Goal: Communication & Community: Answer question/provide support

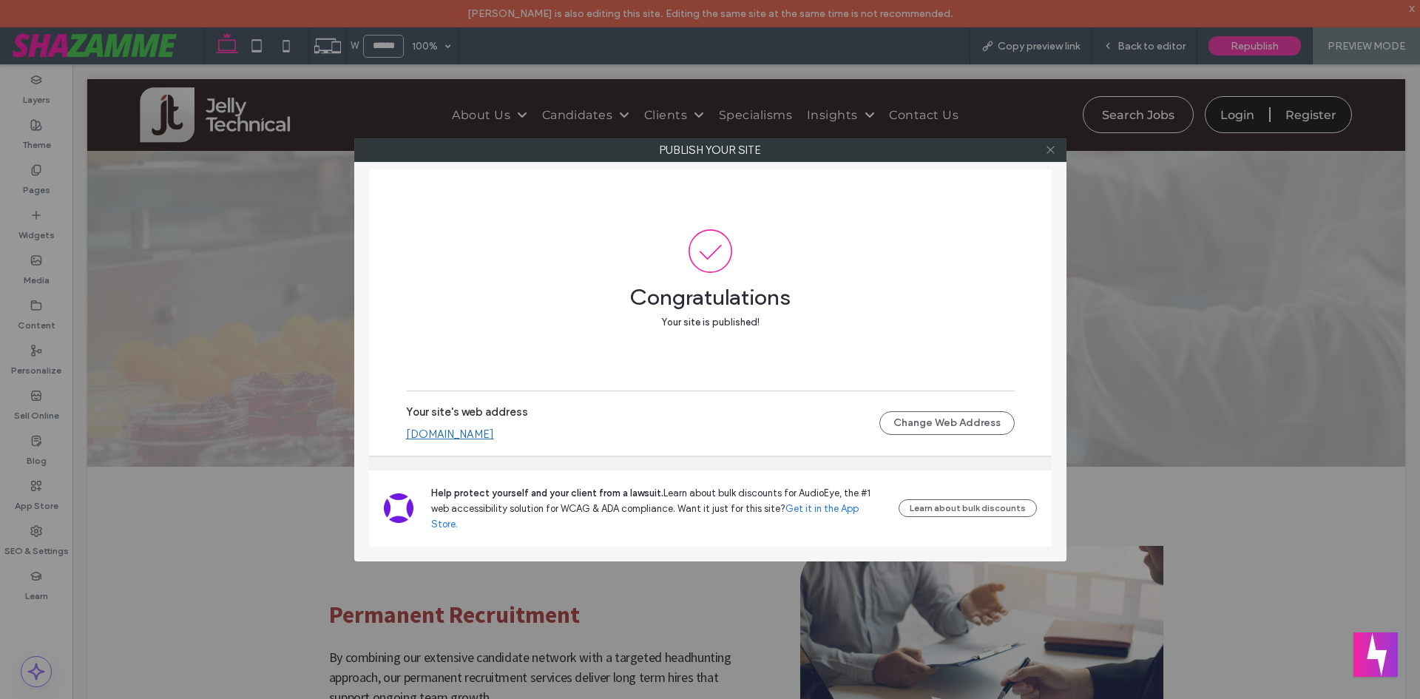
click at [1048, 146] on icon at bounding box center [1050, 149] width 11 height 11
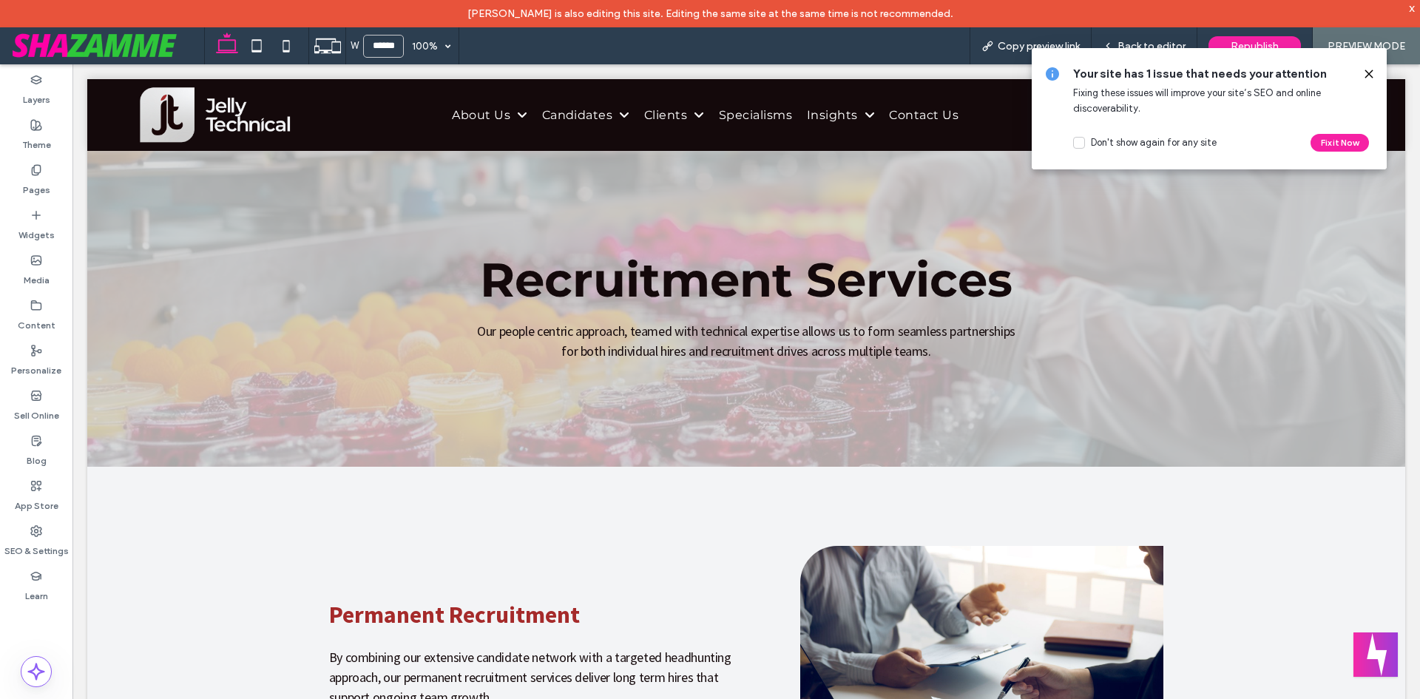
click at [1367, 72] on use at bounding box center [1368, 73] width 7 height 7
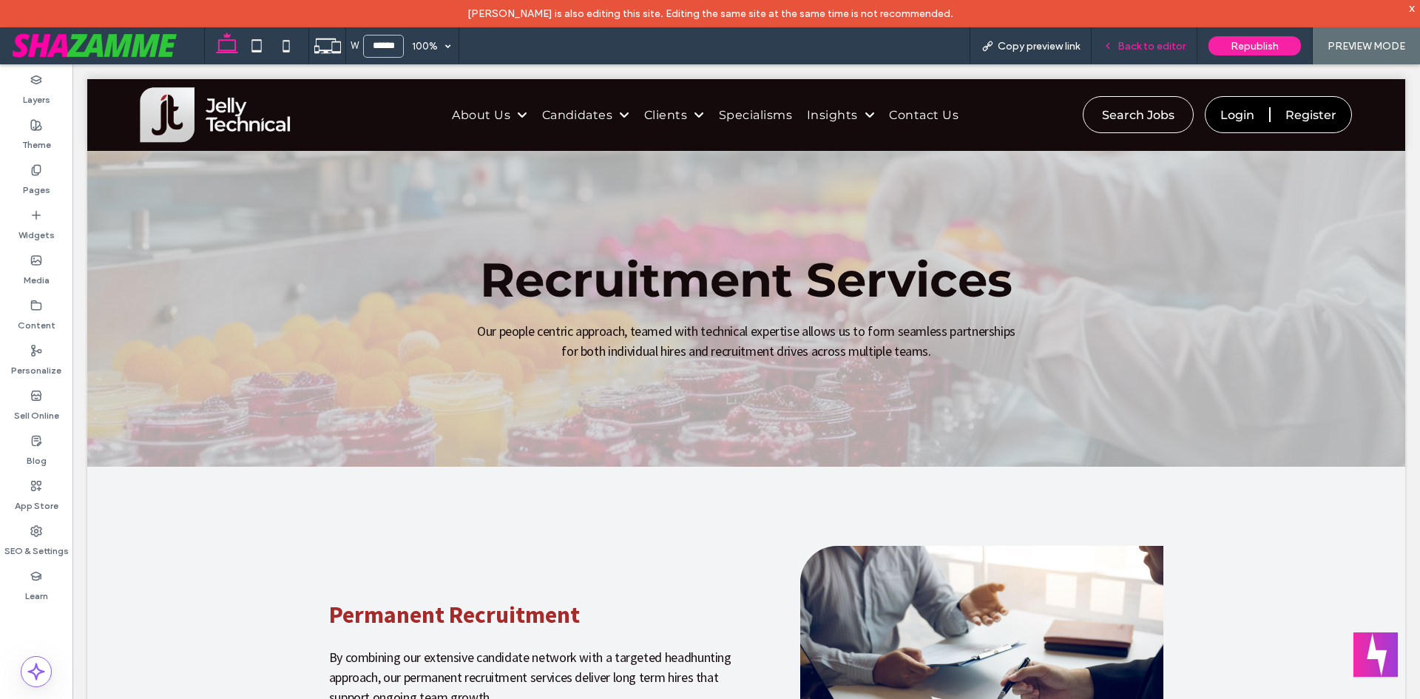
click at [1163, 49] on span "Back to editor" at bounding box center [1151, 46] width 68 height 13
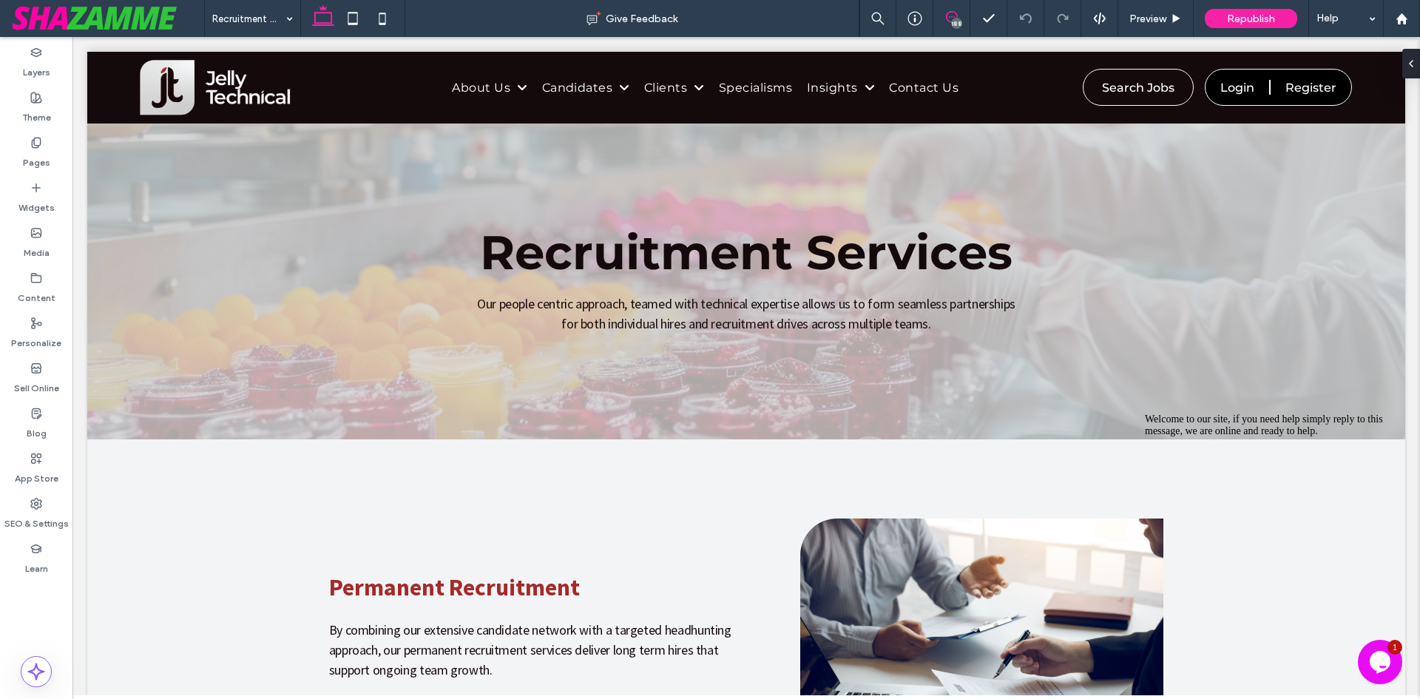
click at [958, 18] on div "188" at bounding box center [956, 23] width 11 height 11
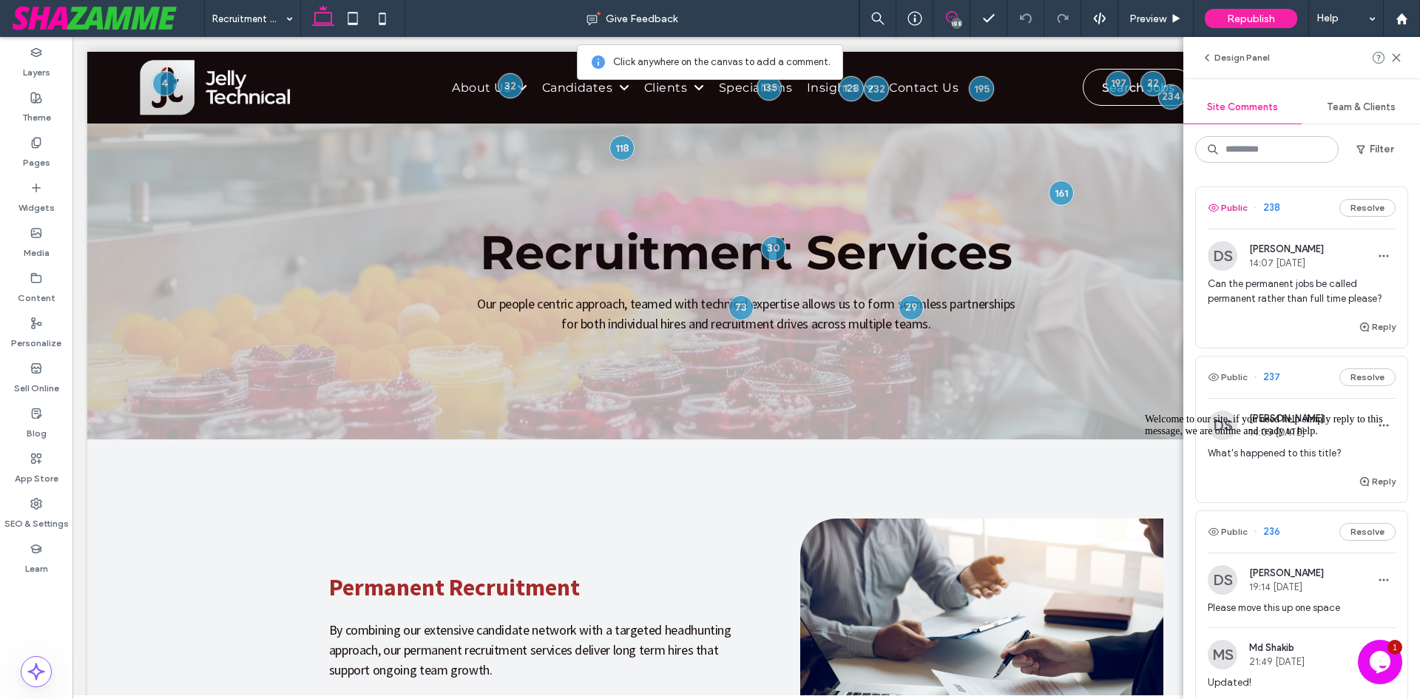
click at [1242, 210] on button "Public" at bounding box center [1228, 208] width 40 height 18
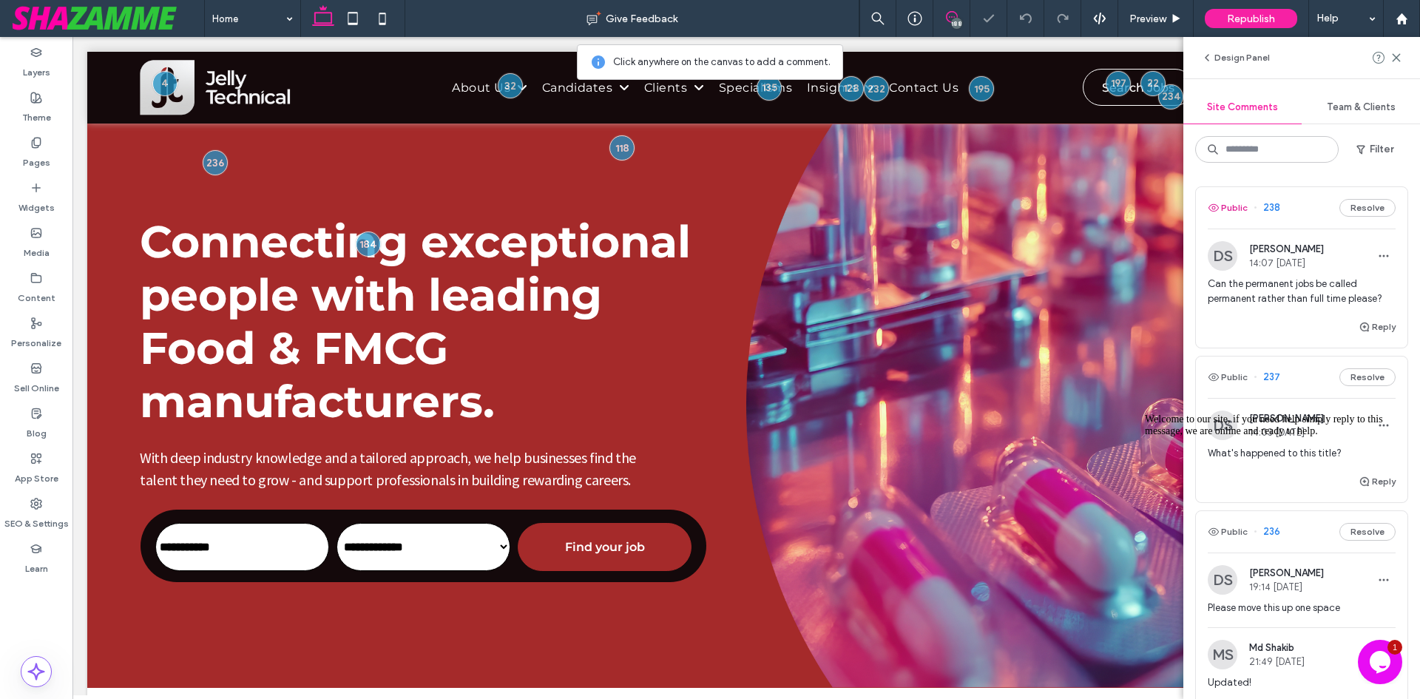
scroll to position [577, 0]
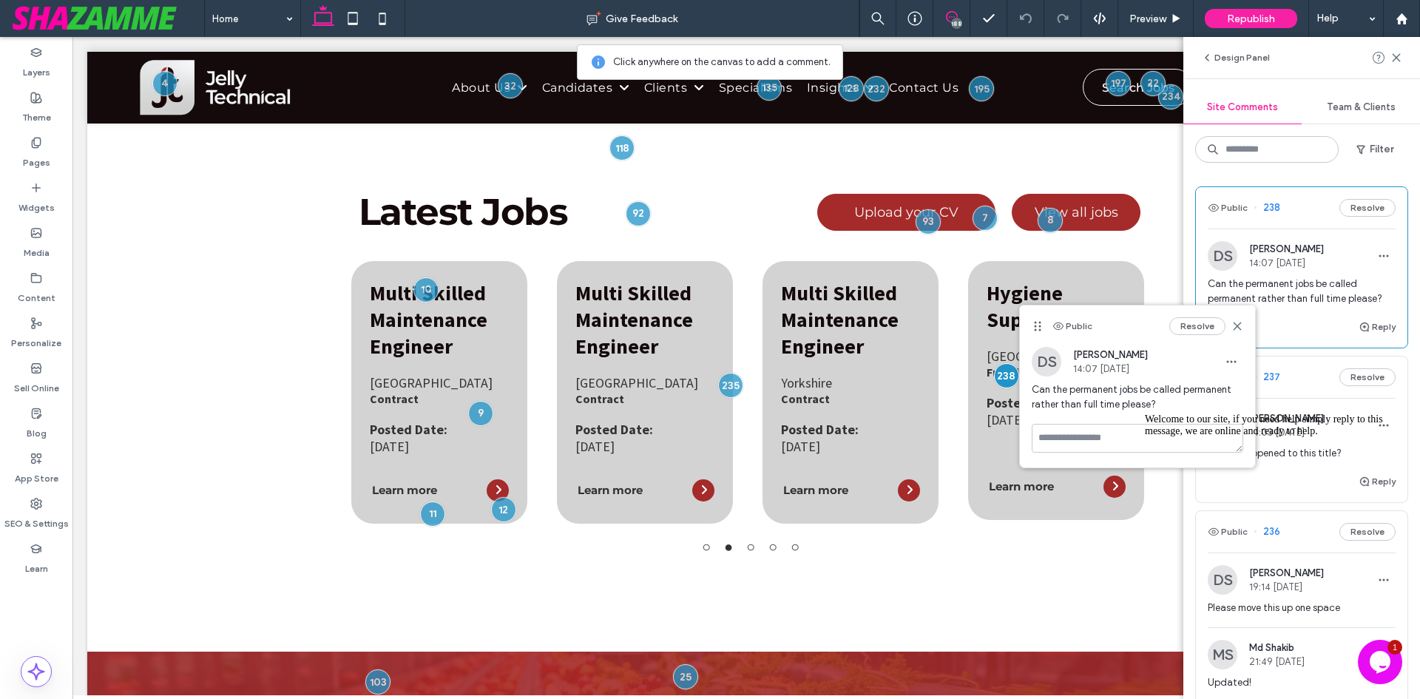
click at [1304, 437] on div "Welcome to our site, if you need help simply reply to this message, we are onli…" at bounding box center [1278, 425] width 266 height 24
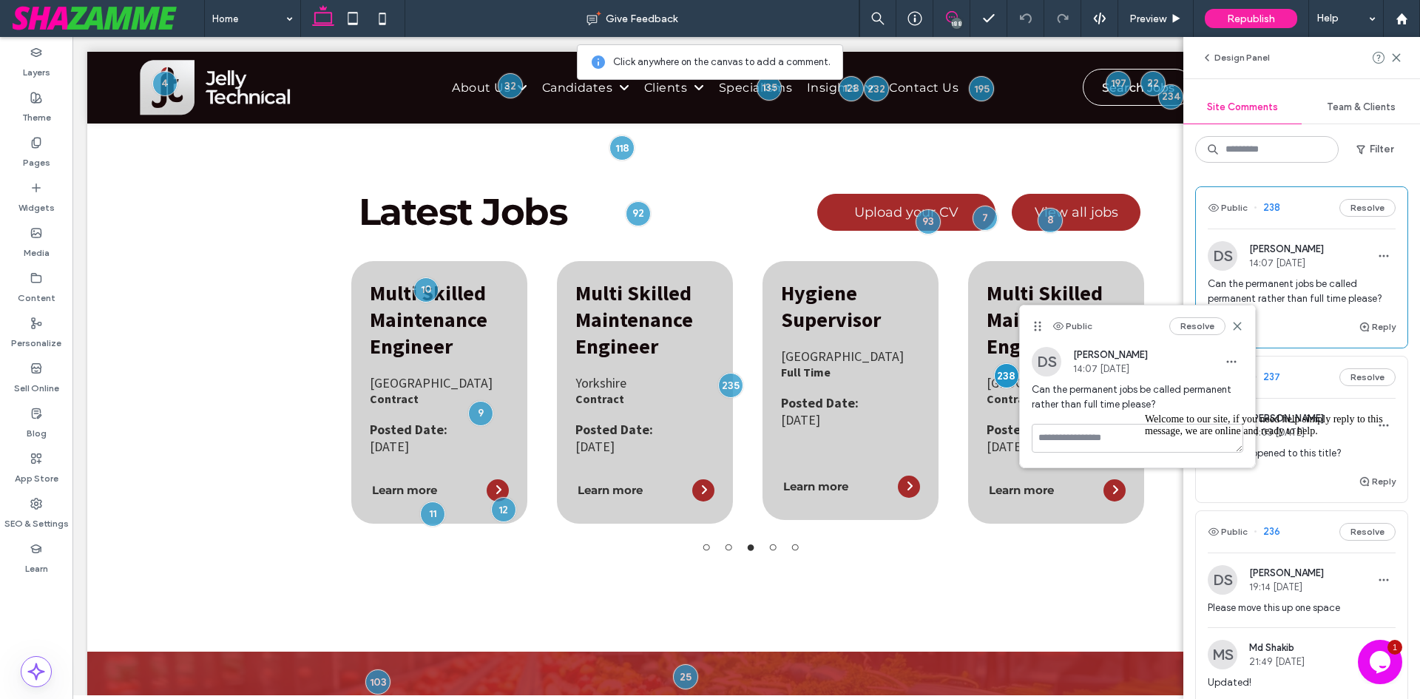
click at [1282, 423] on div "Welcome to our site, if you need help simply reply to this message, we are onli…" at bounding box center [1278, 425] width 266 height 24
click at [1282, 417] on div "Welcome to our site, if you need help simply reply to this message, we are onli…" at bounding box center [1278, 425] width 266 height 24
click at [1280, 413] on div "Welcome to our site, if you need help simply reply to this message, we are onli…" at bounding box center [1278, 425] width 266 height 24
click at [1240, 323] on use at bounding box center [1236, 325] width 7 height 7
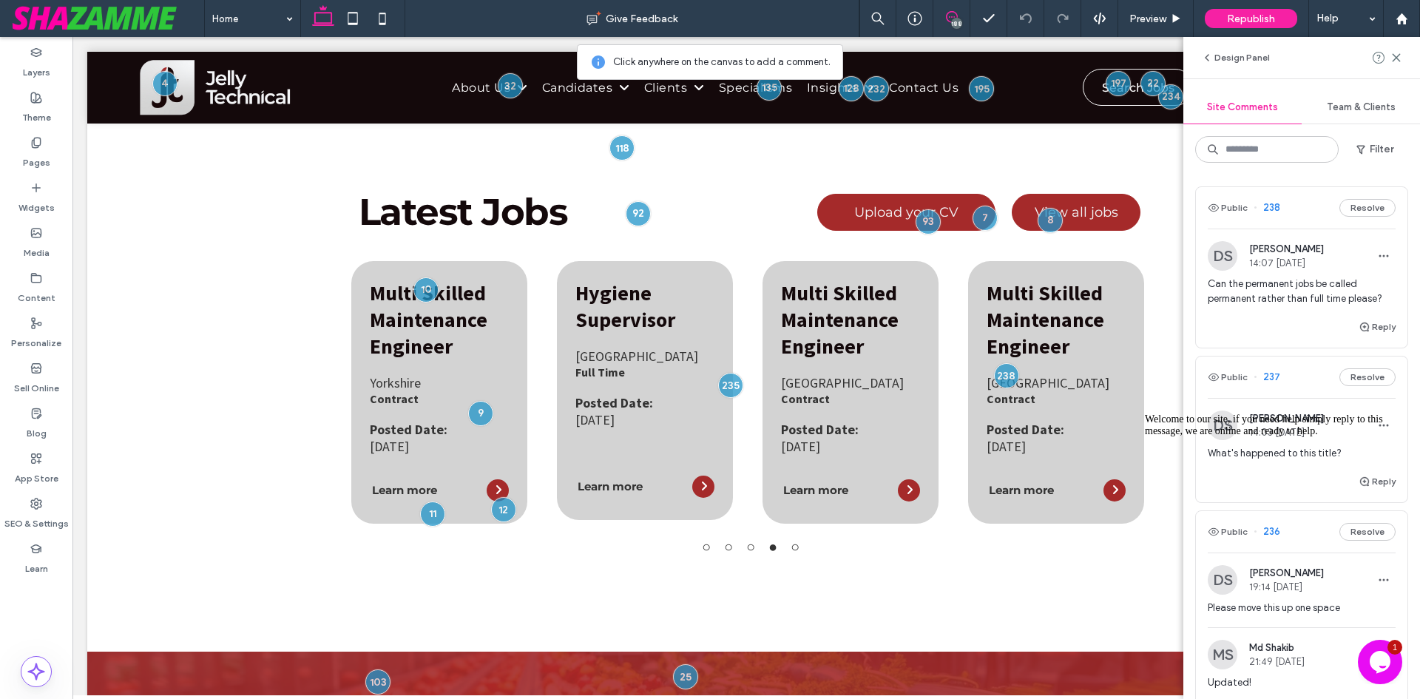
drag, startPoint x: 1233, startPoint y: 404, endPoint x: 1233, endPoint y: 387, distance: 17.8
click at [1233, 404] on div "DS David Sweet 14:03 Oct 15 2025 What's happened to this title?" at bounding box center [1301, 435] width 211 height 75
click at [1233, 386] on div at bounding box center [710, 349] width 1420 height 699
click at [1230, 378] on div at bounding box center [710, 349] width 1420 height 699
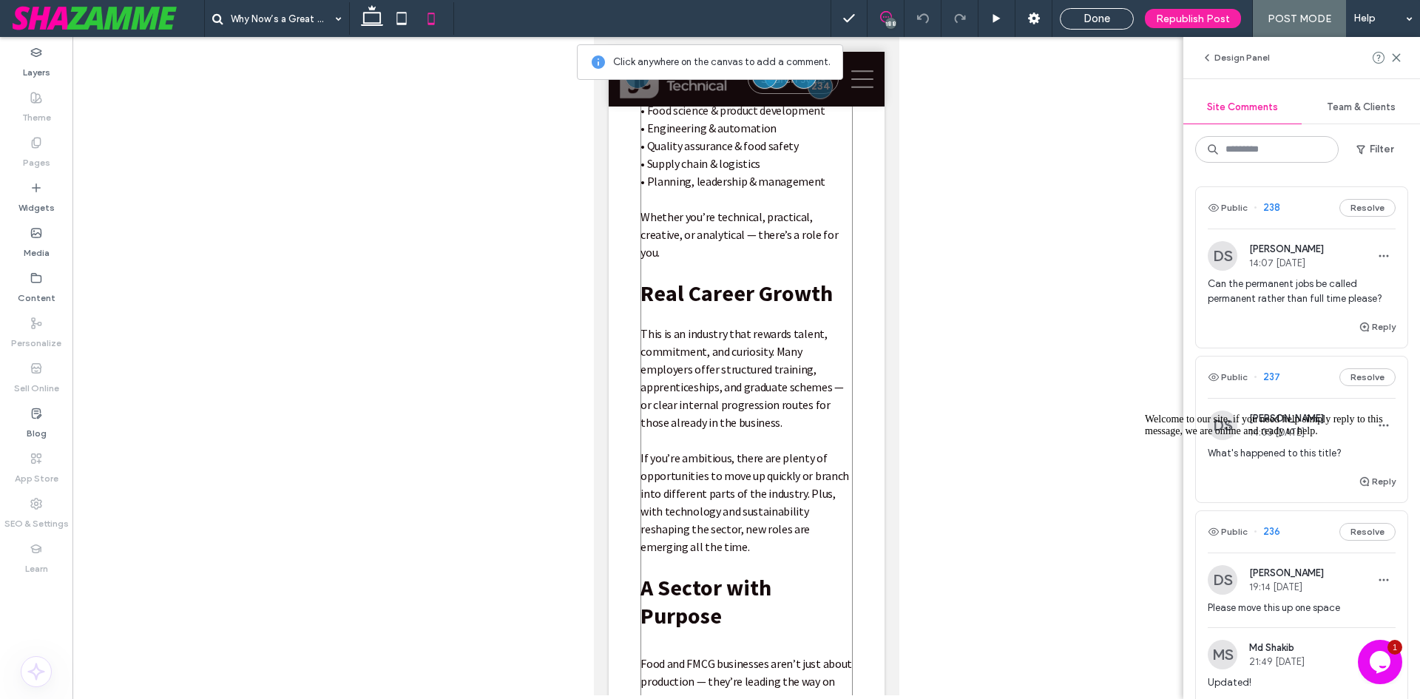
scroll to position [1183, 0]
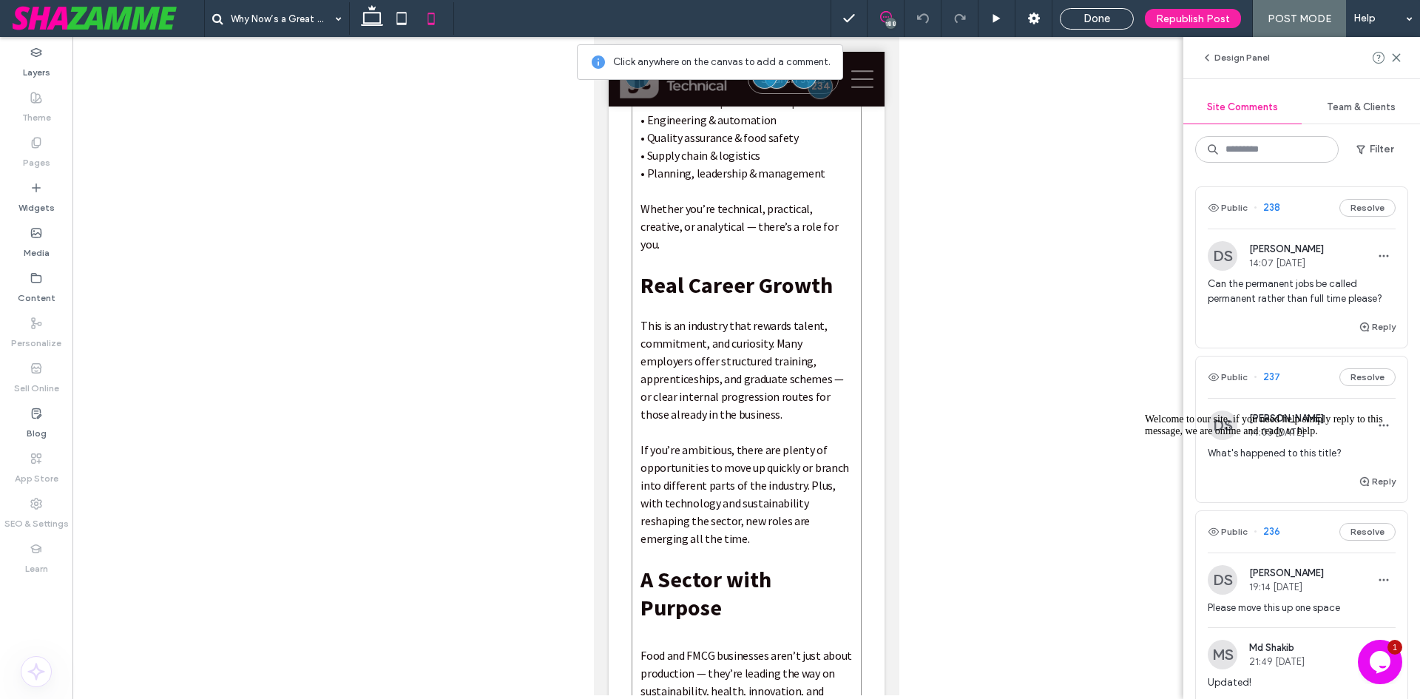
click at [631, 444] on div "The UK’s food and FMCG (Fast Moving Consumer Goods) manufacturing sector is ful…" at bounding box center [746, 284] width 230 height 1849
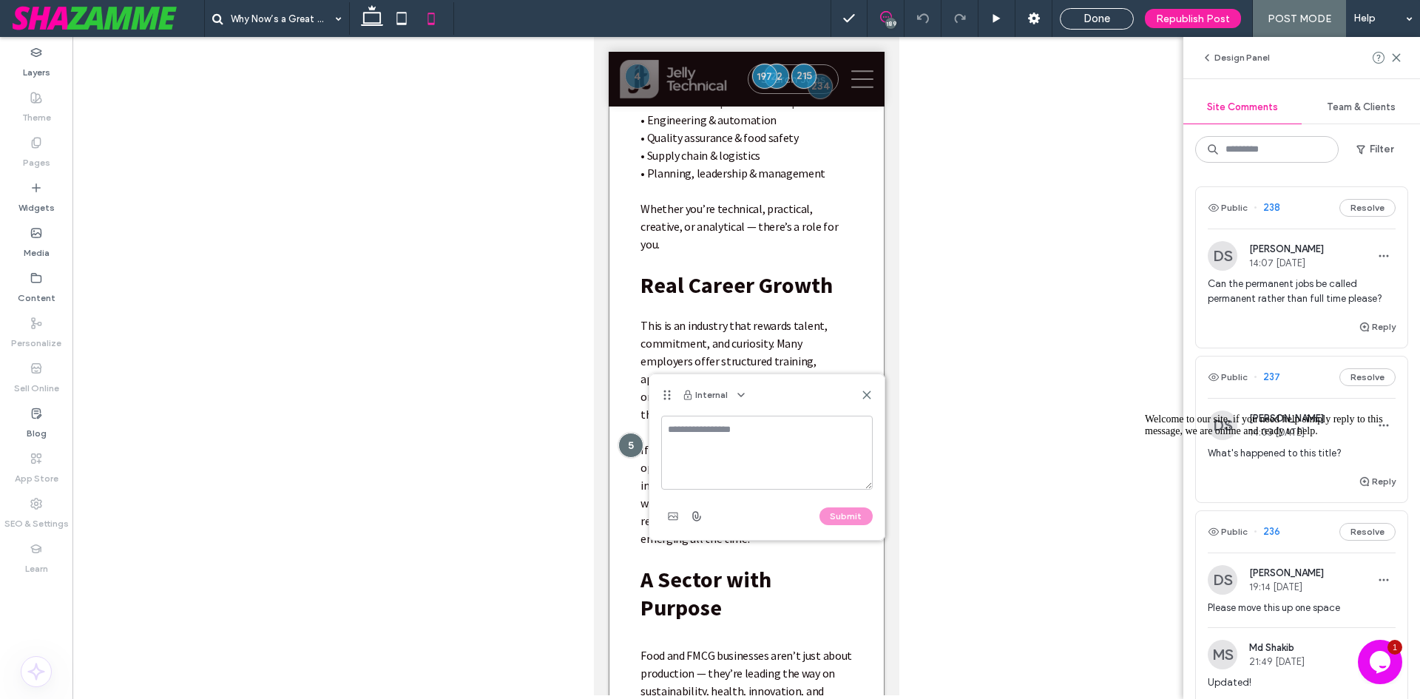
click at [617, 444] on div "Why Now’s a Great Time to Work in UK Food & FMCG Manufacturing Default Author •…" at bounding box center [746, 449] width 276 height 3052
click at [865, 388] on div "Internal" at bounding box center [766, 394] width 235 height 41
click at [867, 389] on icon at bounding box center [867, 395] width 12 height 12
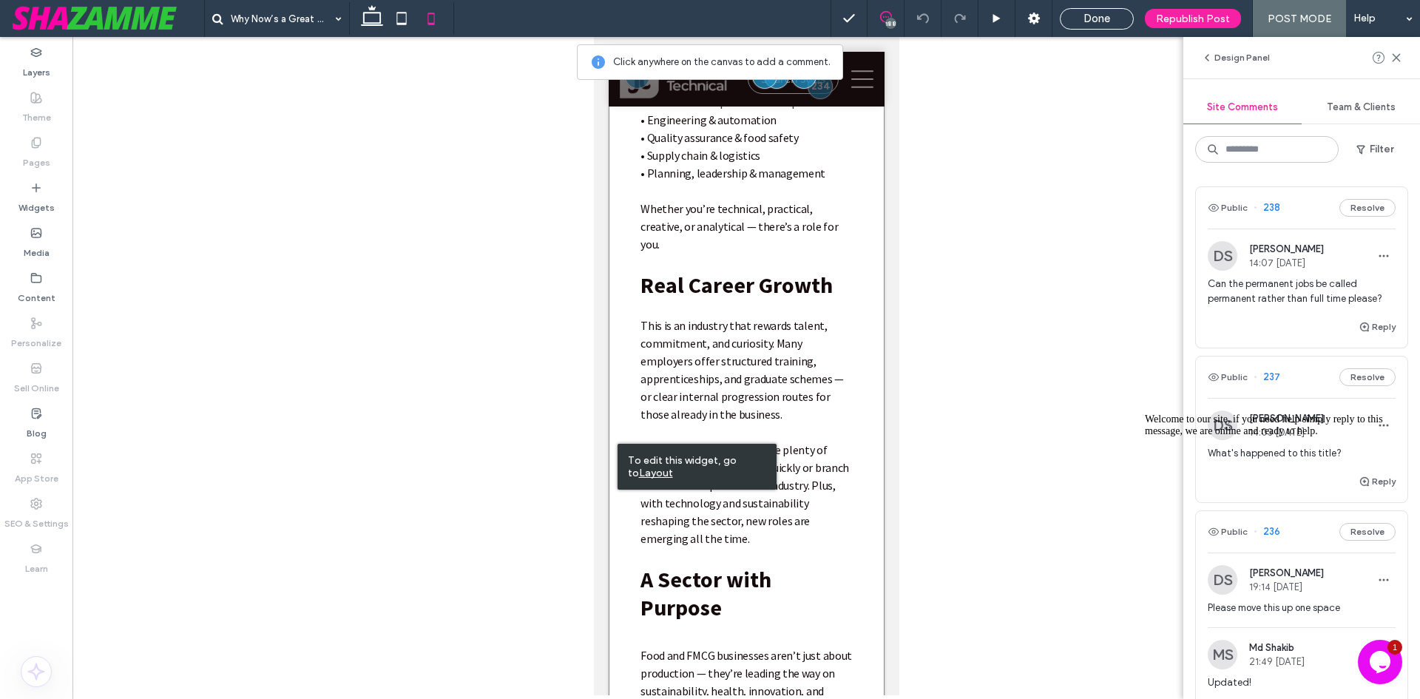
click at [624, 379] on div "Why Now’s a Great Time to Work in UK Food & FMCG Manufacturing Default Author •…" at bounding box center [746, 449] width 276 height 3052
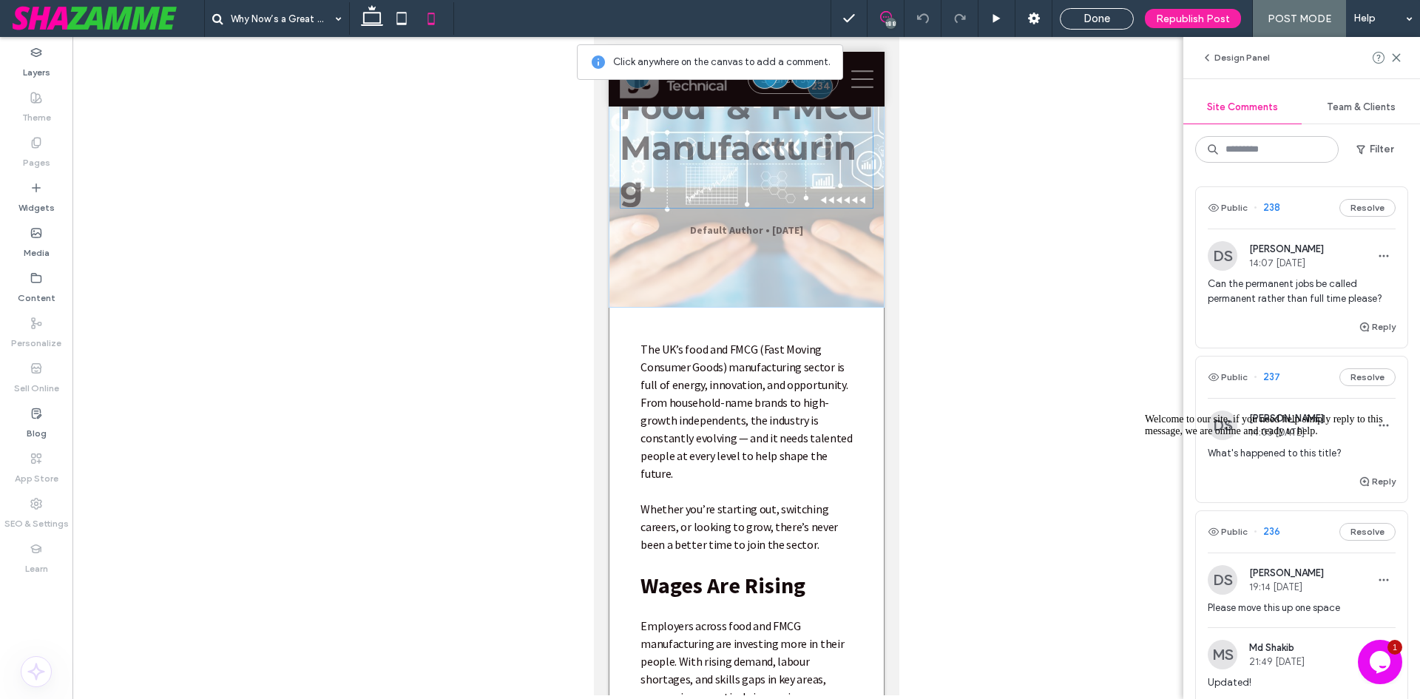
scroll to position [74, 0]
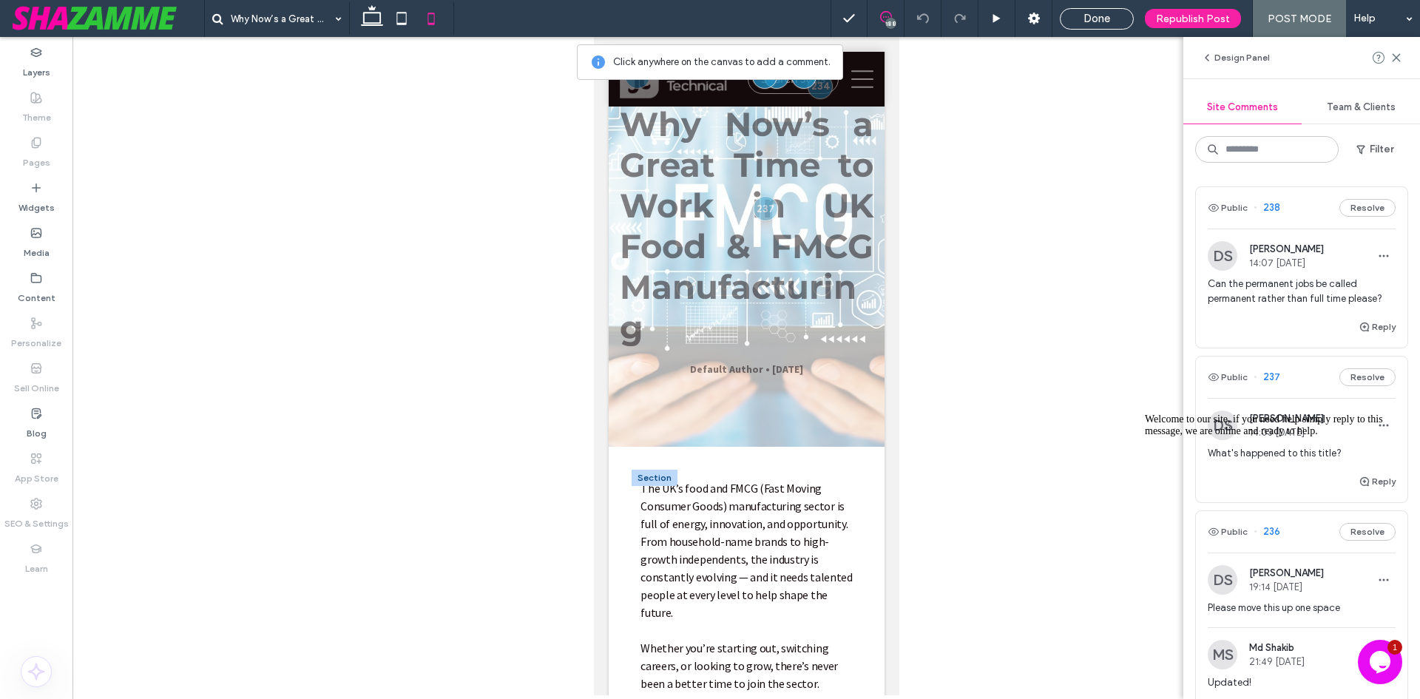
click at [639, 480] on div at bounding box center [654, 478] width 46 height 16
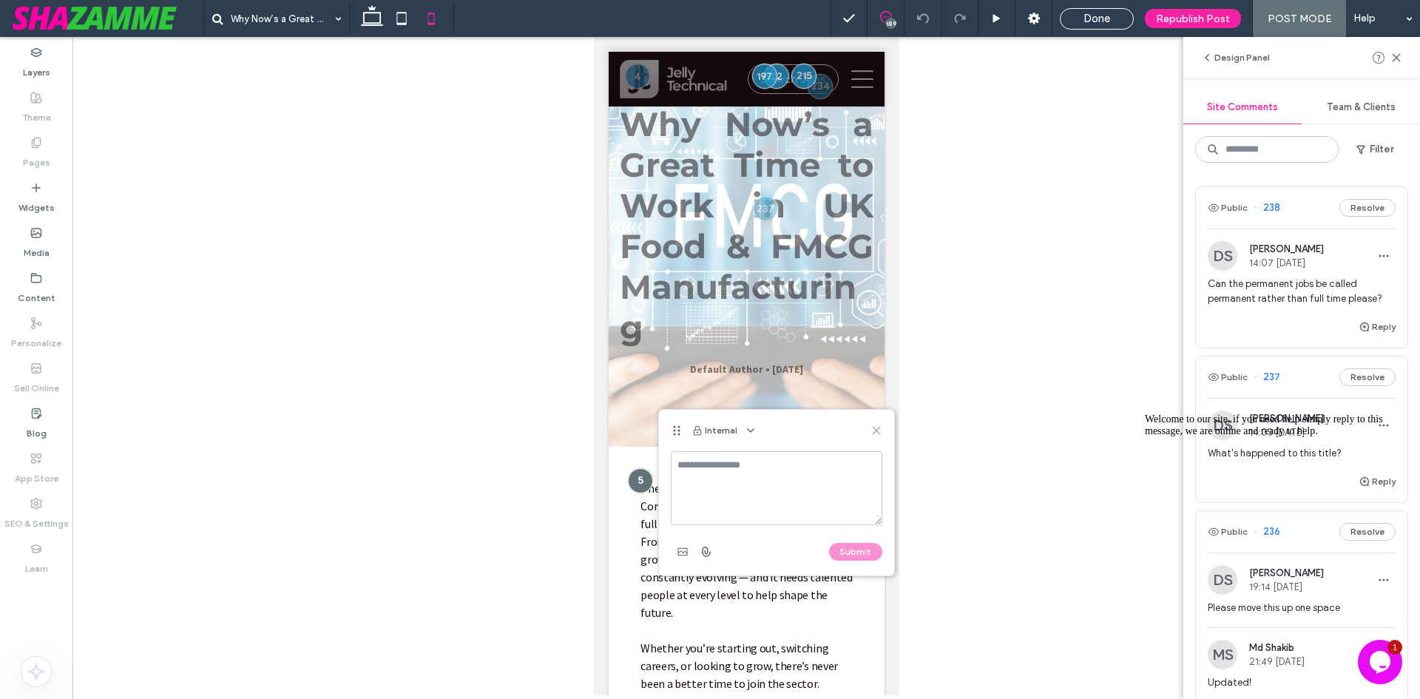
click at [876, 428] on icon at bounding box center [876, 430] width 12 height 12
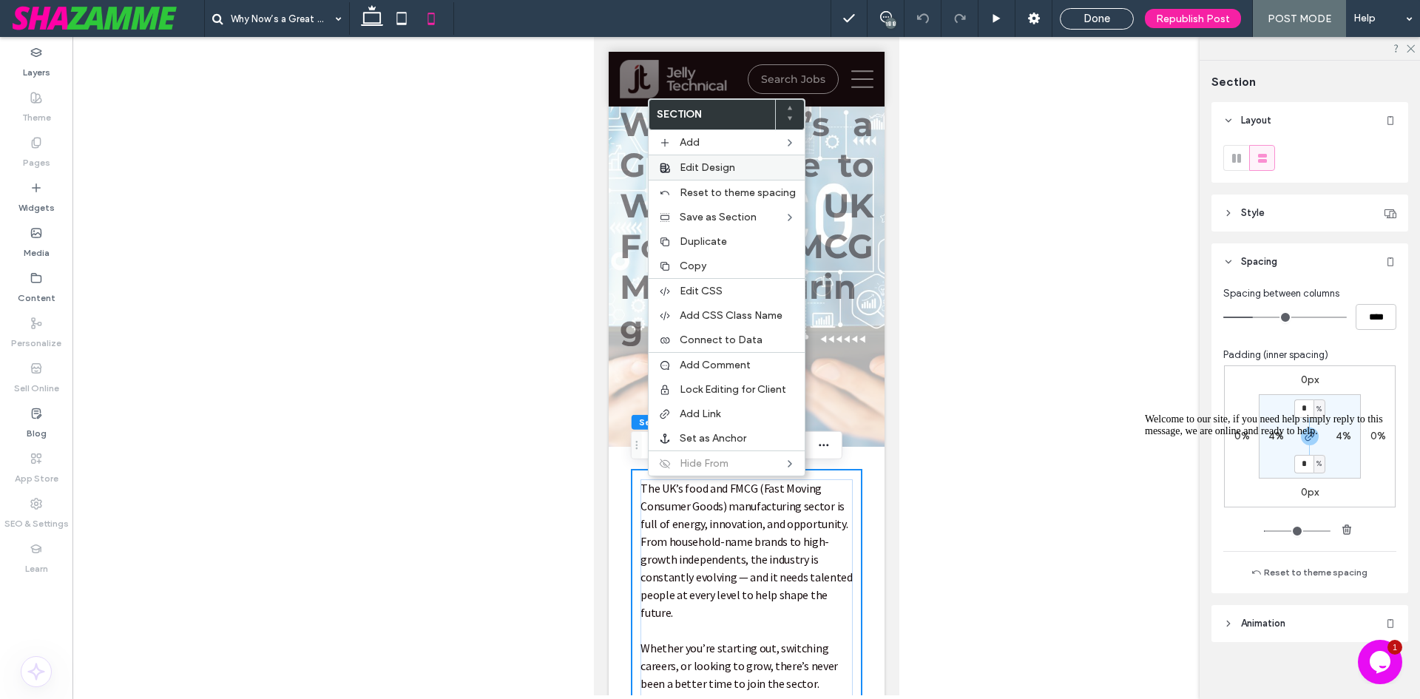
click at [691, 167] on span "Edit Design" at bounding box center [707, 167] width 55 height 13
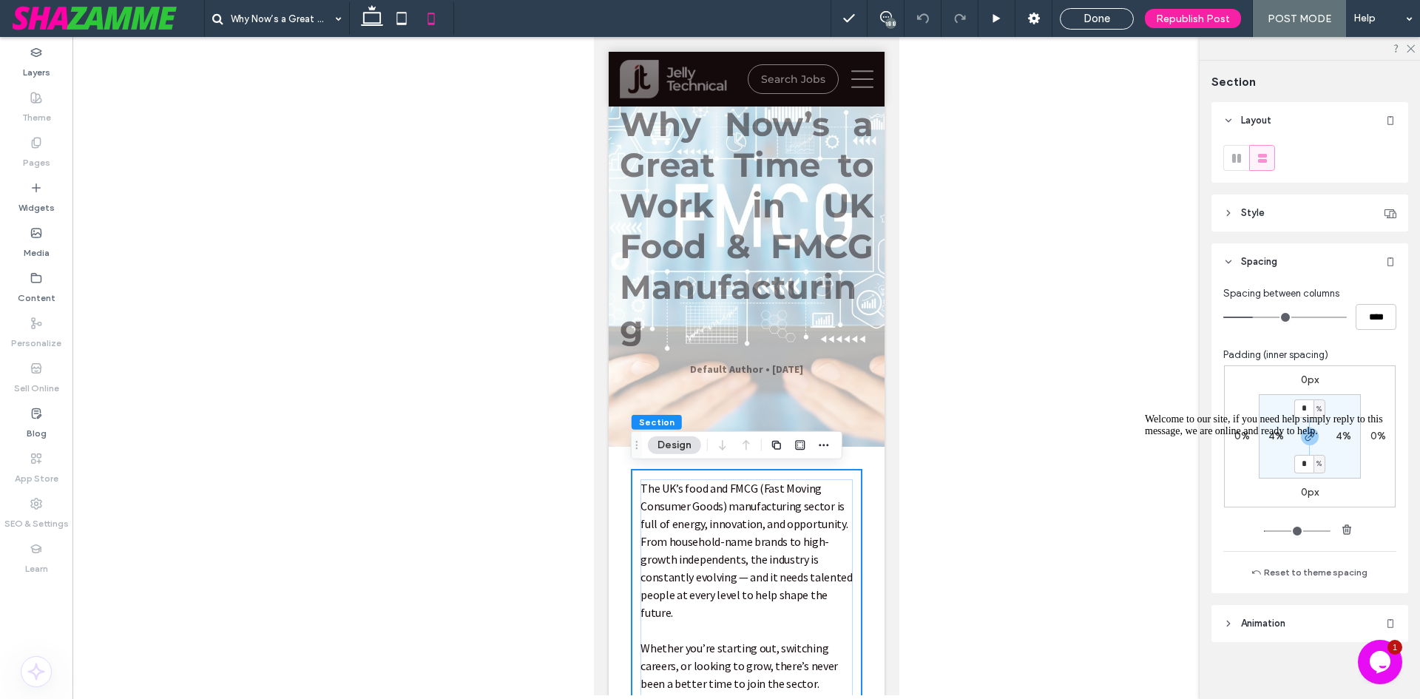
click at [1271, 437] on div "Welcome to our site, if you need help simply reply to this message, we are onli…" at bounding box center [1278, 425] width 266 height 24
click at [748, 246] on h1 "Why Now’s a Great Time to Work in UK Food & FMCG Manufacturing" at bounding box center [746, 226] width 254 height 244
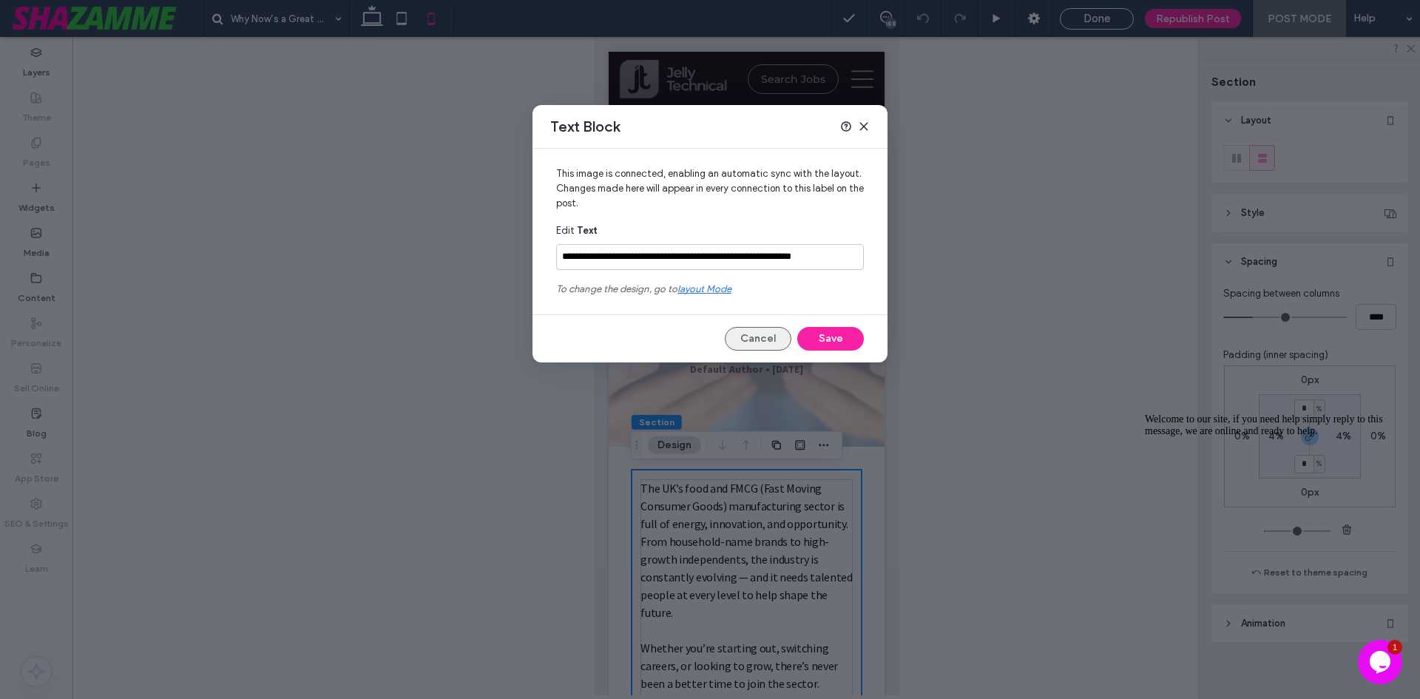
click at [761, 341] on button "Cancel" at bounding box center [758, 339] width 67 height 24
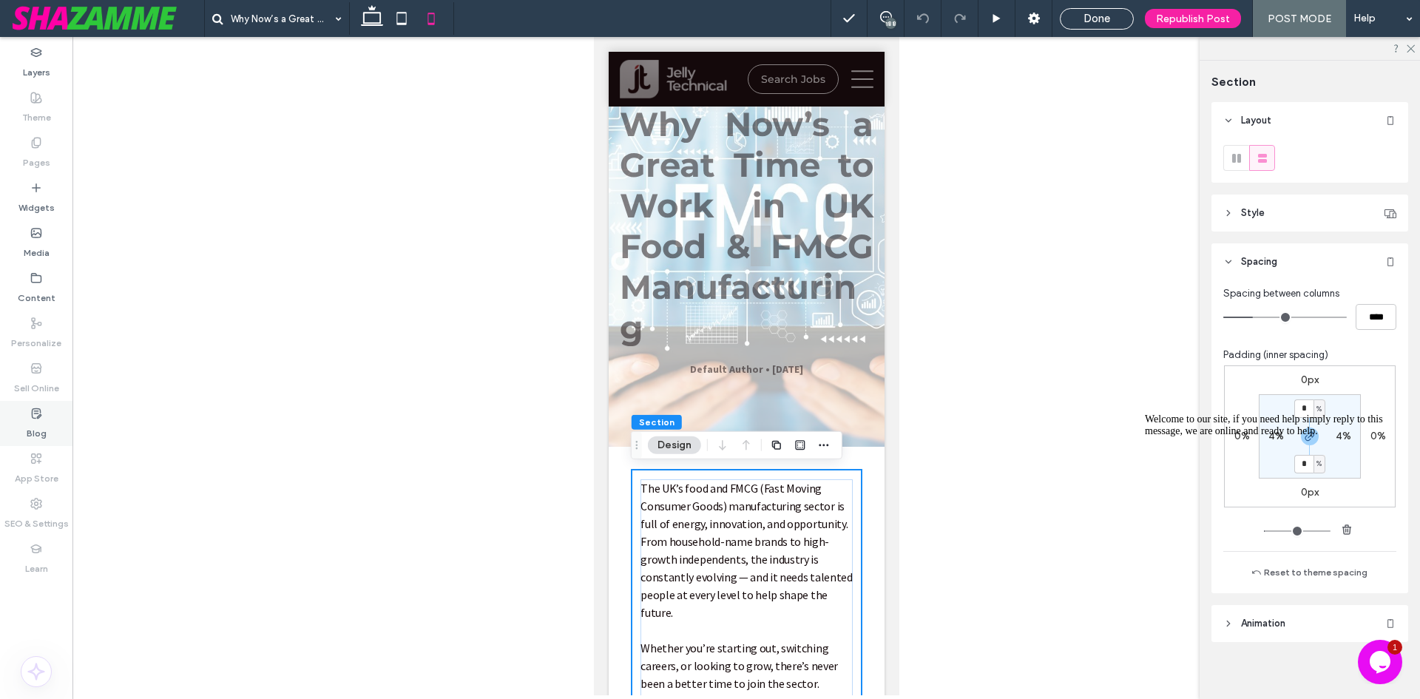
click at [26, 425] on div "Blog" at bounding box center [36, 423] width 72 height 45
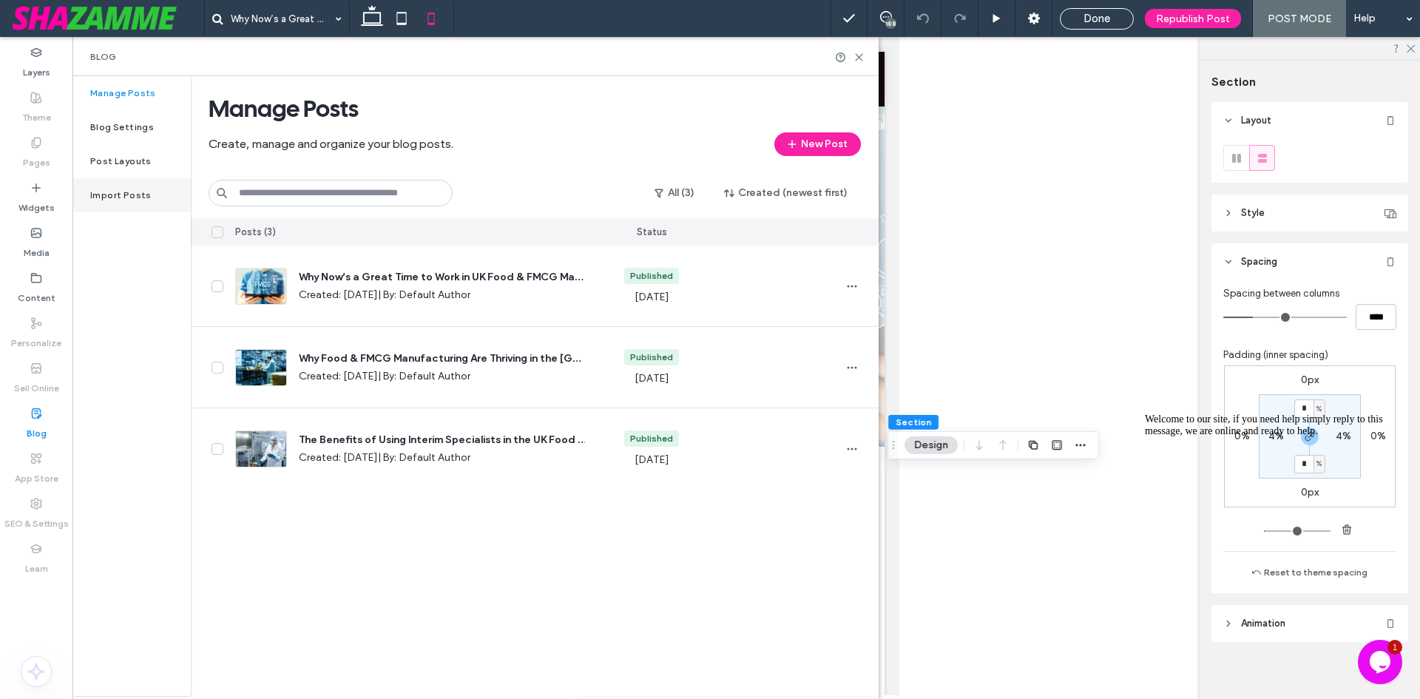
click at [115, 185] on div "Import Posts" at bounding box center [131, 195] width 118 height 34
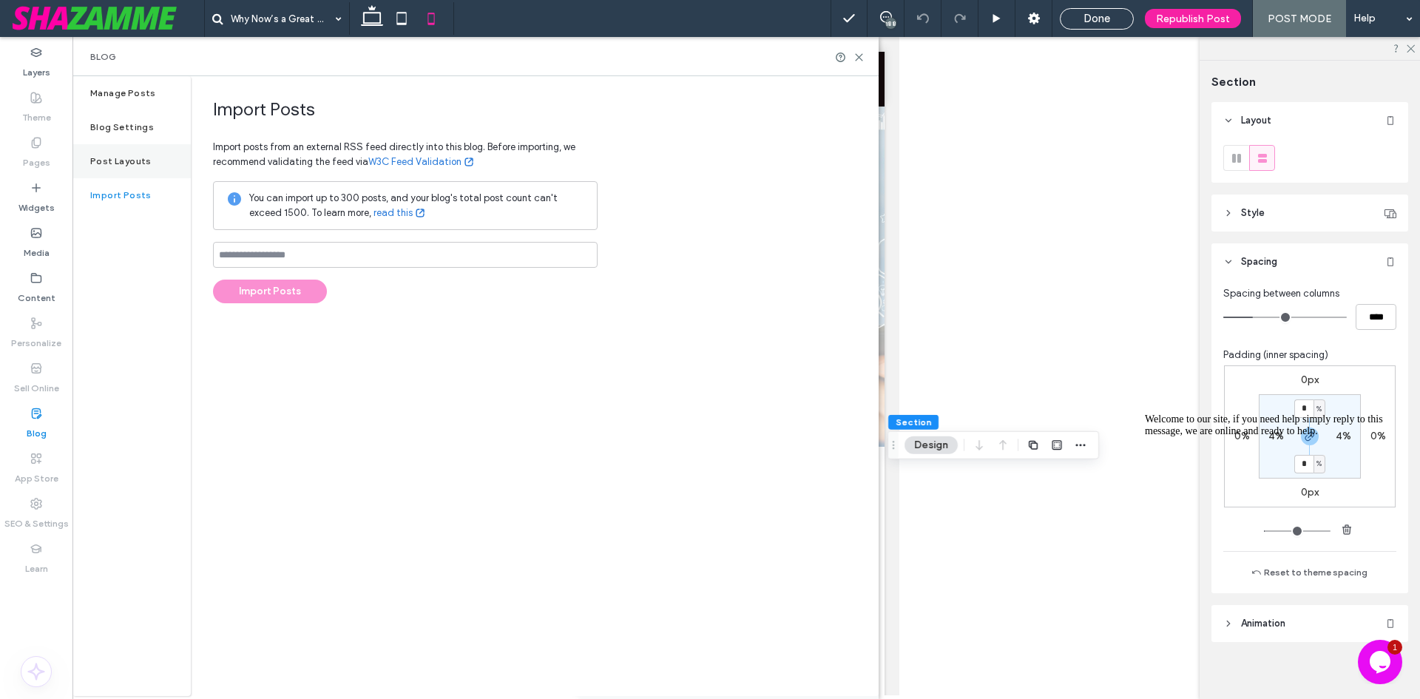
click at [130, 156] on label "Post Layouts" at bounding box center [120, 161] width 61 height 10
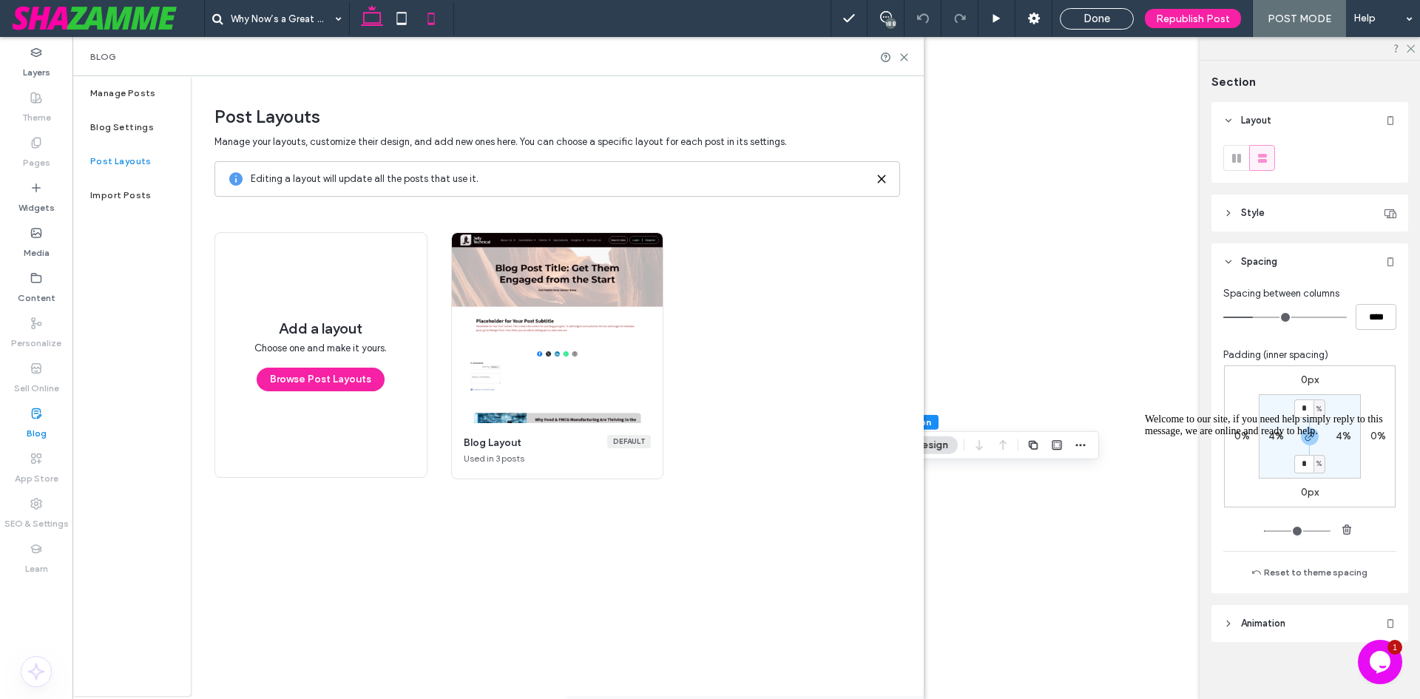
click at [379, 18] on icon at bounding box center [372, 19] width 30 height 30
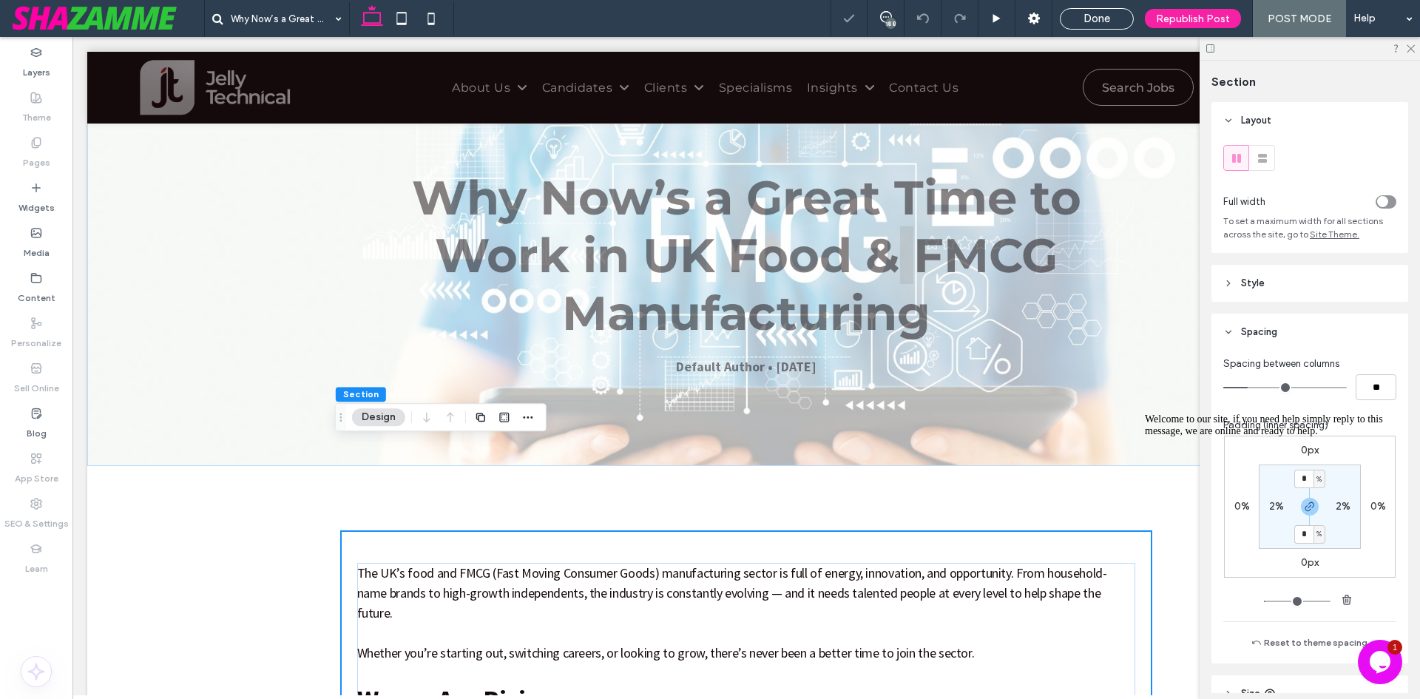
scroll to position [148, 0]
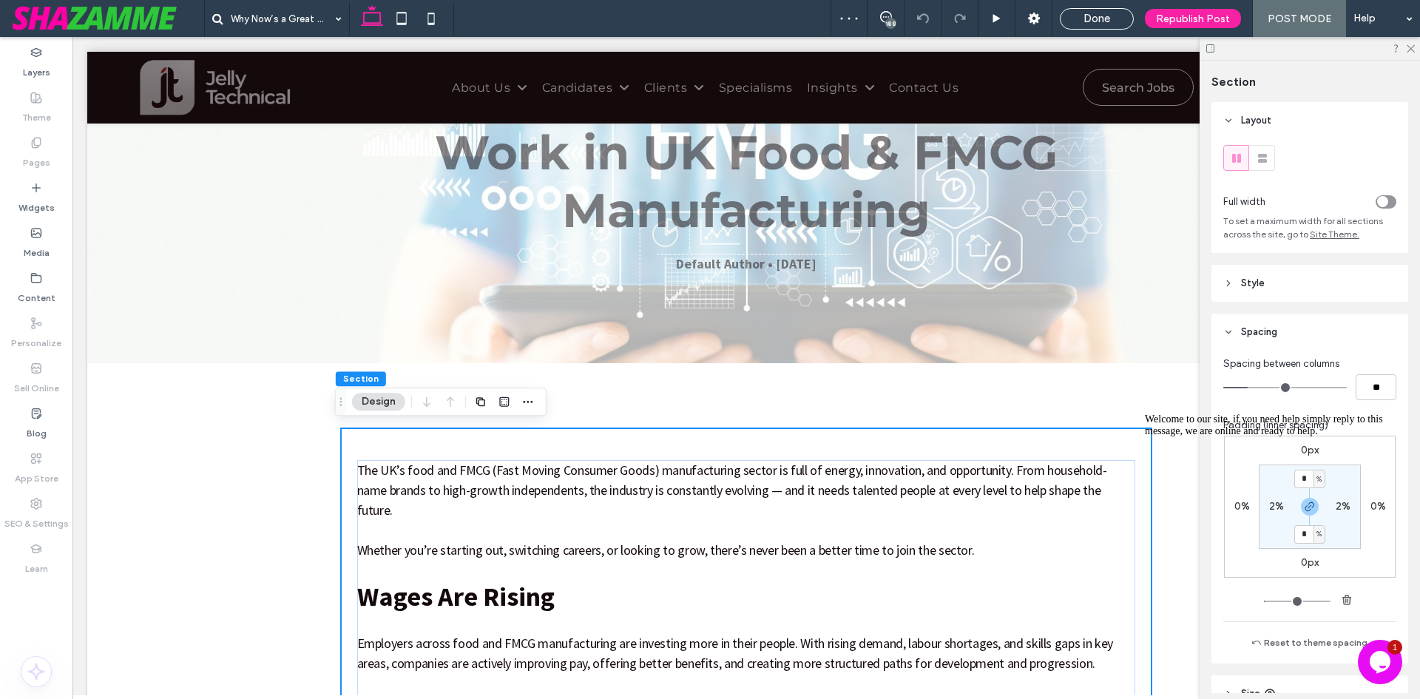
click at [1145, 413] on icon "Chat attention grabber" at bounding box center [1145, 413] width 0 height 0
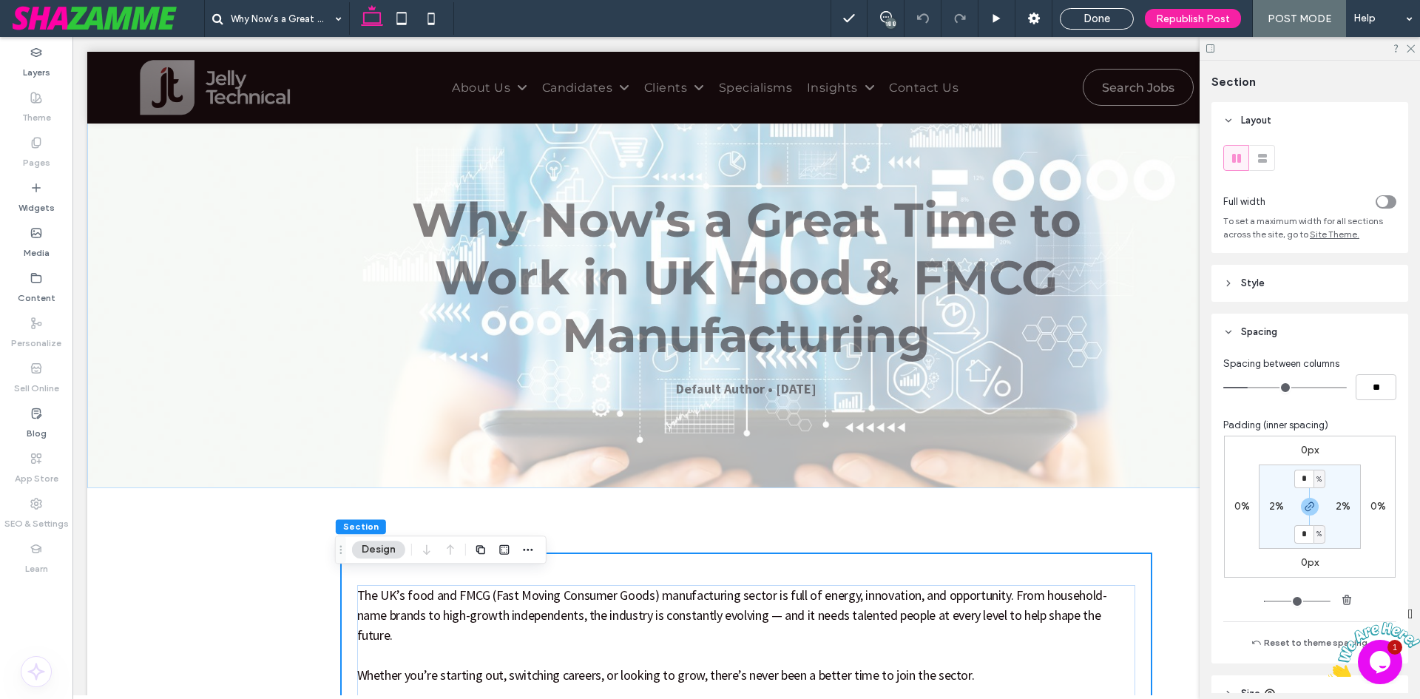
scroll to position [0, 0]
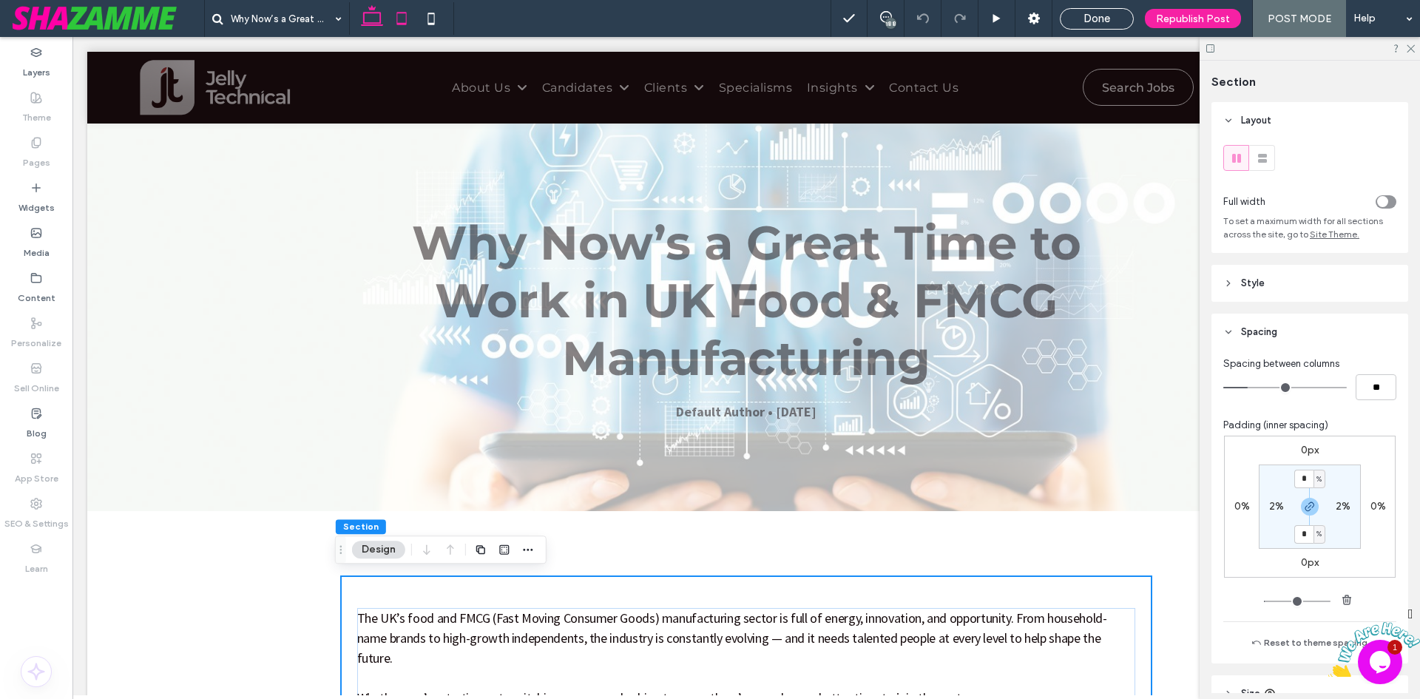
click at [396, 18] on icon at bounding box center [402, 19] width 30 height 30
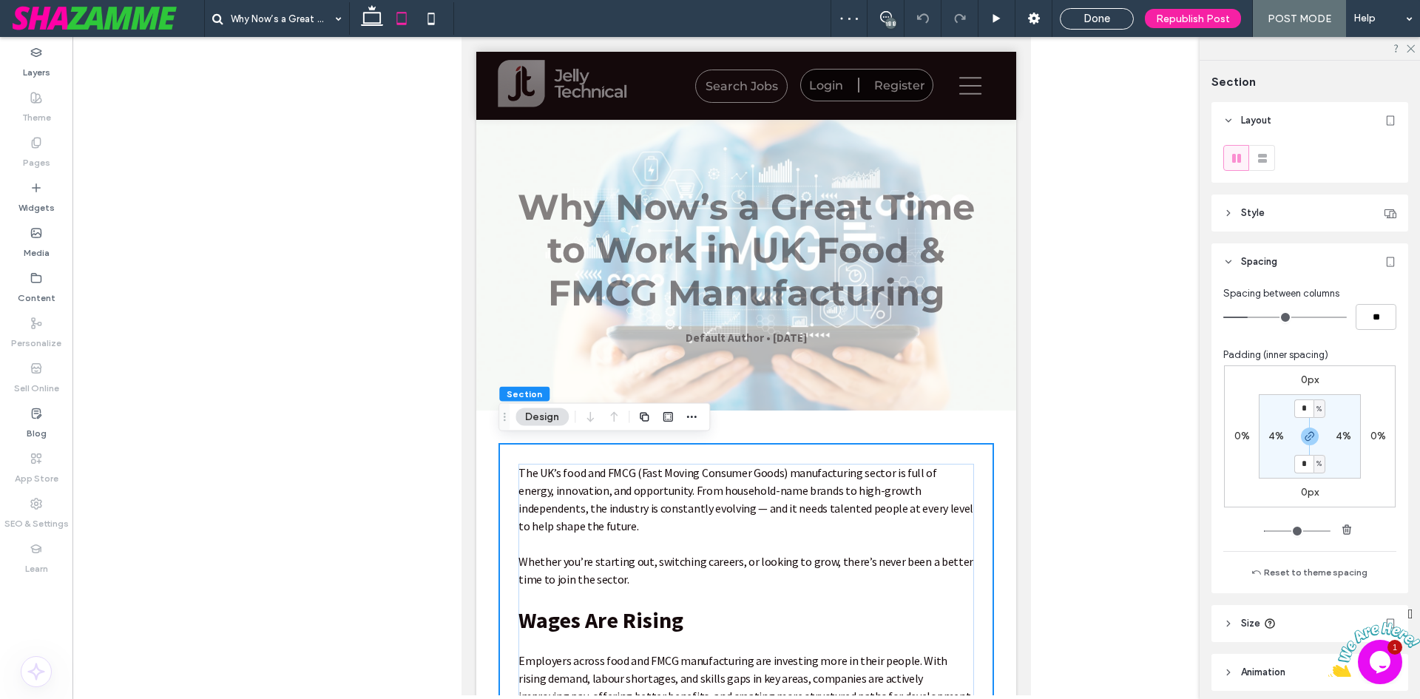
click at [433, 10] on icon at bounding box center [431, 19] width 30 height 30
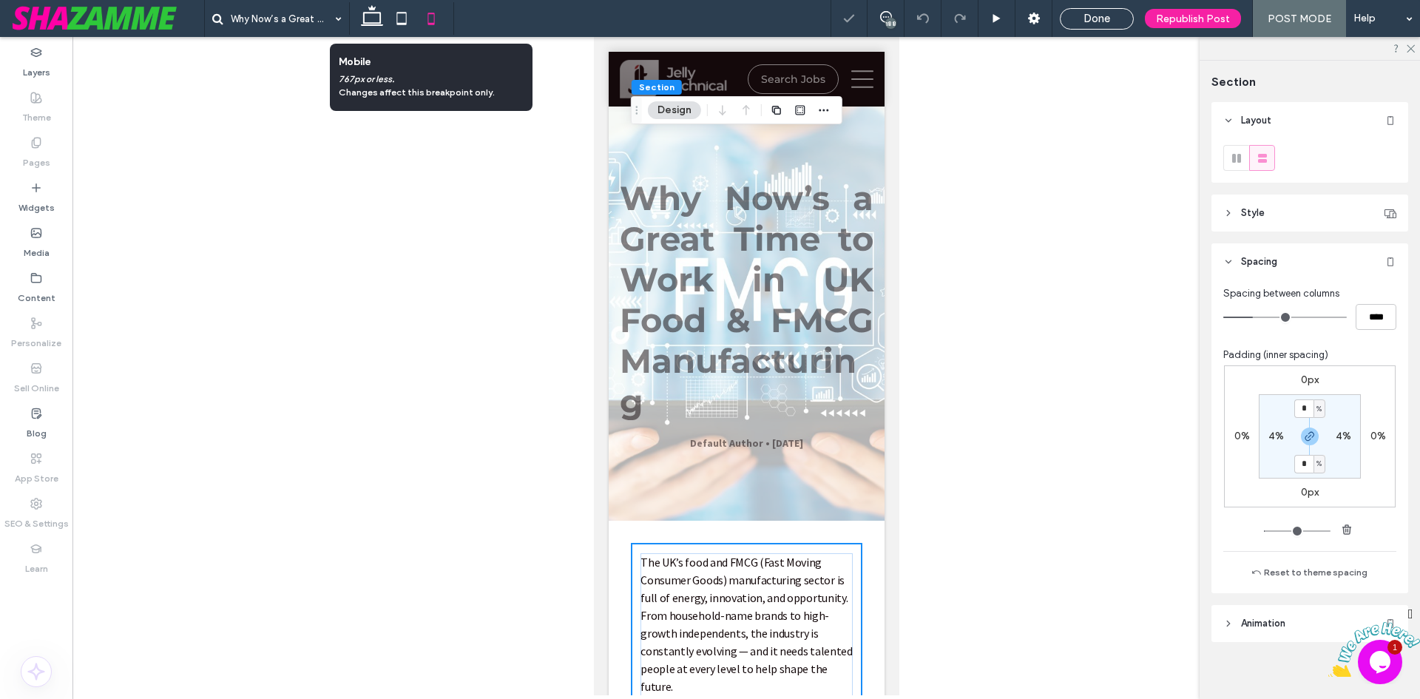
scroll to position [1101, 0]
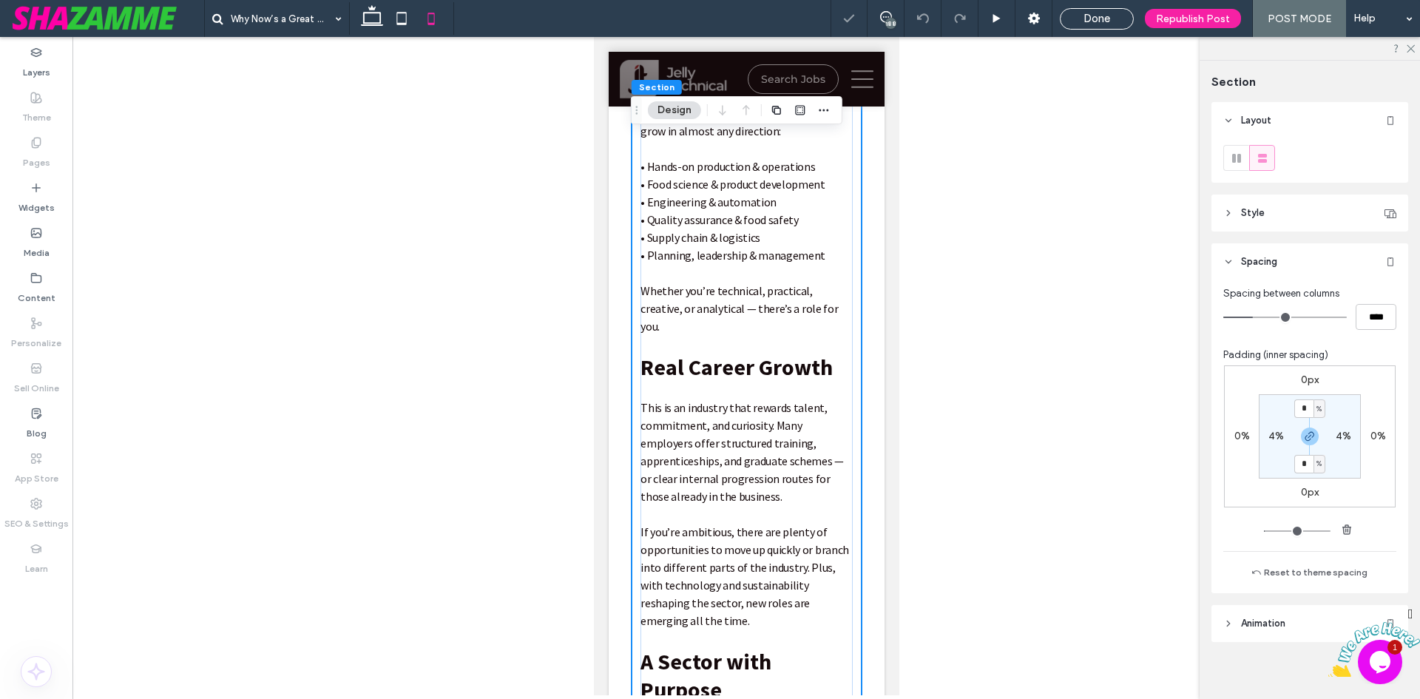
click at [1268, 435] on label "4%" at bounding box center [1276, 436] width 16 height 13
type input "*"
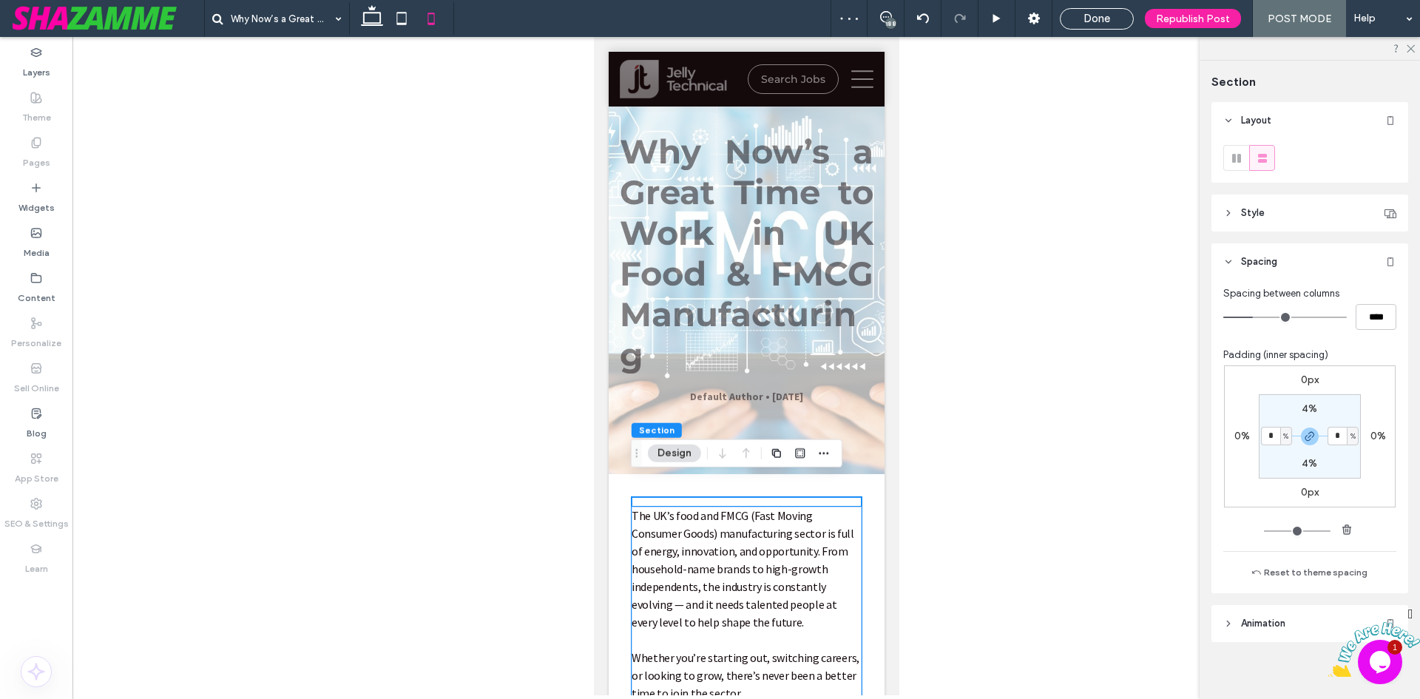
scroll to position [0, 0]
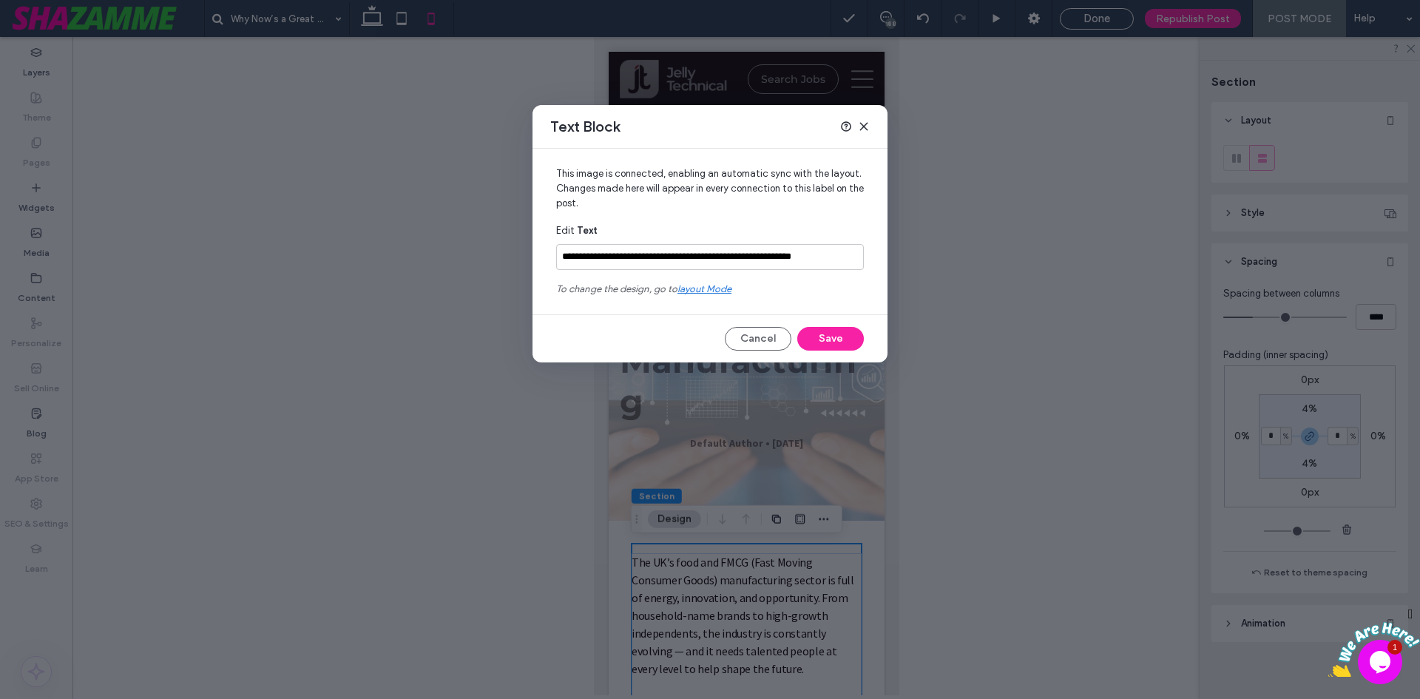
click at [861, 121] on icon at bounding box center [864, 127] width 12 height 12
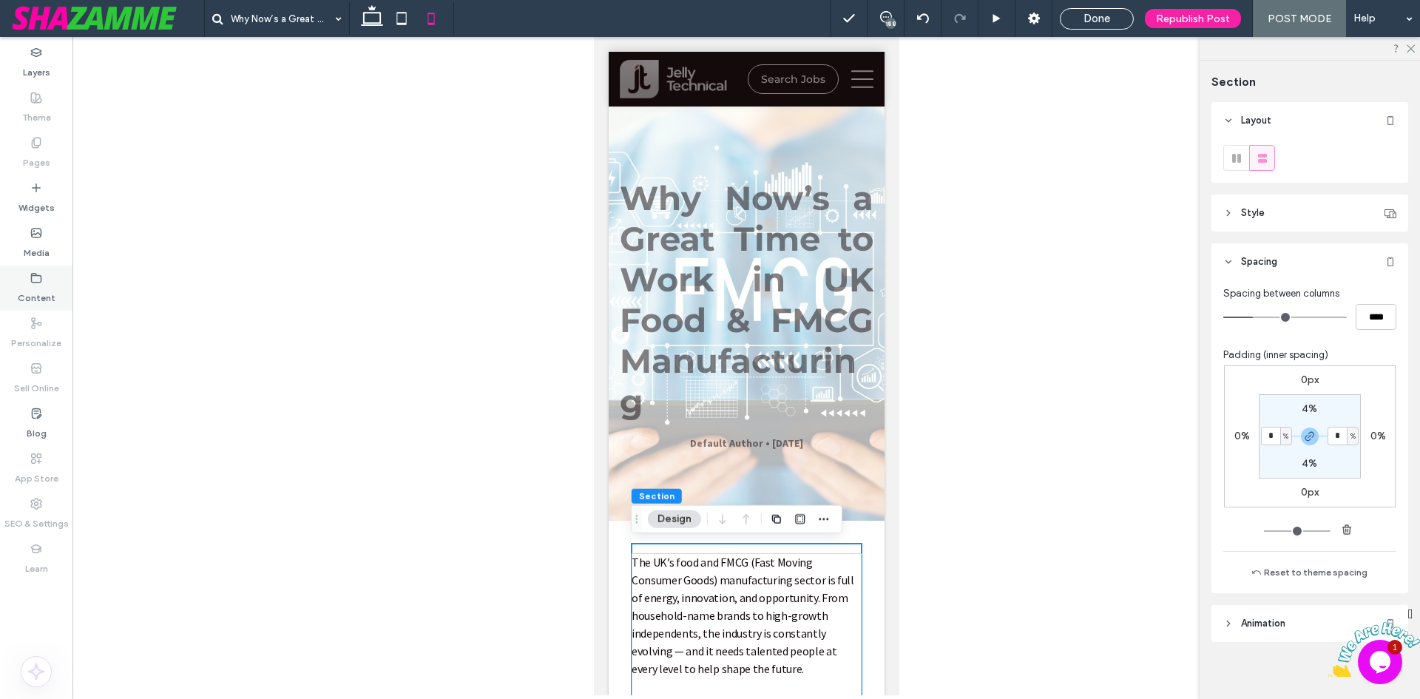
click at [16, 293] on div "Content" at bounding box center [36, 287] width 72 height 45
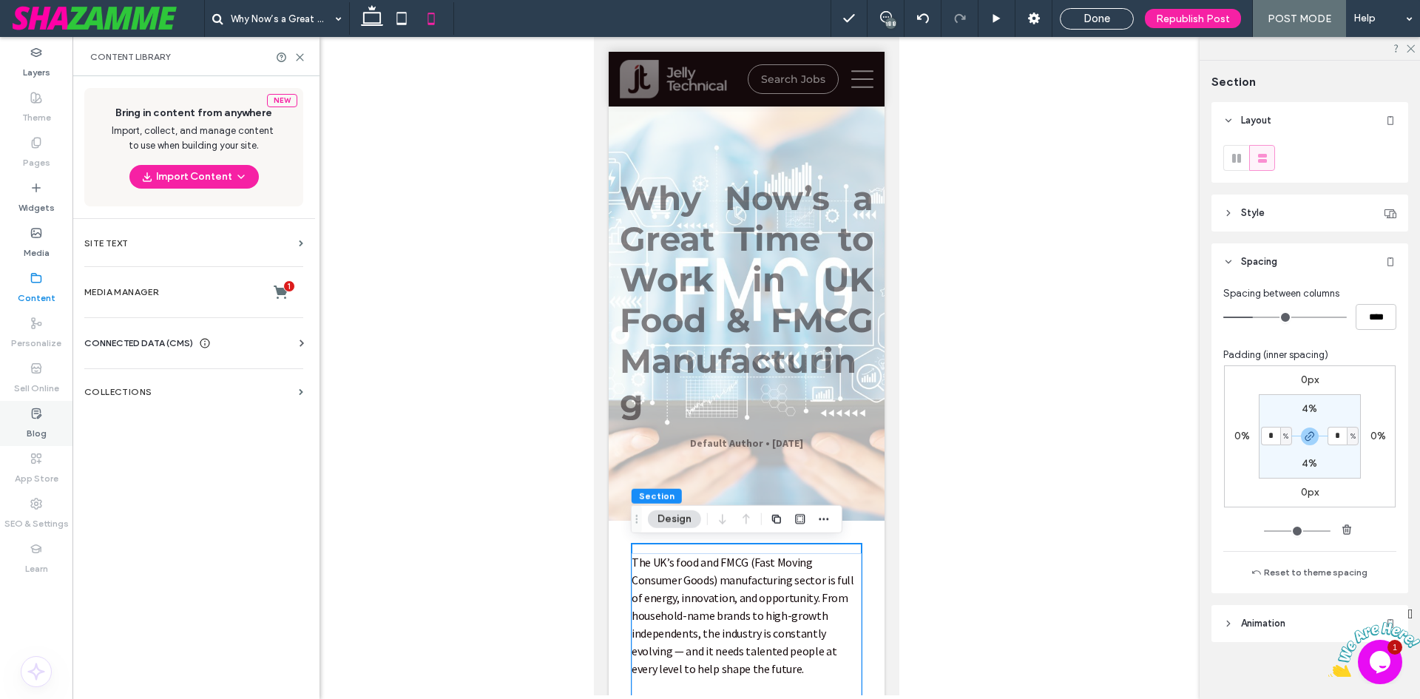
click at [47, 410] on div "Blog" at bounding box center [36, 423] width 72 height 45
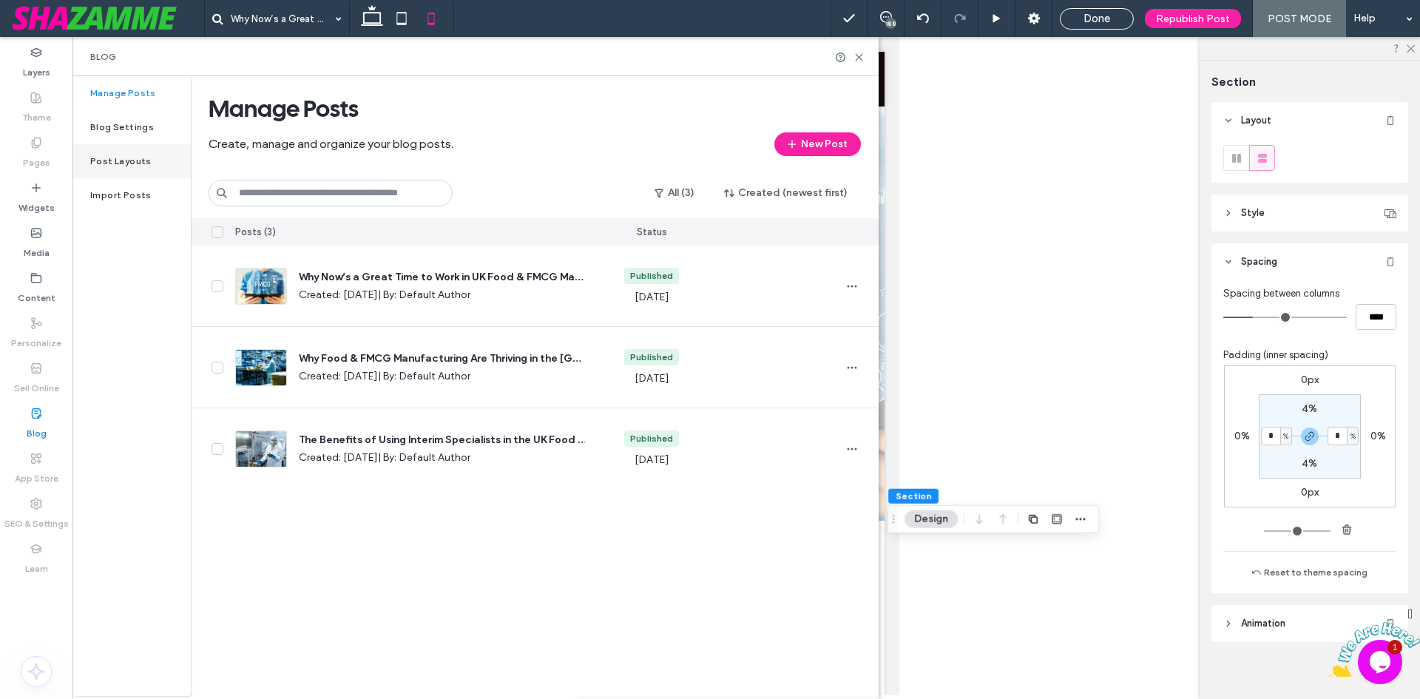
click at [140, 156] on label "Post Layouts" at bounding box center [120, 161] width 61 height 10
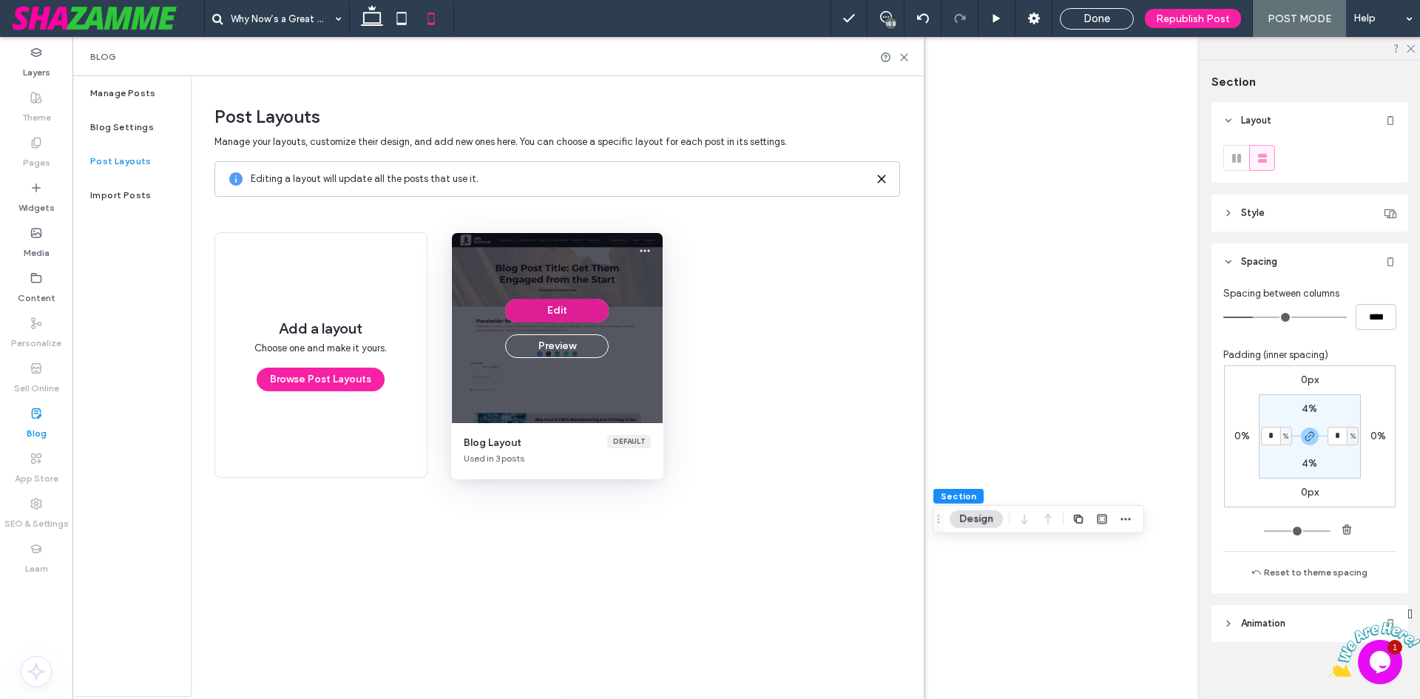
click at [557, 307] on button "Edit" at bounding box center [557, 311] width 104 height 24
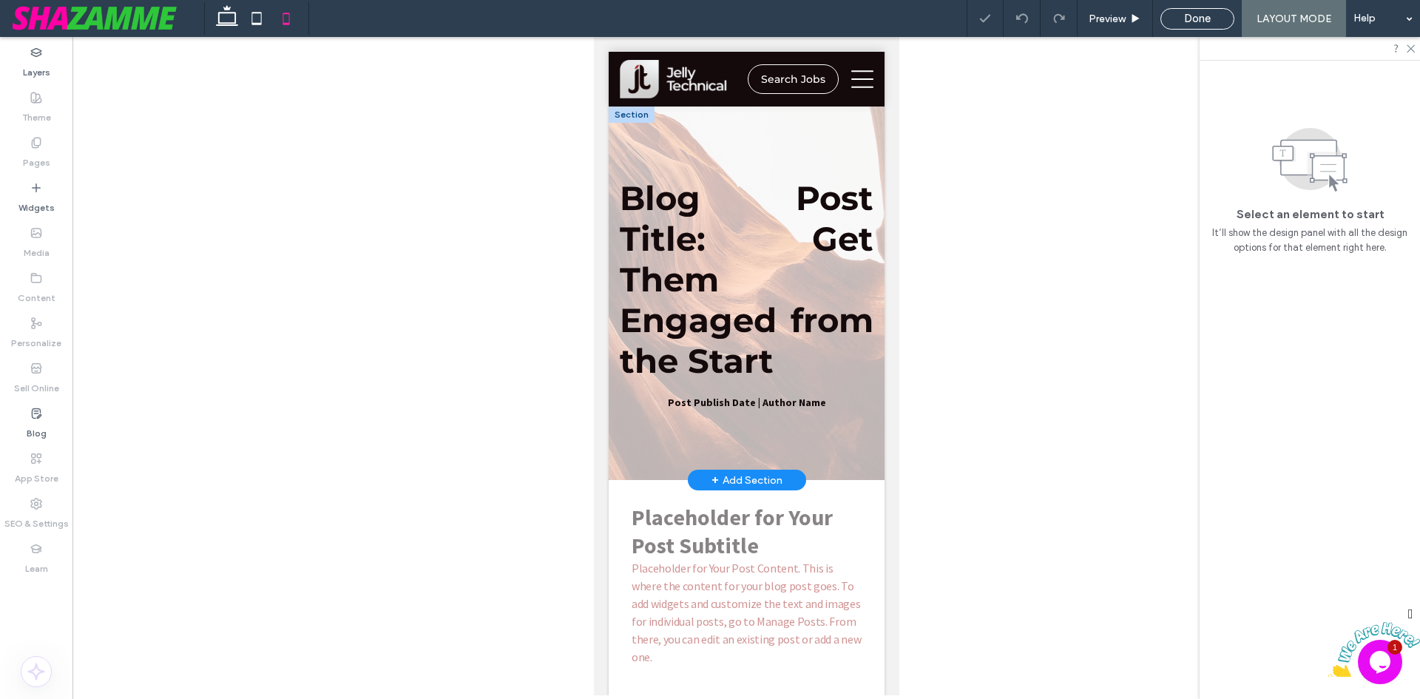
click at [691, 359] on h1 "Blog Post Title: Get Them Engaged from the Start" at bounding box center [746, 278] width 254 height 203
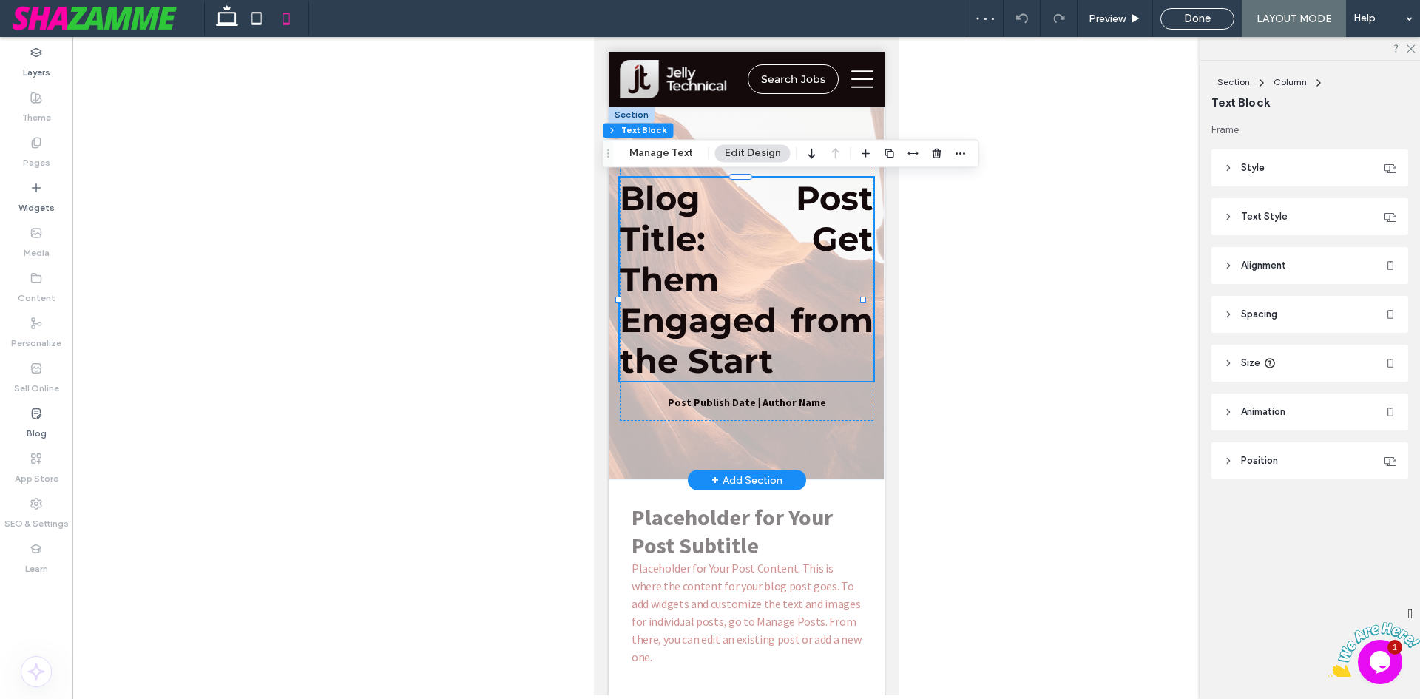
click at [691, 359] on h1 "Blog Post Title: Get Them Engaged from the Start" at bounding box center [746, 278] width 254 height 203
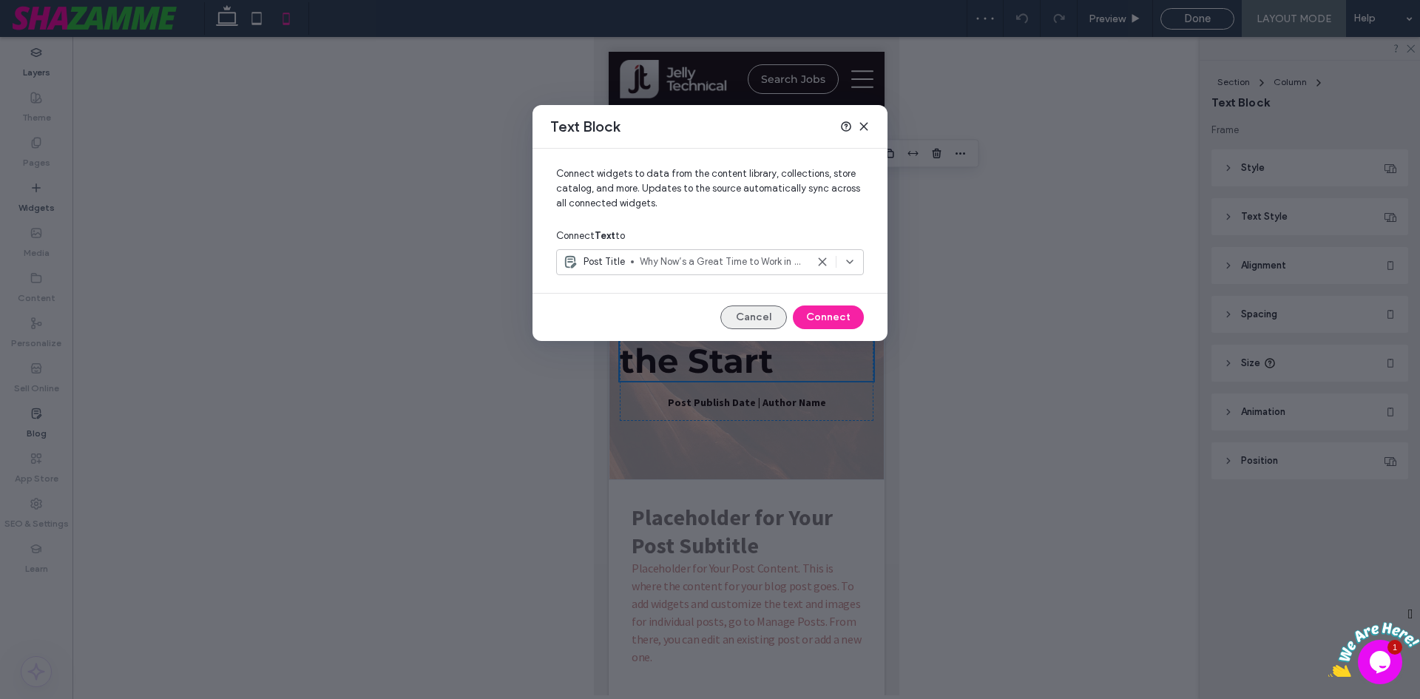
click at [771, 309] on button "Cancel" at bounding box center [753, 317] width 67 height 24
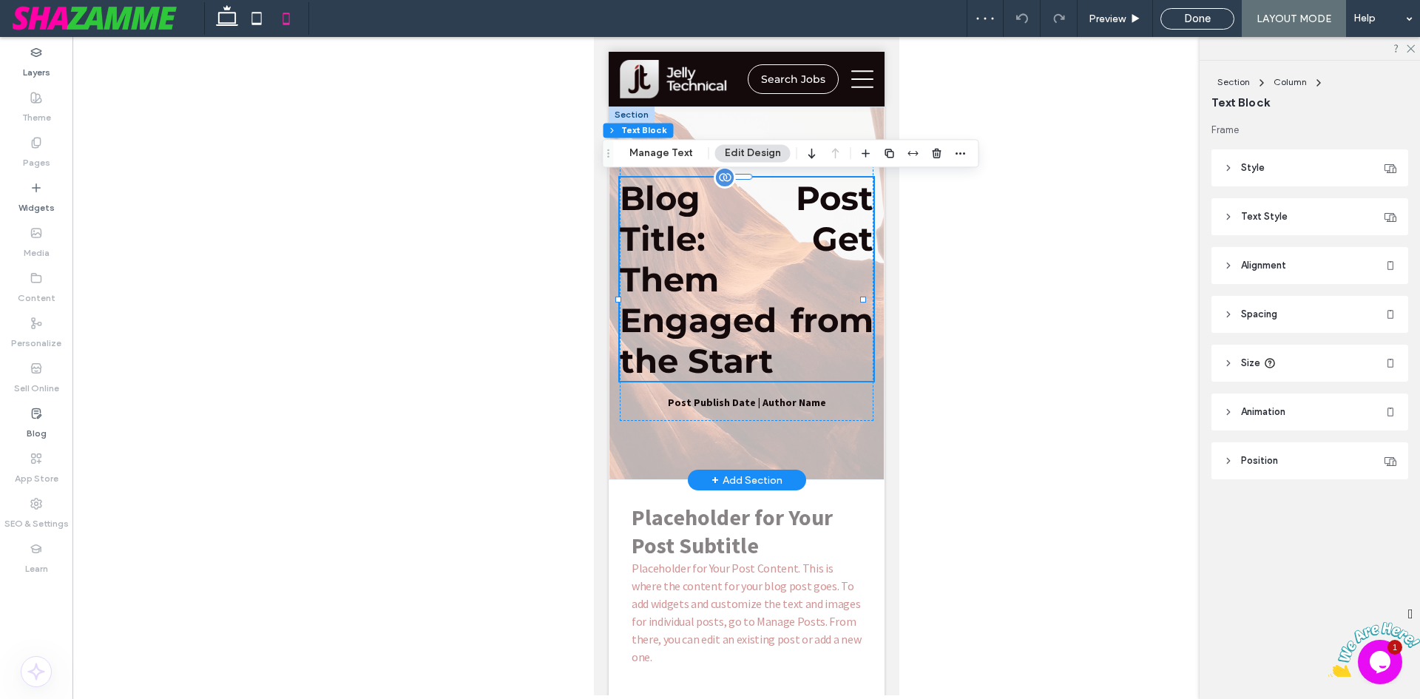
click at [704, 297] on h1 "Blog Post Title: Get Them Engaged from the Start" at bounding box center [746, 278] width 254 height 203
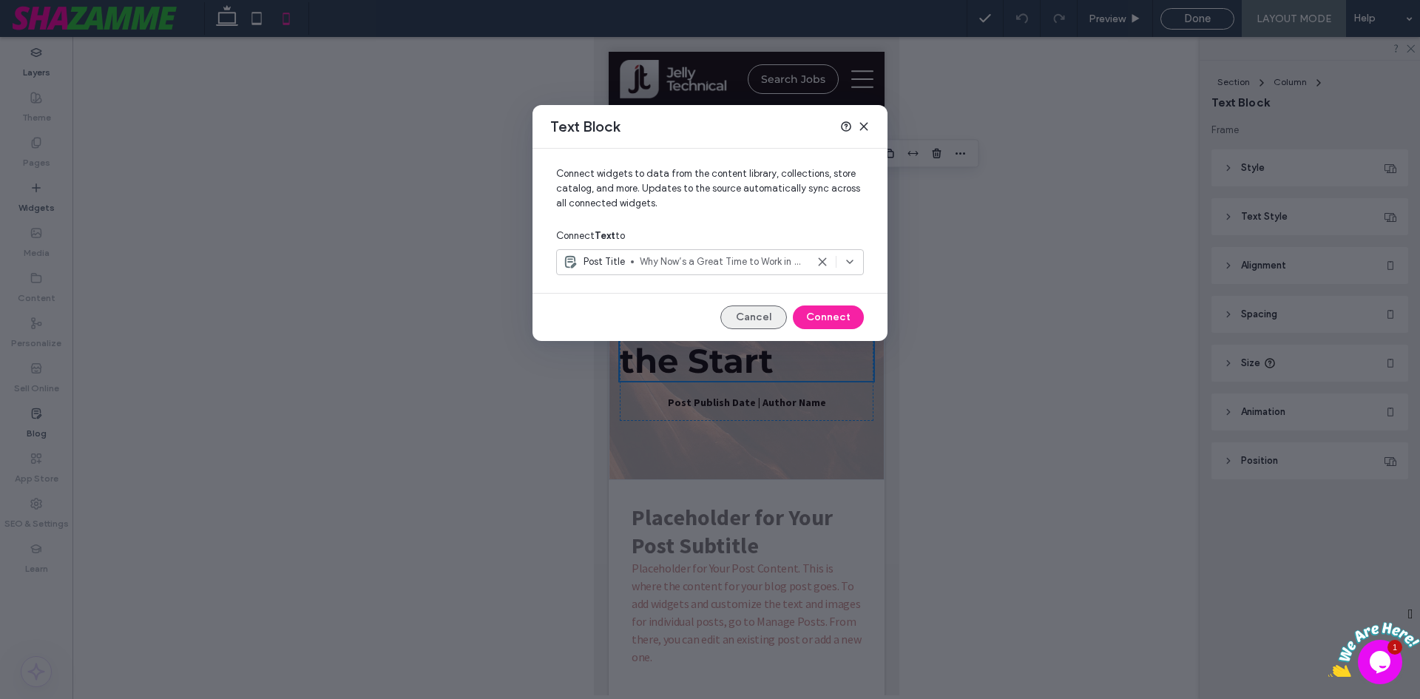
click at [761, 321] on button "Cancel" at bounding box center [753, 317] width 67 height 24
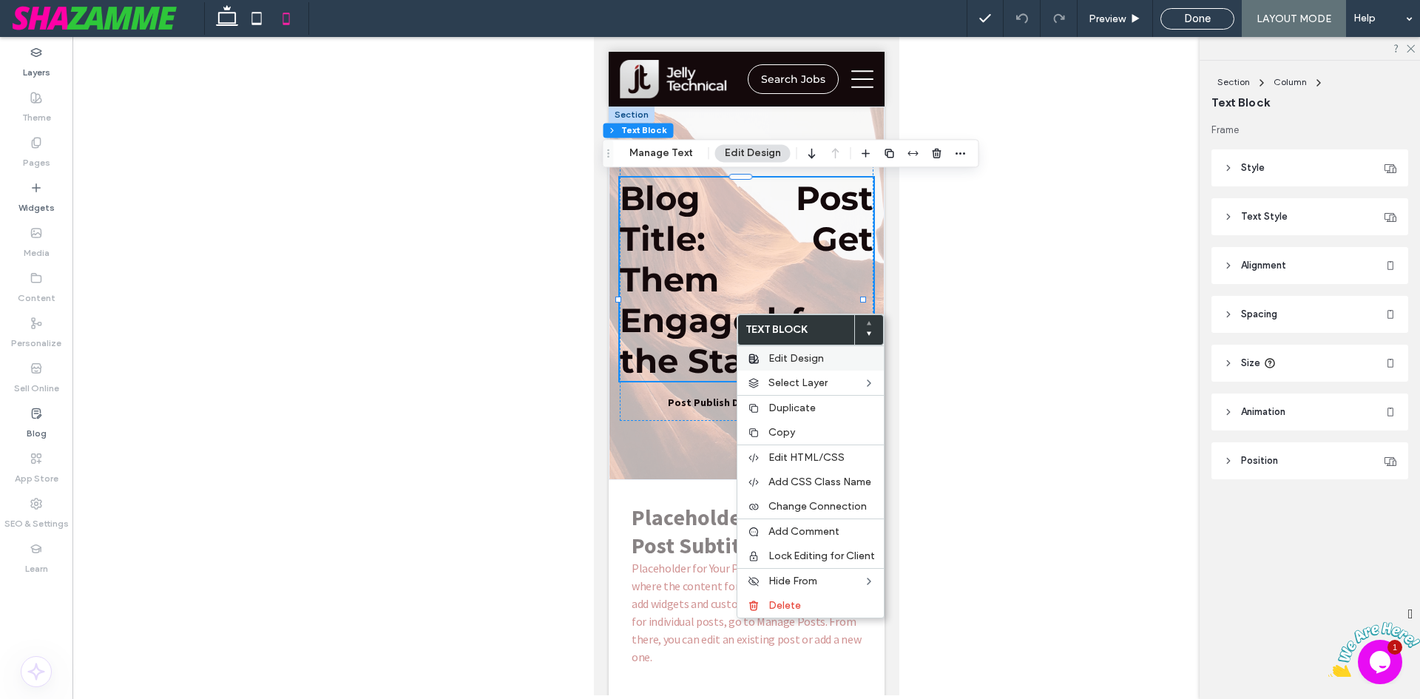
click at [782, 361] on span "Edit Design" at bounding box center [795, 358] width 55 height 13
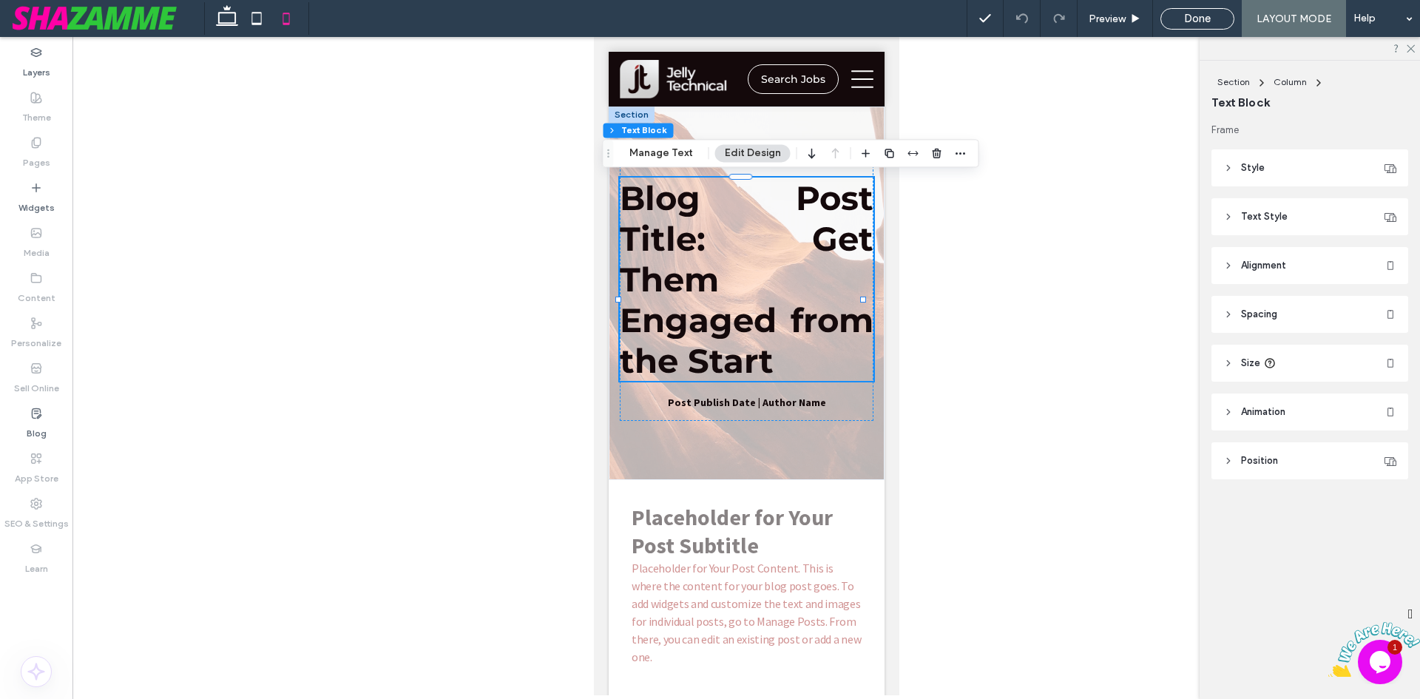
click at [759, 381] on h1 "Blog Post Title: Get Them Engaged from the Start" at bounding box center [746, 278] width 254 height 203
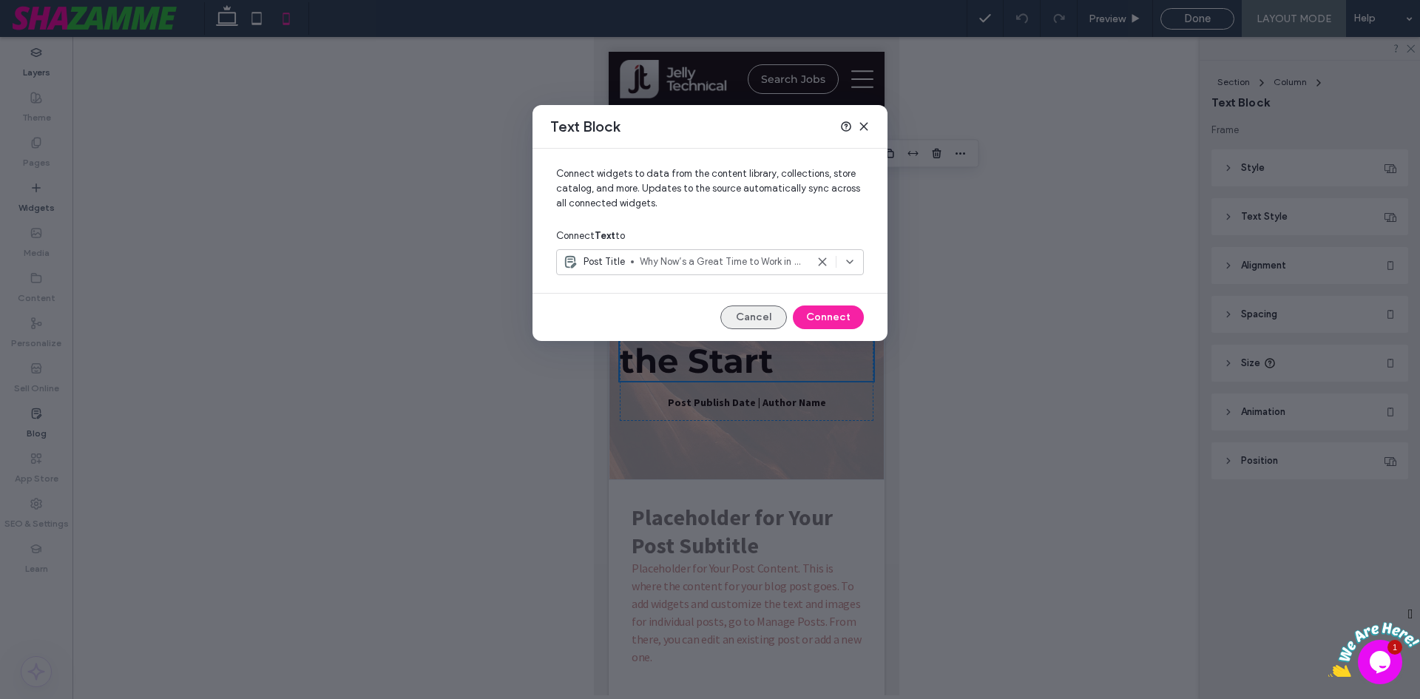
click at [742, 311] on button "Cancel" at bounding box center [753, 317] width 67 height 24
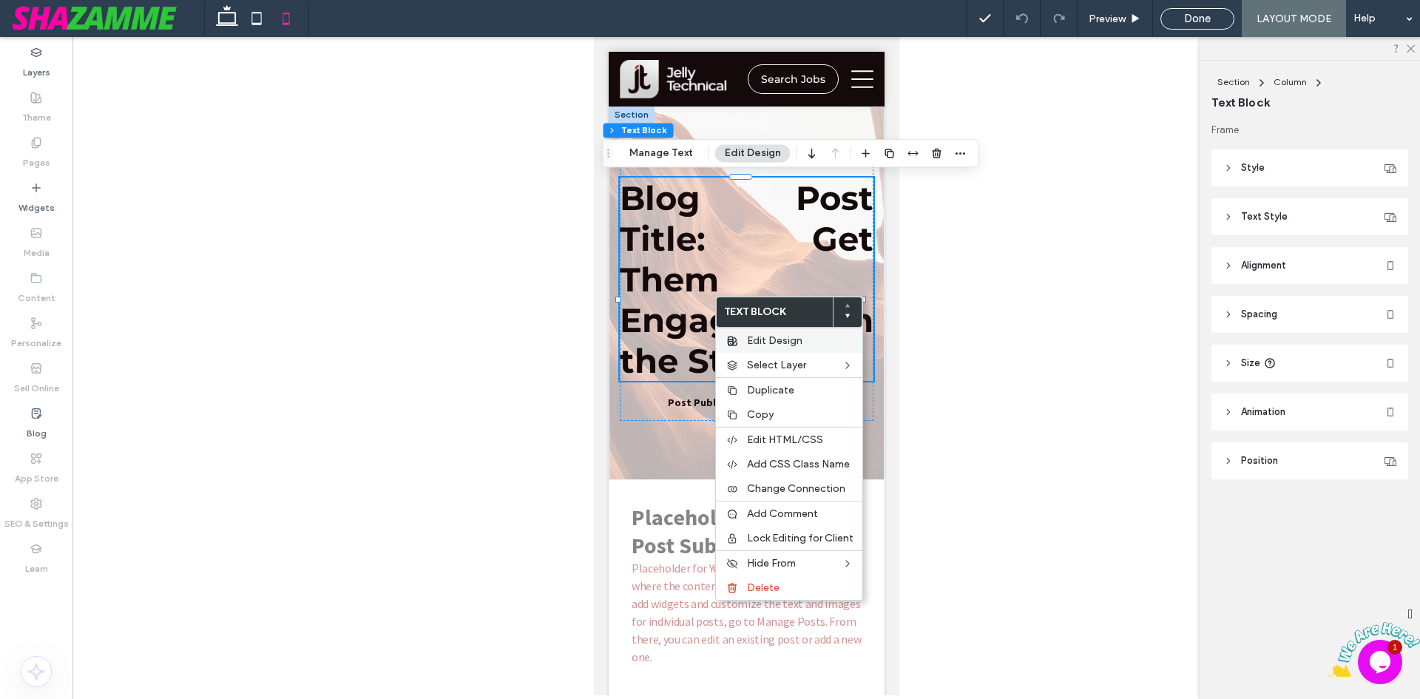
click at [789, 341] on span "Edit Design" at bounding box center [774, 340] width 55 height 13
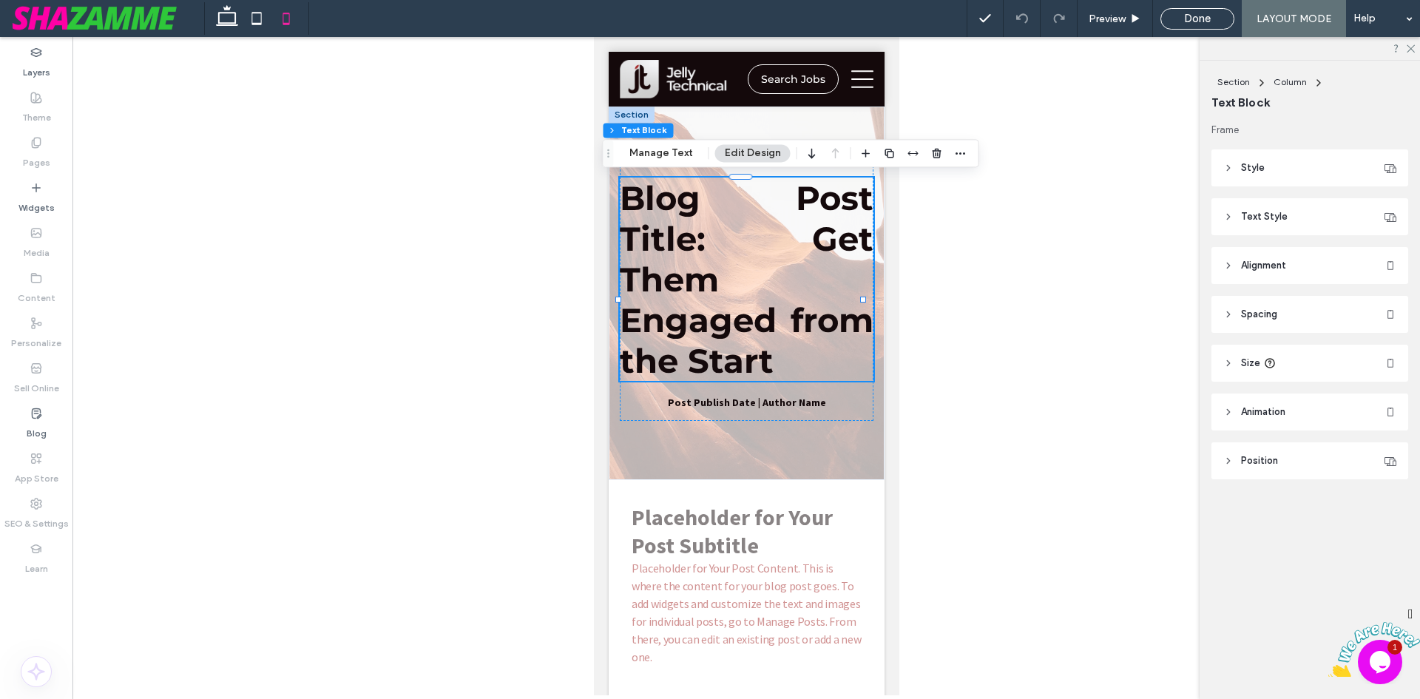
click at [1296, 219] on header "Text Style" at bounding box center [1309, 216] width 197 height 37
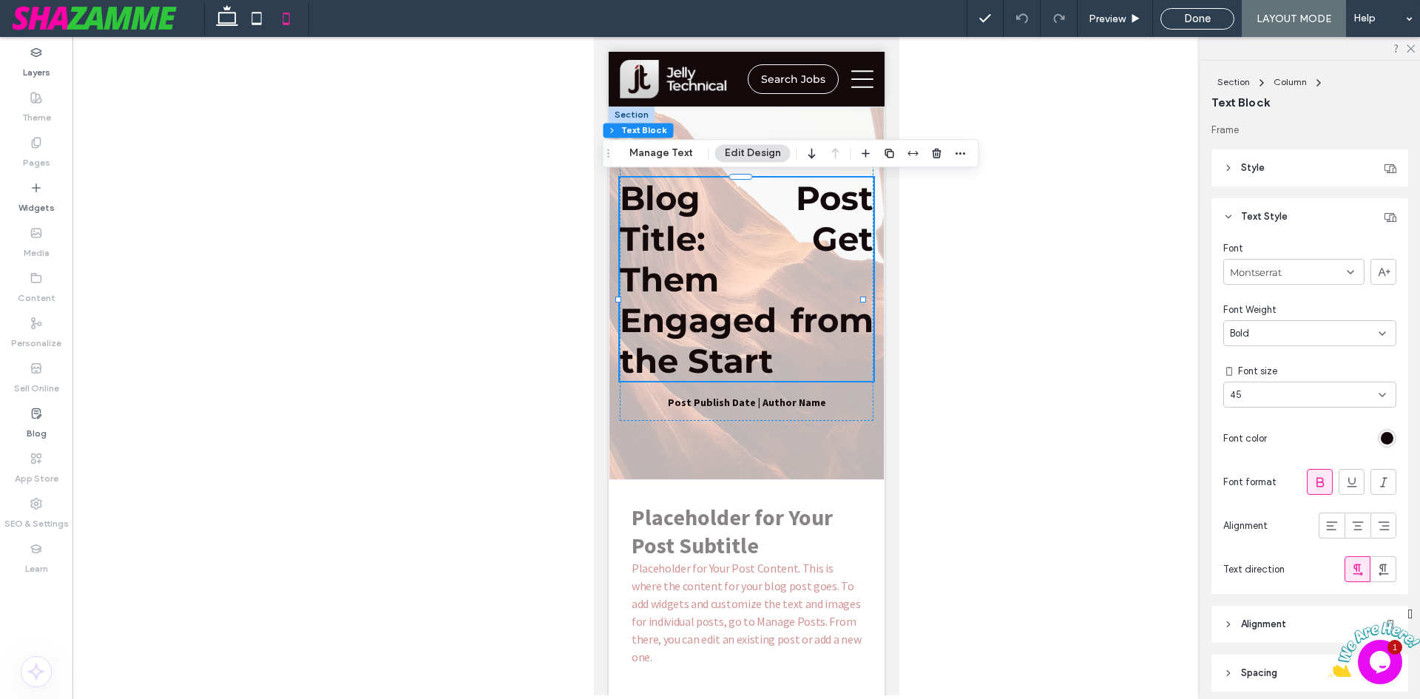
click at [1316, 382] on div "45" at bounding box center [1309, 395] width 173 height 26
click at [1262, 422] on div "36" at bounding box center [1306, 420] width 164 height 26
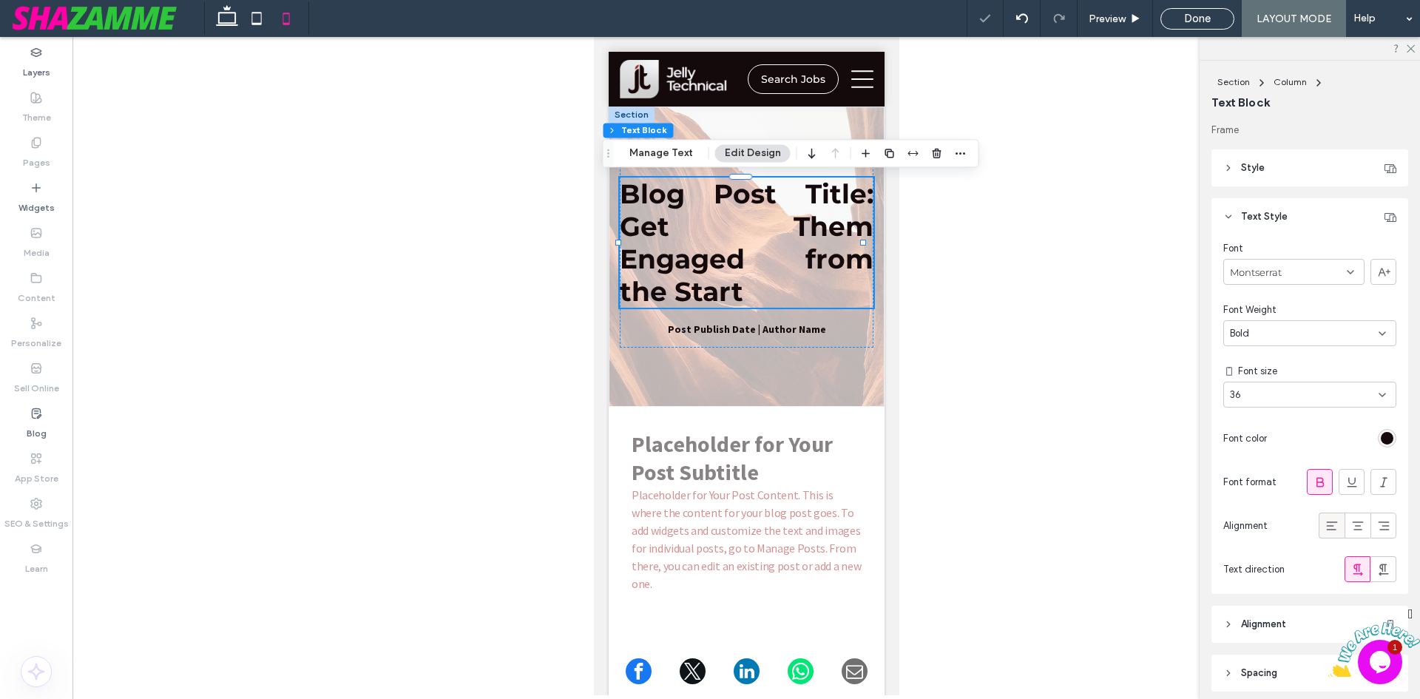
click at [1324, 518] on icon at bounding box center [1331, 525] width 15 height 15
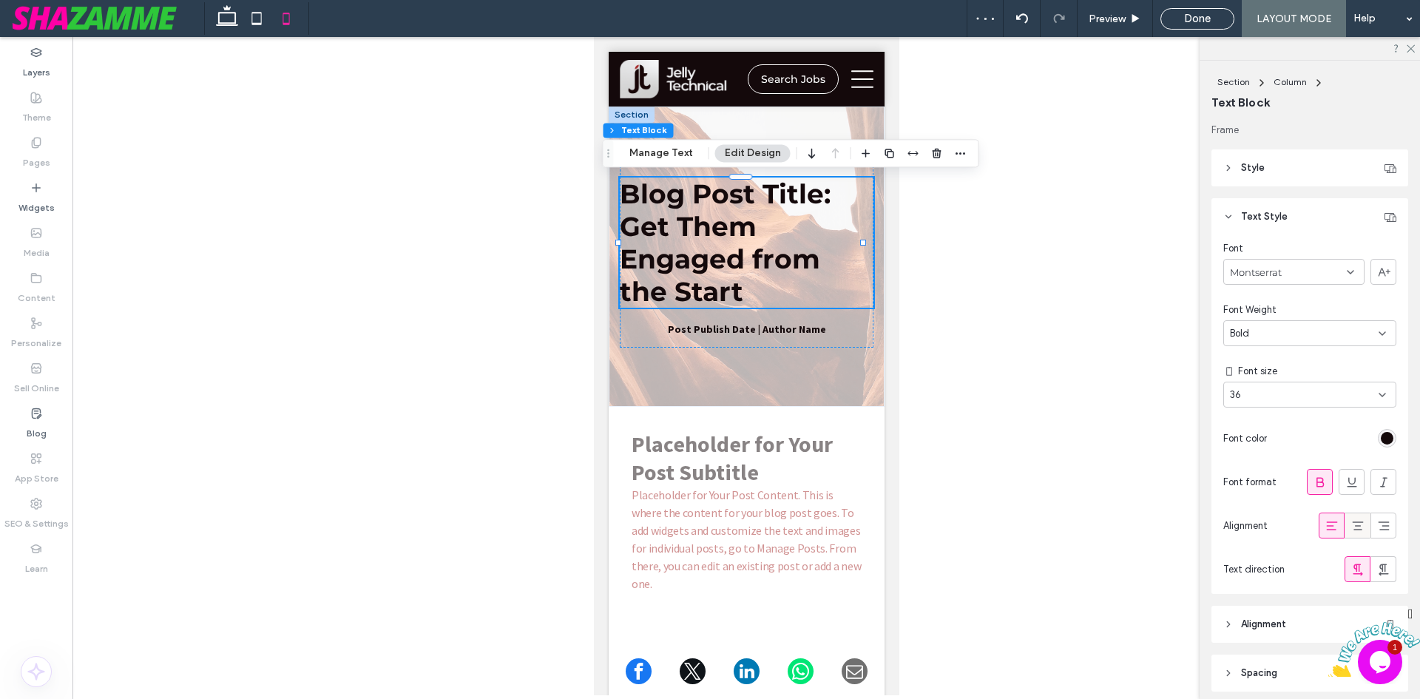
click at [1345, 525] on div at bounding box center [1357, 525] width 24 height 24
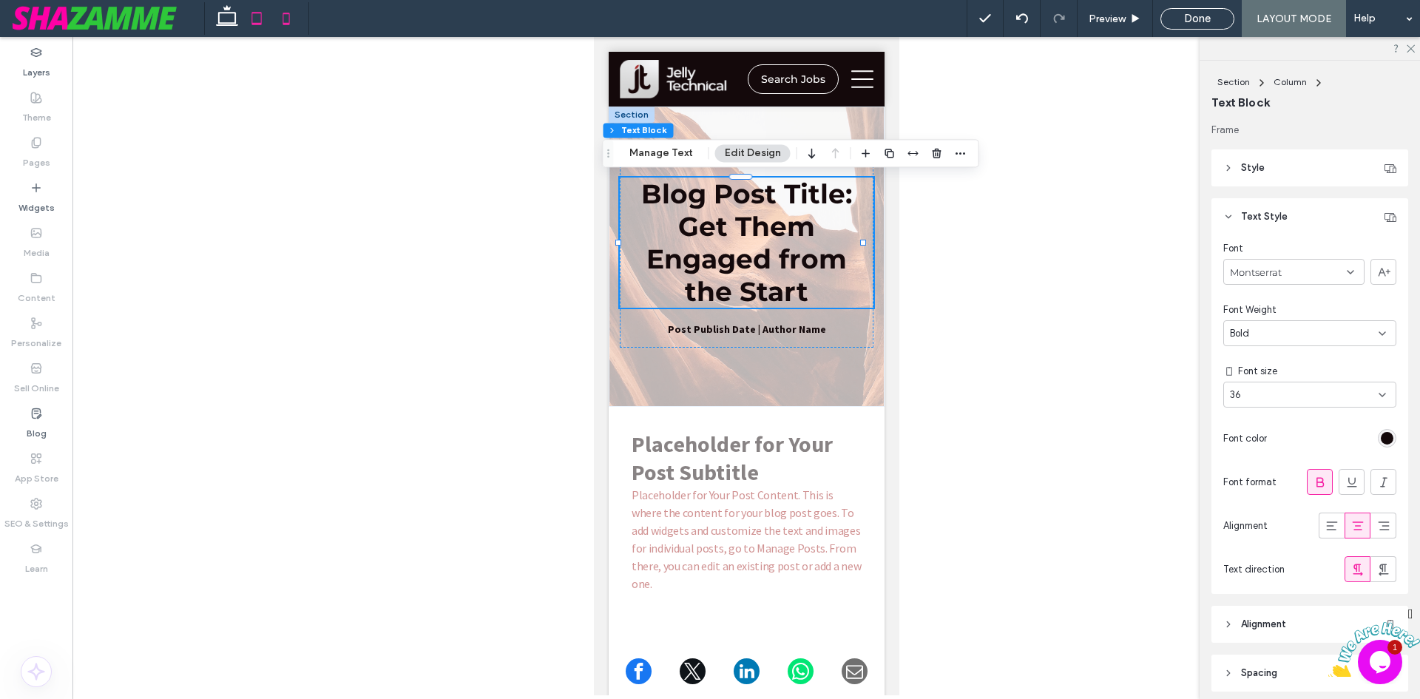
click at [248, 16] on icon at bounding box center [257, 19] width 30 height 30
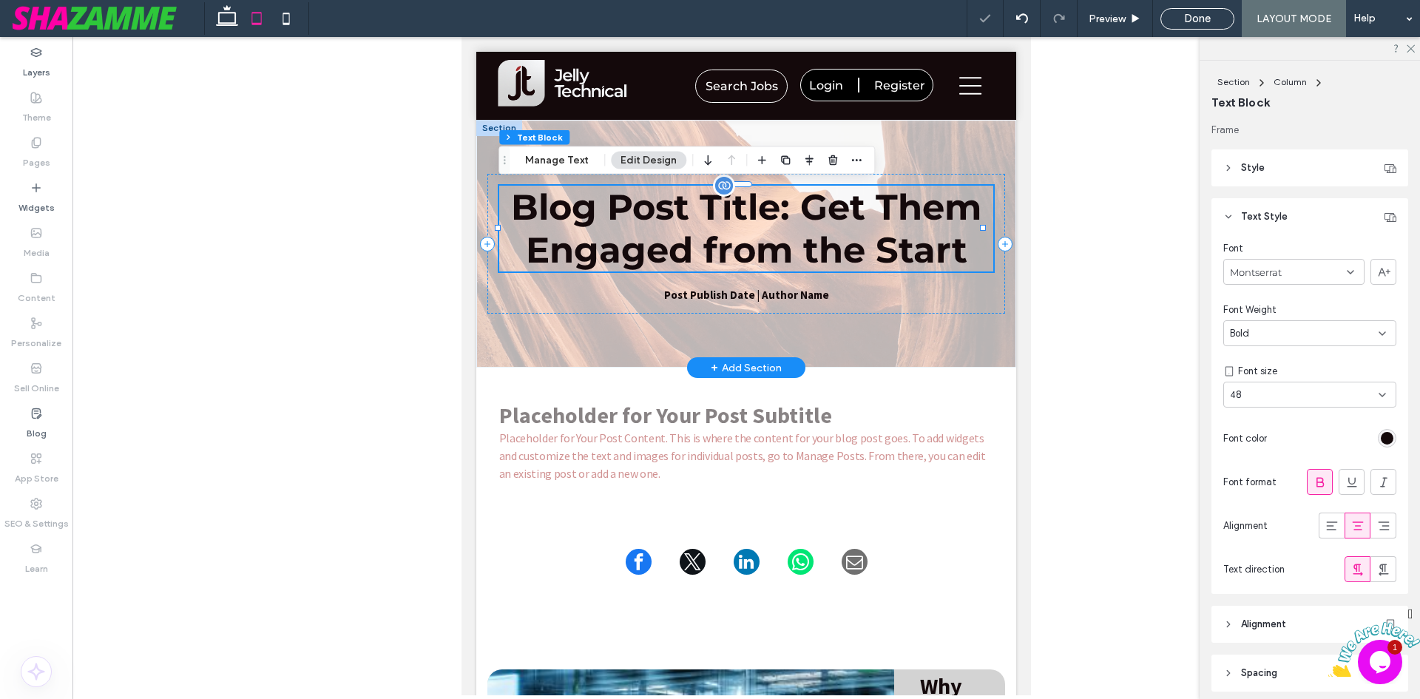
click at [579, 248] on h1 "Blog Post Title: Get Them Engaged from the Start" at bounding box center [746, 229] width 495 height 86
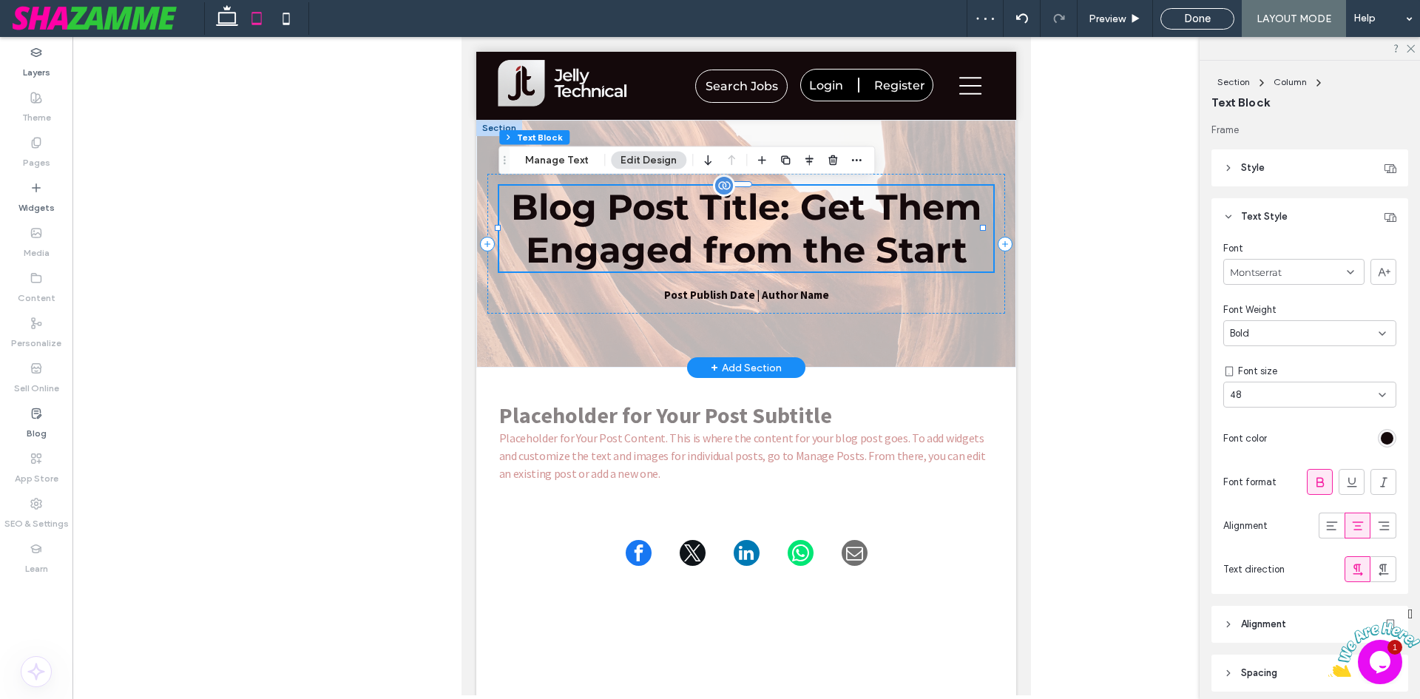
click at [579, 248] on h1 "Blog Post Title: Get Them Engaged from the Start" at bounding box center [746, 229] width 495 height 86
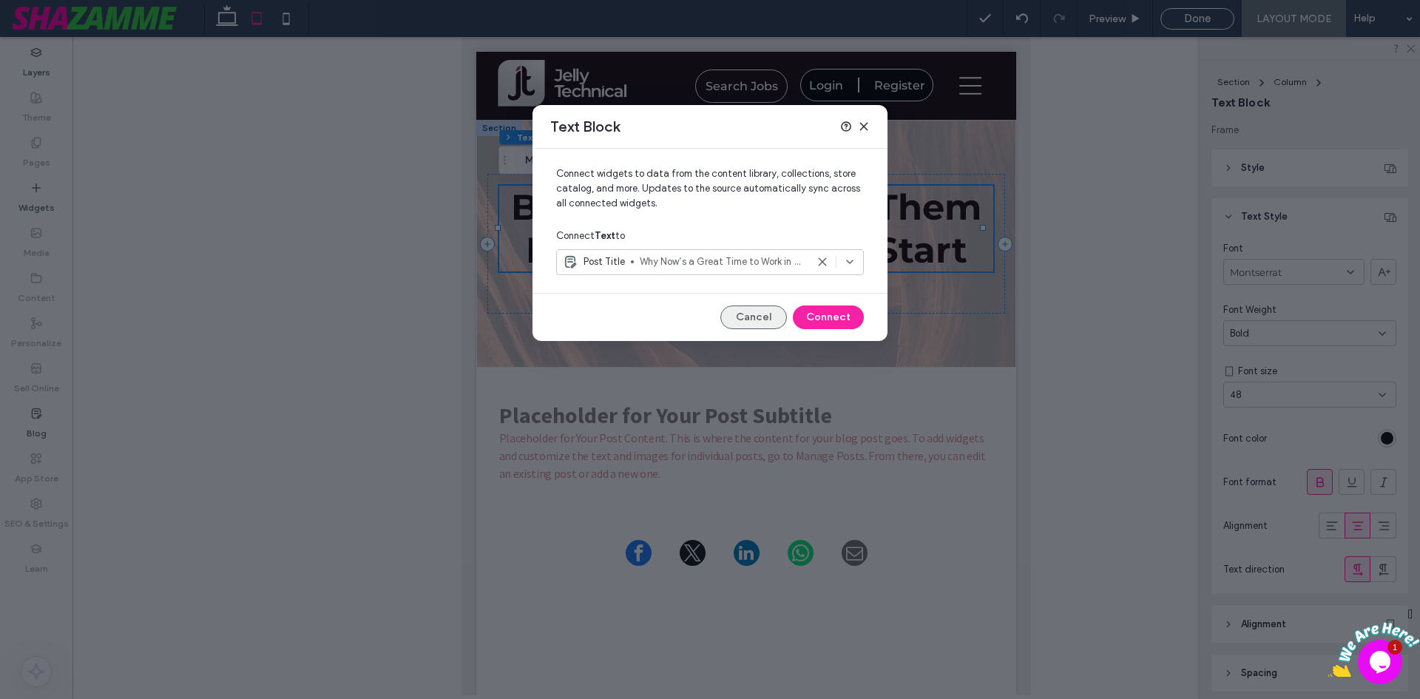
drag, startPoint x: 748, startPoint y: 334, endPoint x: 749, endPoint y: 324, distance: 9.6
click at [748, 331] on div "Connect widgets to data from the content library, collections, store catalog, a…" at bounding box center [709, 245] width 355 height 192
click at [751, 320] on button "Cancel" at bounding box center [753, 317] width 67 height 24
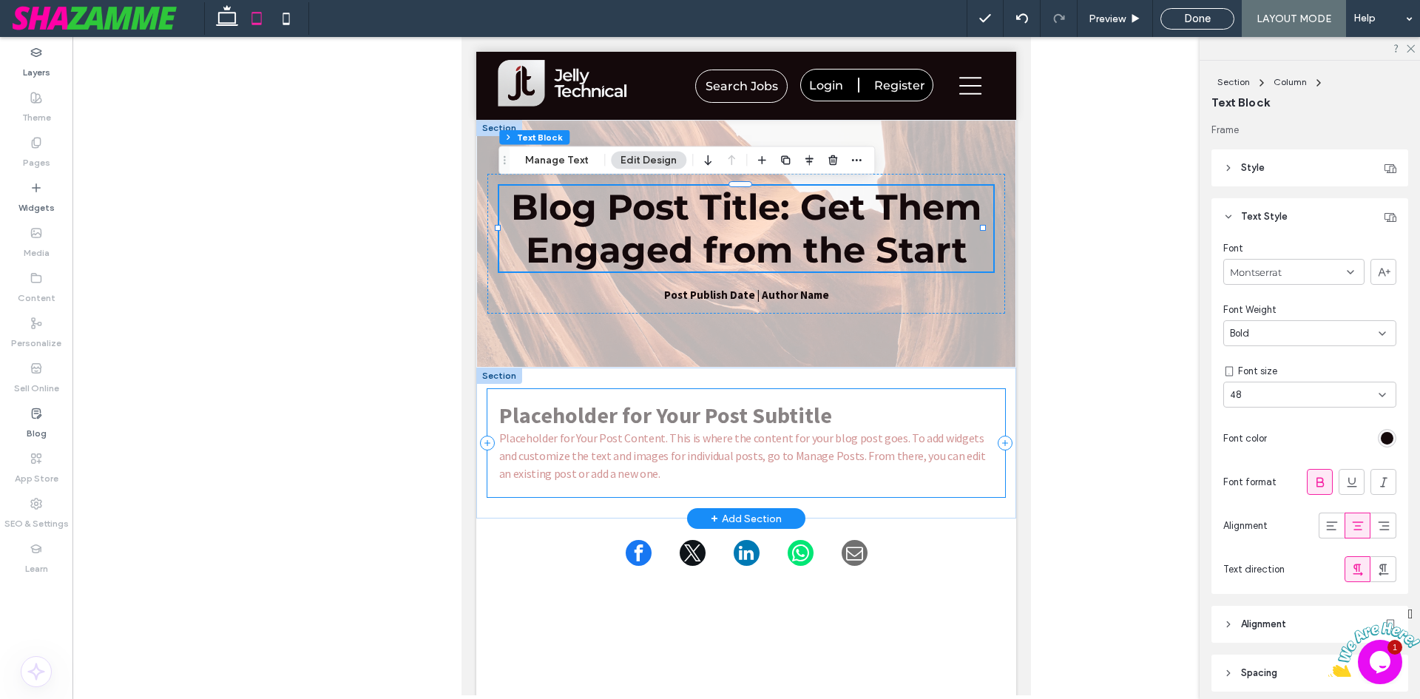
click at [546, 389] on div "Placeholder for Your Post Subtitle Placeholder for Your Post Content. This is w…" at bounding box center [746, 443] width 518 height 108
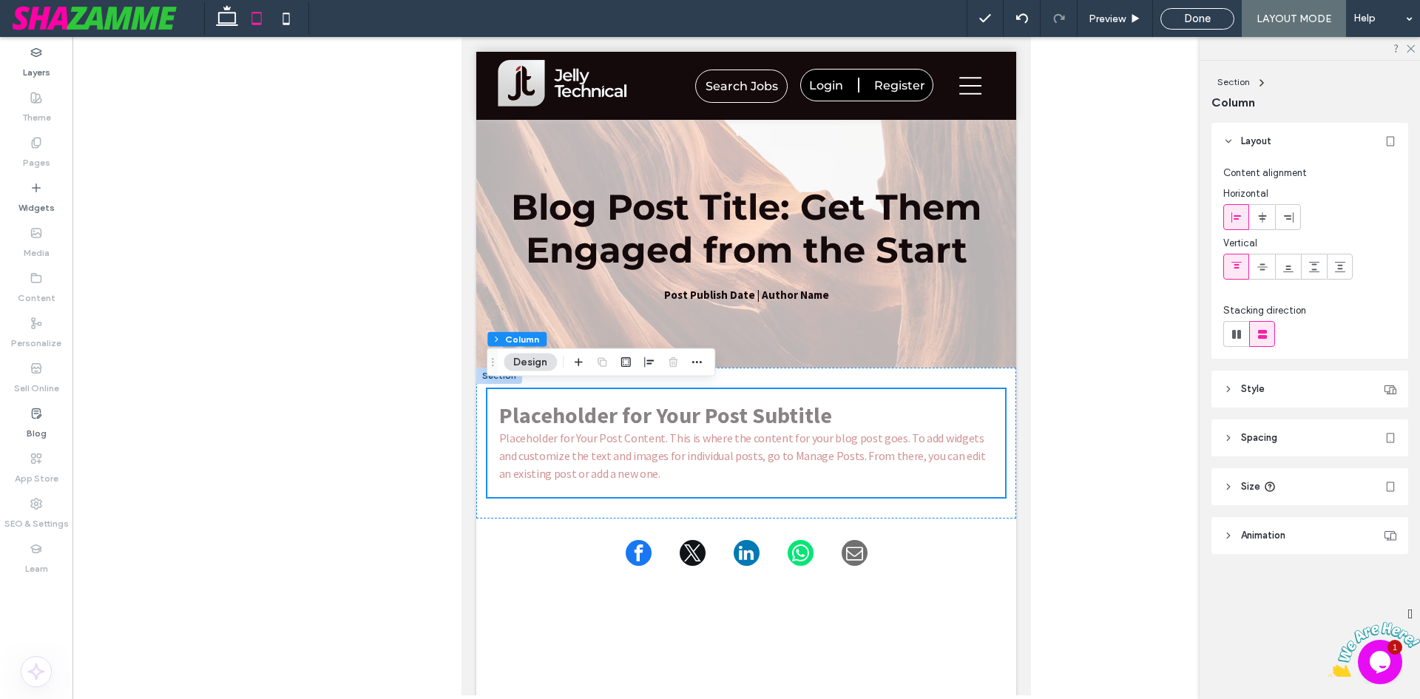
click at [1245, 432] on span "Spacing" at bounding box center [1259, 437] width 36 height 15
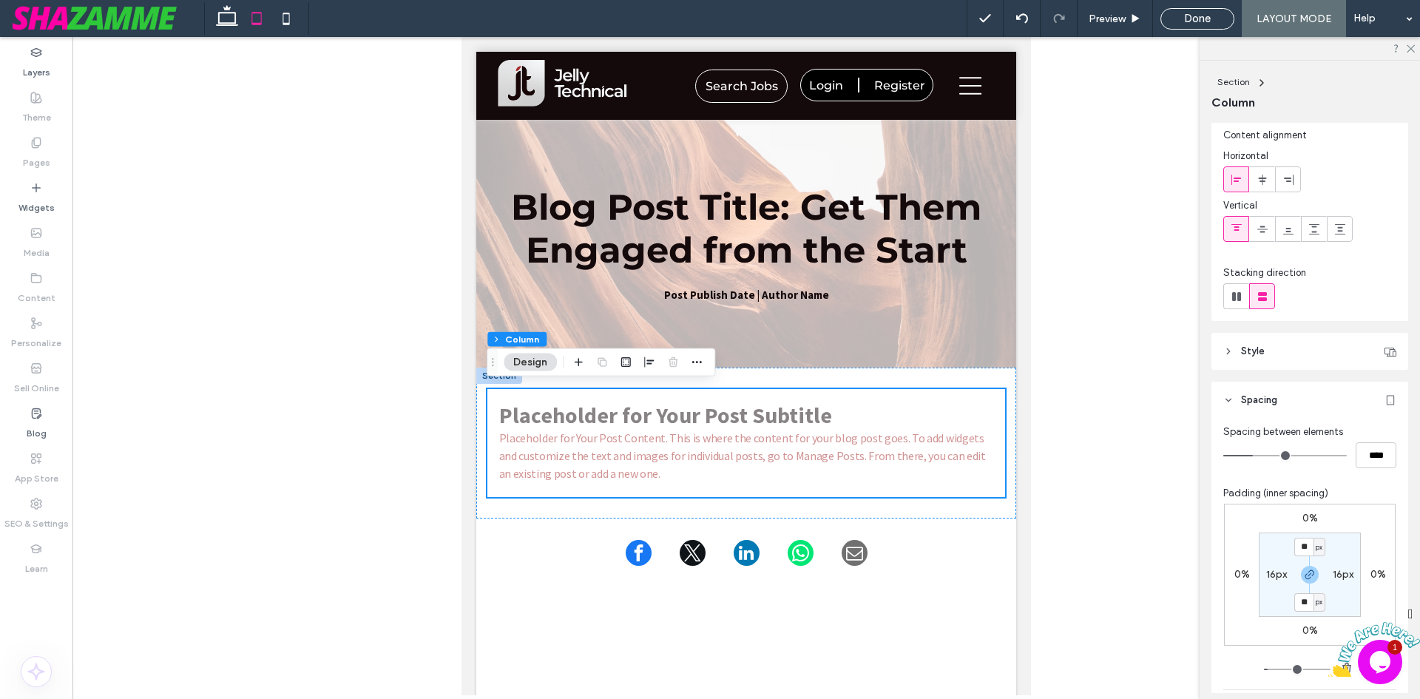
scroll to position [74, 0]
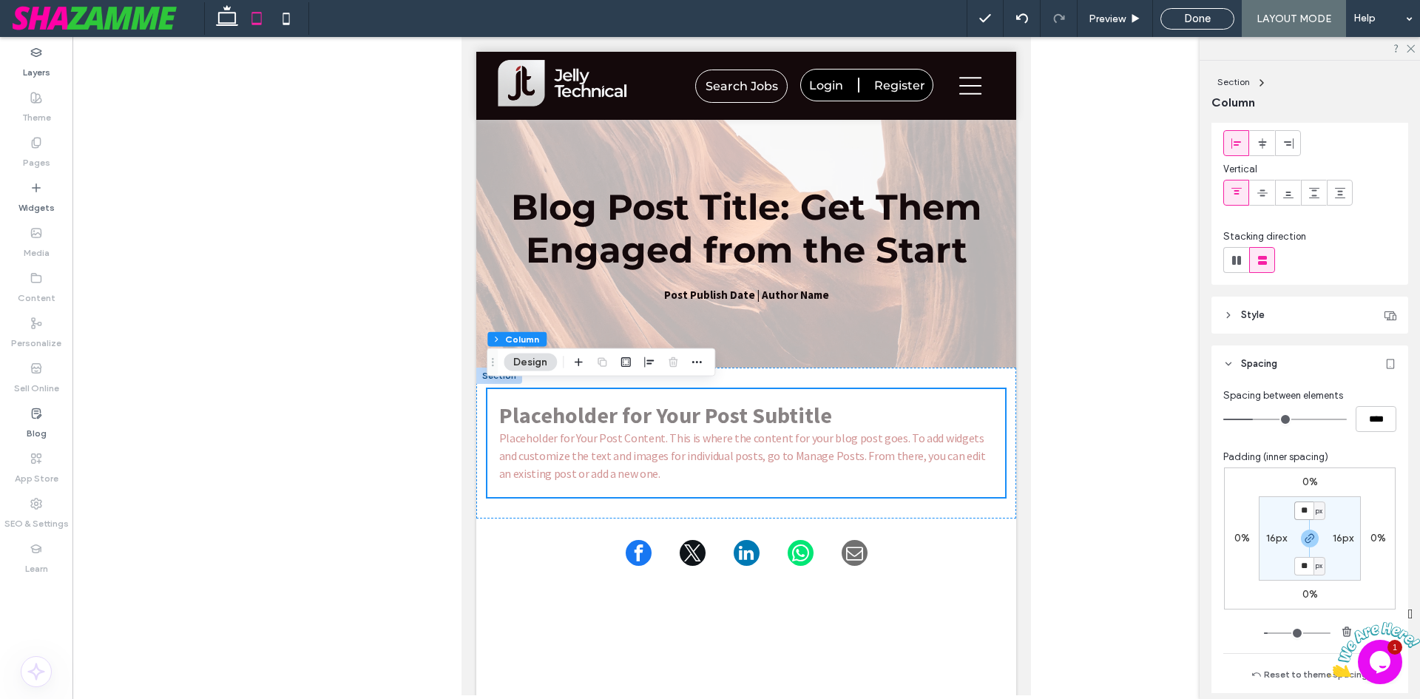
click at [1294, 512] on input "**" at bounding box center [1303, 510] width 19 height 18
type input "*"
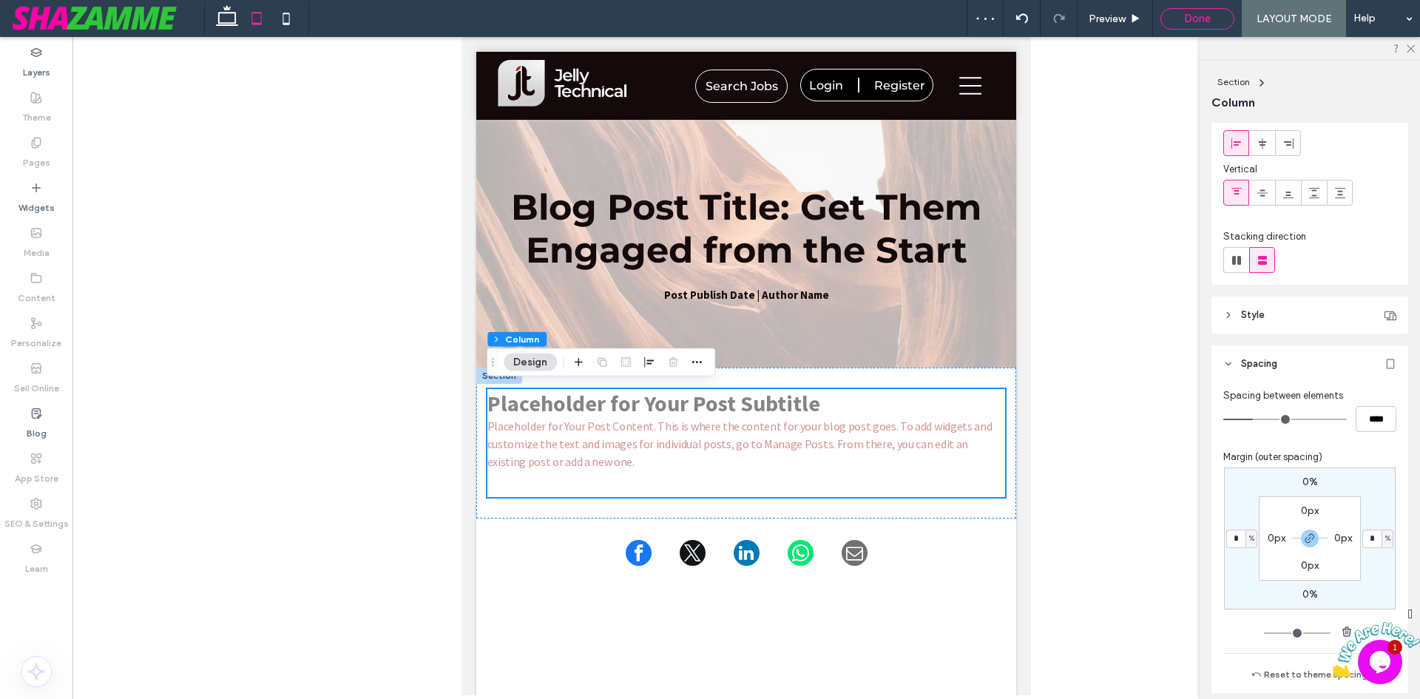
click at [1188, 10] on div "Done" at bounding box center [1197, 18] width 74 height 21
drag, startPoint x: 1187, startPoint y: 53, endPoint x: 1193, endPoint y: 35, distance: 18.0
click at [1189, 49] on div at bounding box center [745, 366] width 1347 height 658
click at [1194, 32] on div "Preview Done LAYOUT MODE Help" at bounding box center [1192, 18] width 453 height 37
click at [1196, 25] on div "Done" at bounding box center [1197, 18] width 74 height 21
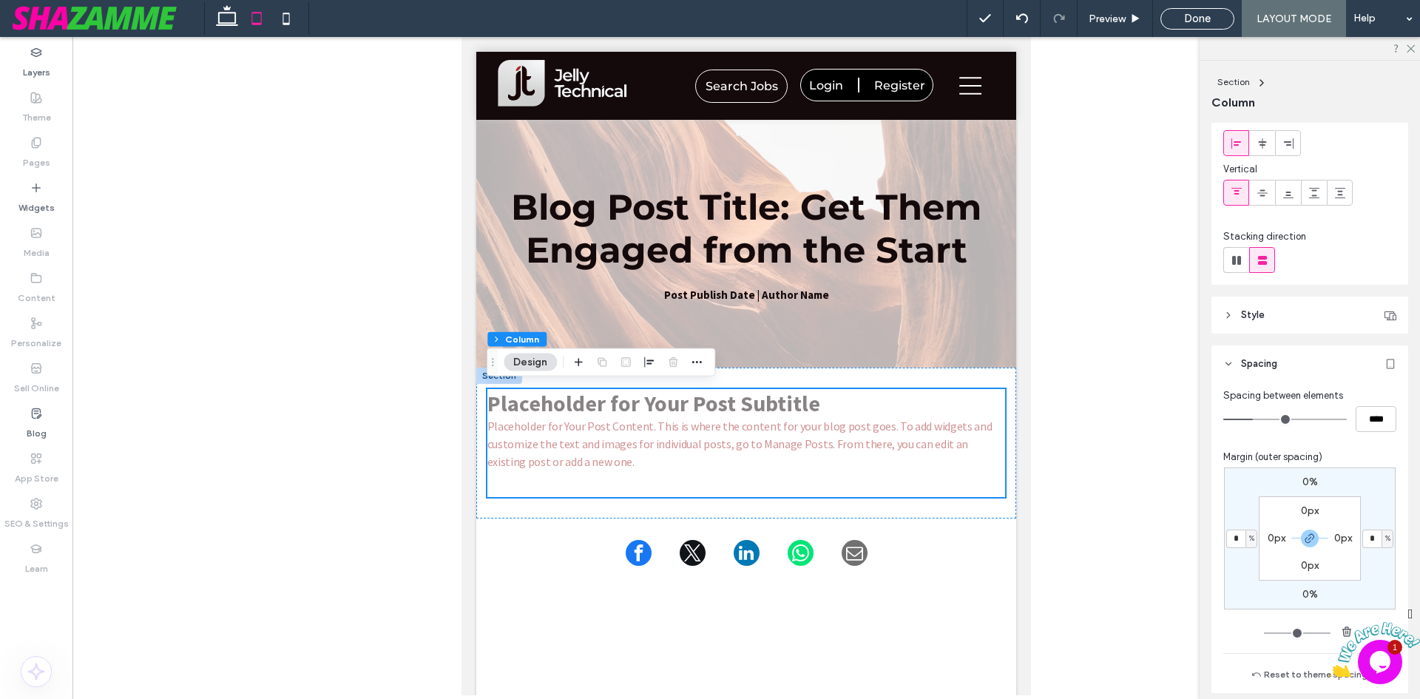
click at [1199, 5] on div "Preview Done LAYOUT MODE Help" at bounding box center [1192, 18] width 453 height 37
click at [1198, 11] on div "Done" at bounding box center [1197, 18] width 74 height 21
click at [1412, 47] on use at bounding box center [1410, 49] width 8 height 8
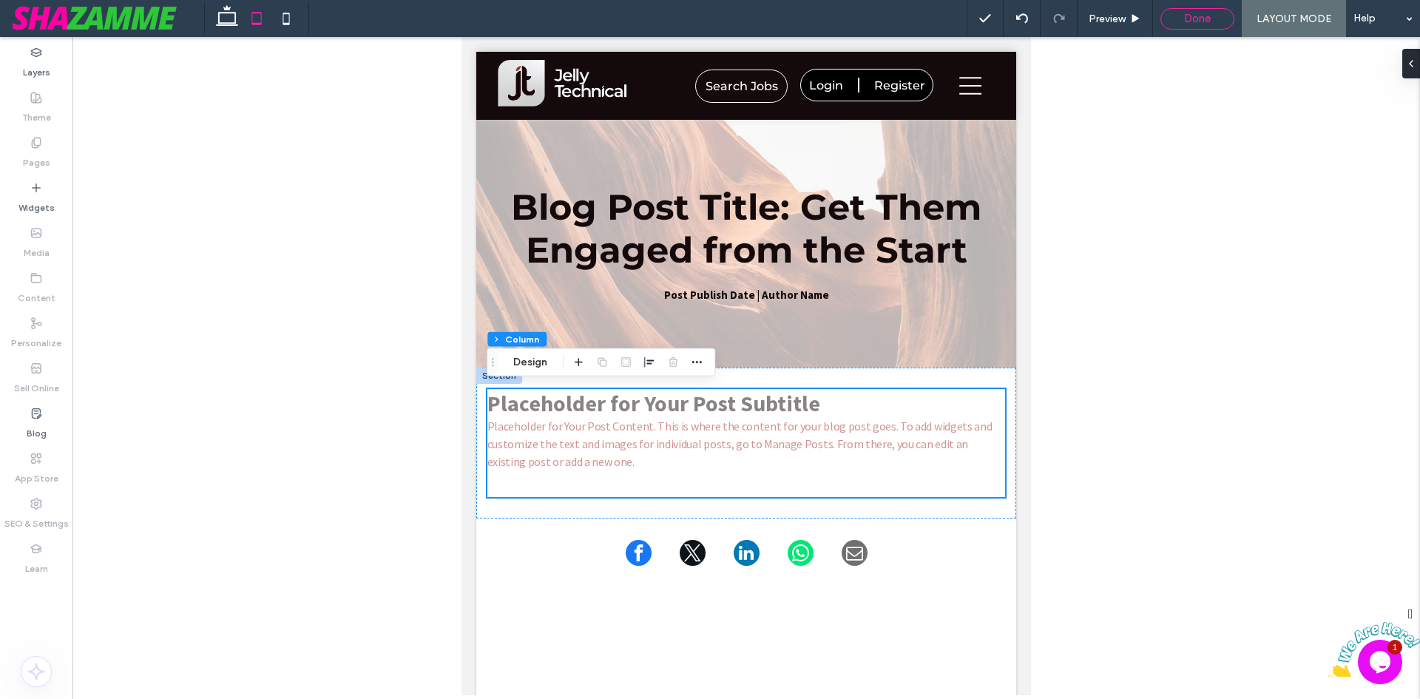
click at [1223, 18] on div "Done" at bounding box center [1197, 18] width 72 height 13
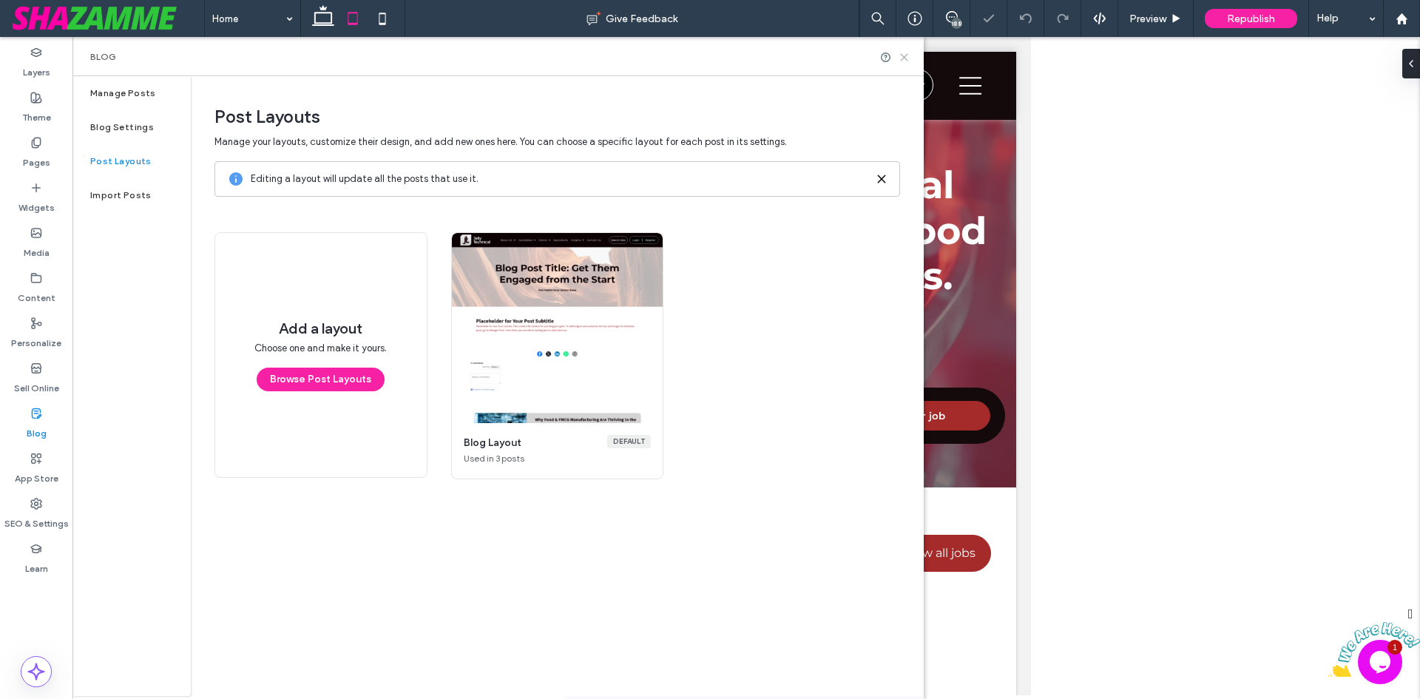
click at [899, 58] on icon at bounding box center [903, 57] width 11 height 11
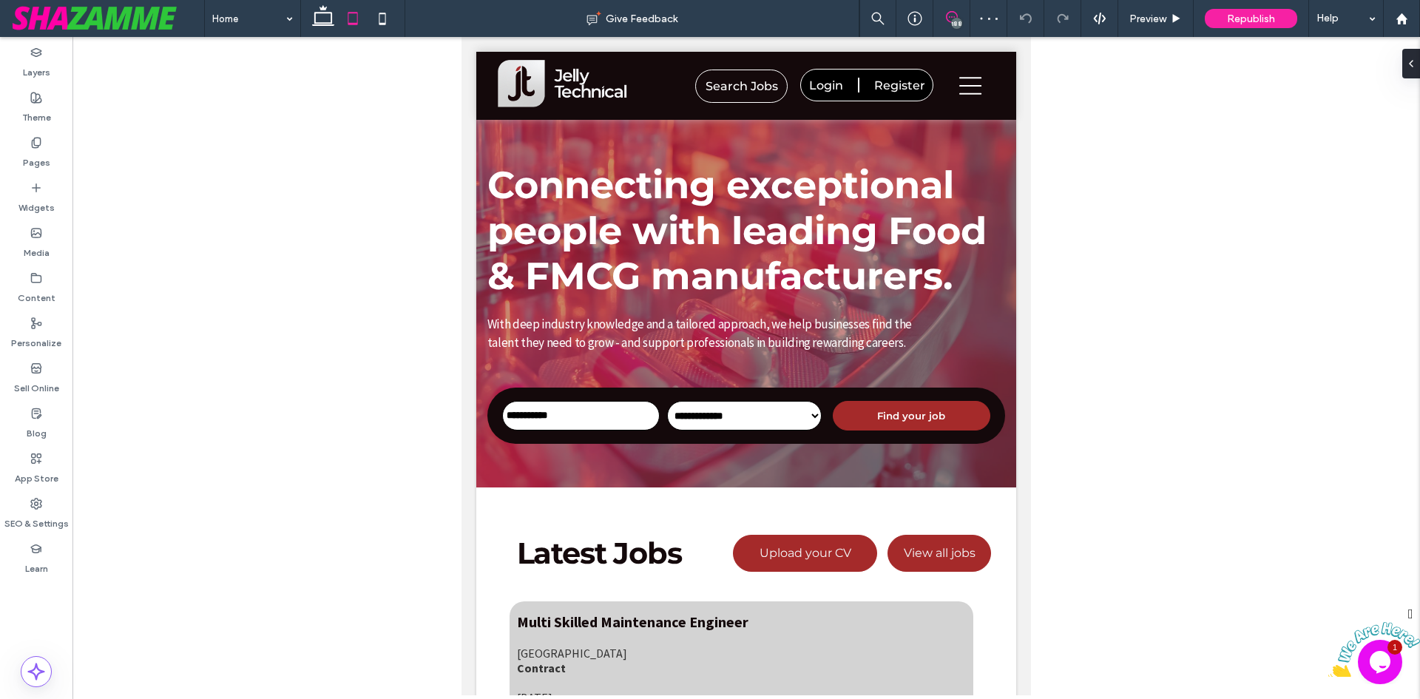
click at [948, 17] on icon at bounding box center [952, 17] width 12 height 12
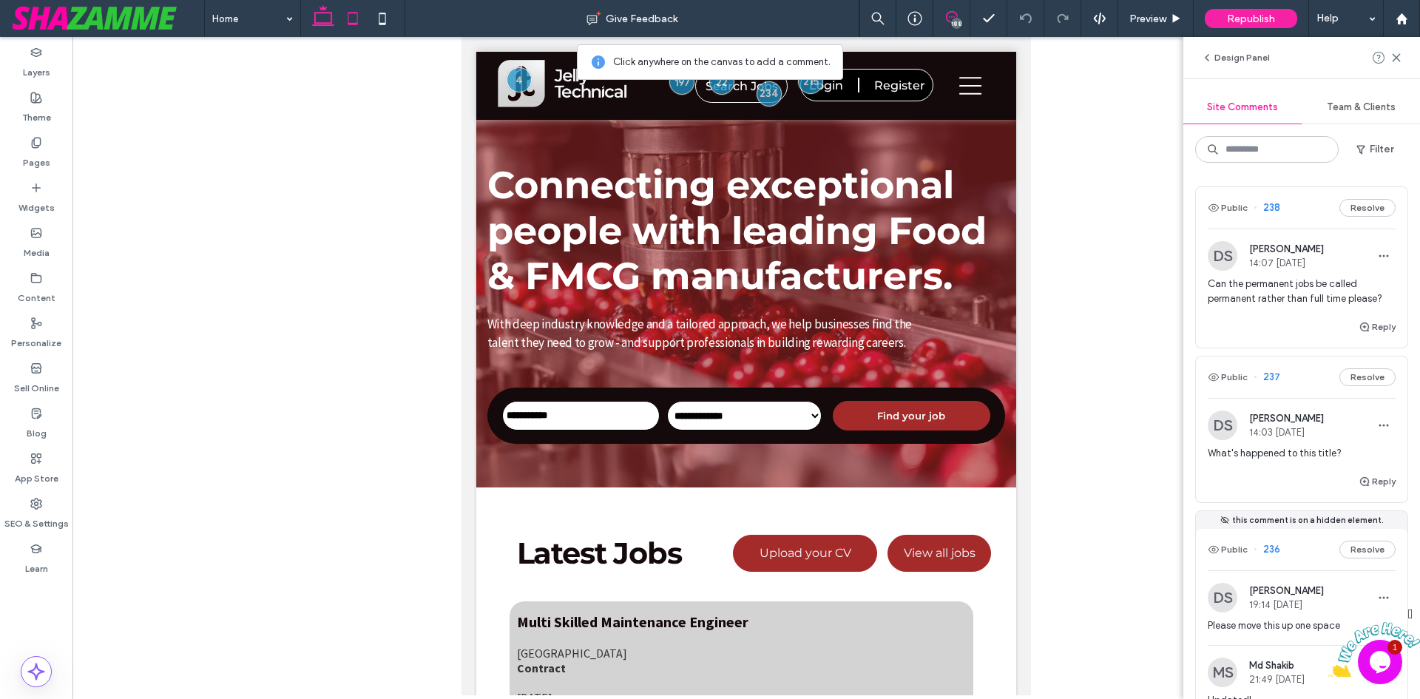
click at [316, 8] on icon at bounding box center [323, 19] width 30 height 30
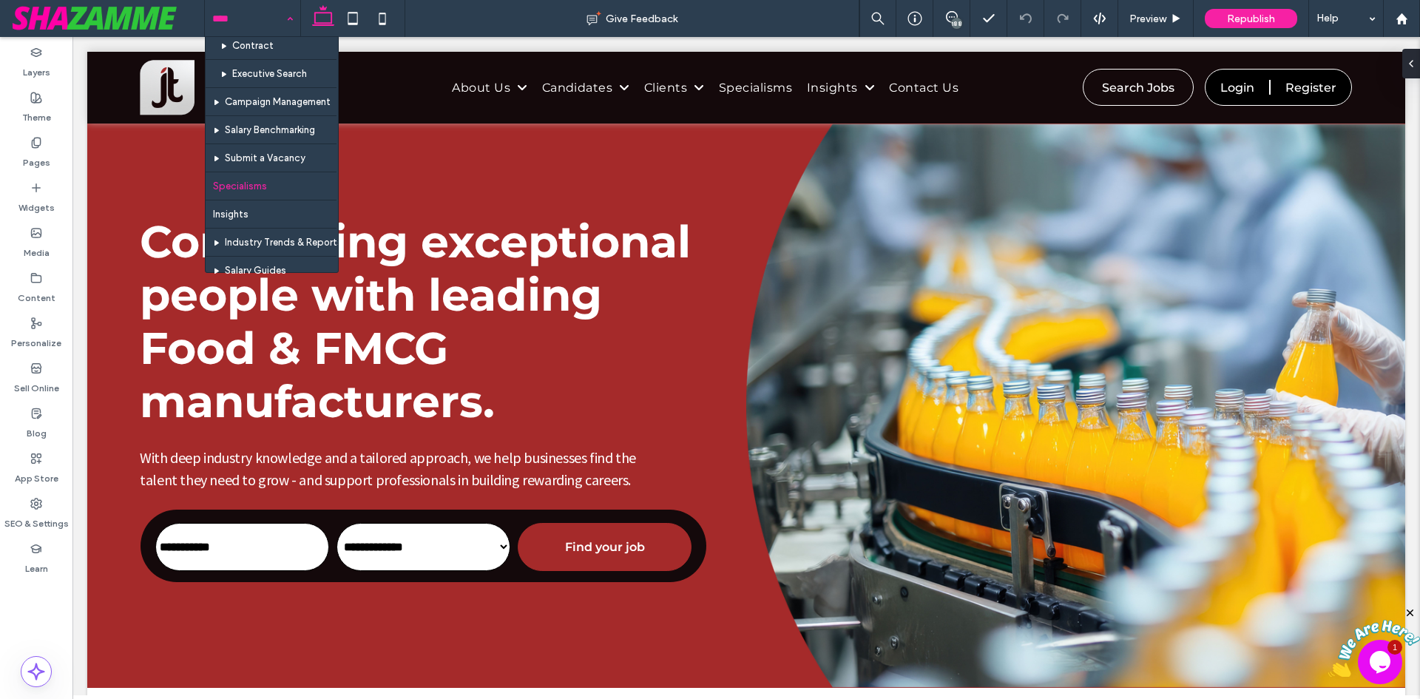
scroll to position [370, 0]
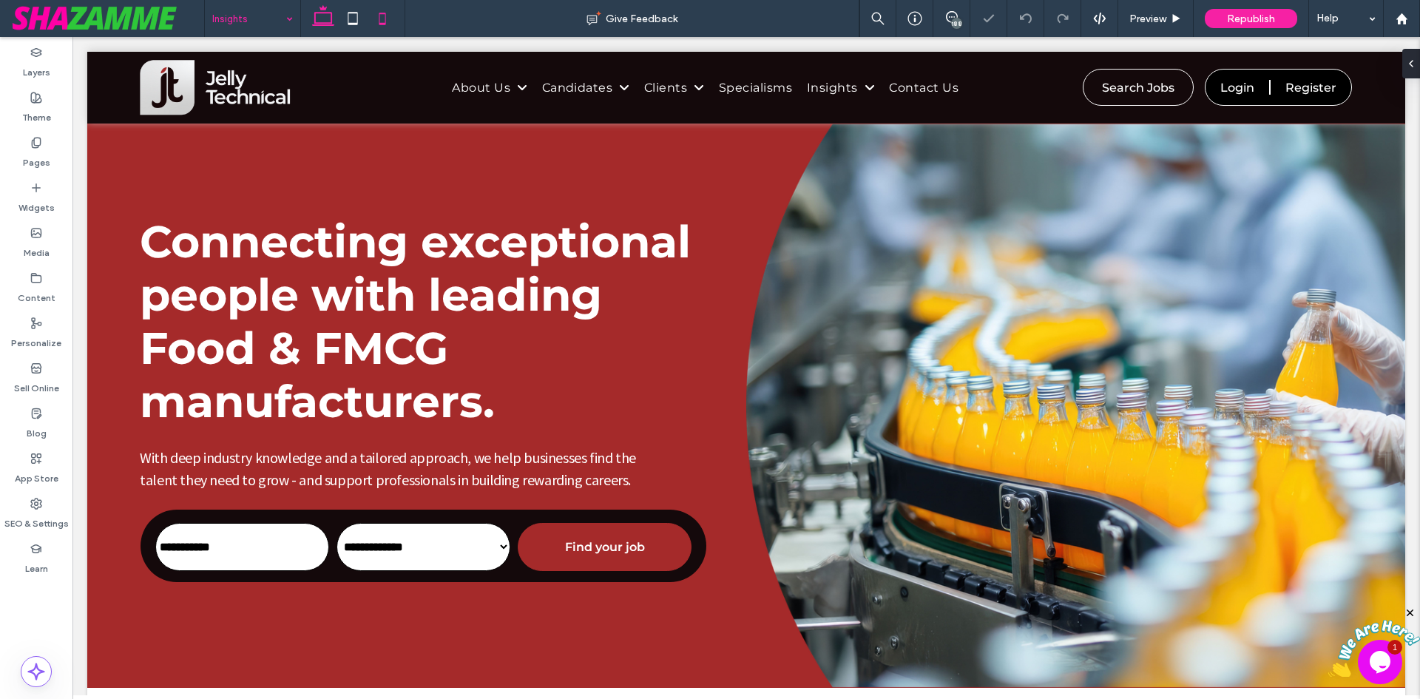
click at [383, 16] on icon at bounding box center [383, 19] width 30 height 30
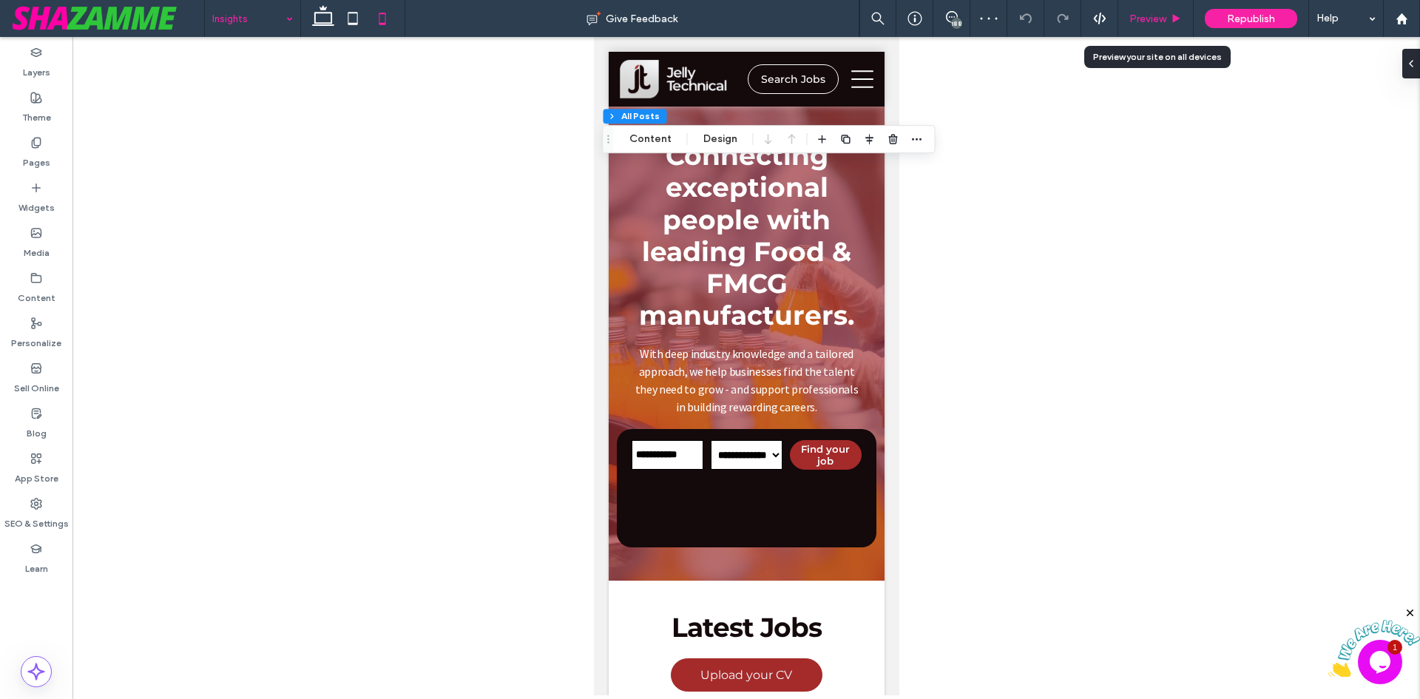
click at [1169, 16] on div "Preview" at bounding box center [1155, 19] width 75 height 13
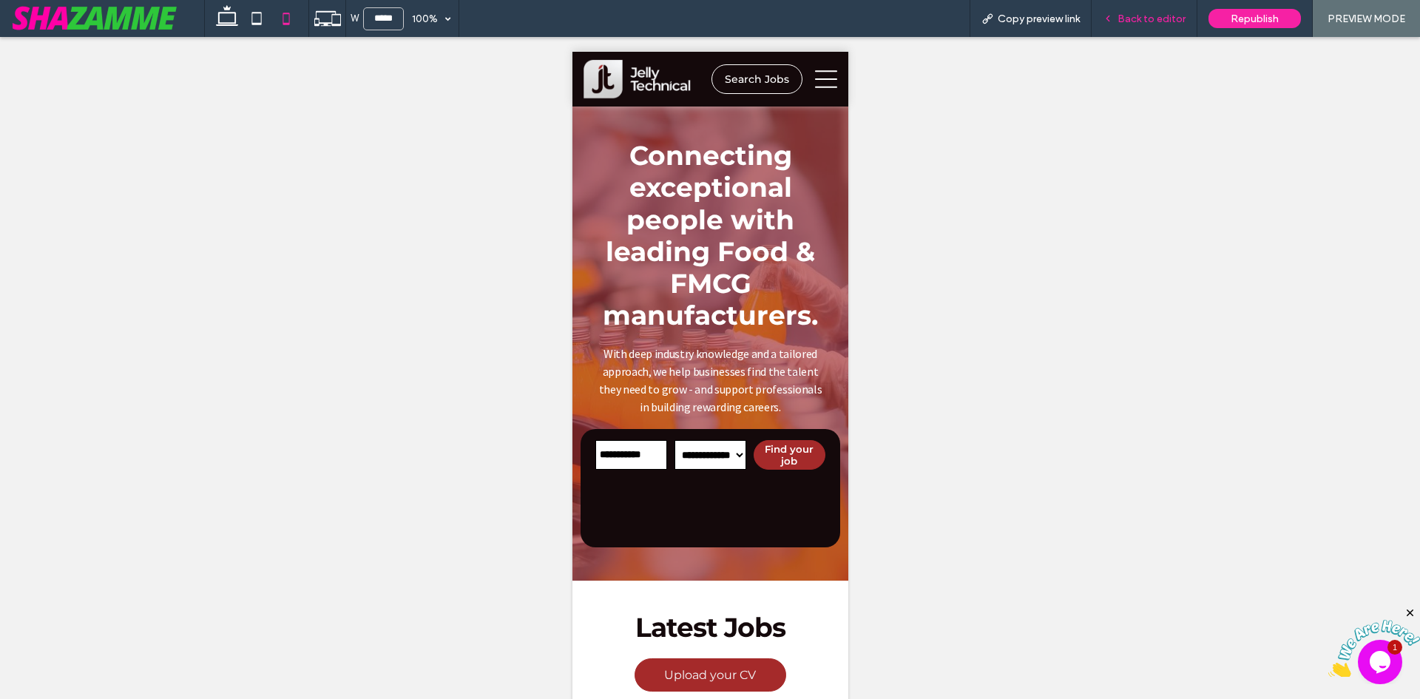
click at [1147, 13] on span "Back to editor" at bounding box center [1151, 19] width 68 height 13
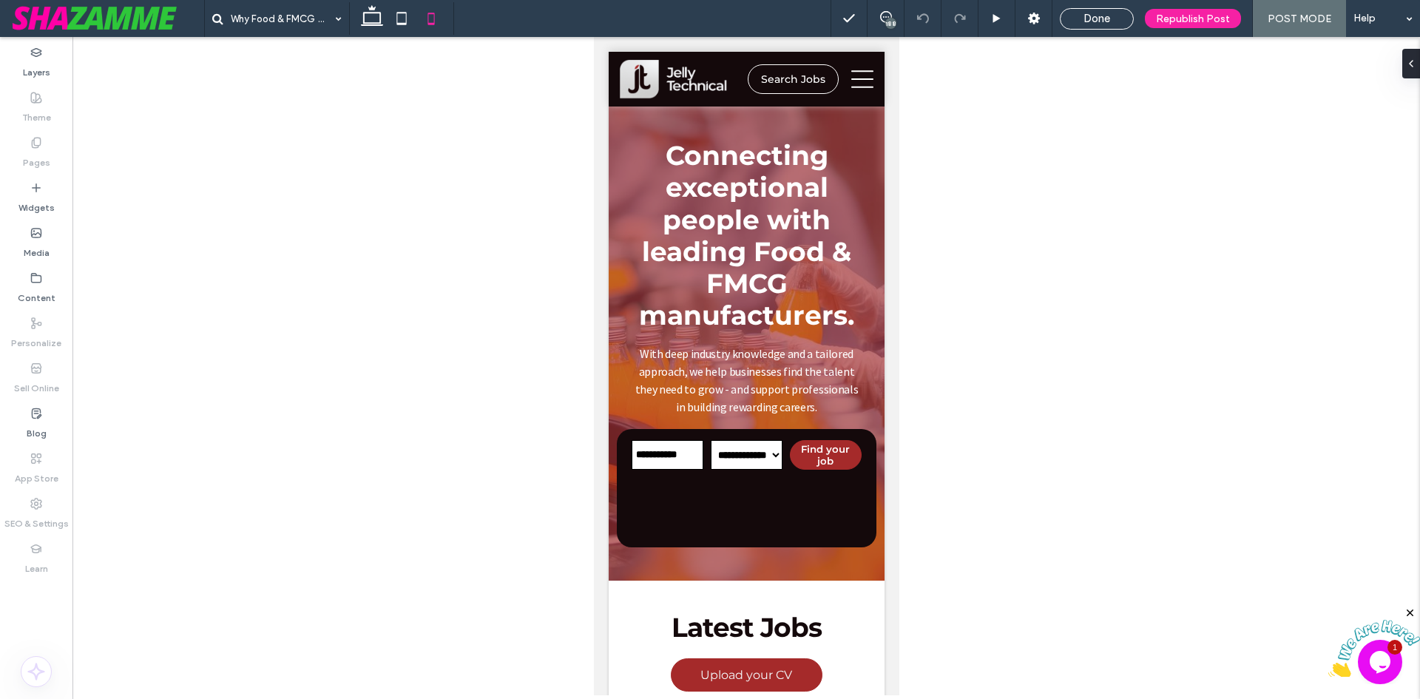
drag, startPoint x: 542, startPoint y: 46, endPoint x: 532, endPoint y: 103, distance: 57.9
click at [1105, 6] on div "188 Done Republish Post POST MODE Help" at bounding box center [1124, 18] width 589 height 37
click at [1108, 12] on span "Done" at bounding box center [1096, 18] width 27 height 13
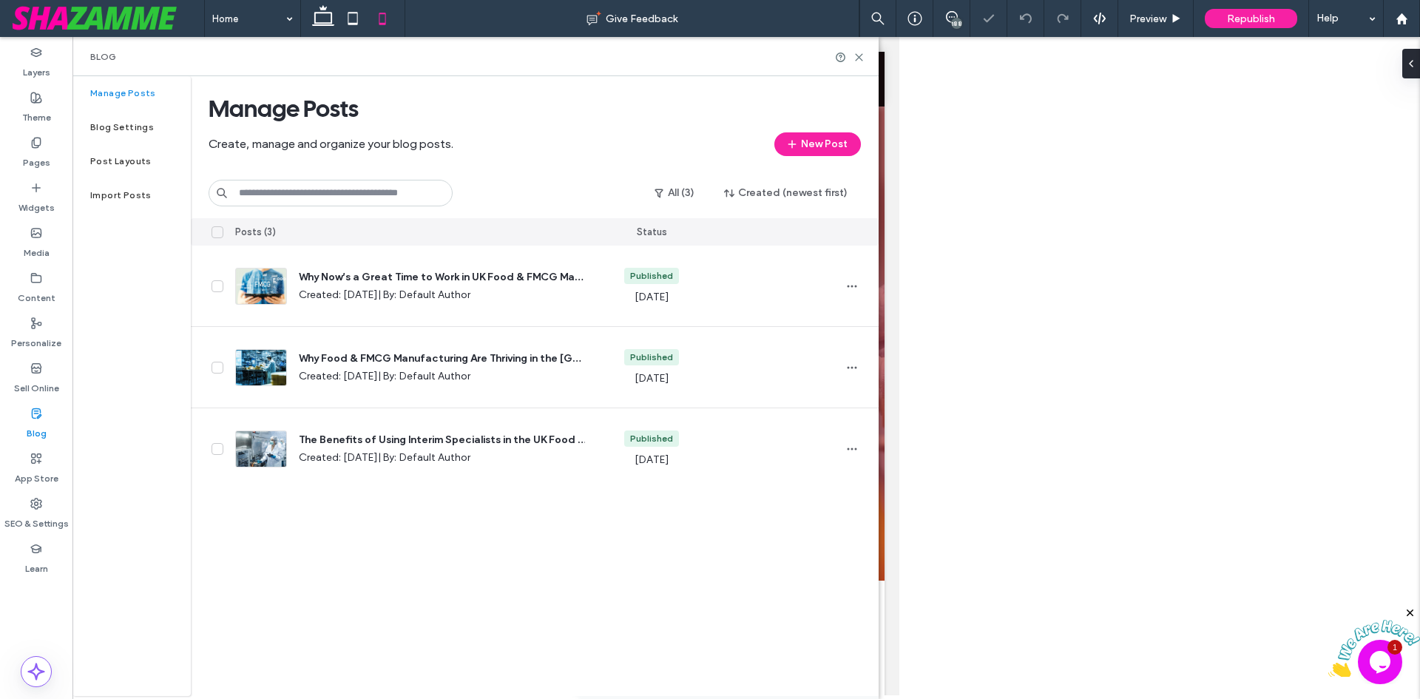
click at [955, 19] on div "188" at bounding box center [956, 23] width 11 height 11
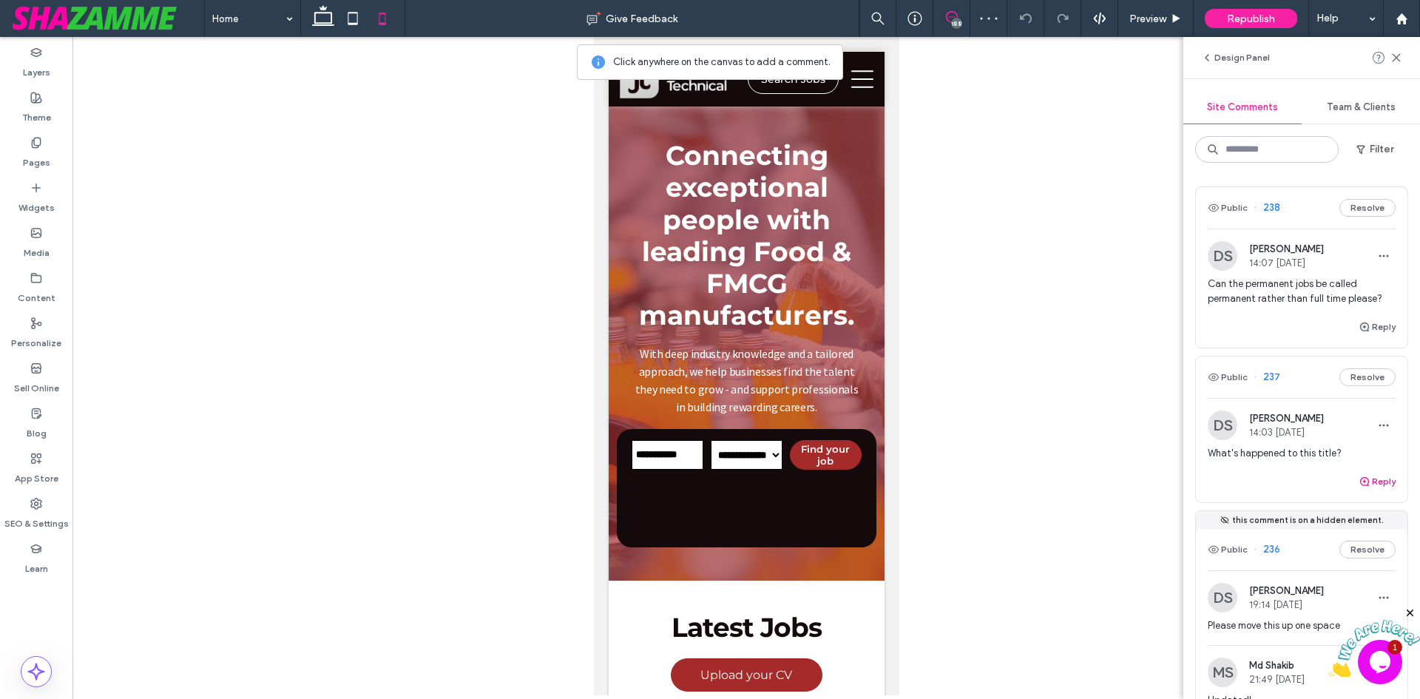
click at [1358, 473] on span "button" at bounding box center [1364, 481] width 13 height 16
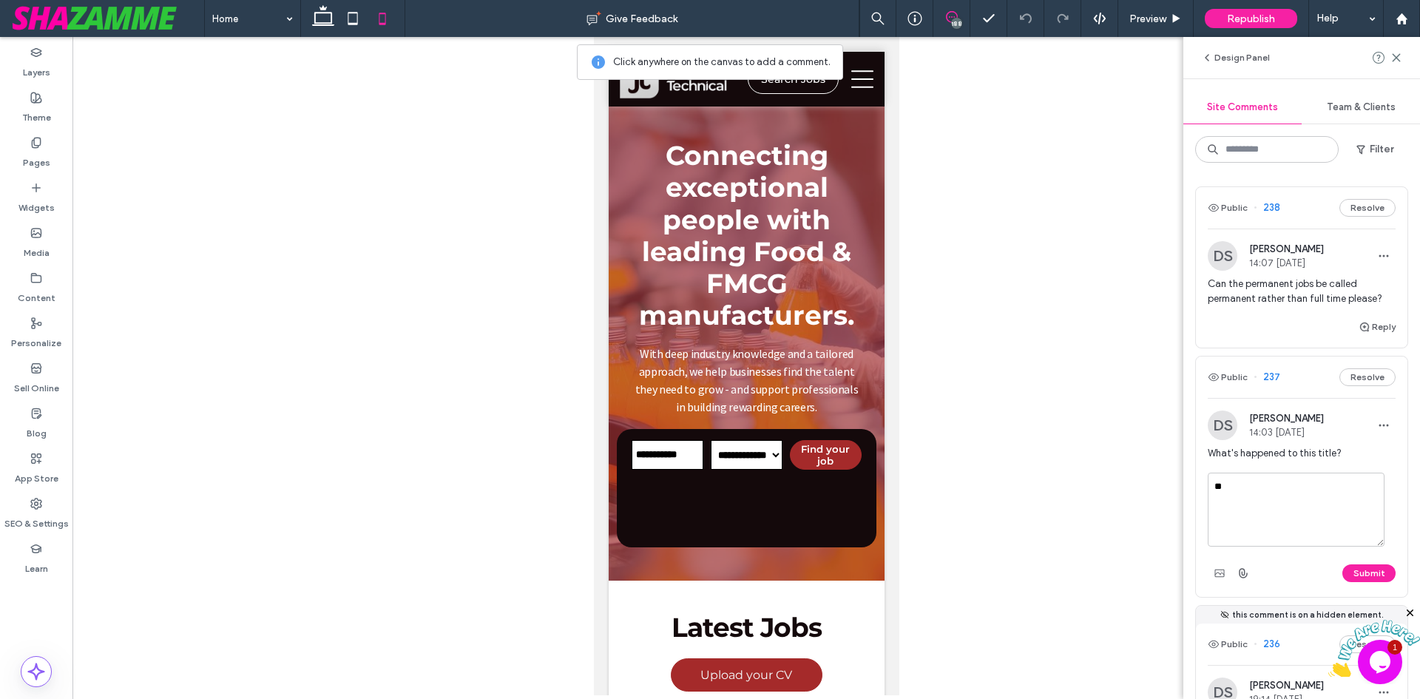
type textarea "*"
click at [1236, 208] on button "Public" at bounding box center [1228, 208] width 40 height 18
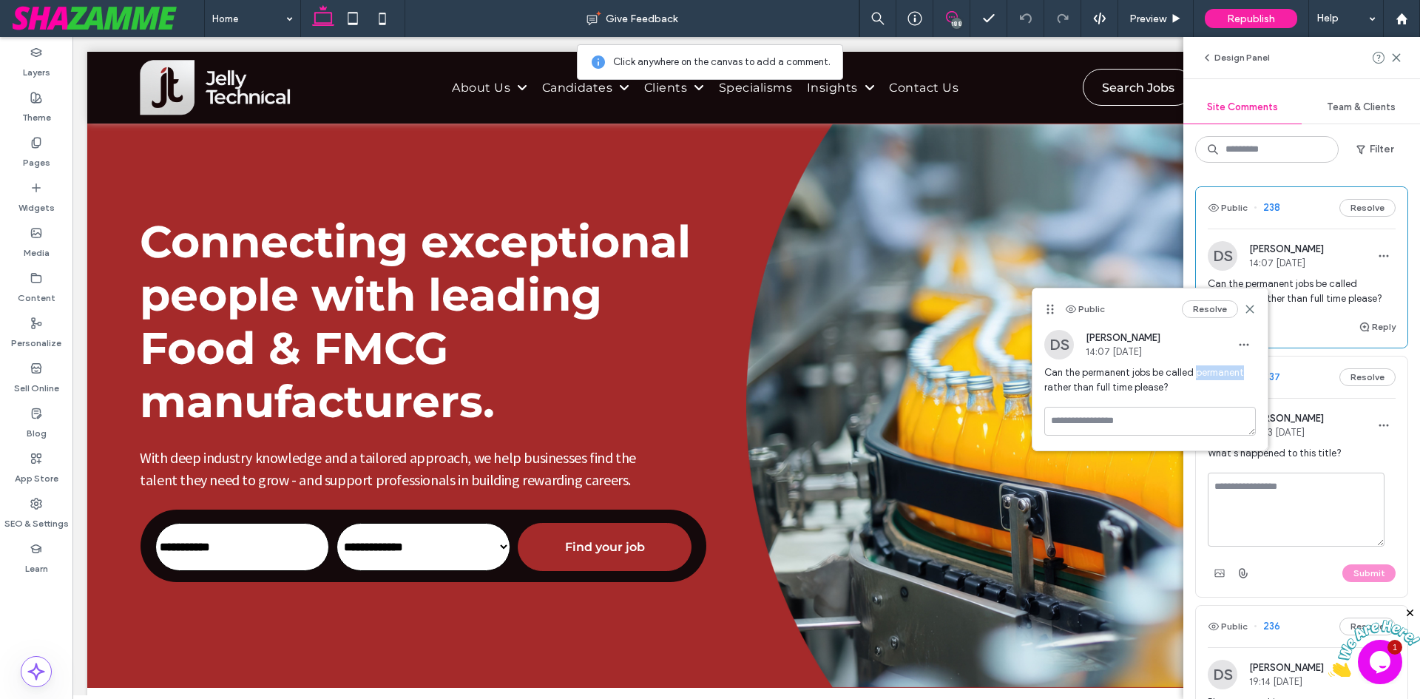
drag, startPoint x: 1194, startPoint y: 376, endPoint x: 1243, endPoint y: 376, distance: 48.8
click at [1243, 376] on span "Can the permanent jobs be called permanent rather than full time please?" at bounding box center [1149, 380] width 211 height 30
copy span "permanent"
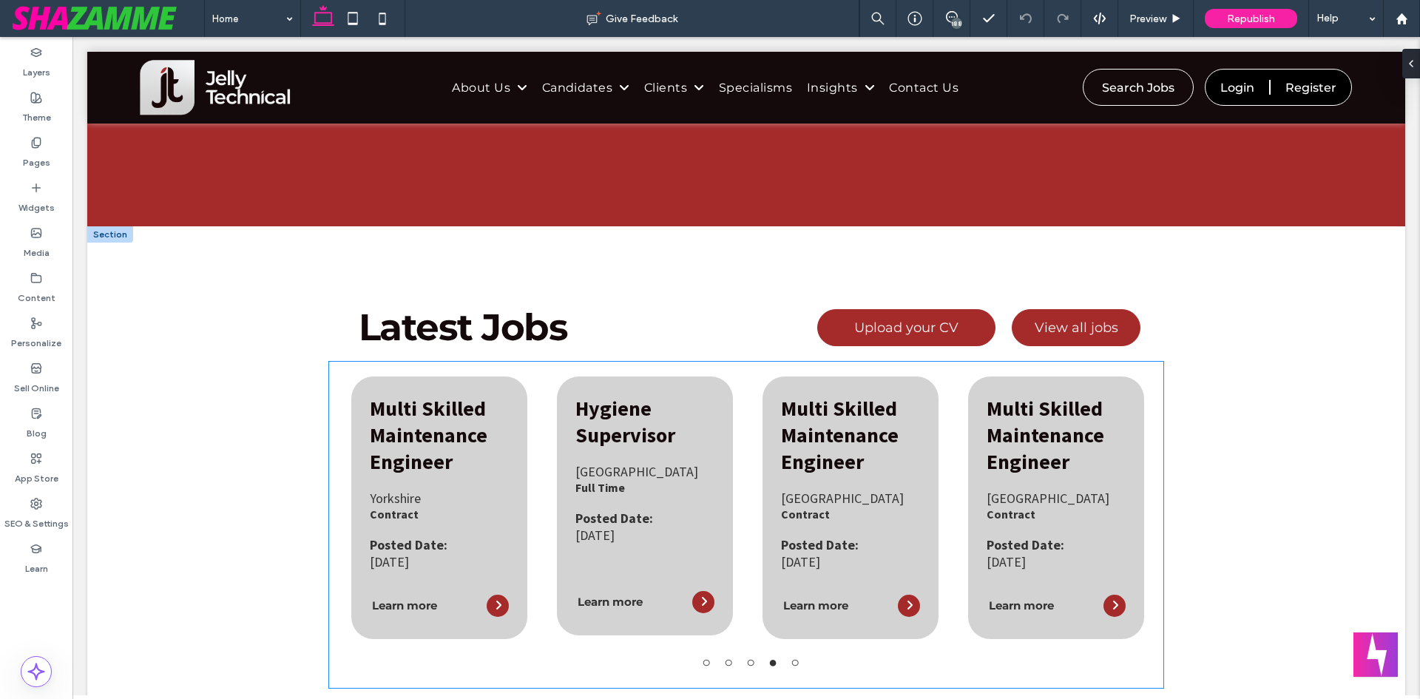
scroll to position [518, 0]
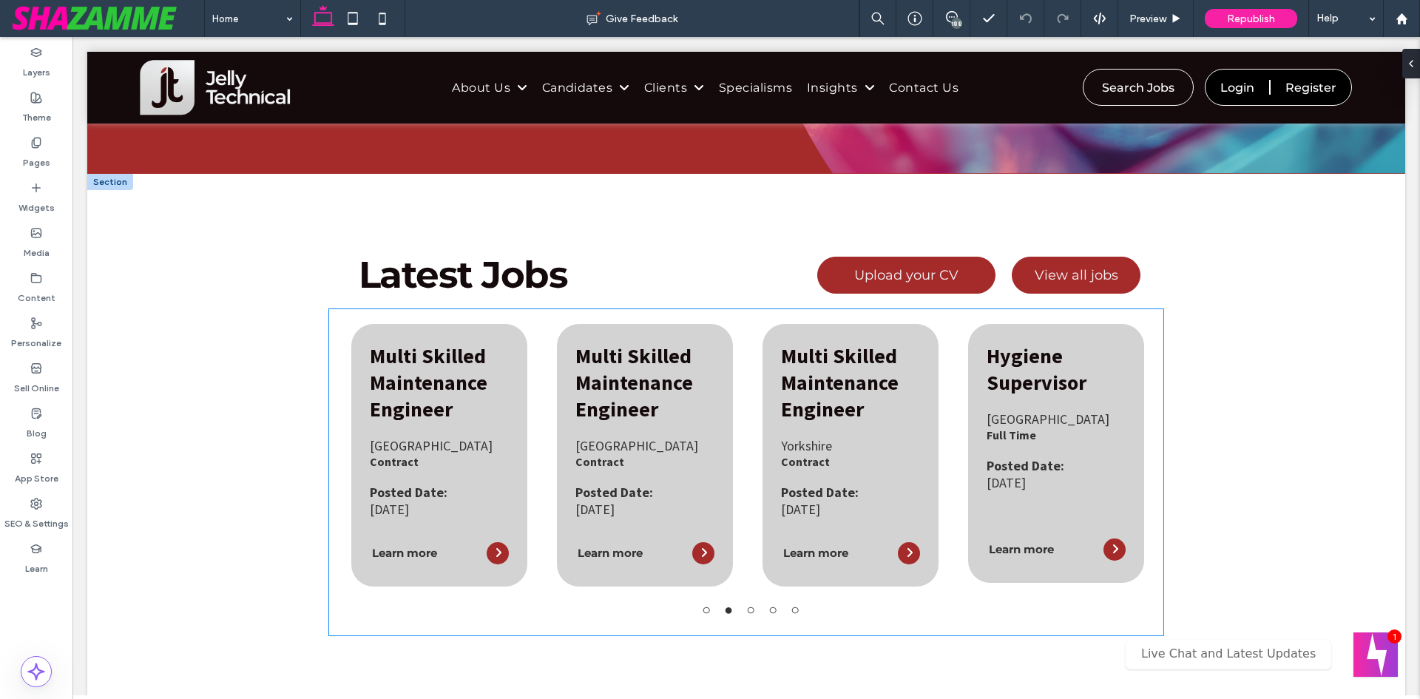
scroll to position [518, 0]
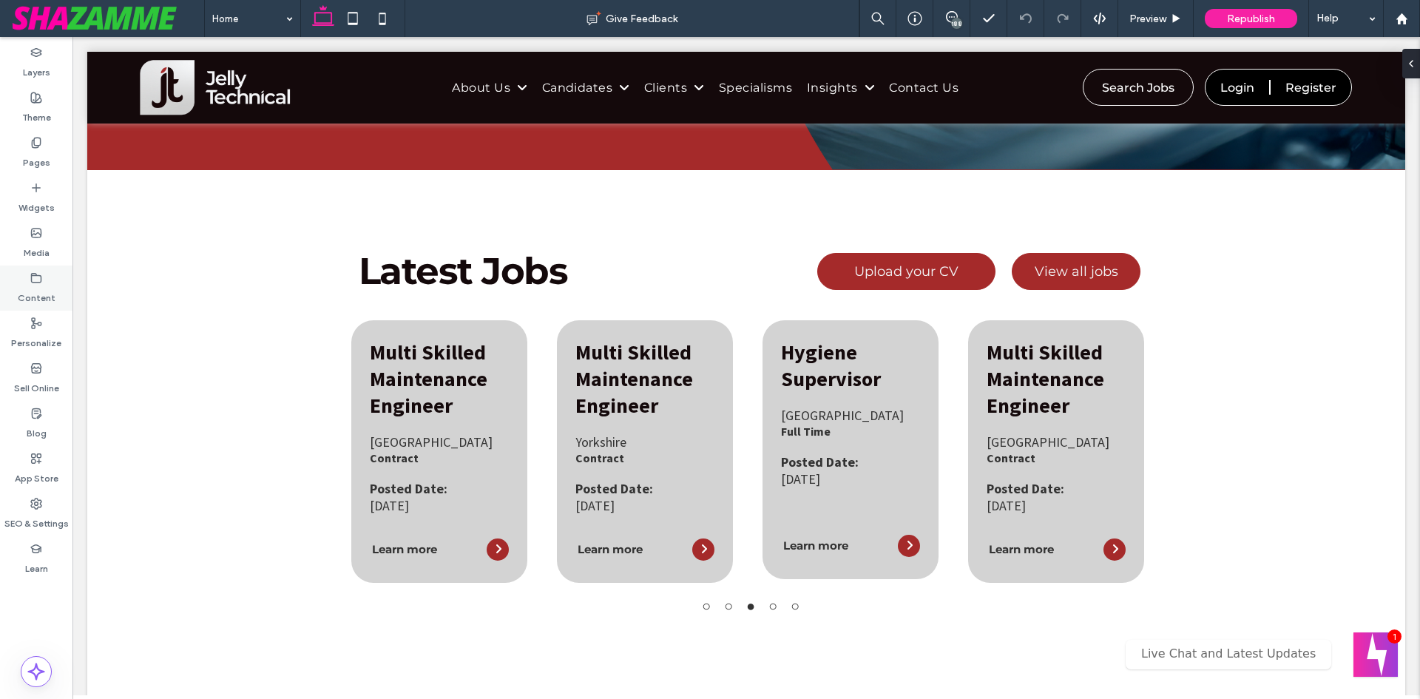
click at [21, 296] on label "Content" at bounding box center [37, 294] width 38 height 21
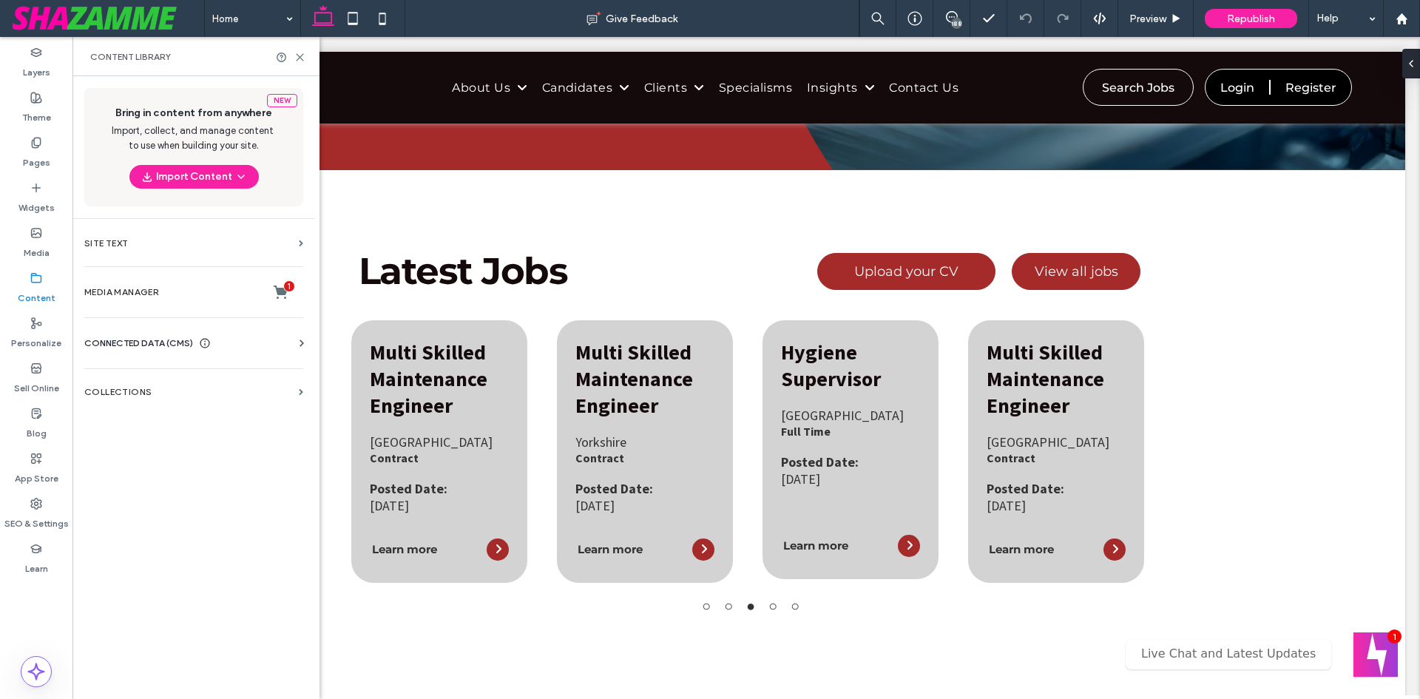
click at [300, 339] on icon at bounding box center [301, 343] width 15 height 15
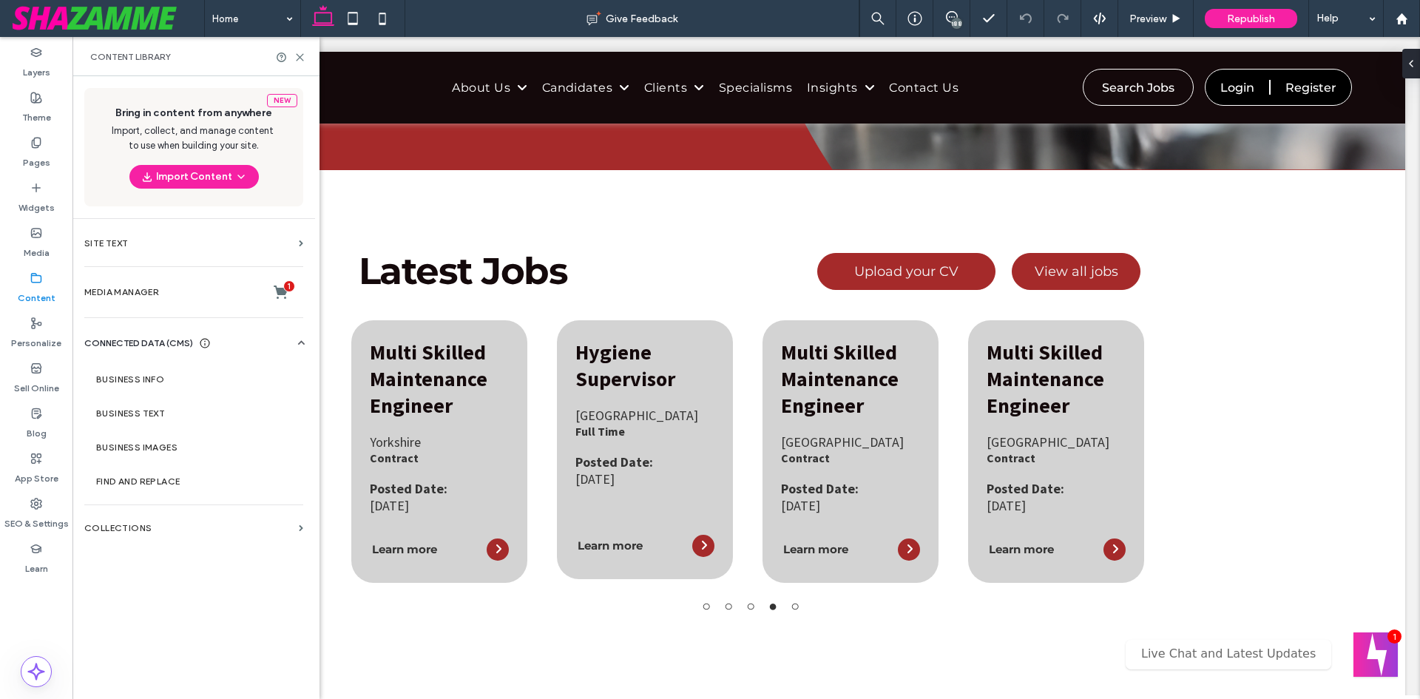
click at [300, 339] on icon at bounding box center [301, 343] width 15 height 15
click at [299, 387] on section "Collections" at bounding box center [193, 392] width 243 height 34
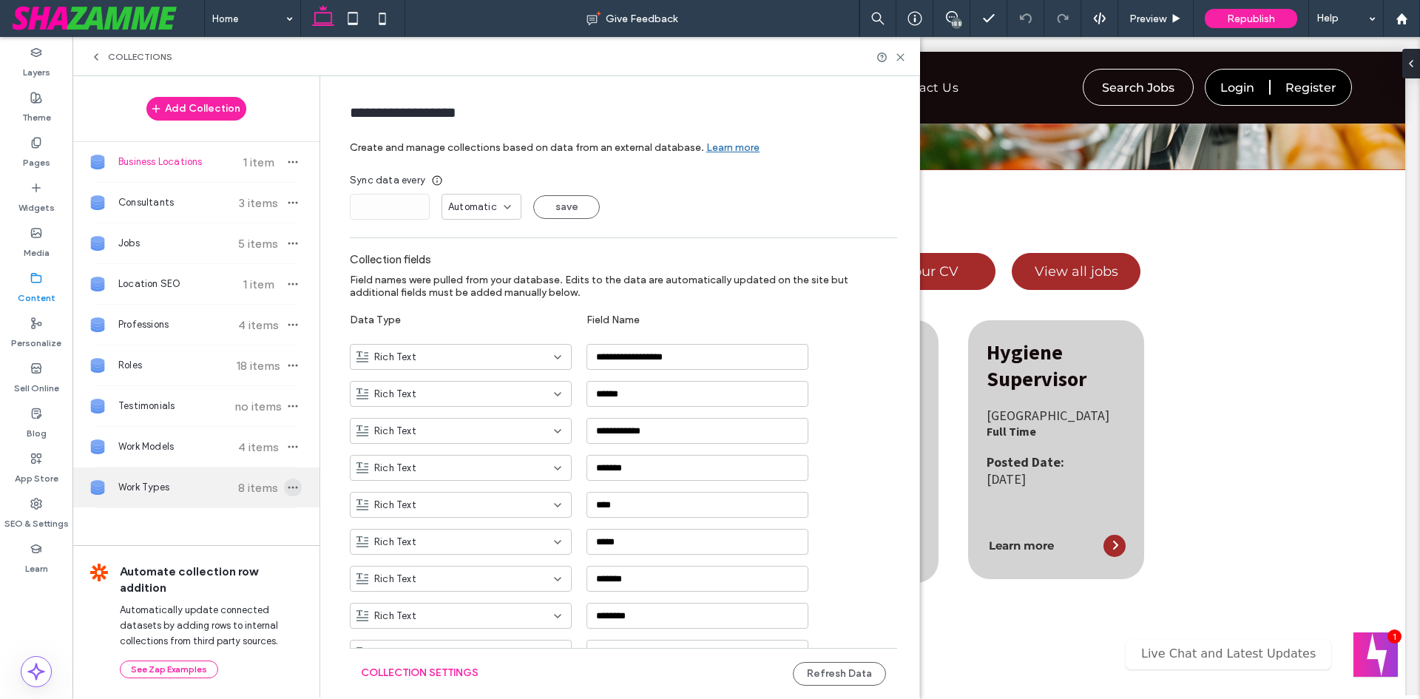
click at [292, 481] on span "button" at bounding box center [293, 487] width 18 height 18
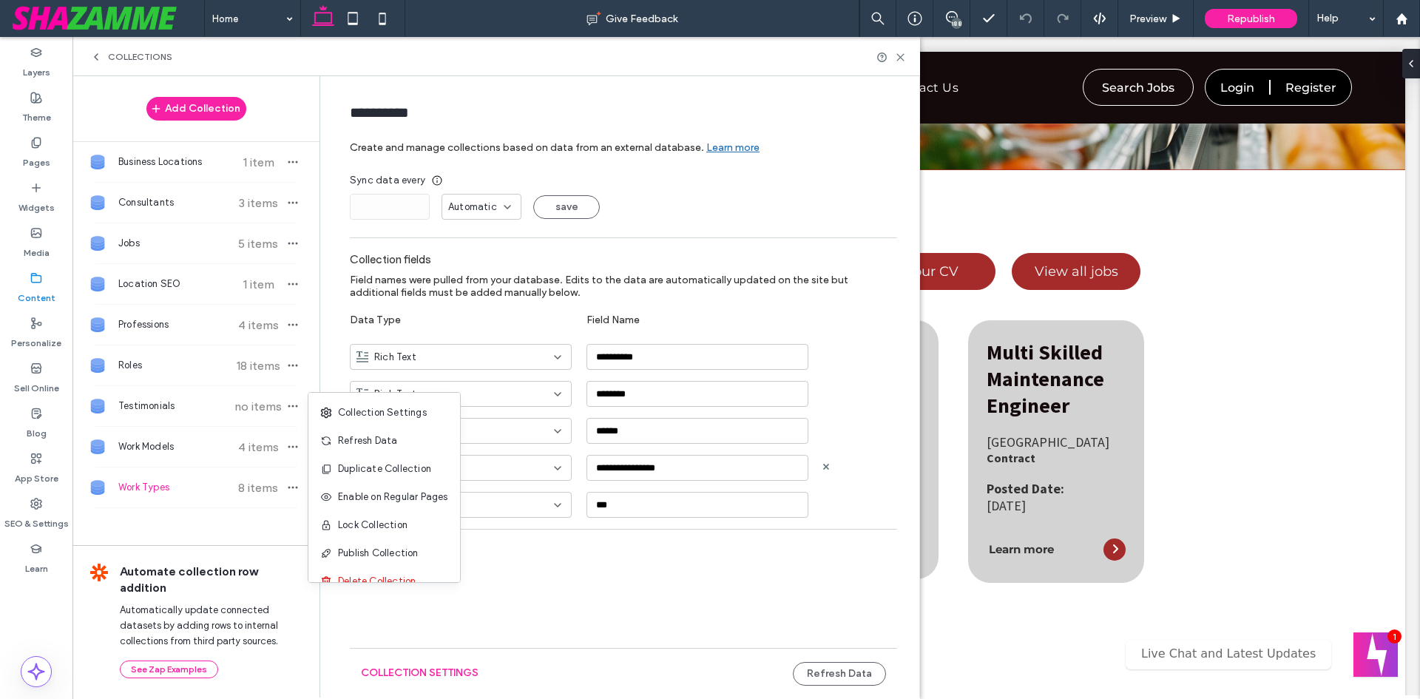
drag, startPoint x: 389, startPoint y: 442, endPoint x: 382, endPoint y: 444, distance: 7.7
click at [382, 444] on span "Refresh Data" at bounding box center [367, 440] width 59 height 15
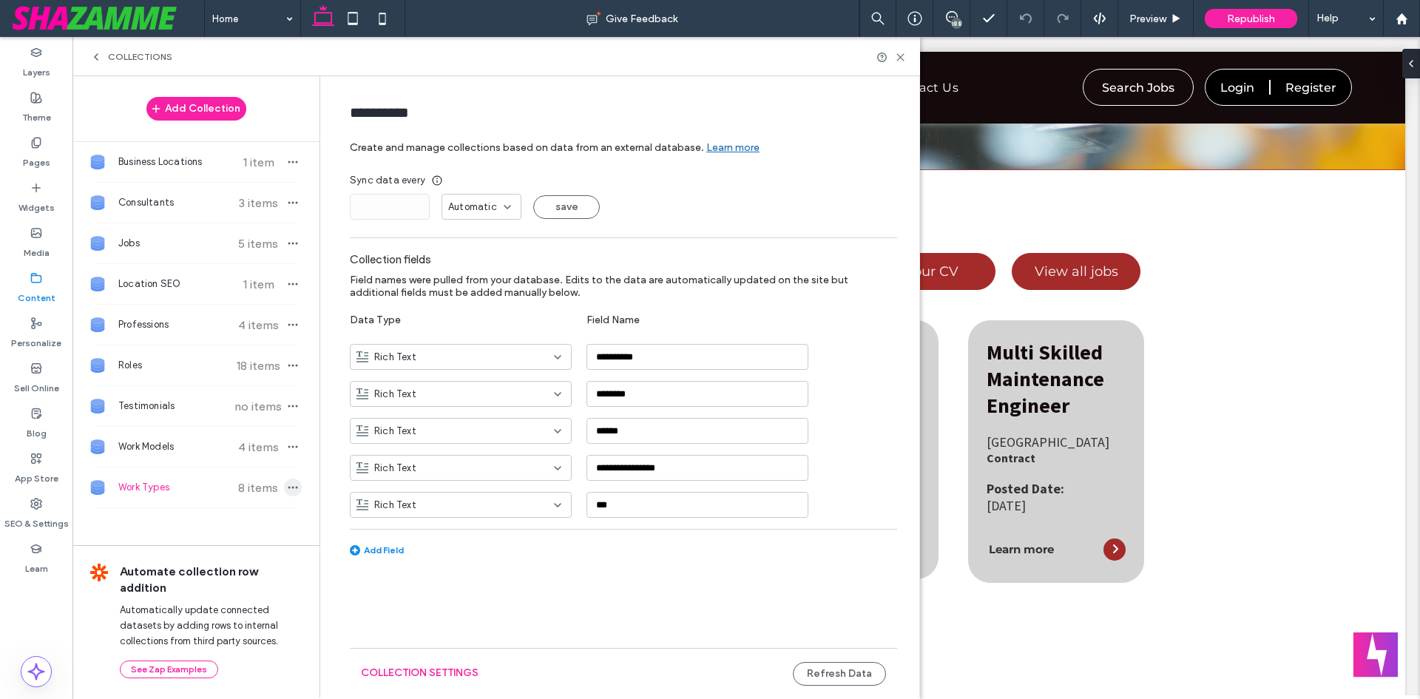
click at [297, 489] on icon "button" at bounding box center [293, 487] width 12 height 12
click at [368, 443] on span "Refresh Data" at bounding box center [367, 440] width 59 height 15
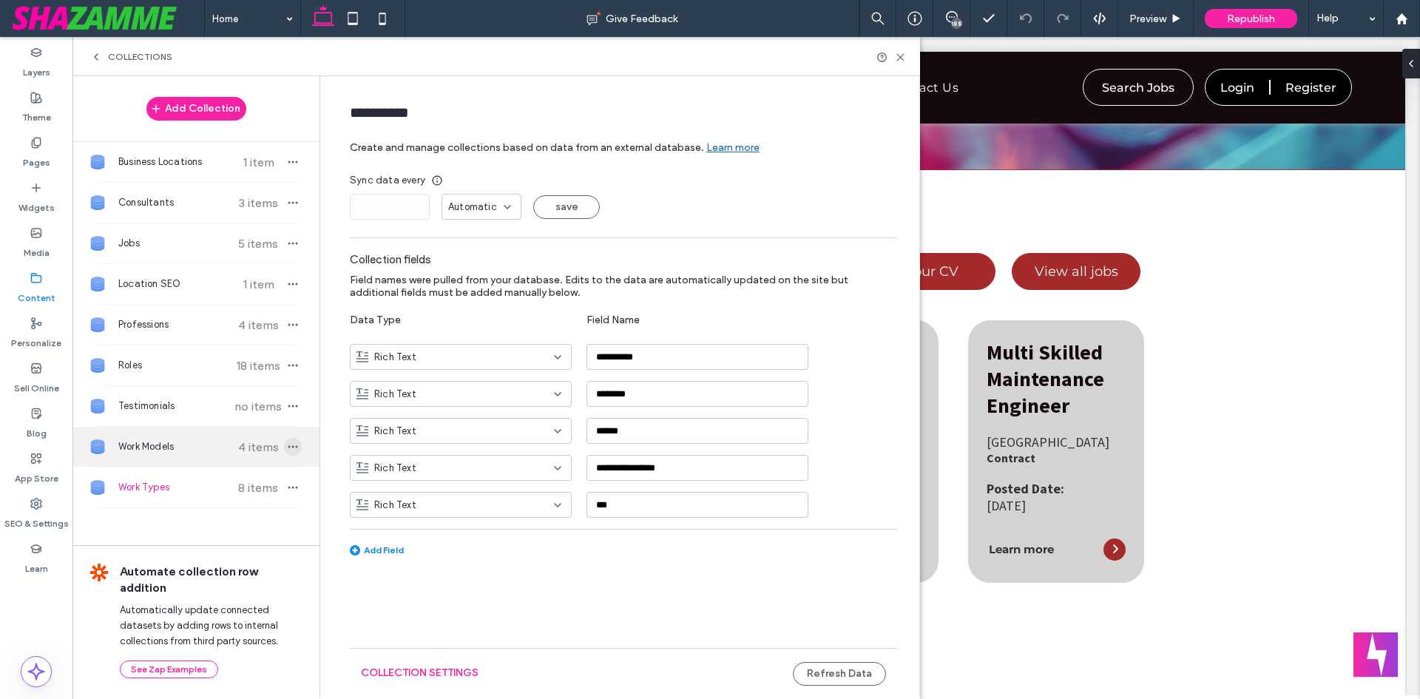
click at [291, 443] on icon "button" at bounding box center [293, 447] width 12 height 12
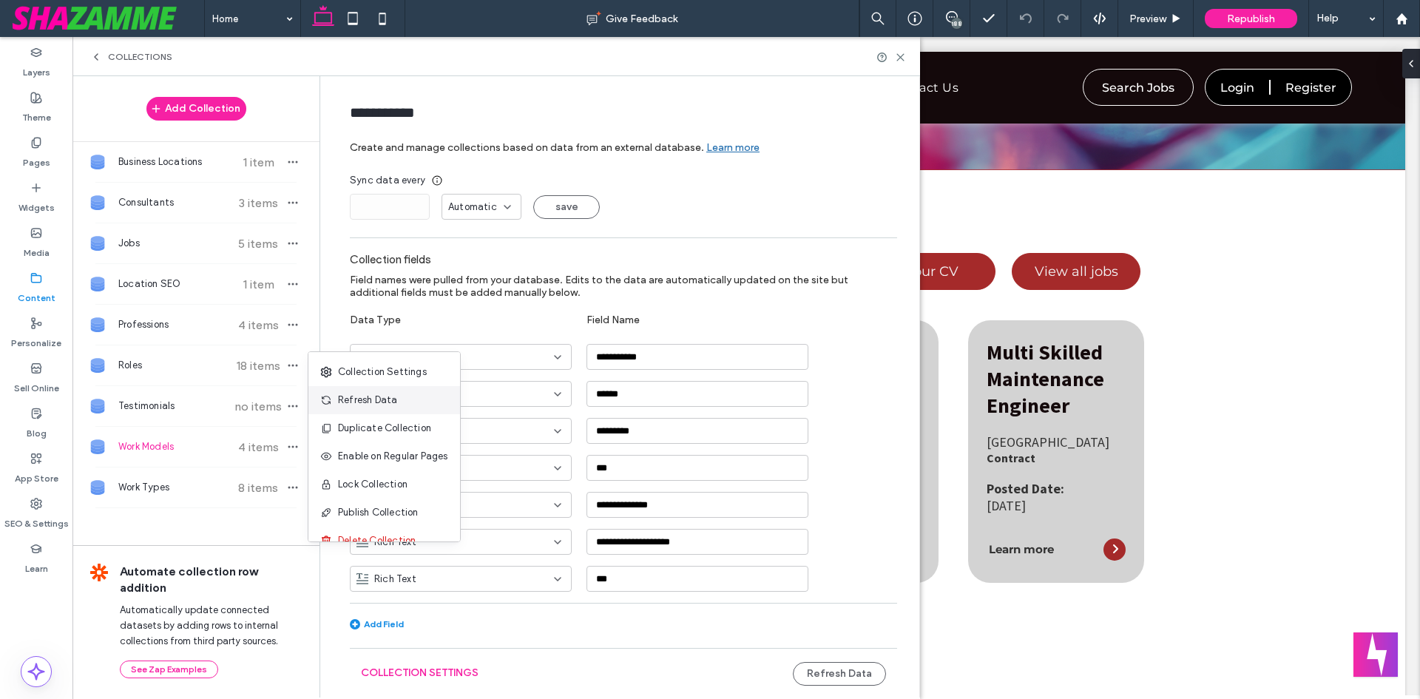
click at [363, 407] on span "Refresh Data" at bounding box center [367, 400] width 59 height 15
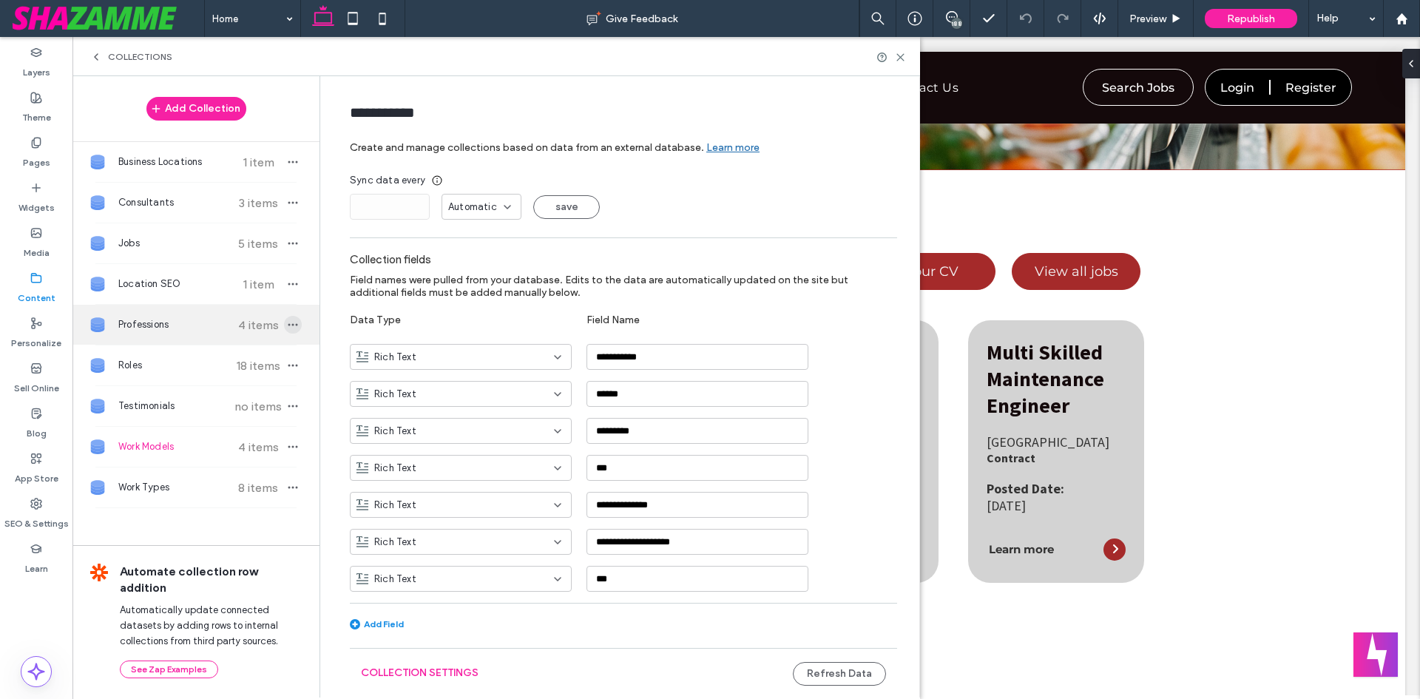
click at [291, 323] on icon "button" at bounding box center [293, 325] width 12 height 12
type input "**********"
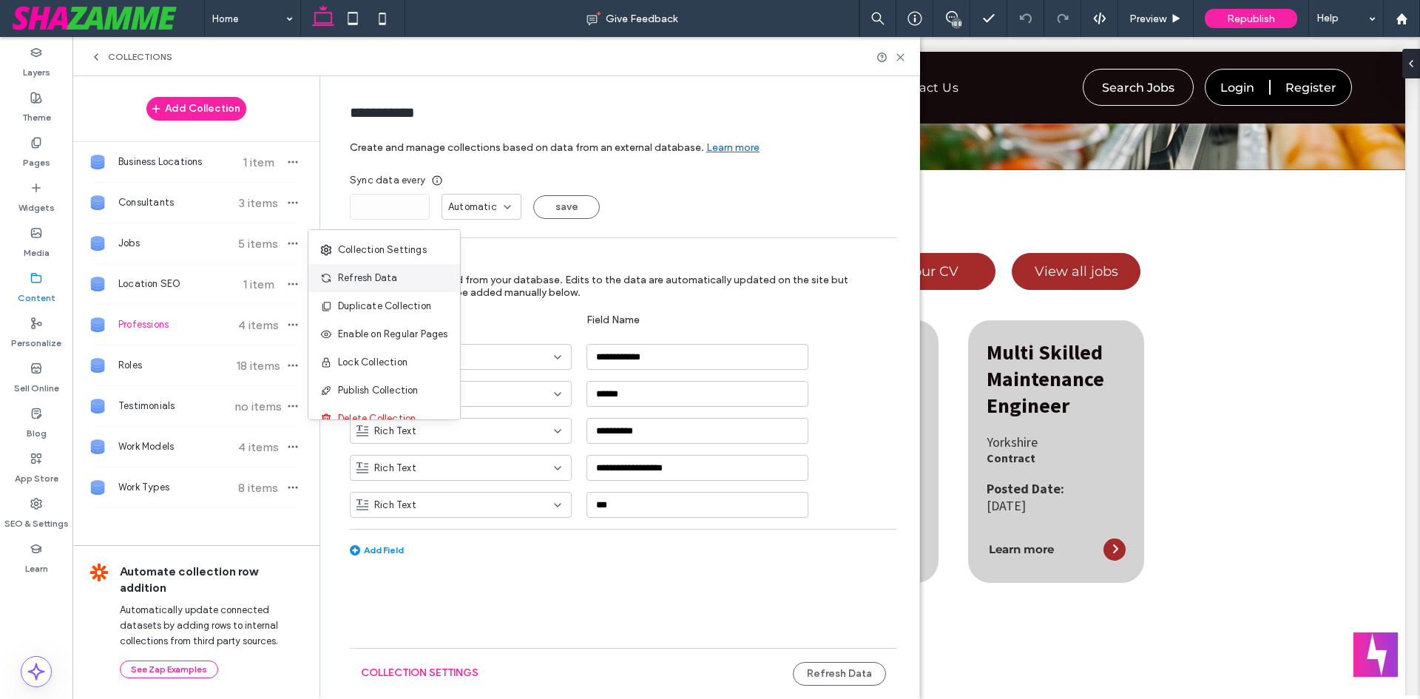
click at [341, 271] on span "Refresh Data" at bounding box center [367, 278] width 59 height 15
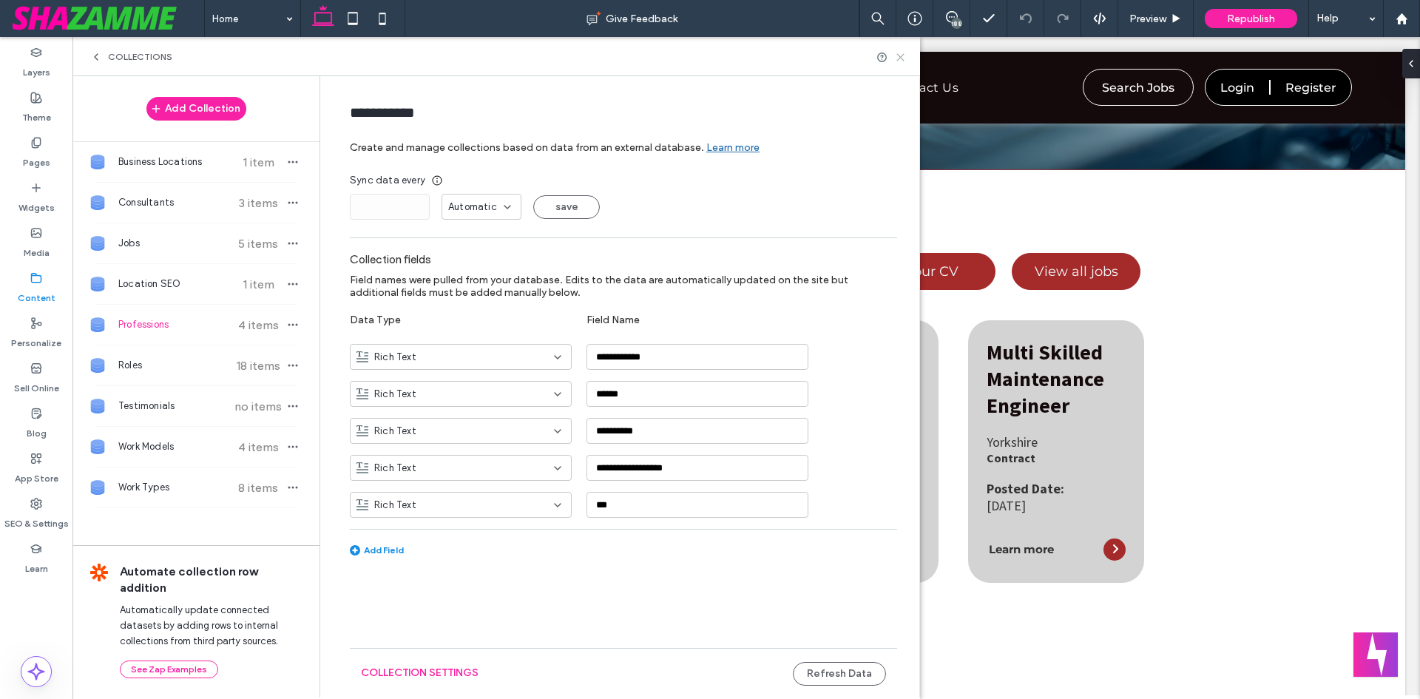
click at [898, 58] on icon at bounding box center [900, 57] width 11 height 11
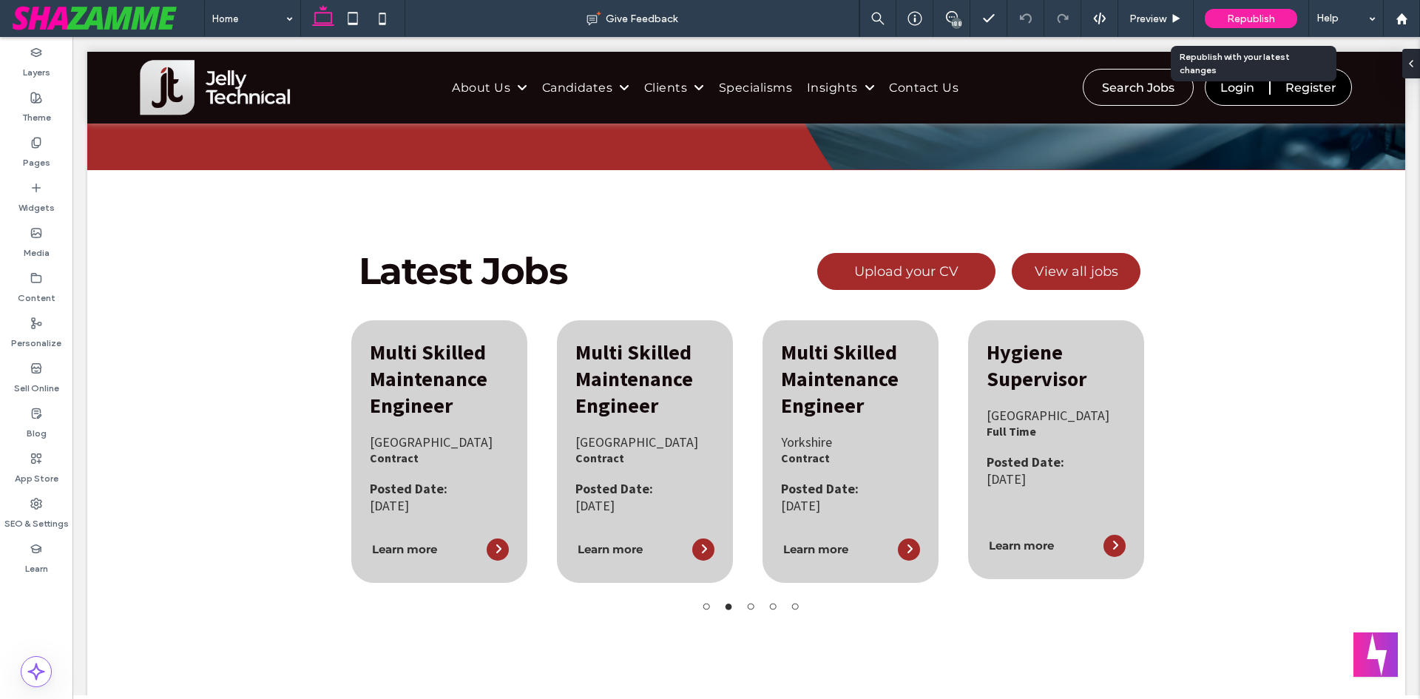
click at [1259, 9] on div "Republish" at bounding box center [1251, 18] width 92 height 19
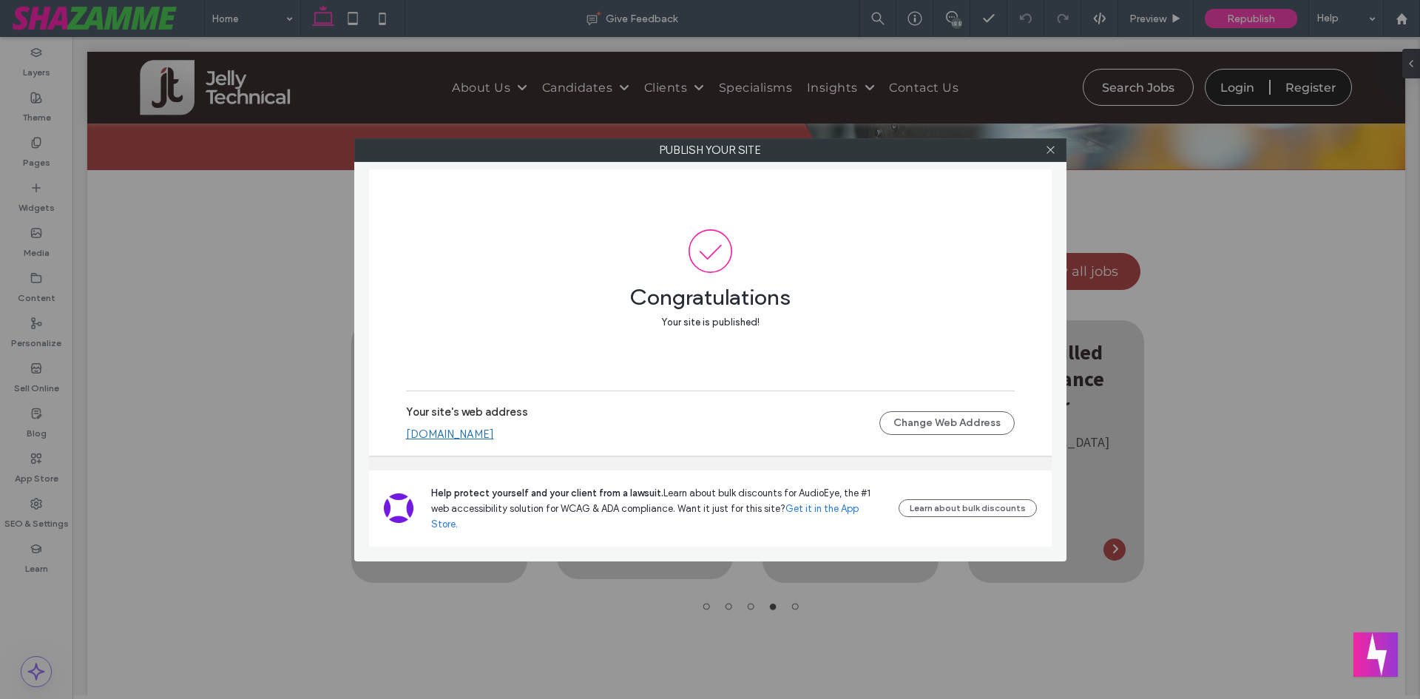
drag, startPoint x: 1053, startPoint y: 153, endPoint x: 1038, endPoint y: 159, distance: 15.9
click at [1052, 153] on icon at bounding box center [1050, 149] width 11 height 11
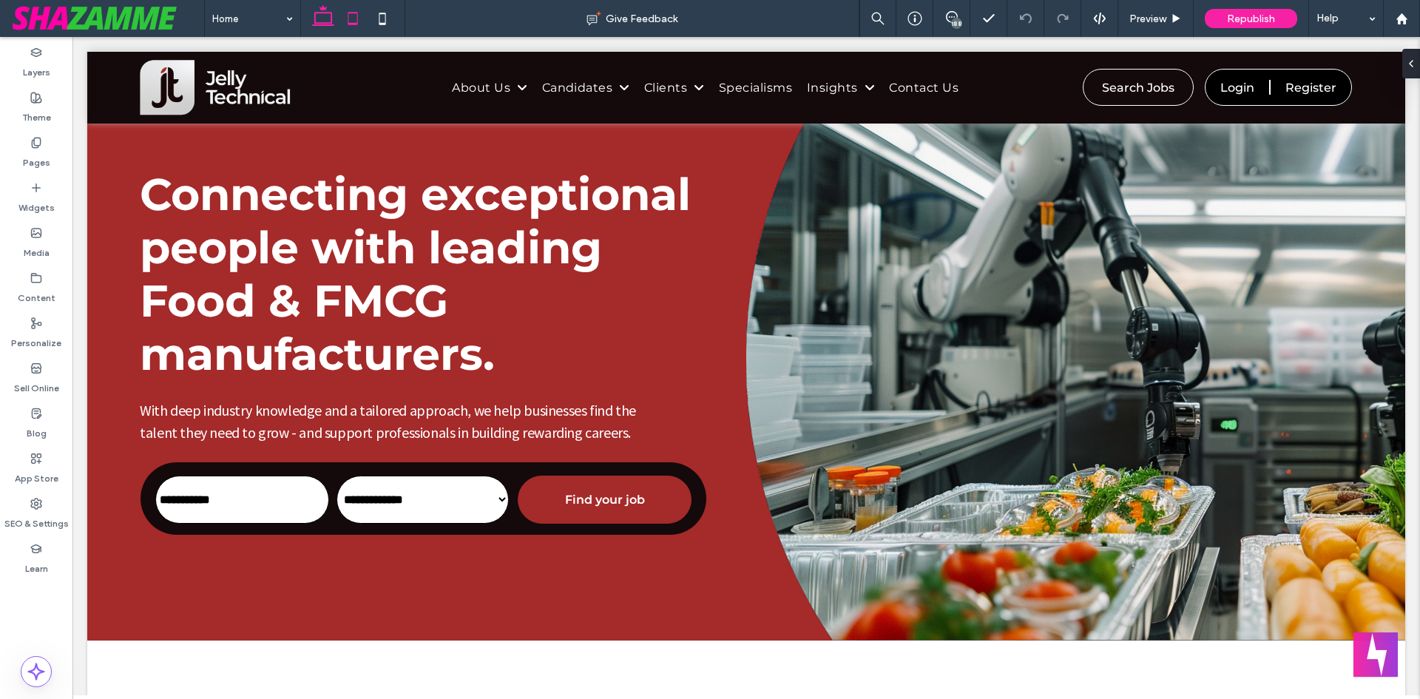
scroll to position [74, 0]
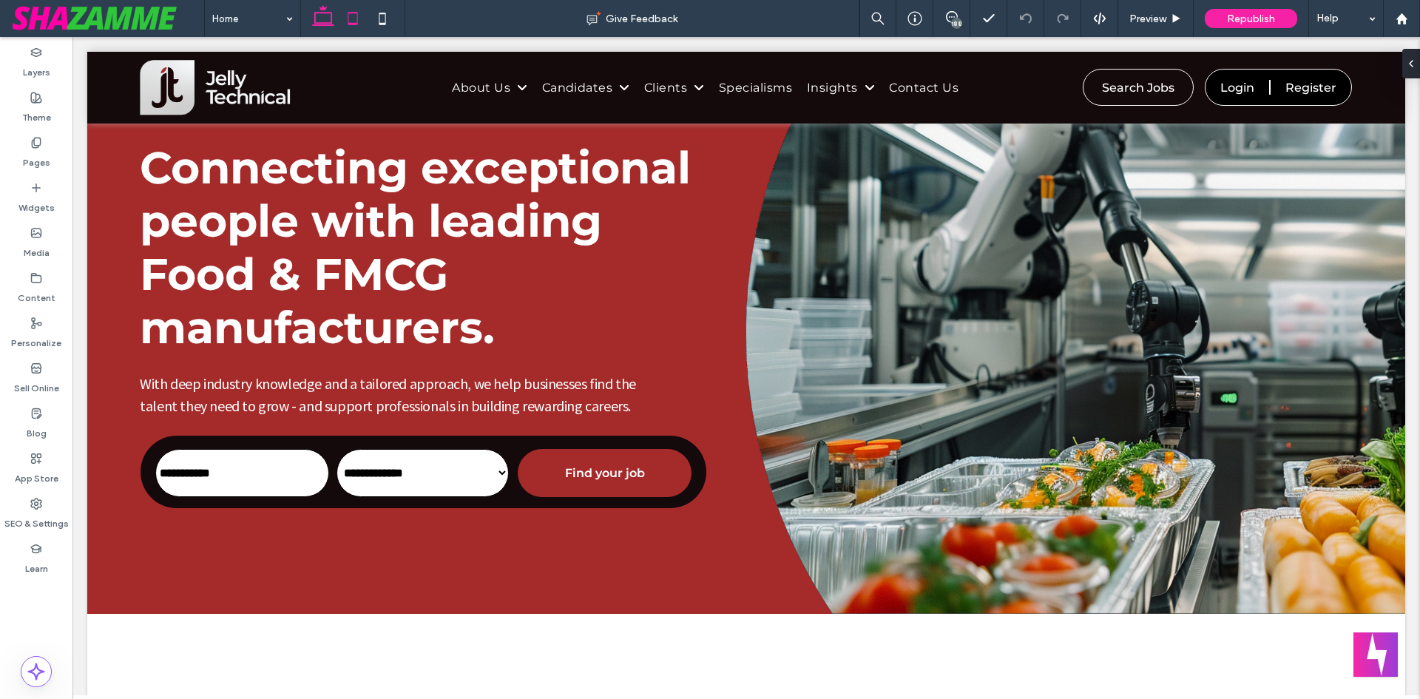
click at [347, 28] on icon at bounding box center [353, 19] width 30 height 30
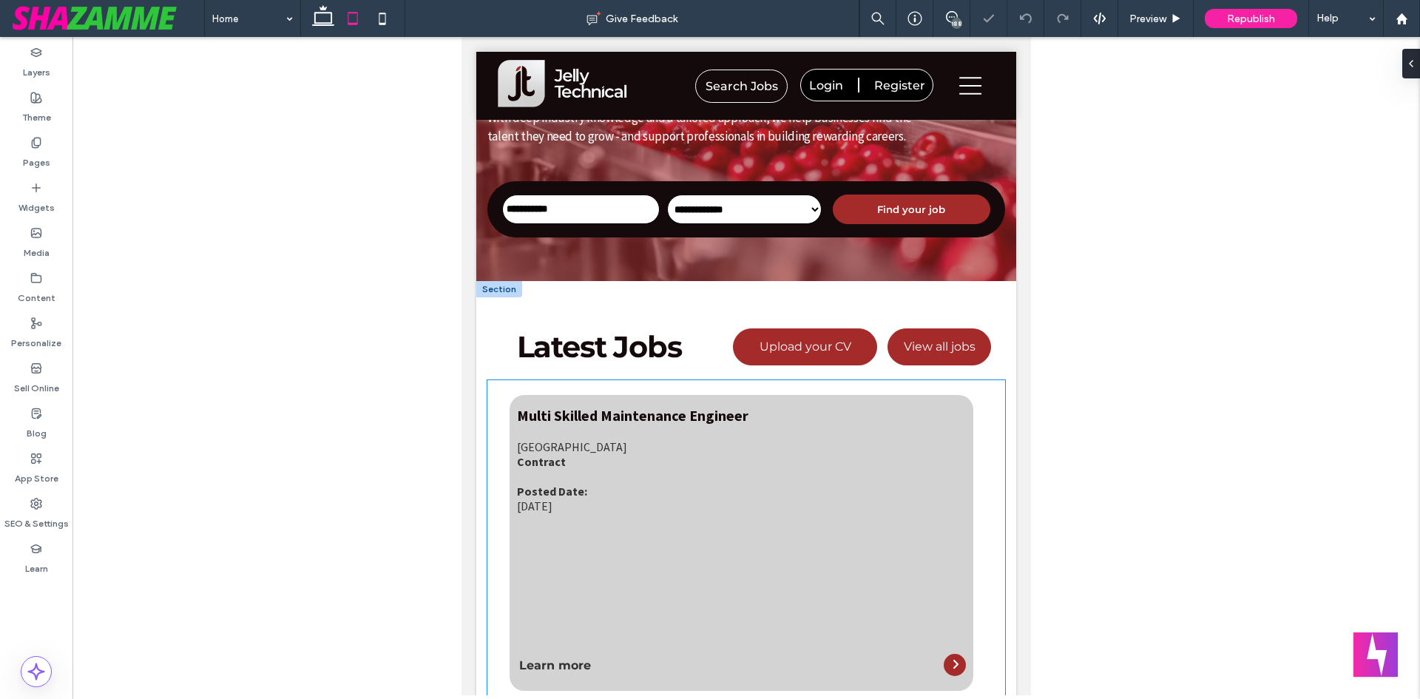
scroll to position [222, 0]
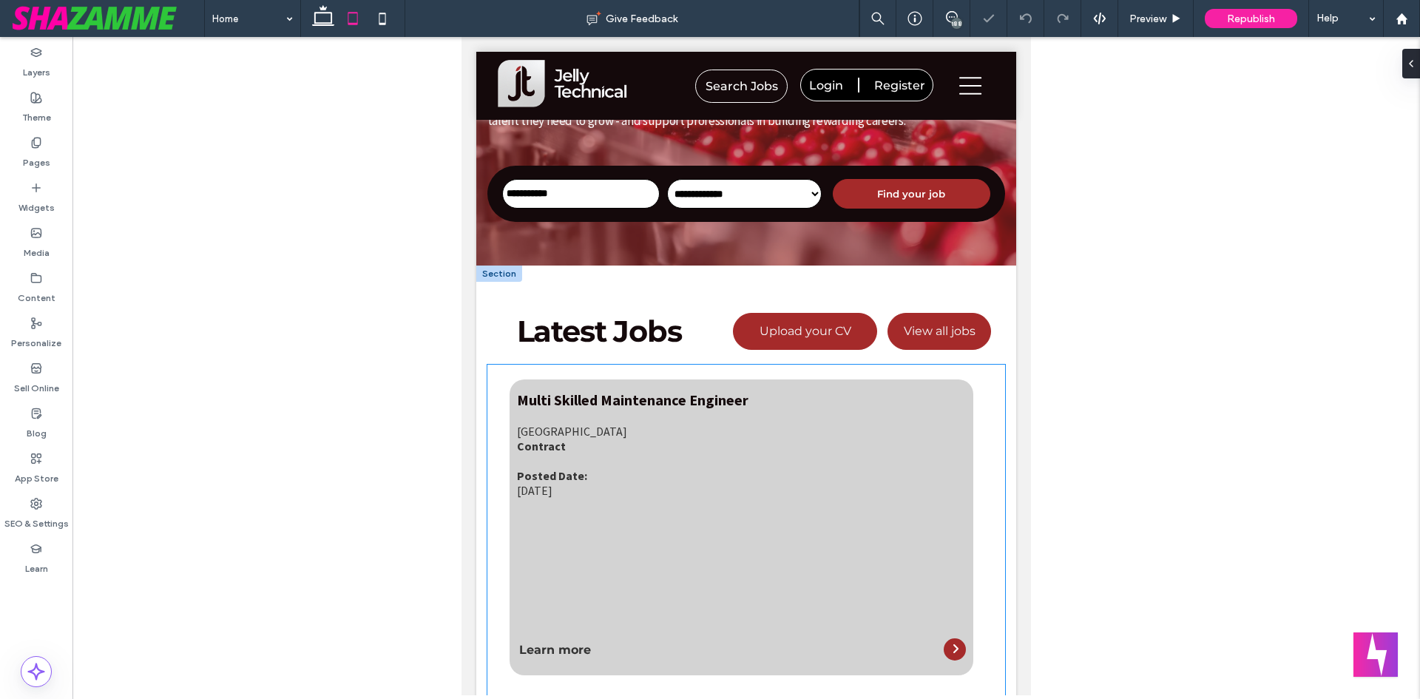
click at [630, 403] on div "Multi Skilled Maintenance Engineer" at bounding box center [741, 399] width 449 height 18
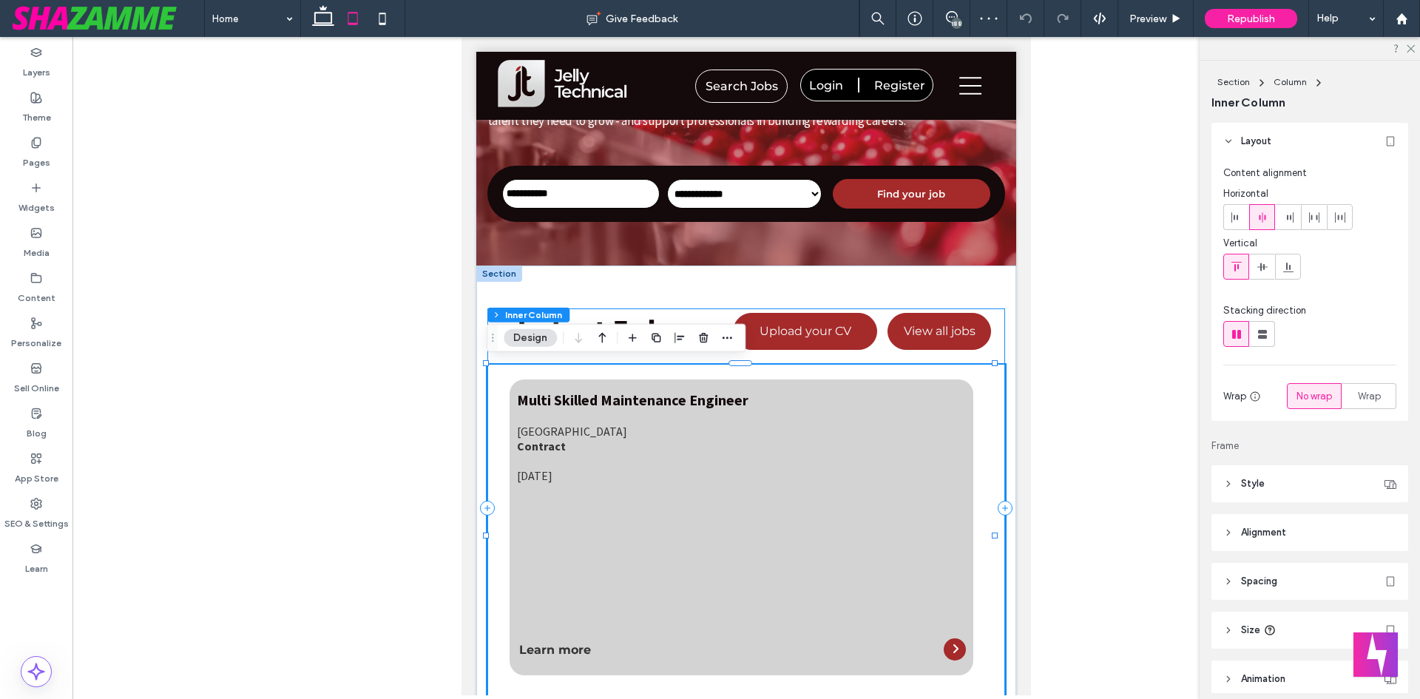
type input "**********"
click at [545, 405] on div "Multi Skilled Maintenance Engineer" at bounding box center [741, 399] width 449 height 18
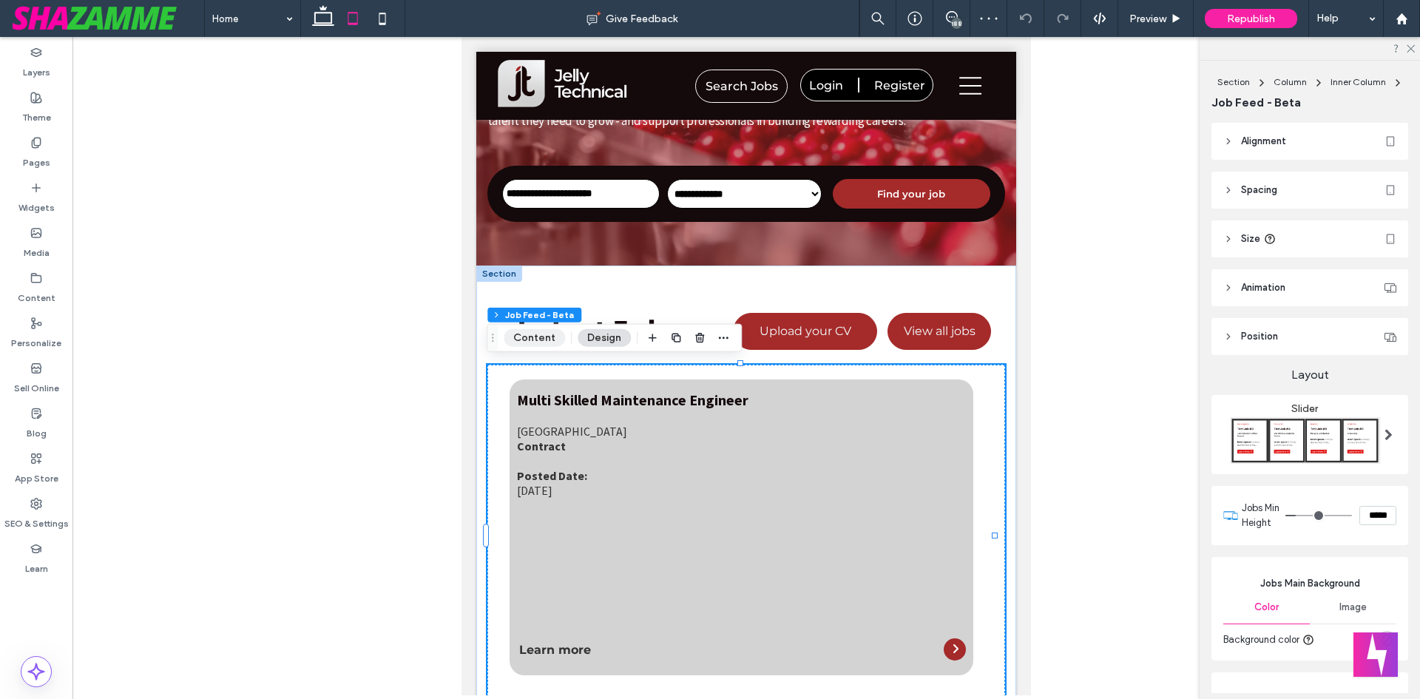
click at [527, 342] on button "Content" at bounding box center [534, 338] width 61 height 18
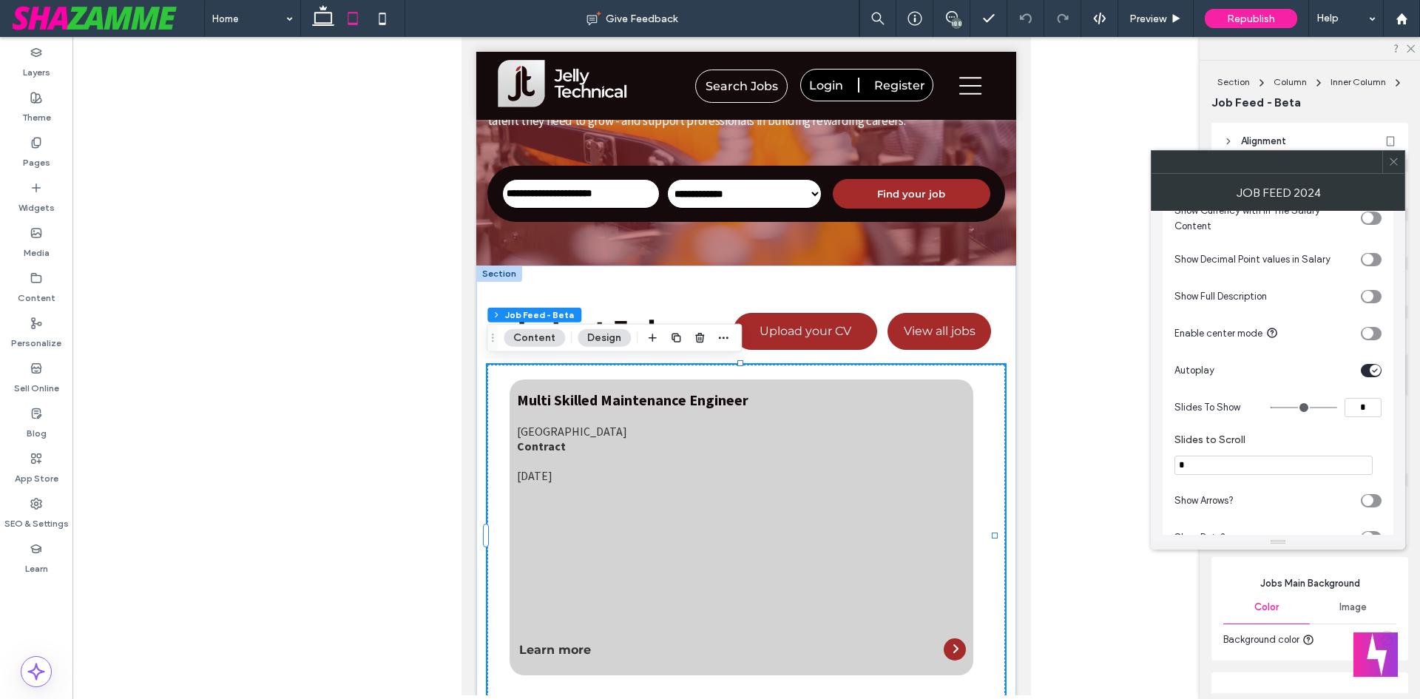
scroll to position [1553, 0]
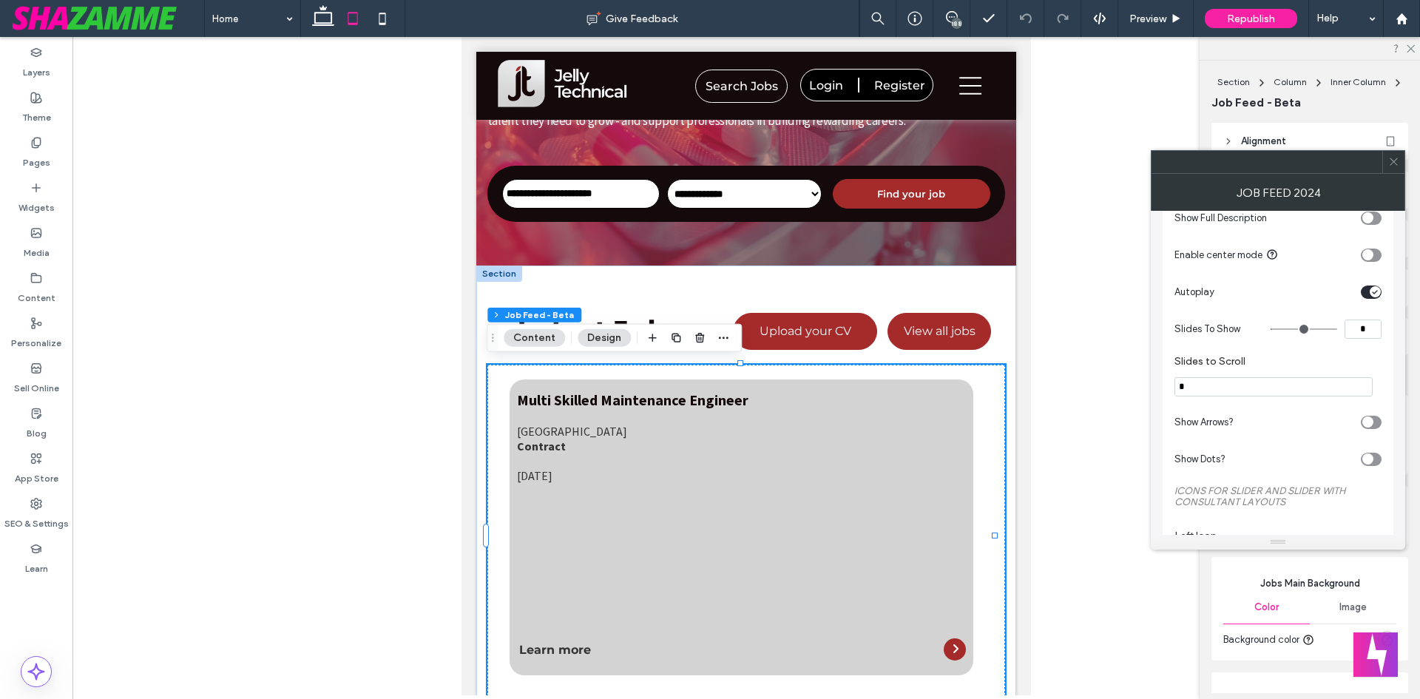
click at [1369, 339] on input "*" at bounding box center [1362, 328] width 37 height 19
type input "*"
click at [1388, 168] on span at bounding box center [1393, 162] width 11 height 22
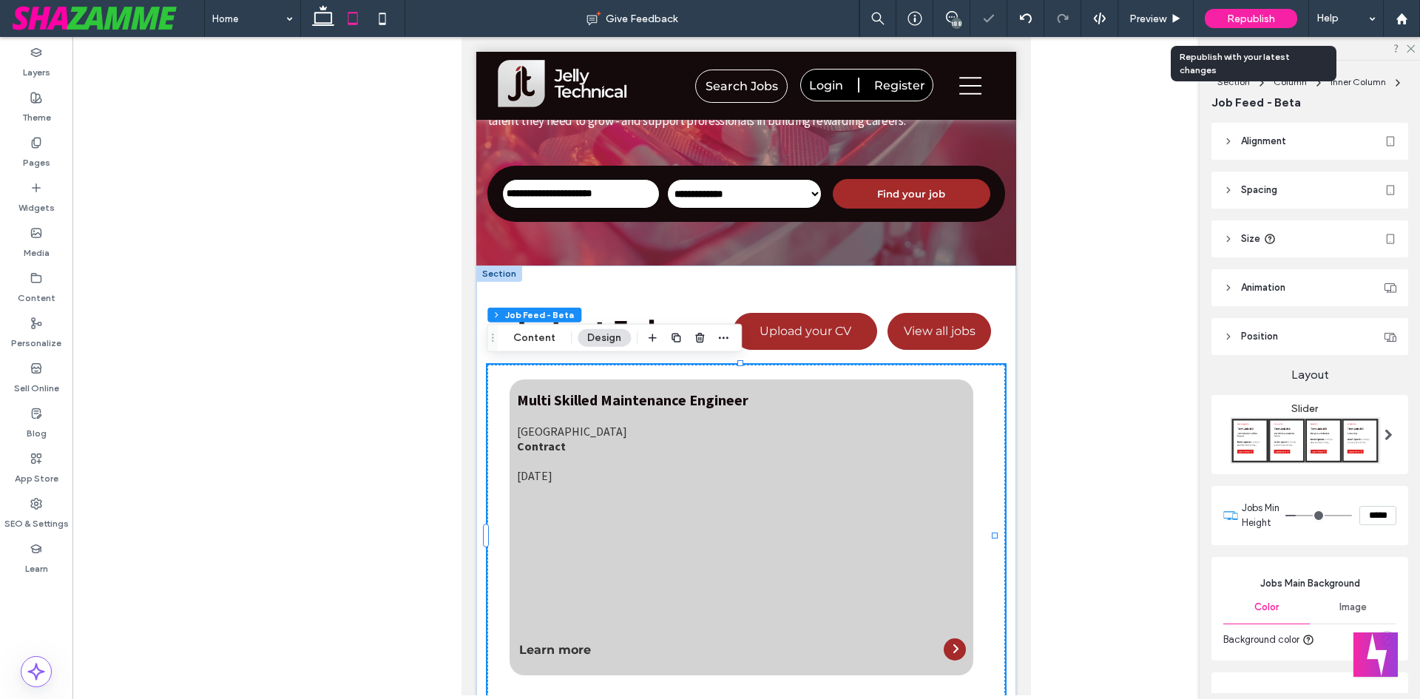
click at [1253, 17] on span "Republish" at bounding box center [1251, 19] width 48 height 13
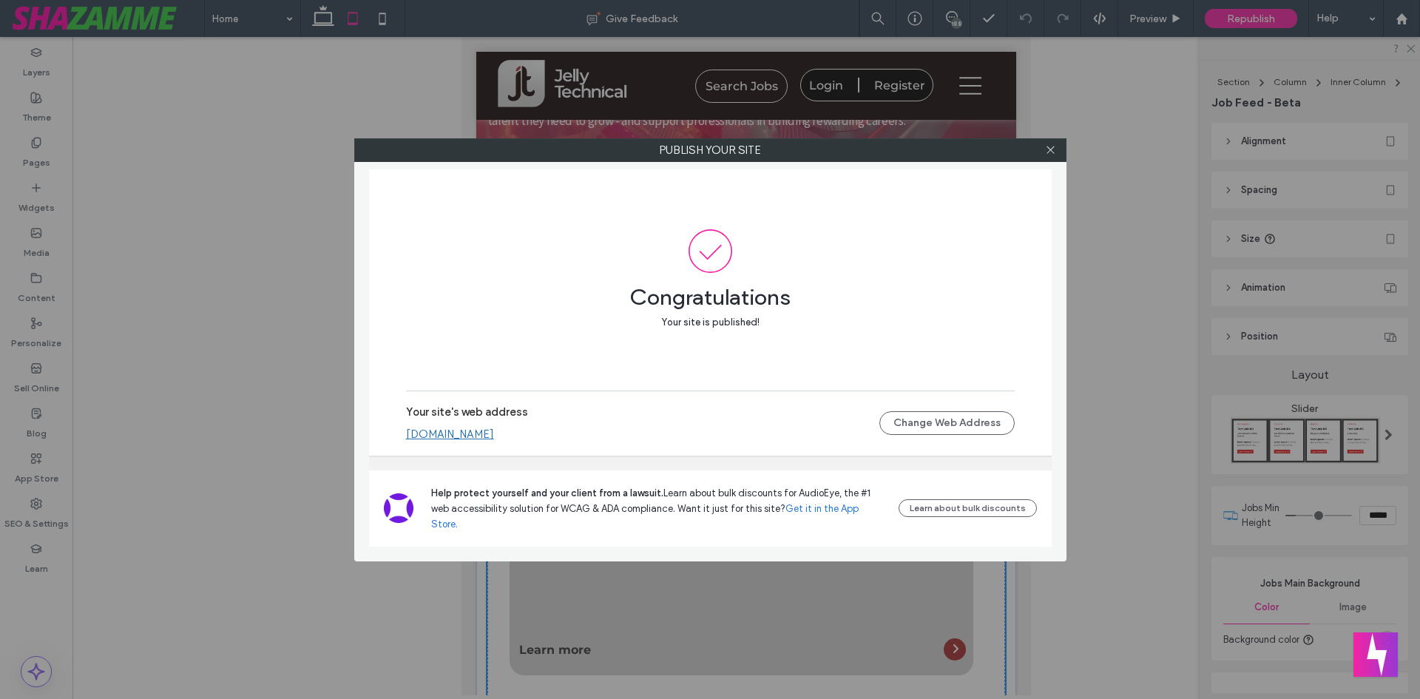
click at [1040, 152] on div at bounding box center [1051, 150] width 22 height 22
click at [1052, 150] on icon at bounding box center [1050, 149] width 11 height 11
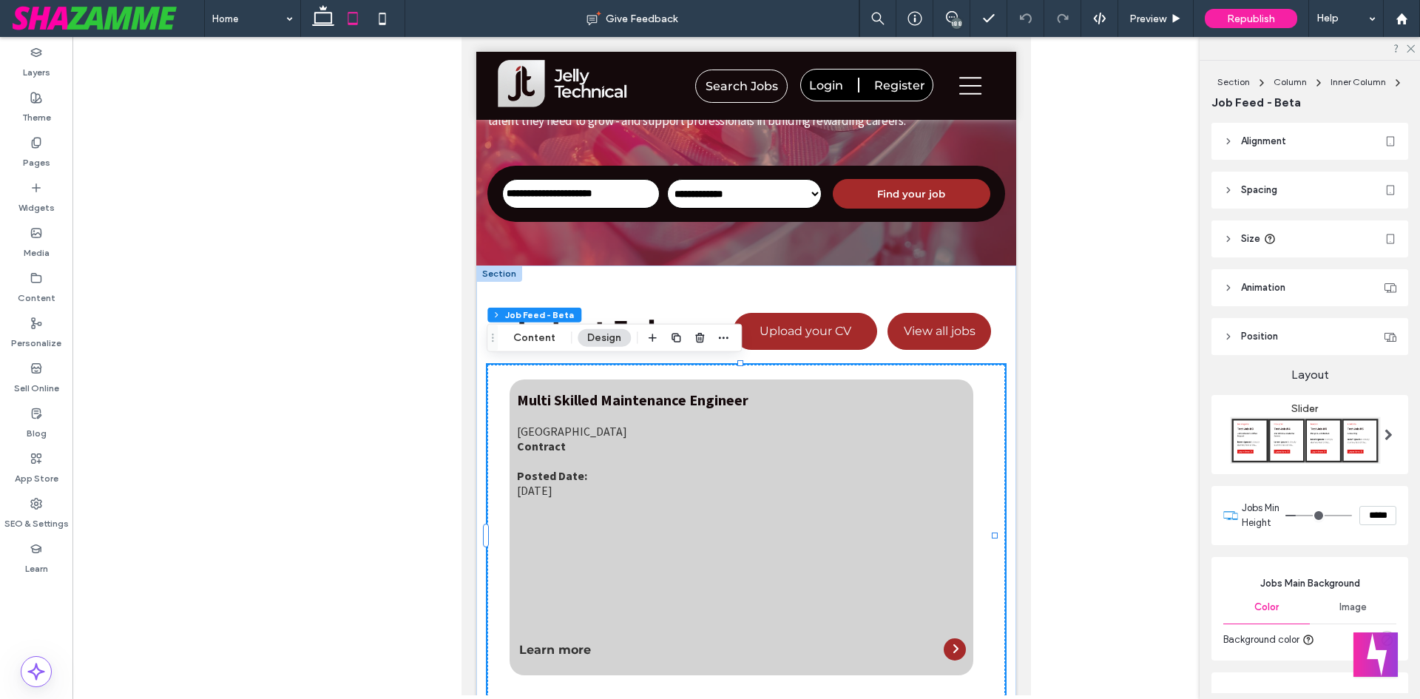
click at [739, 434] on div "[GEOGRAPHIC_DATA]" at bounding box center [741, 431] width 449 height 15
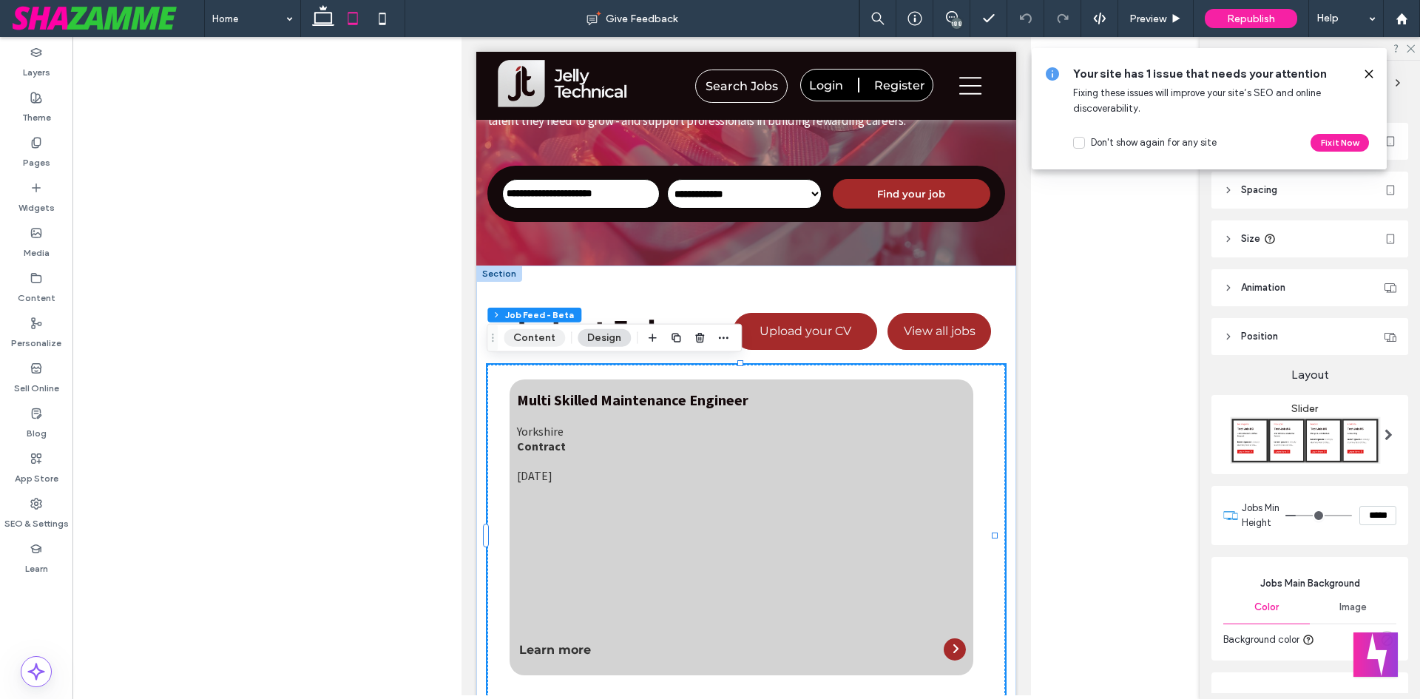
click at [535, 337] on button "Content" at bounding box center [534, 338] width 61 height 18
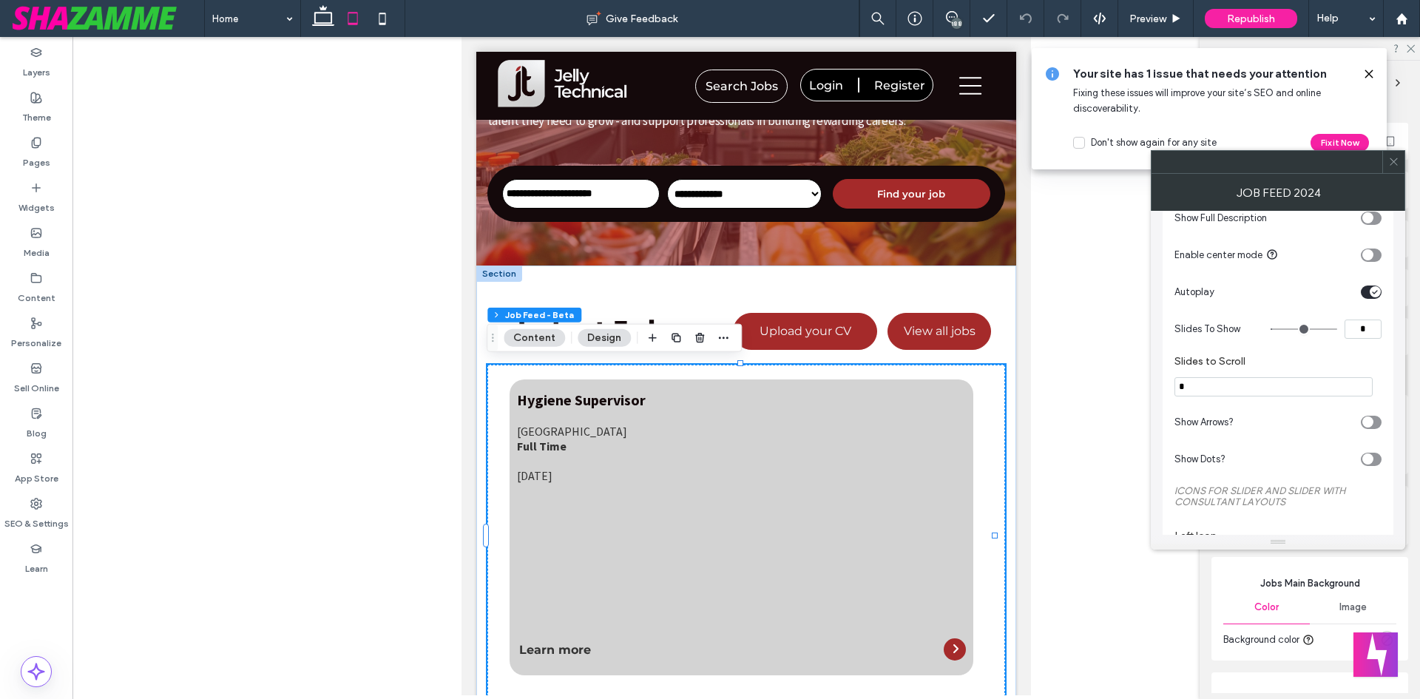
click at [1375, 339] on input "*" at bounding box center [1362, 328] width 37 height 19
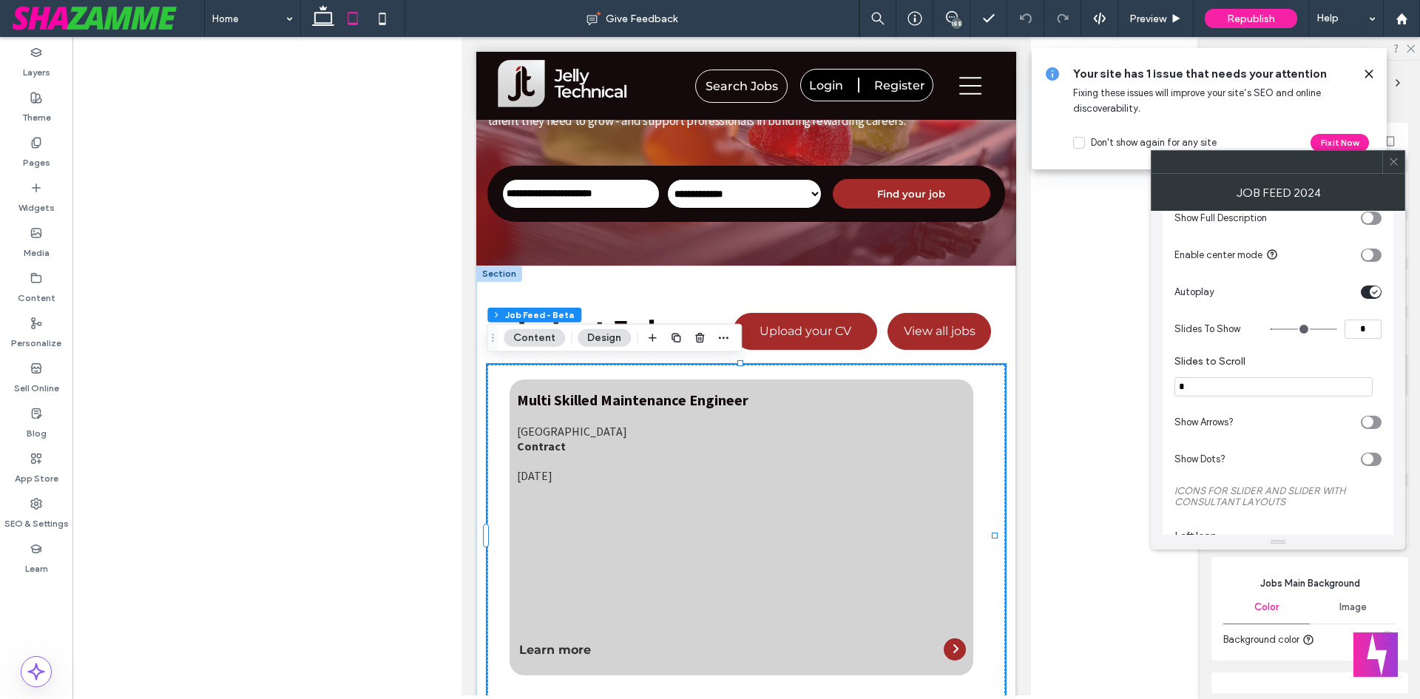
type input "*"
click at [1251, 16] on span "Republish" at bounding box center [1251, 19] width 48 height 13
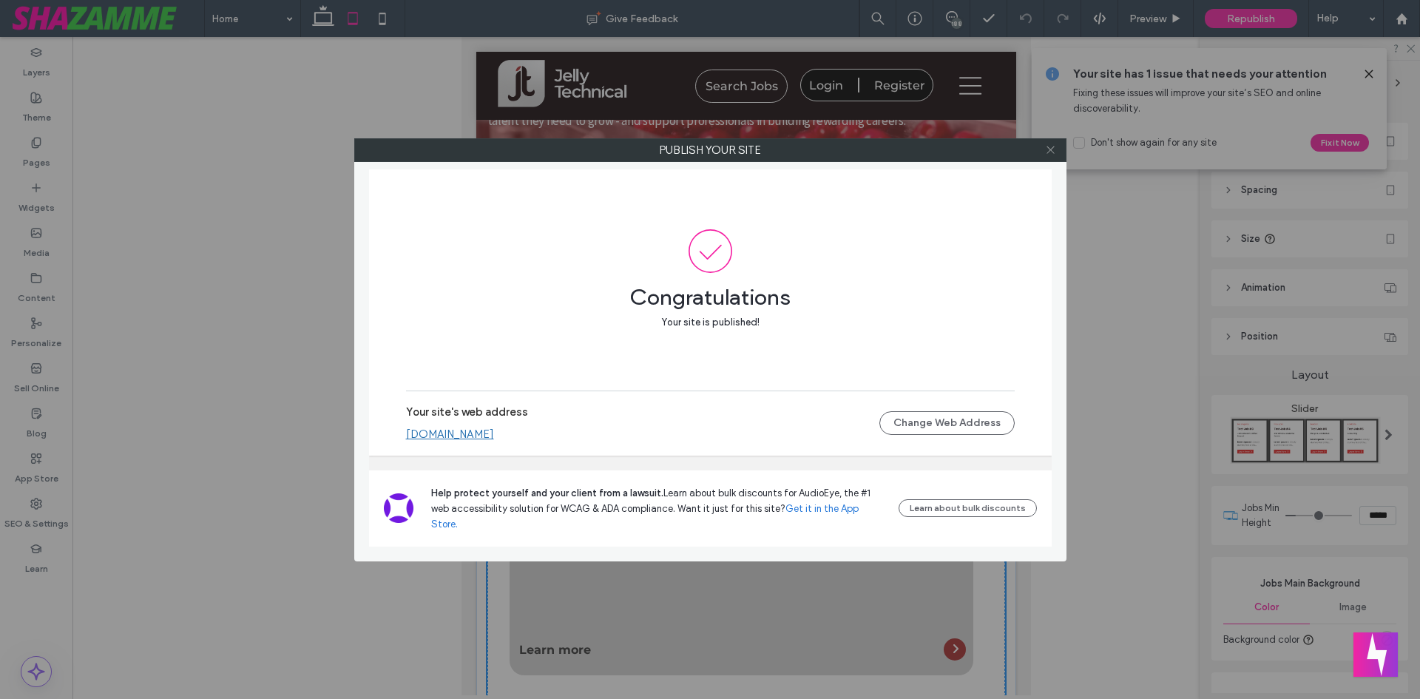
click at [1045, 146] on icon at bounding box center [1050, 149] width 11 height 11
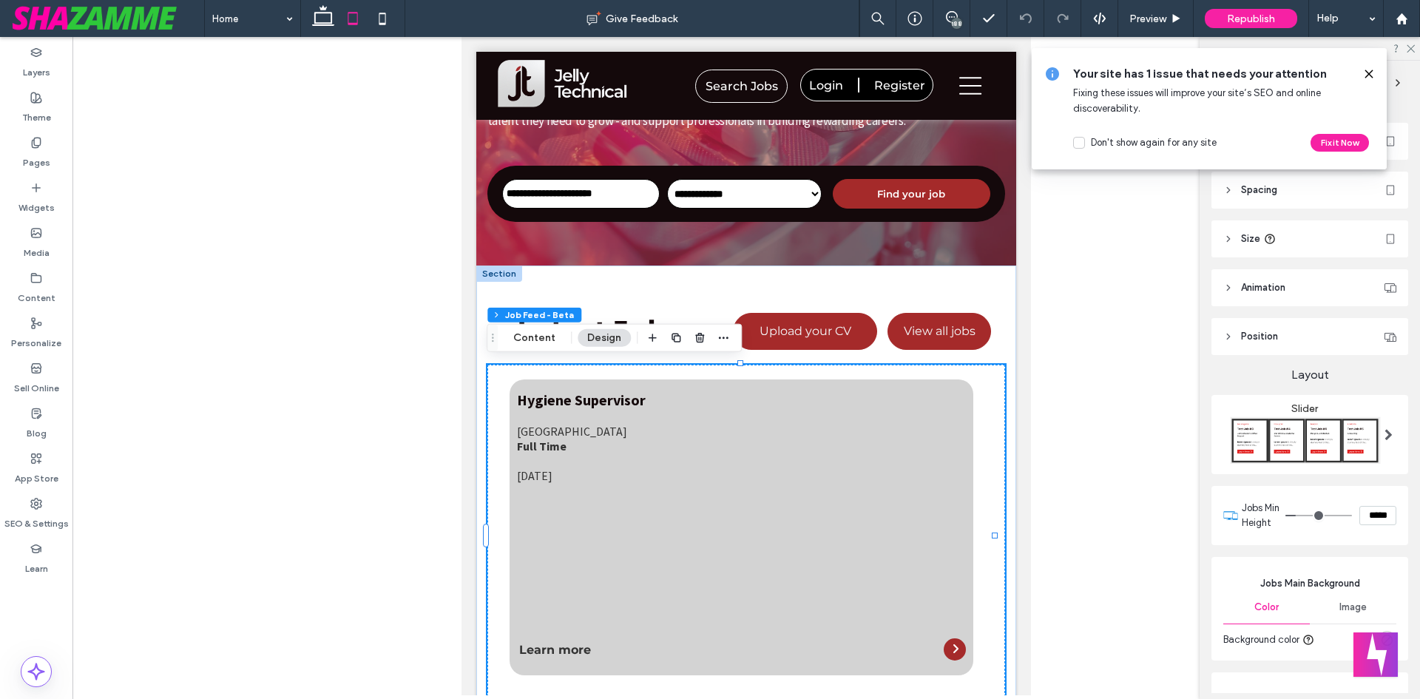
click at [1371, 71] on use at bounding box center [1368, 73] width 7 height 7
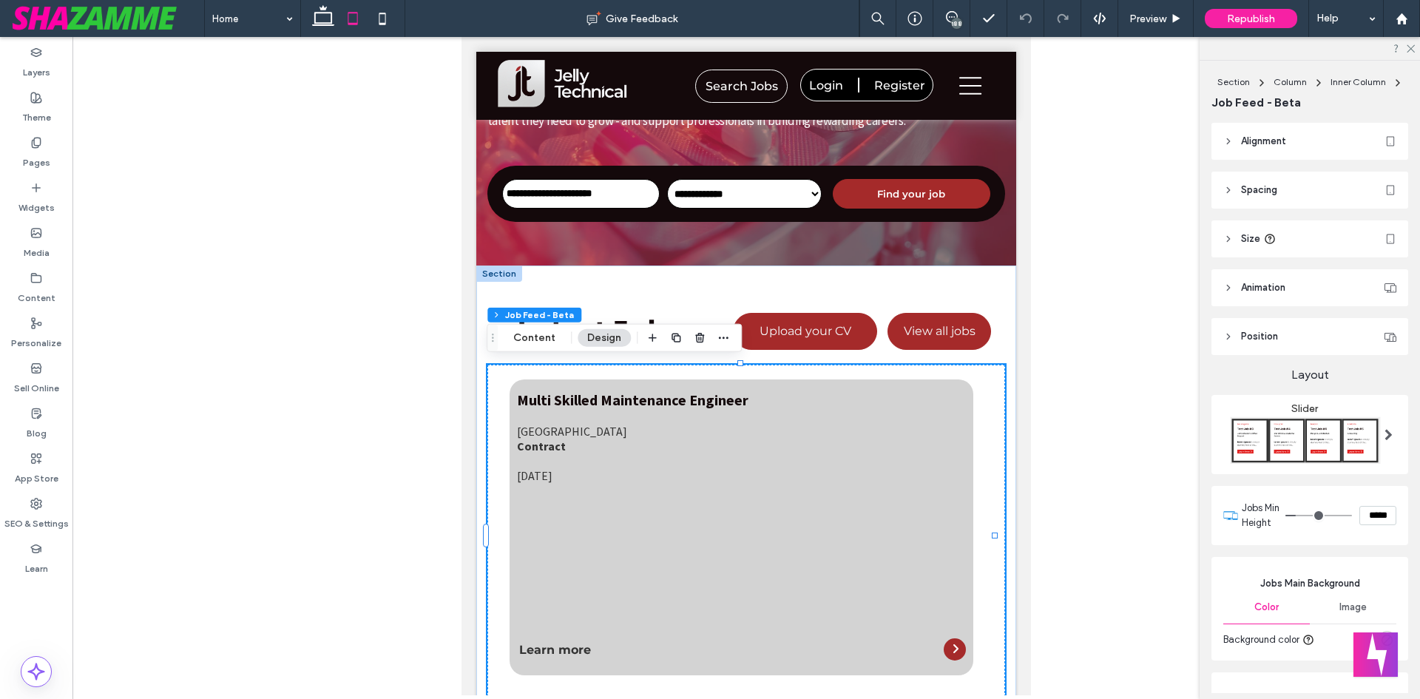
click at [1411, 41] on div at bounding box center [1309, 48] width 220 height 23
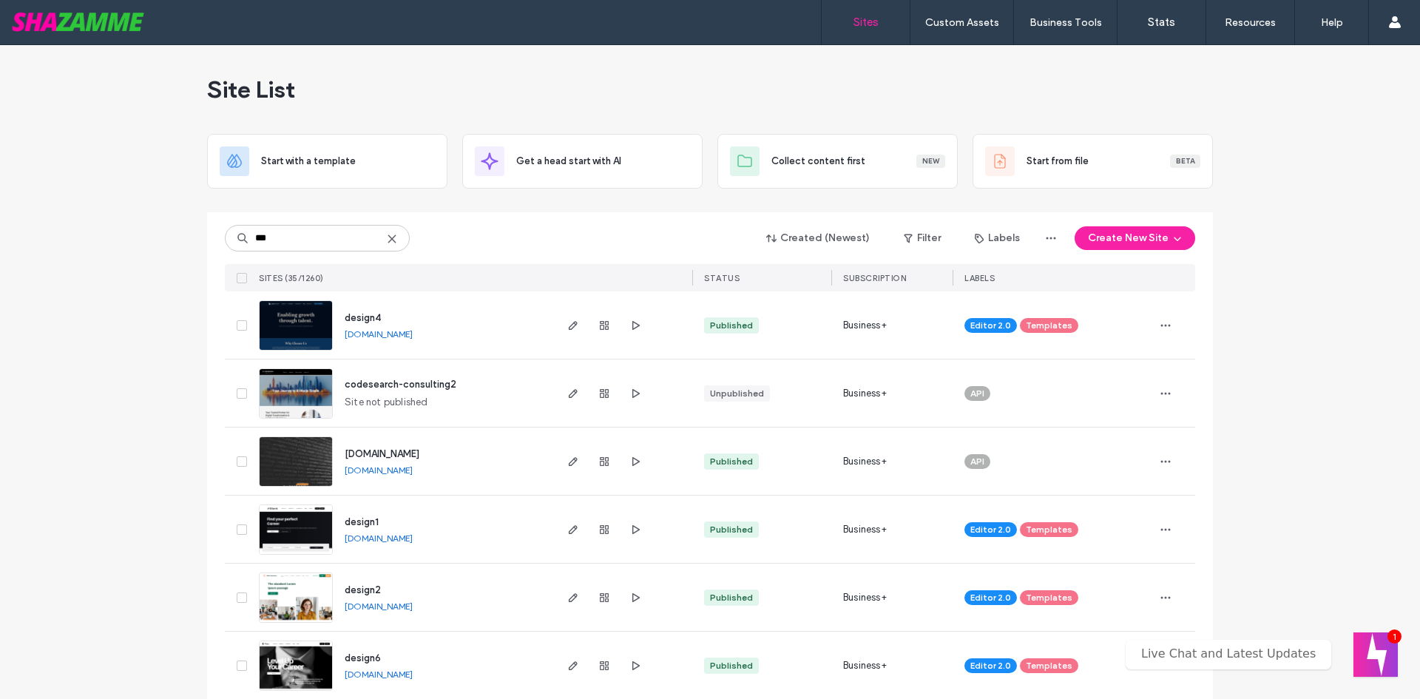
type input "***"
drag, startPoint x: 394, startPoint y: 317, endPoint x: 337, endPoint y: 320, distance: 57.0
click at [337, 320] on div "design4 [DOMAIN_NAME]" at bounding box center [443, 324] width 220 height 67
click at [384, 313] on div "design4 [DOMAIN_NAME]" at bounding box center [443, 324] width 220 height 67
drag, startPoint x: 382, startPoint y: 315, endPoint x: 339, endPoint y: 319, distance: 43.1
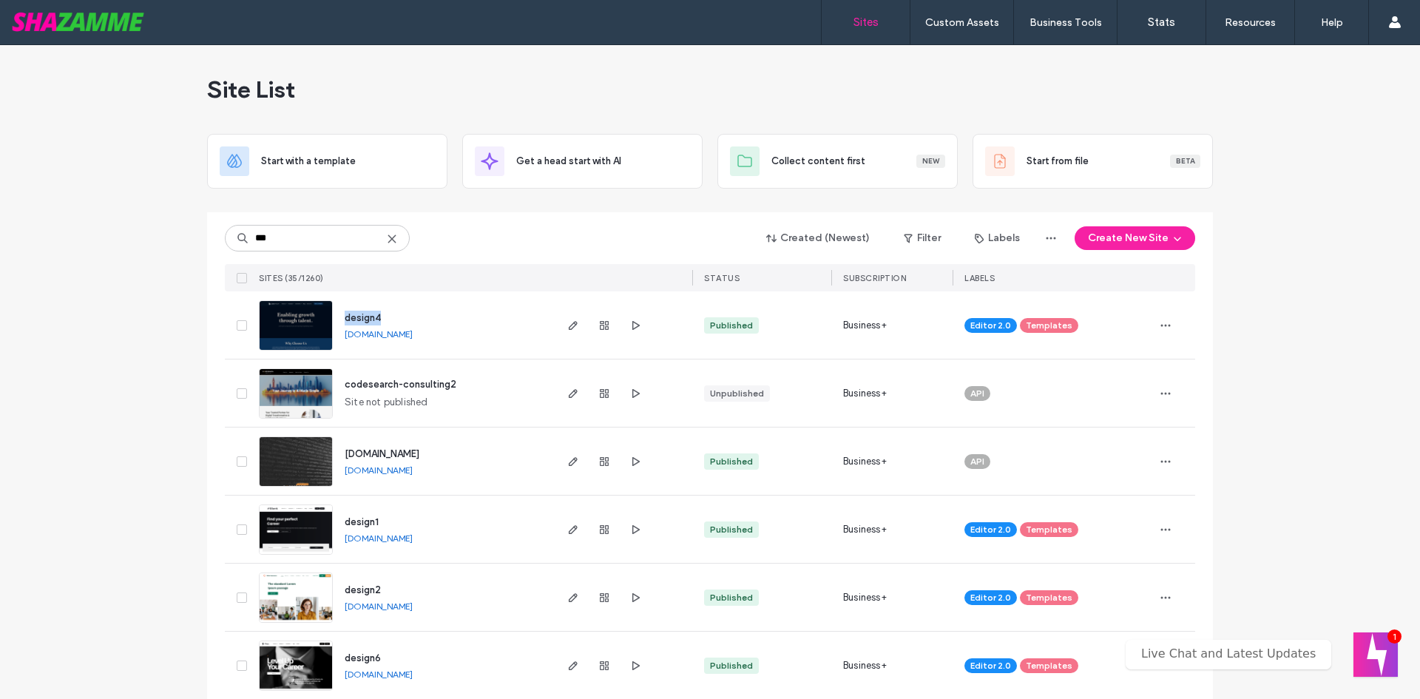
click at [339, 319] on div "design4 [DOMAIN_NAME]" at bounding box center [443, 324] width 220 height 67
copy span "design4"
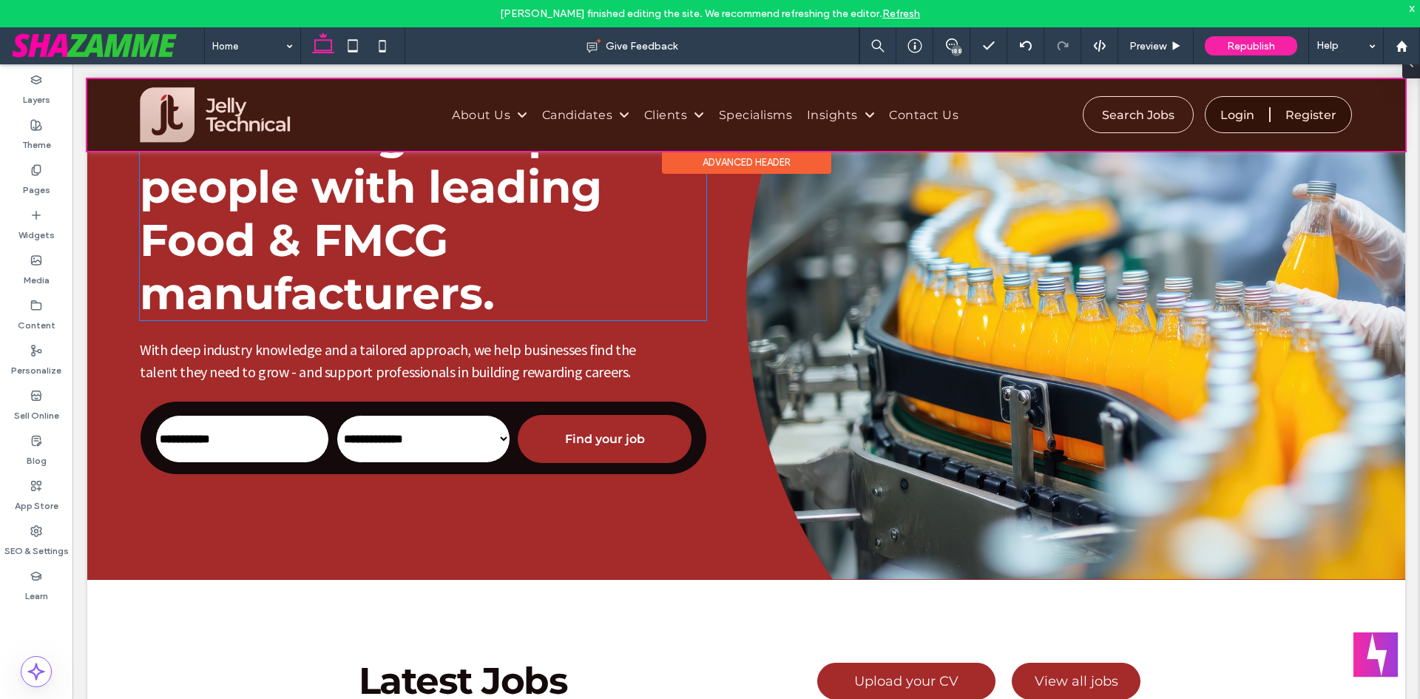
scroll to position [148, 0]
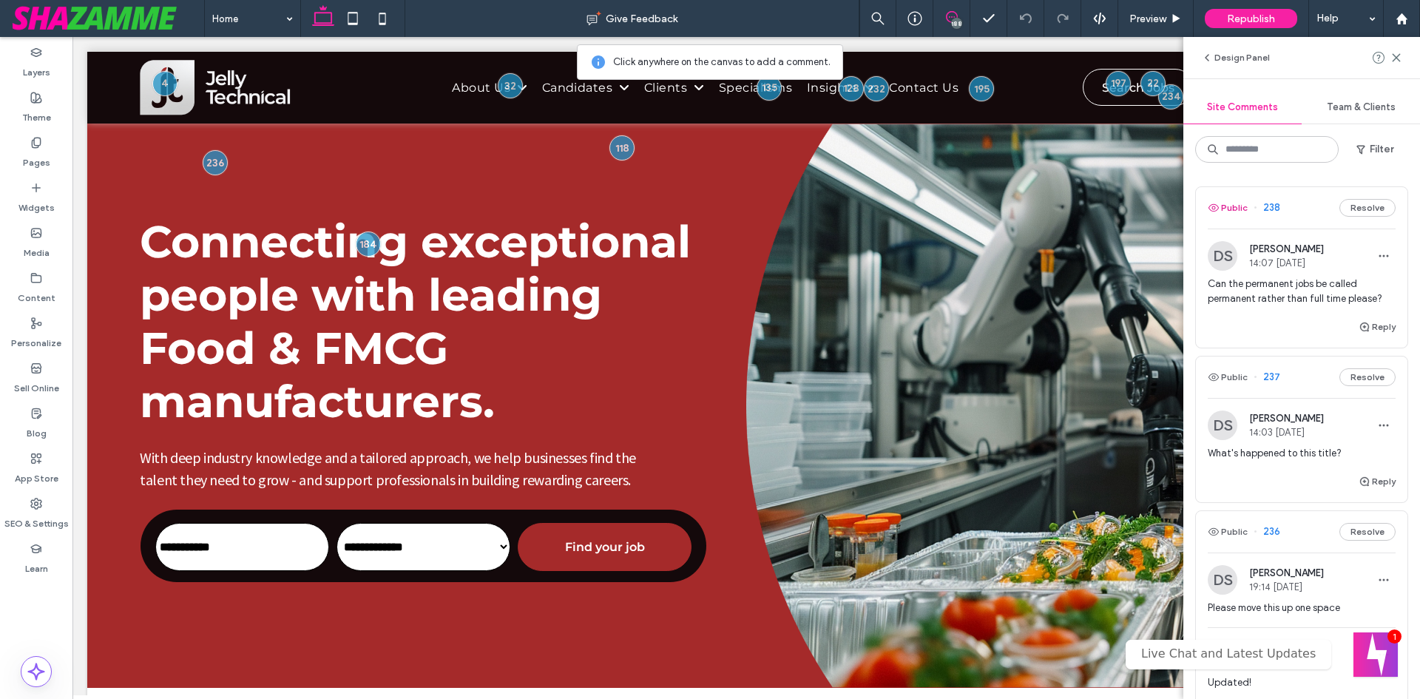
click at [1229, 205] on button "Public" at bounding box center [1228, 208] width 40 height 18
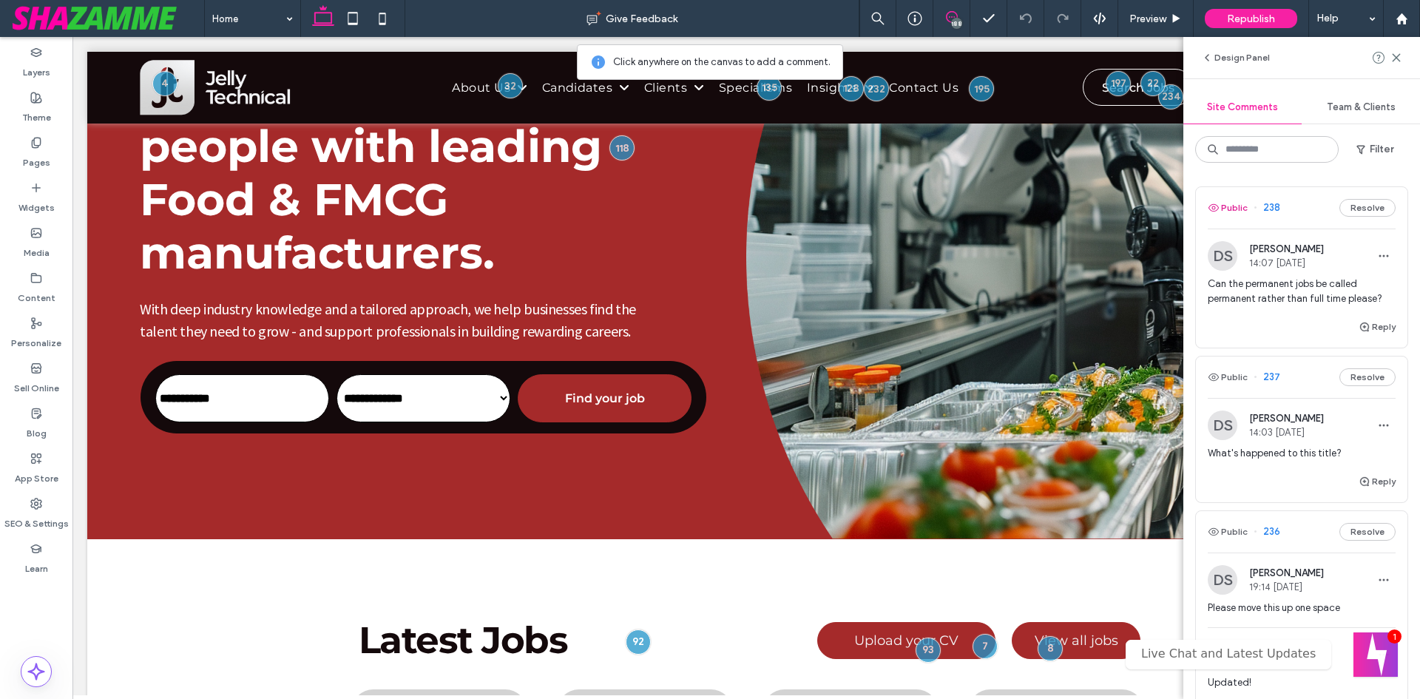
scroll to position [580, 0]
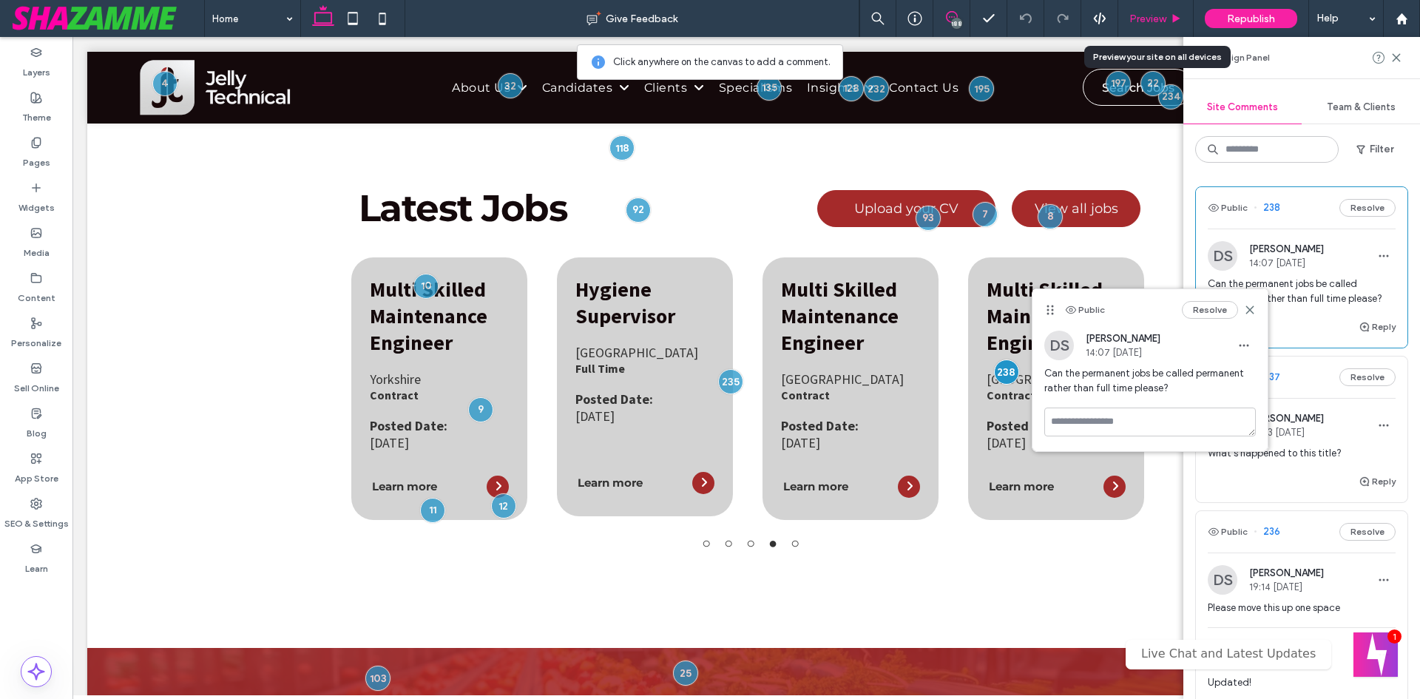
click at [1153, 6] on div "Preview" at bounding box center [1155, 18] width 75 height 37
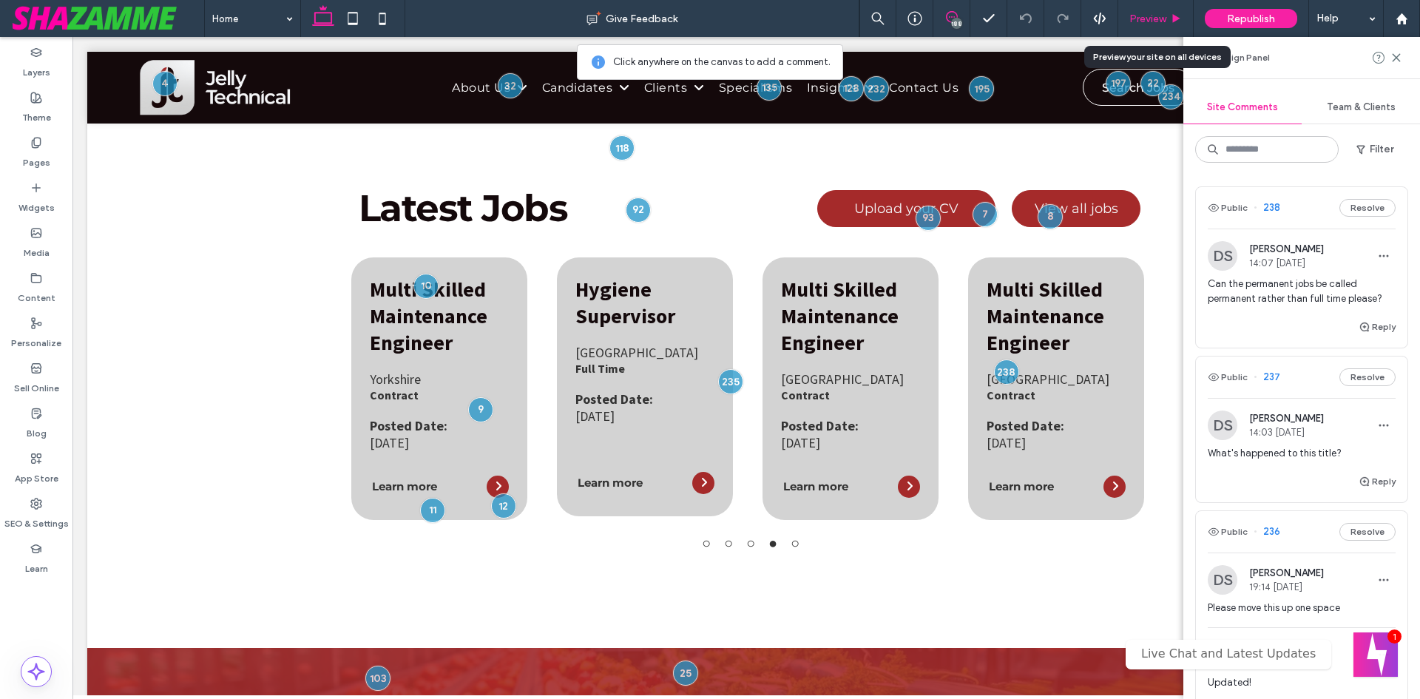
click at [1151, 11] on div "Preview" at bounding box center [1155, 18] width 75 height 37
click at [1148, 16] on span "Preview" at bounding box center [1147, 19] width 37 height 13
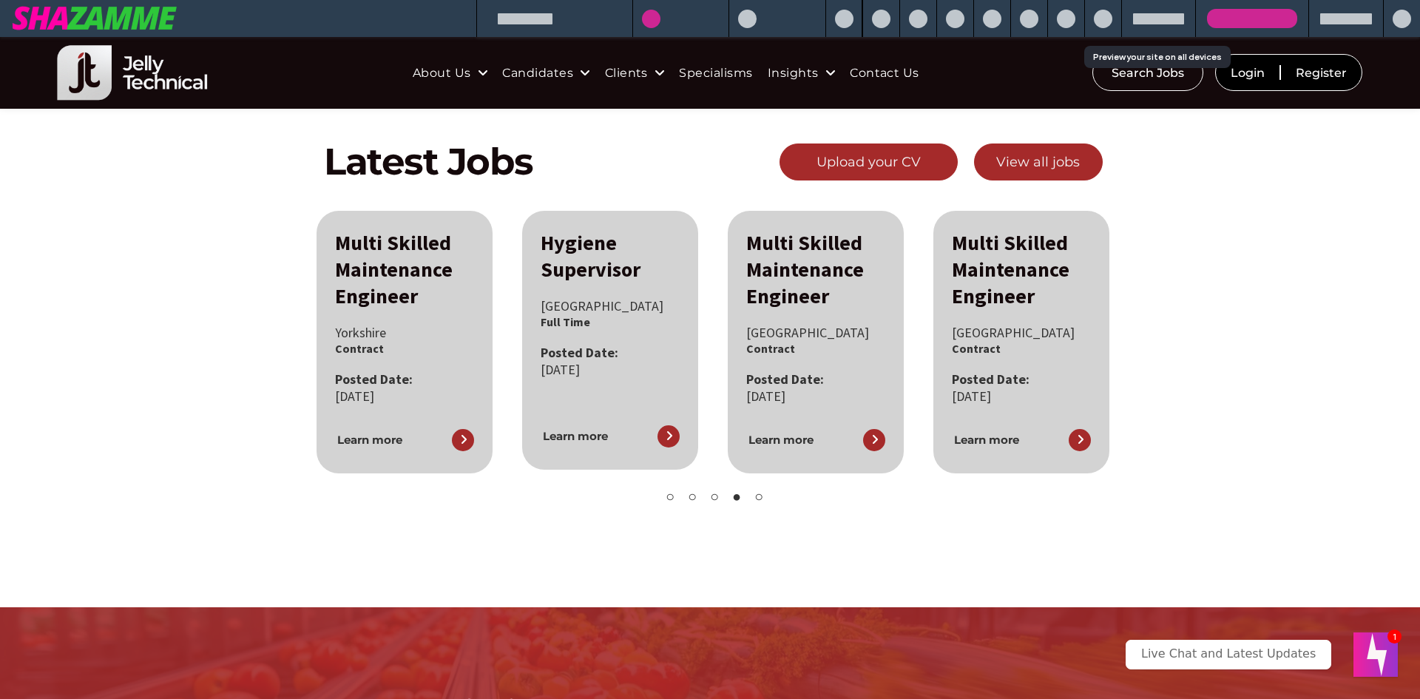
scroll to position [566, 0]
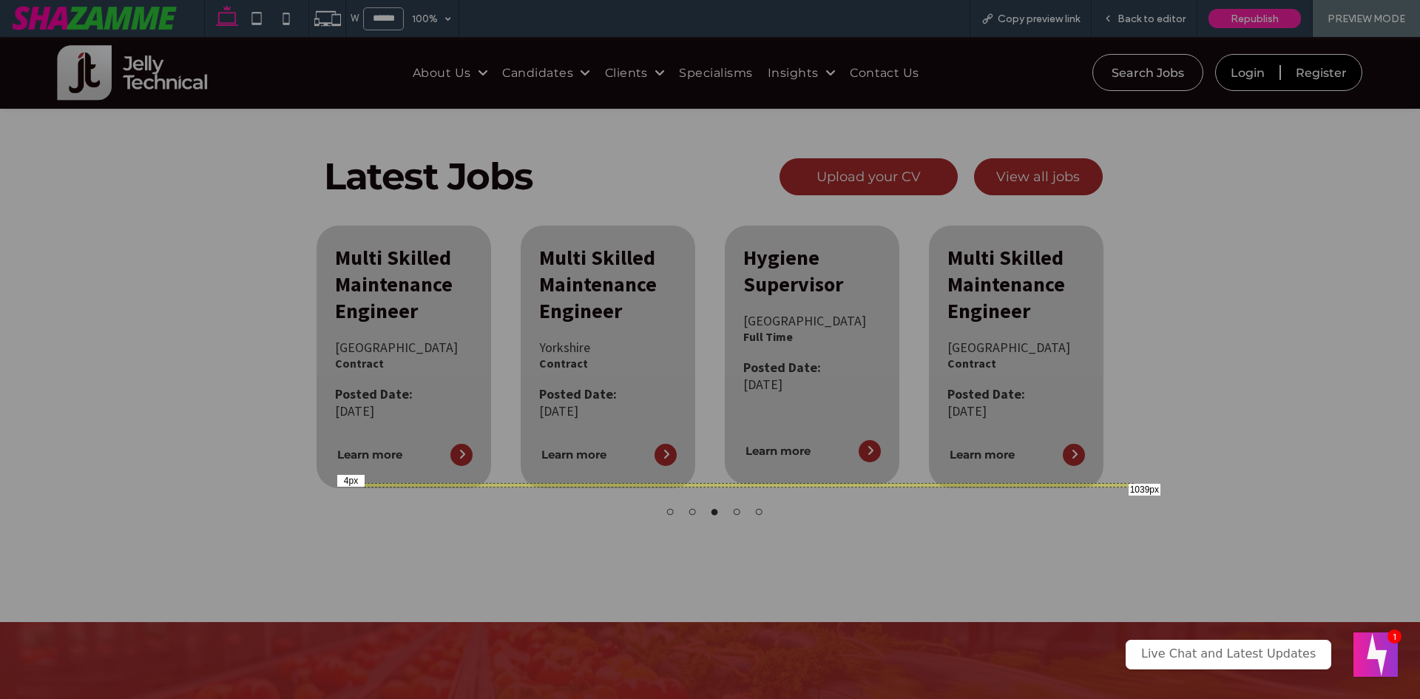
drag, startPoint x: 364, startPoint y: 486, endPoint x: 1132, endPoint y: 483, distance: 768.3
click at [1132, 483] on div "4px 1039px" at bounding box center [710, 349] width 1420 height 699
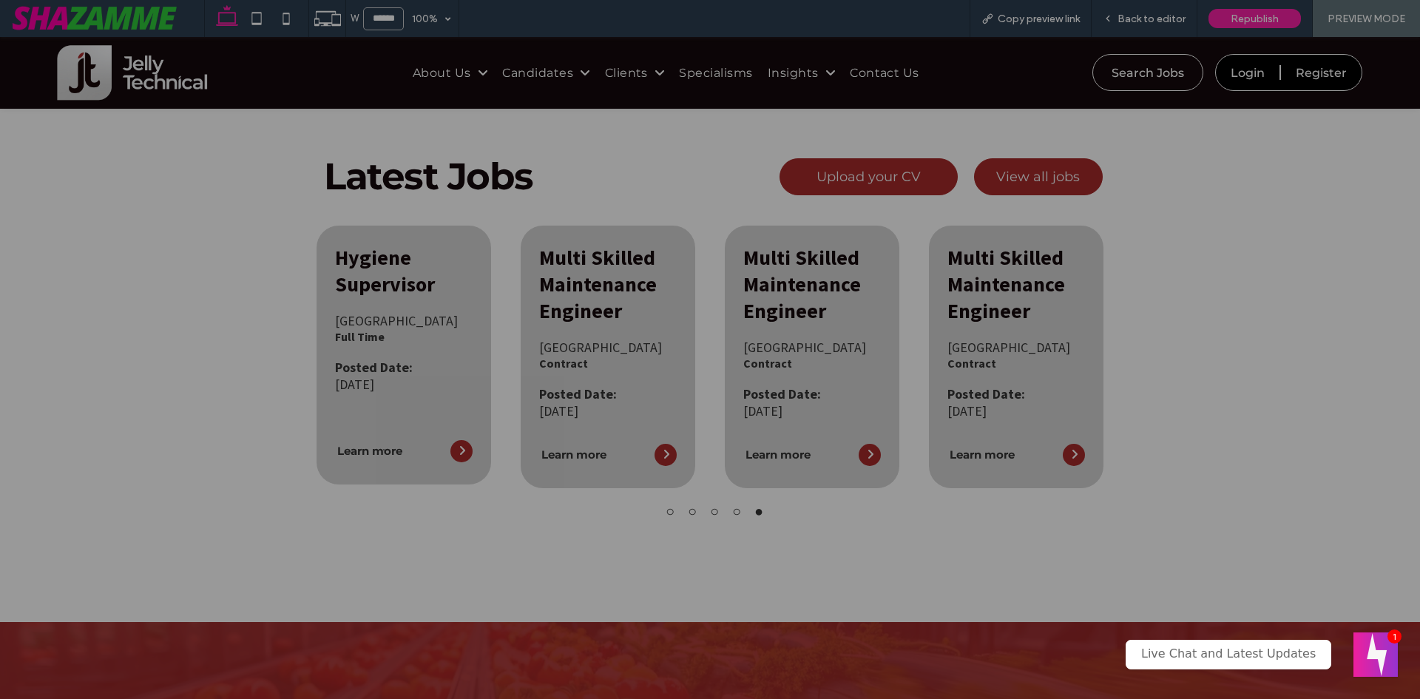
click at [383, 449] on div at bounding box center [710, 349] width 1420 height 699
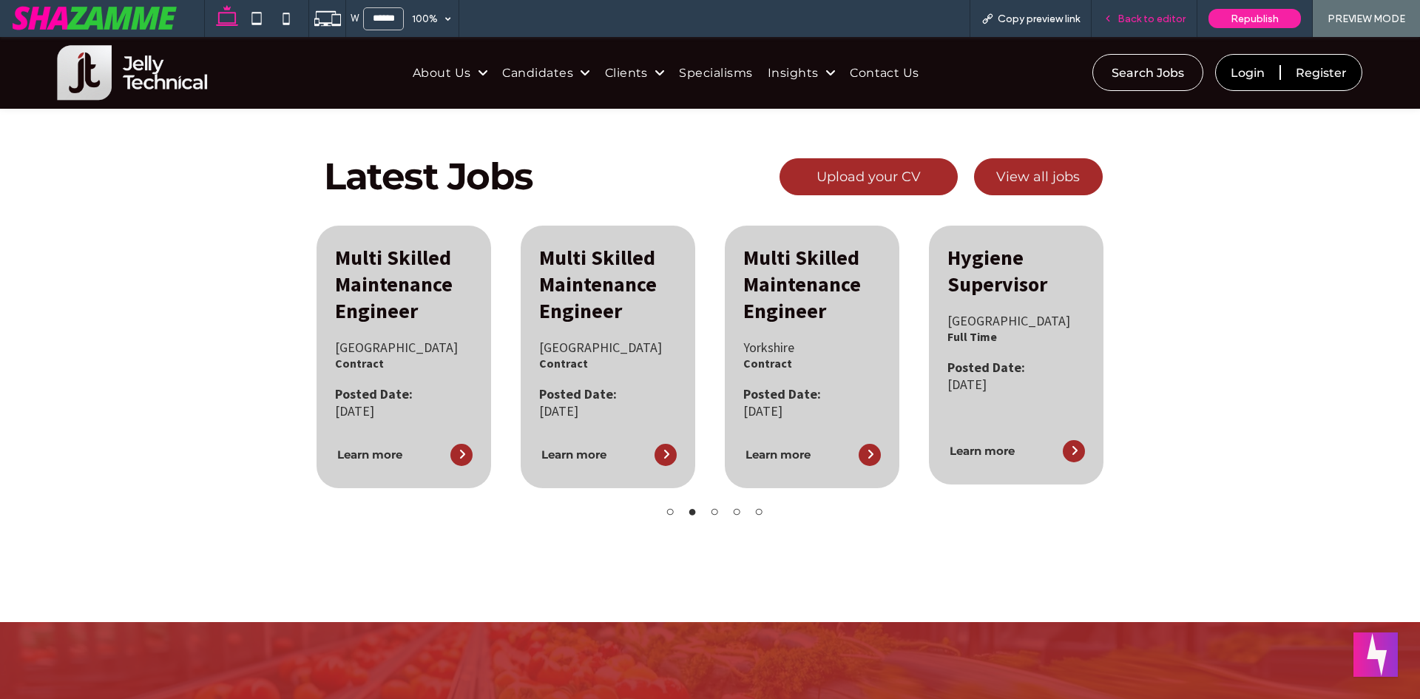
click at [1142, 13] on span "Back to editor" at bounding box center [1151, 19] width 68 height 13
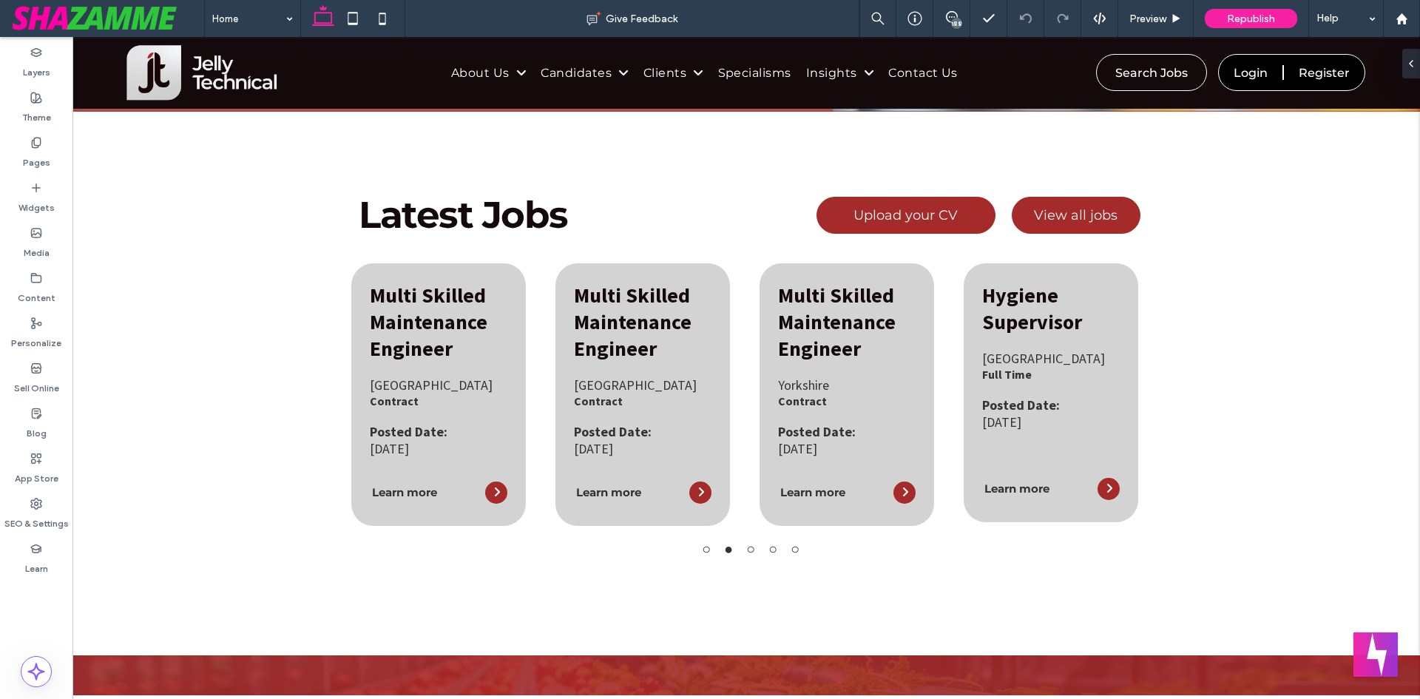
scroll to position [580, 0]
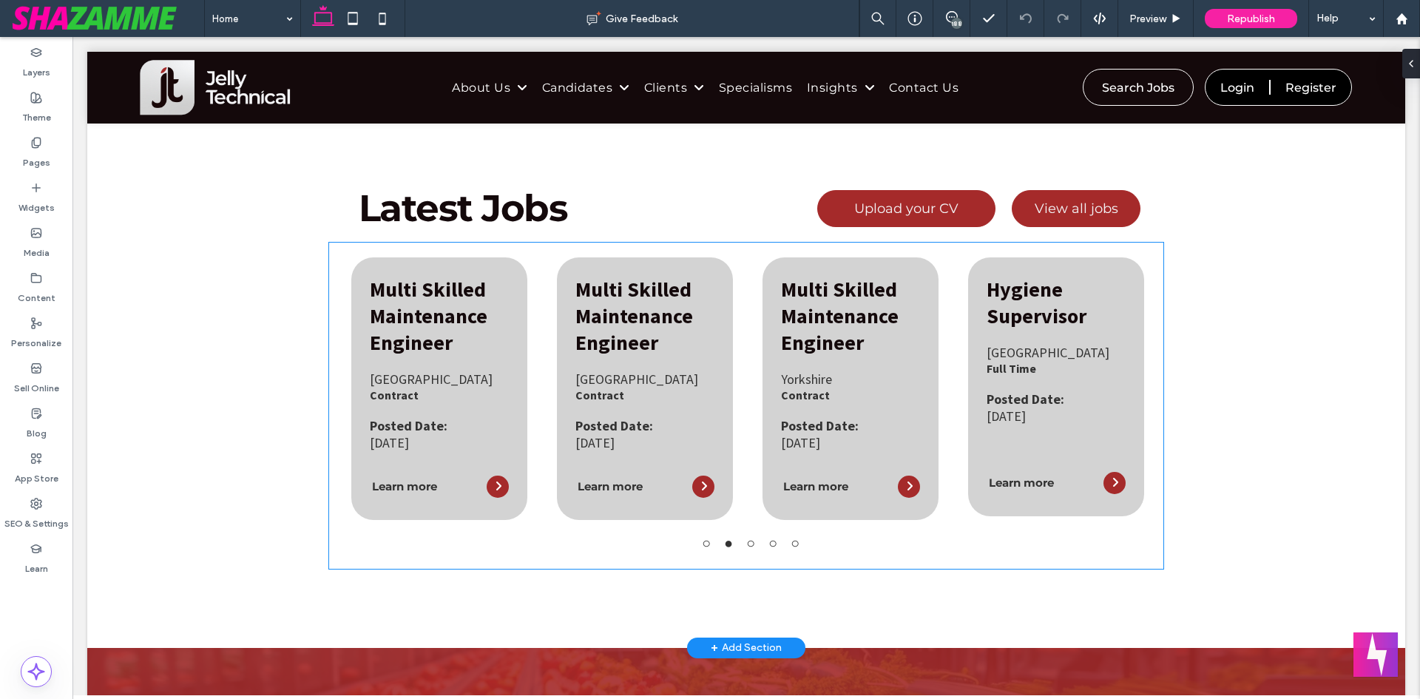
type input "**********"
click at [617, 363] on div "Multi Skilled Maintenance Engineer West Midlands Engineering Contract 13-Oct-20…" at bounding box center [644, 374] width 139 height 196
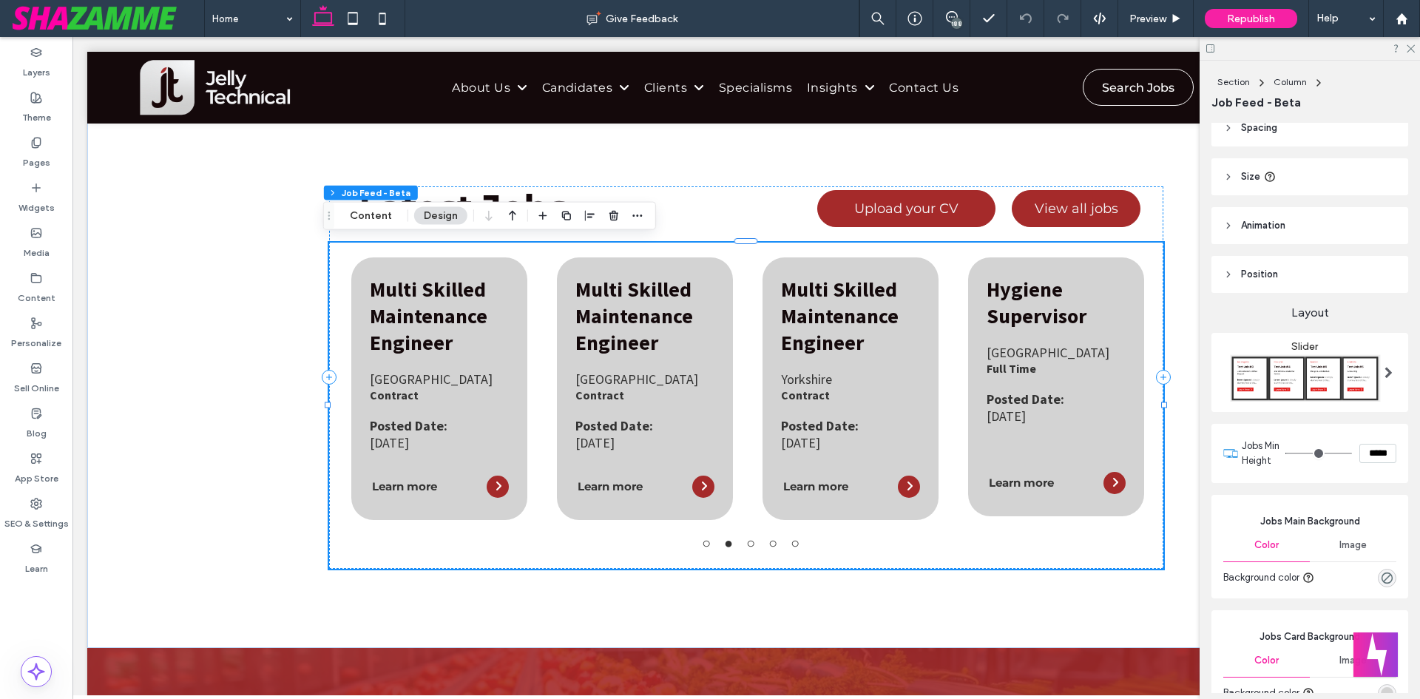
scroll to position [148, 0]
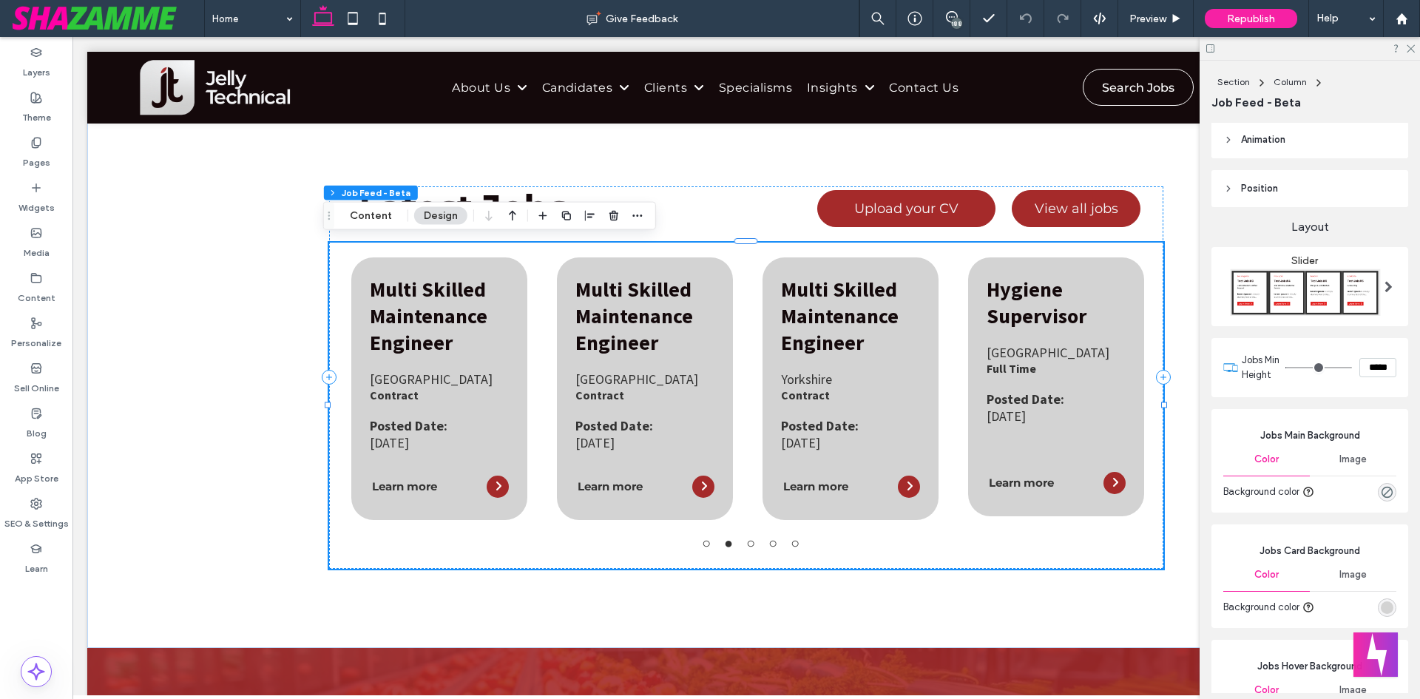
drag, startPoint x: 1367, startPoint y: 370, endPoint x: 1337, endPoint y: 373, distance: 30.5
click at [1337, 373] on div "*****" at bounding box center [1340, 367] width 111 height 19
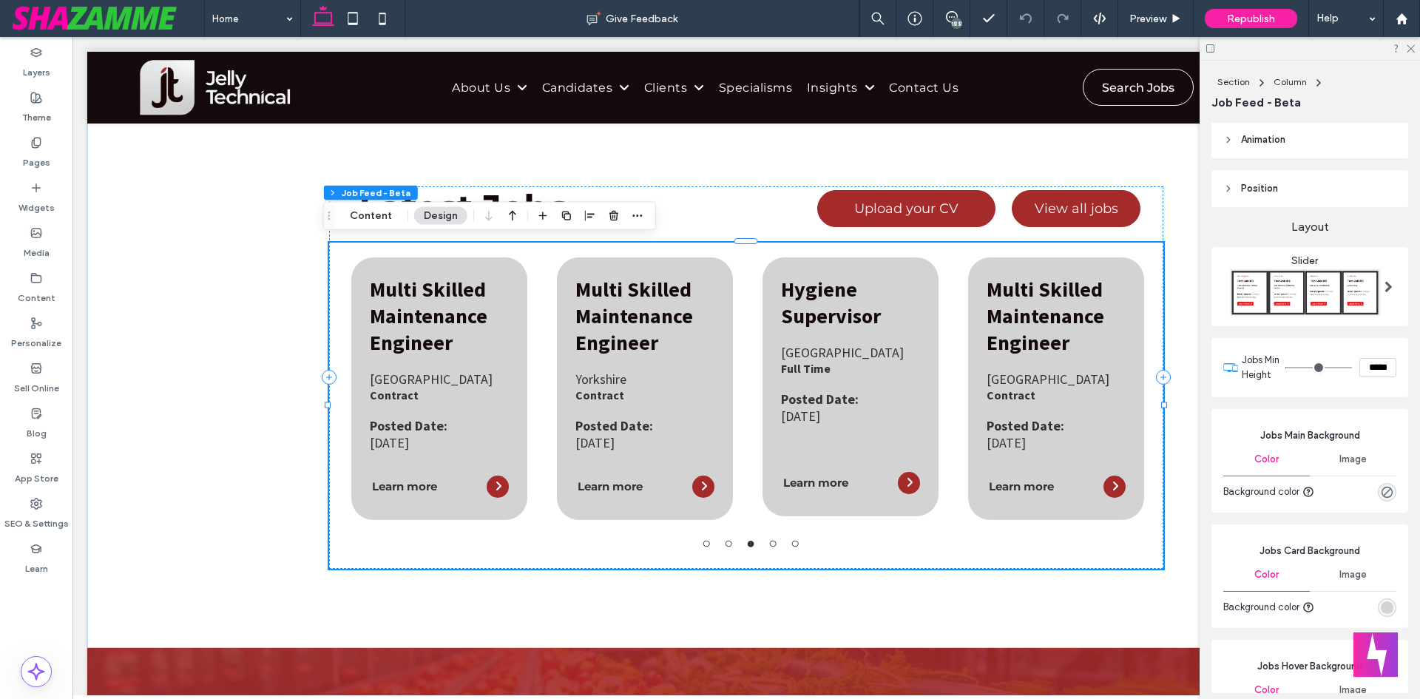
type input "*****"
type input "***"
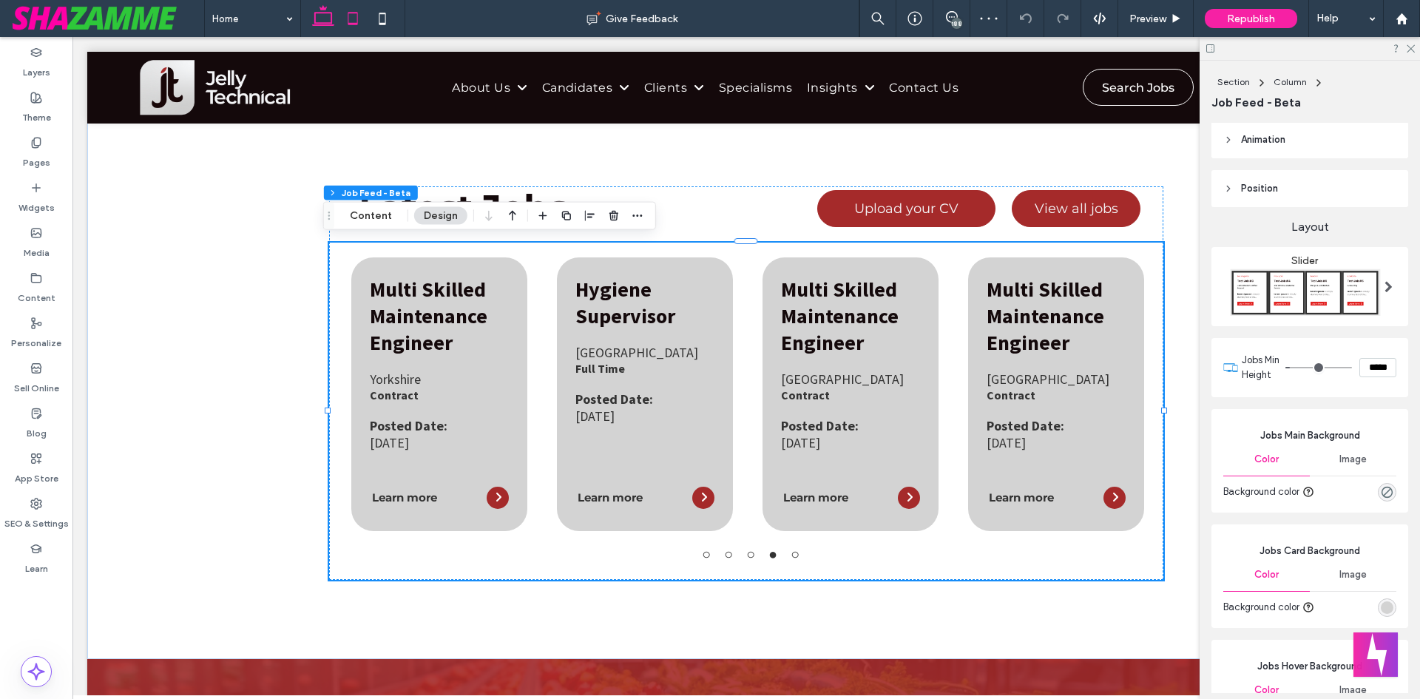
drag, startPoint x: 350, startPoint y: 24, endPoint x: 338, endPoint y: 25, distance: 11.9
click at [342, 27] on icon at bounding box center [353, 19] width 30 height 30
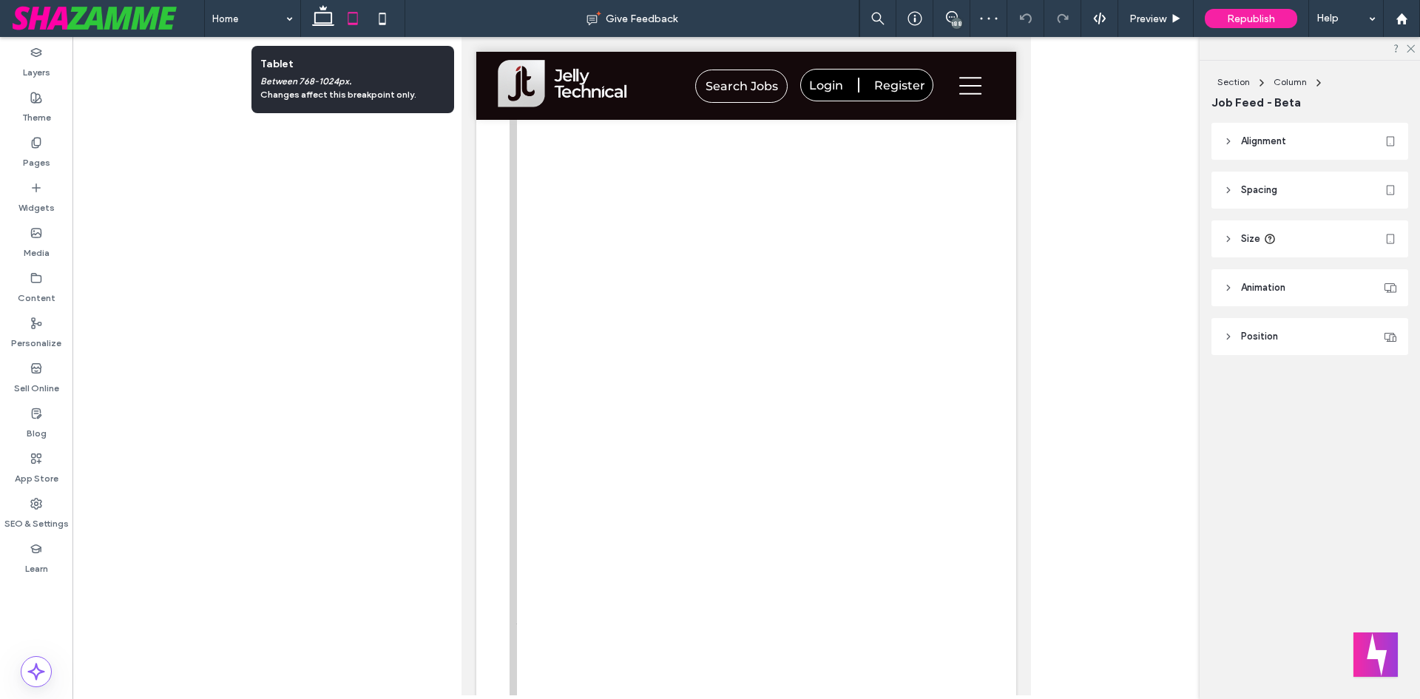
type input "***"
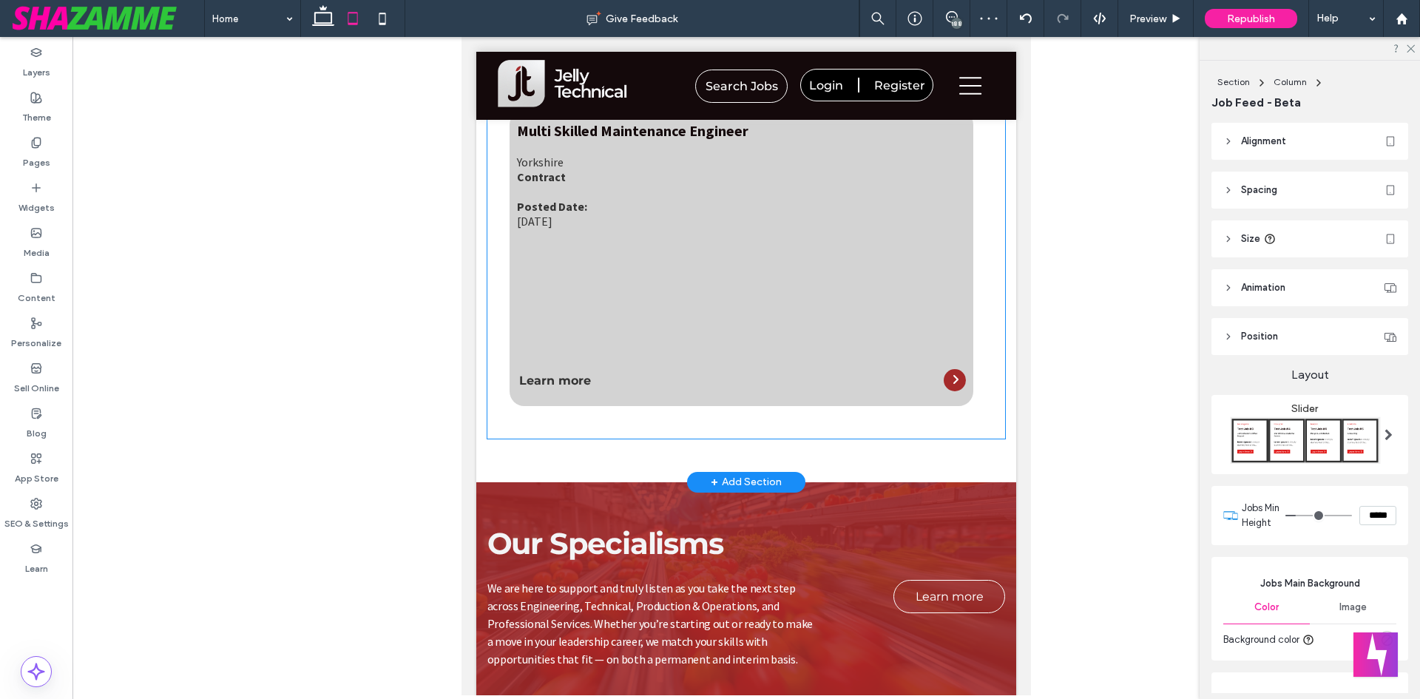
scroll to position [498, 0]
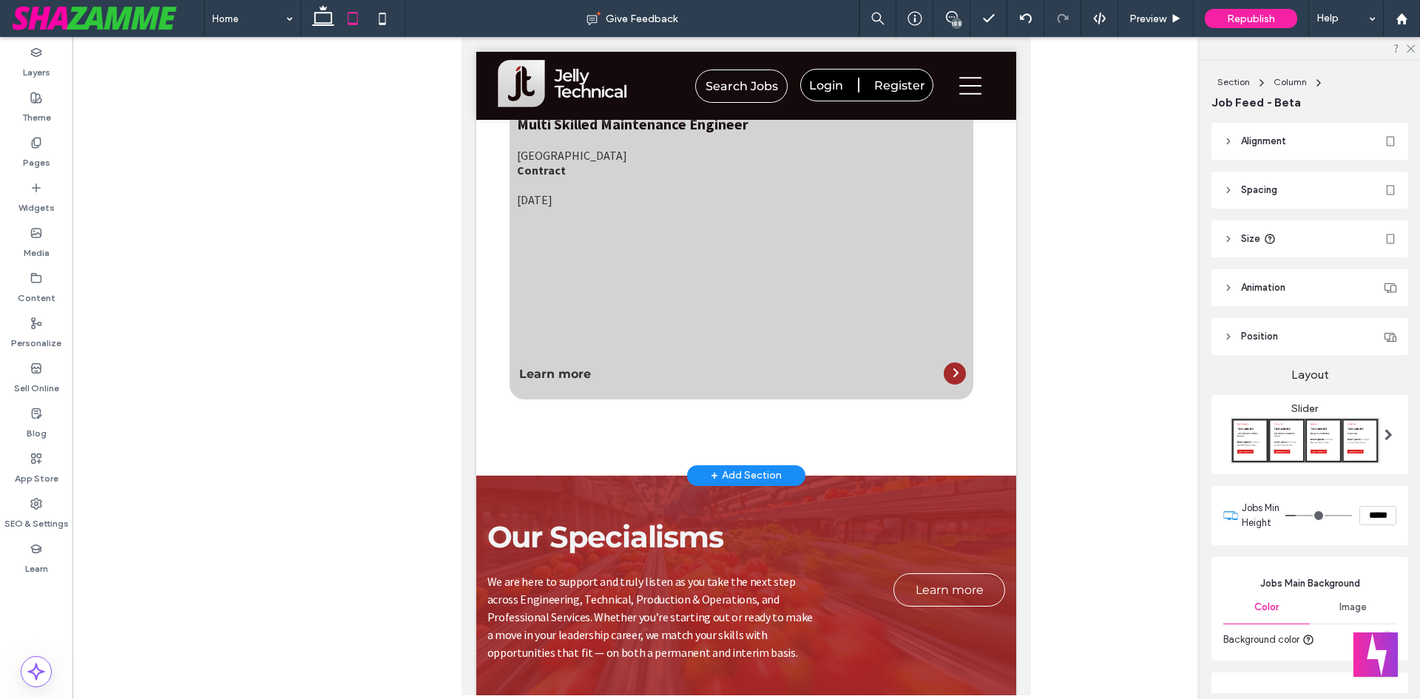
type input "**********"
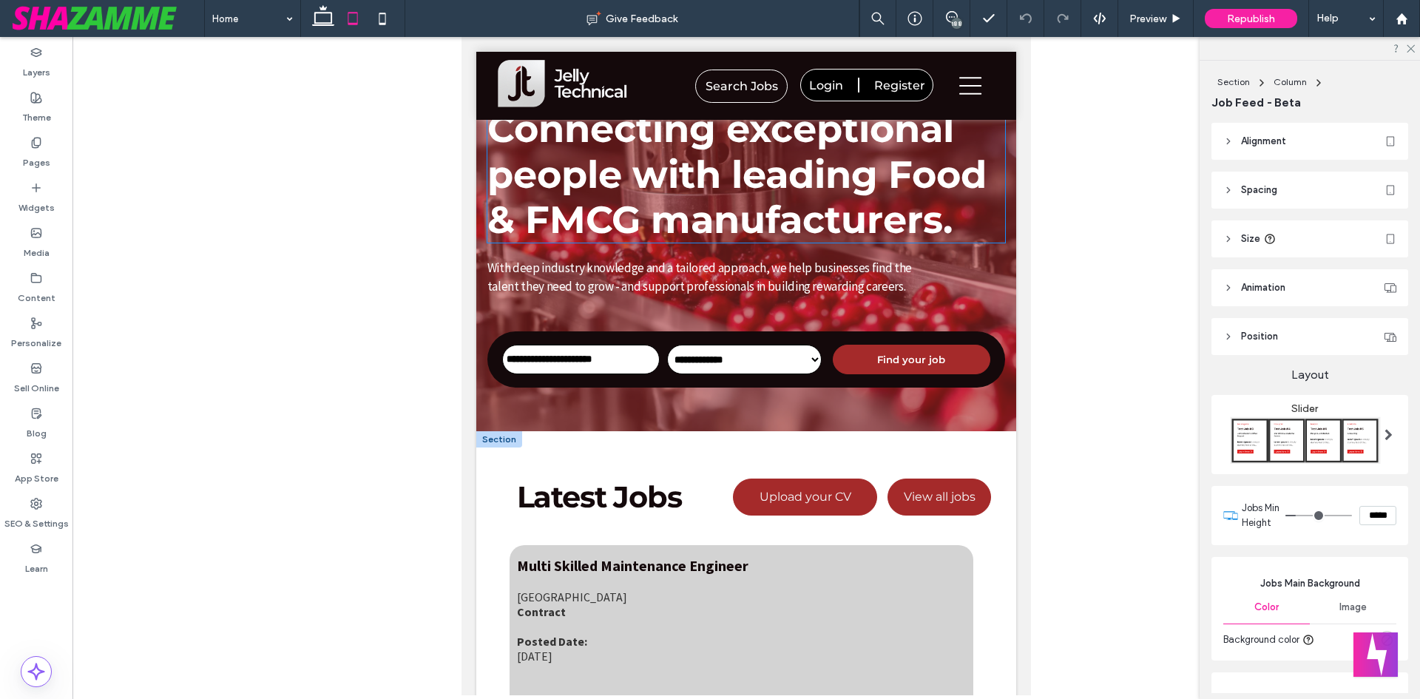
scroll to position [0, 0]
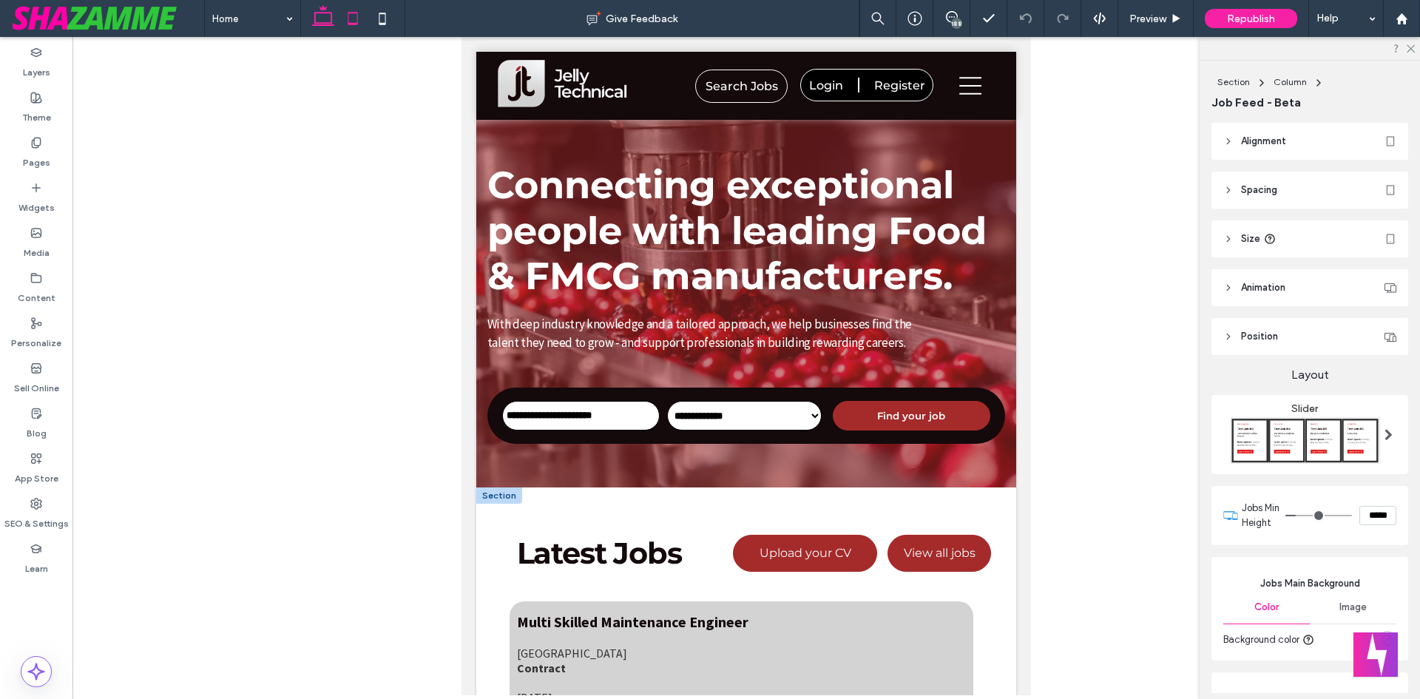
click at [329, 18] on icon at bounding box center [323, 19] width 30 height 30
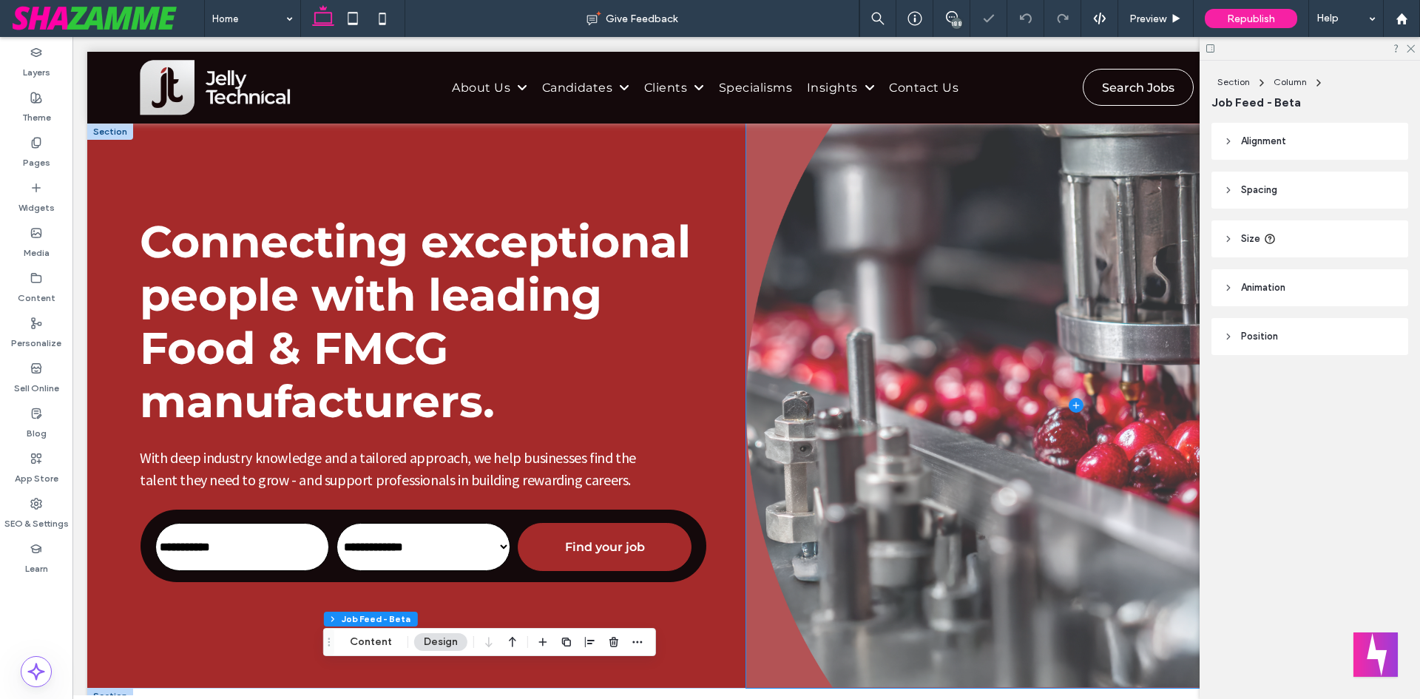
type input "****"
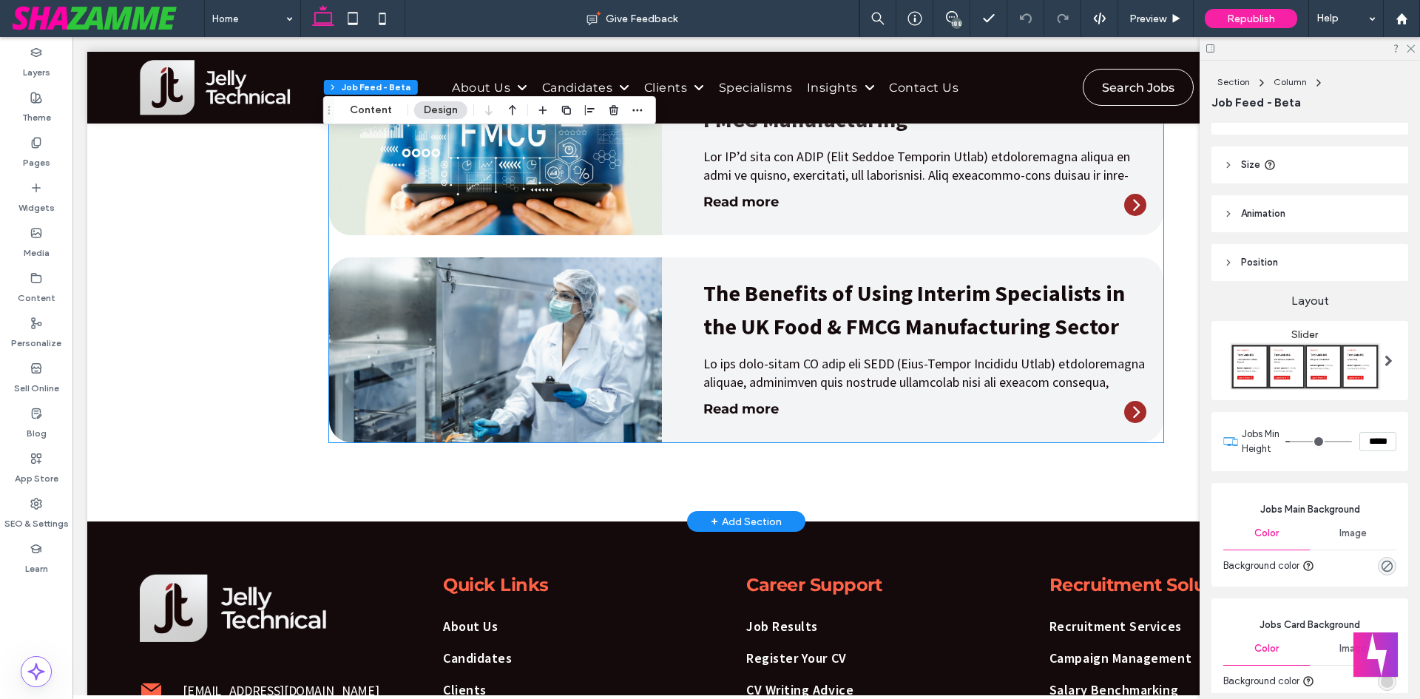
scroll to position [2888, 0]
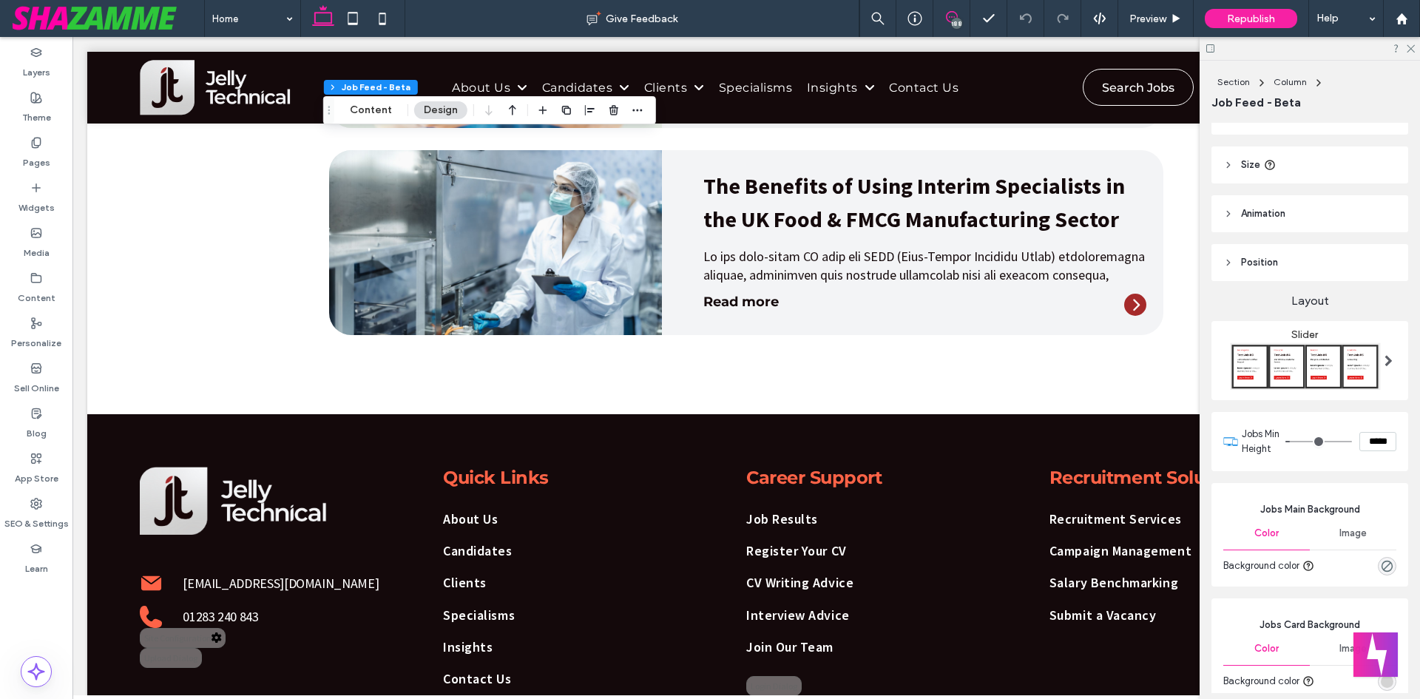
click at [947, 13] on use at bounding box center [952, 17] width 12 height 12
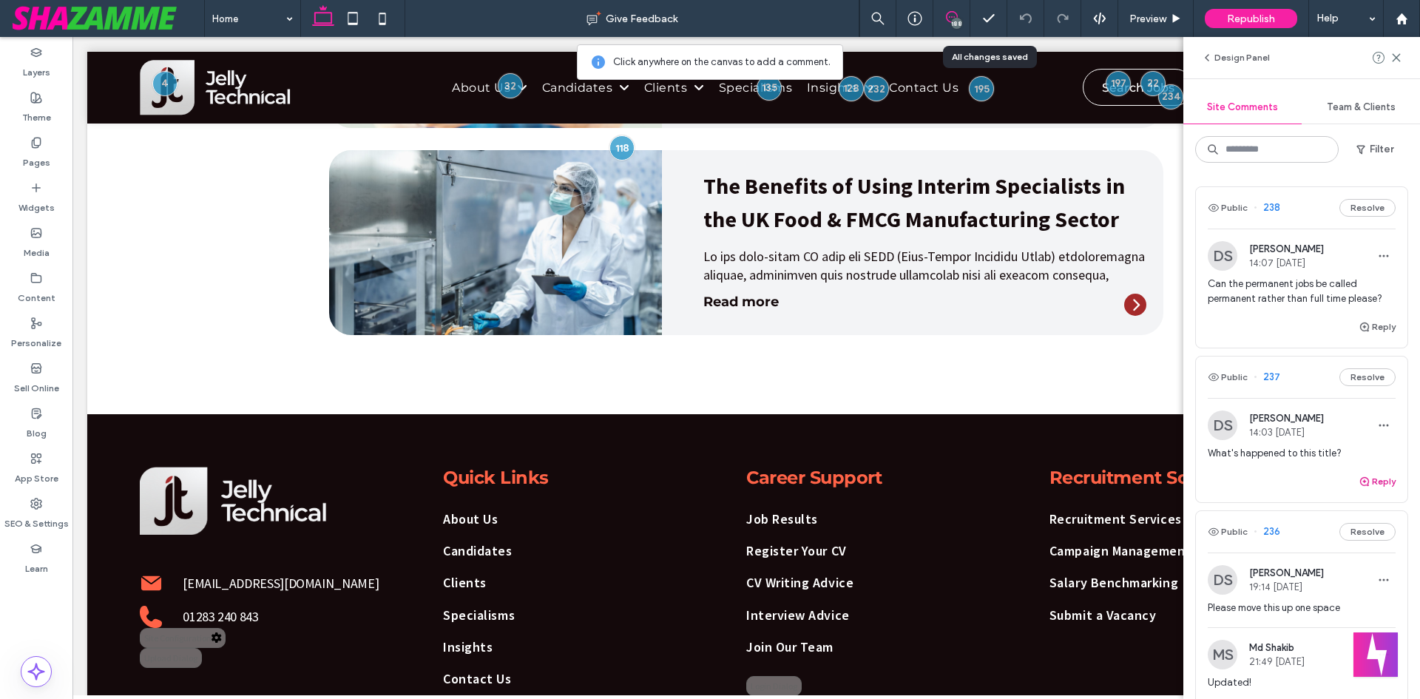
click at [1377, 482] on button "Reply" at bounding box center [1376, 482] width 37 height 18
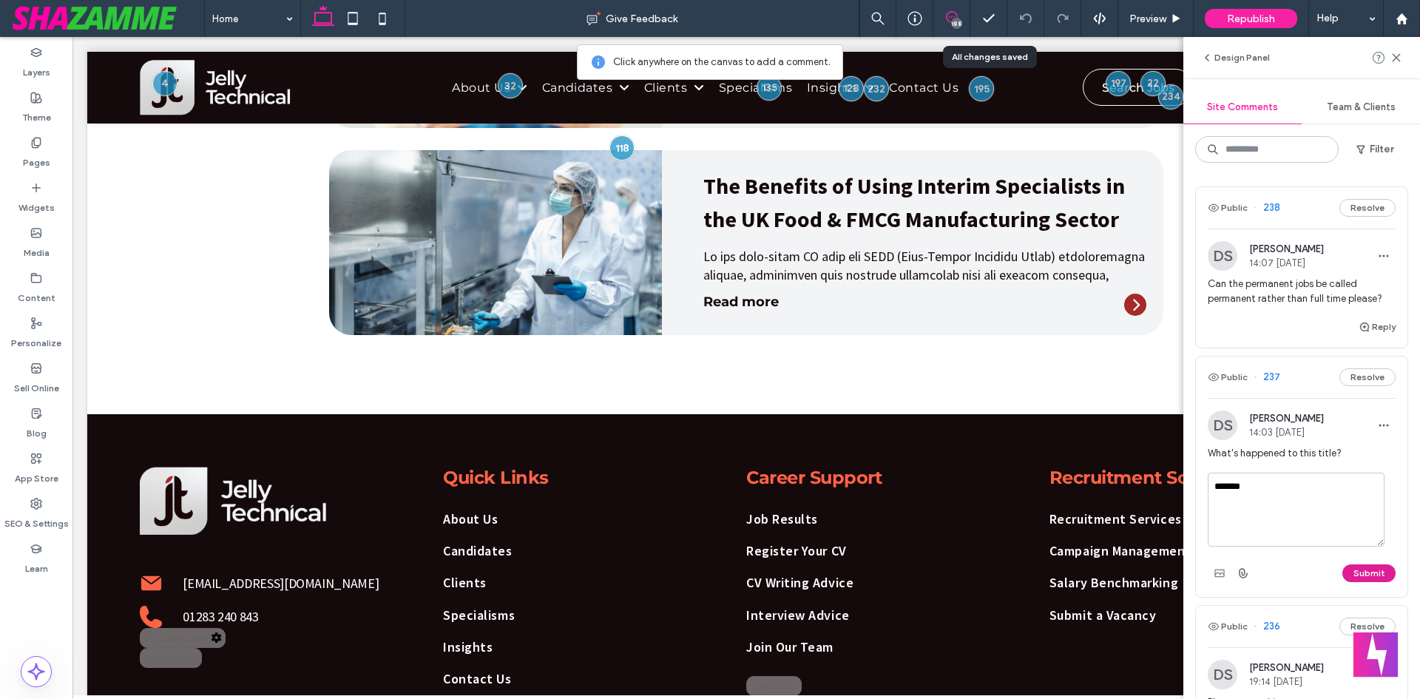
type textarea "*******"
click at [1375, 572] on button "Submit" at bounding box center [1368, 573] width 53 height 18
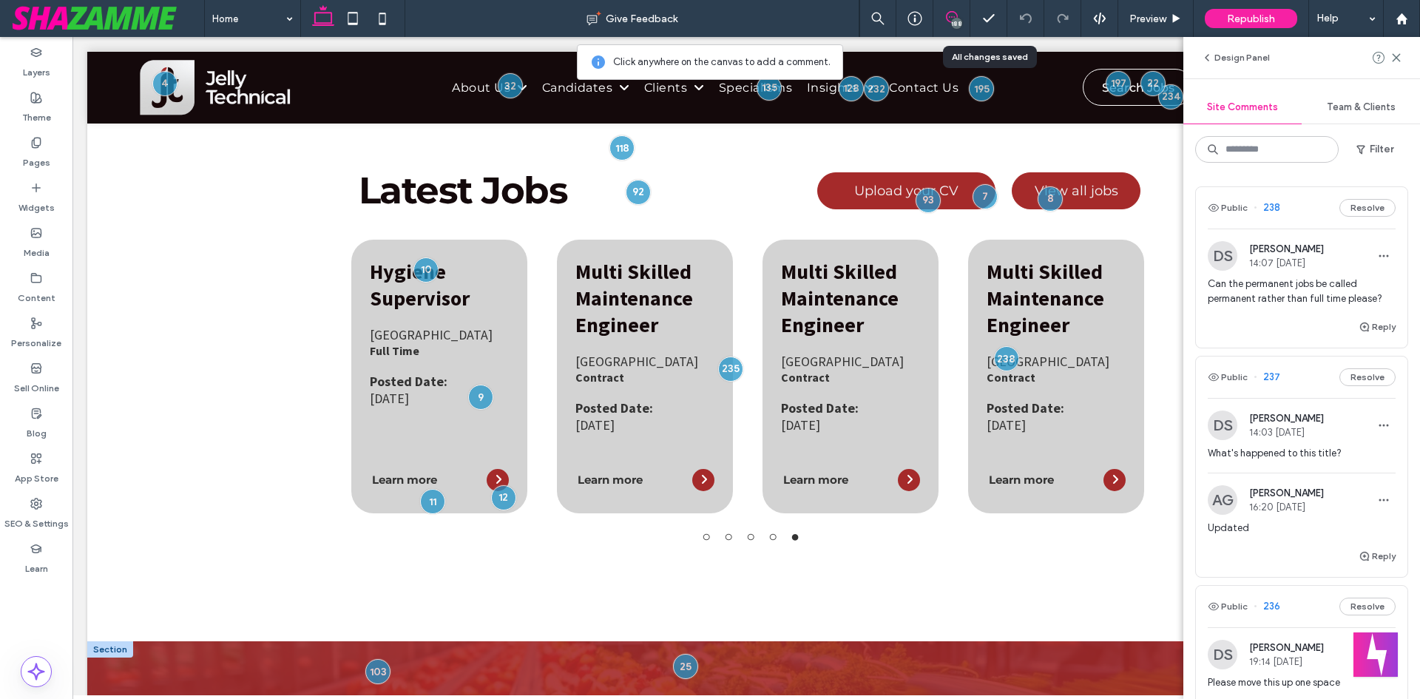
scroll to position [596, 0]
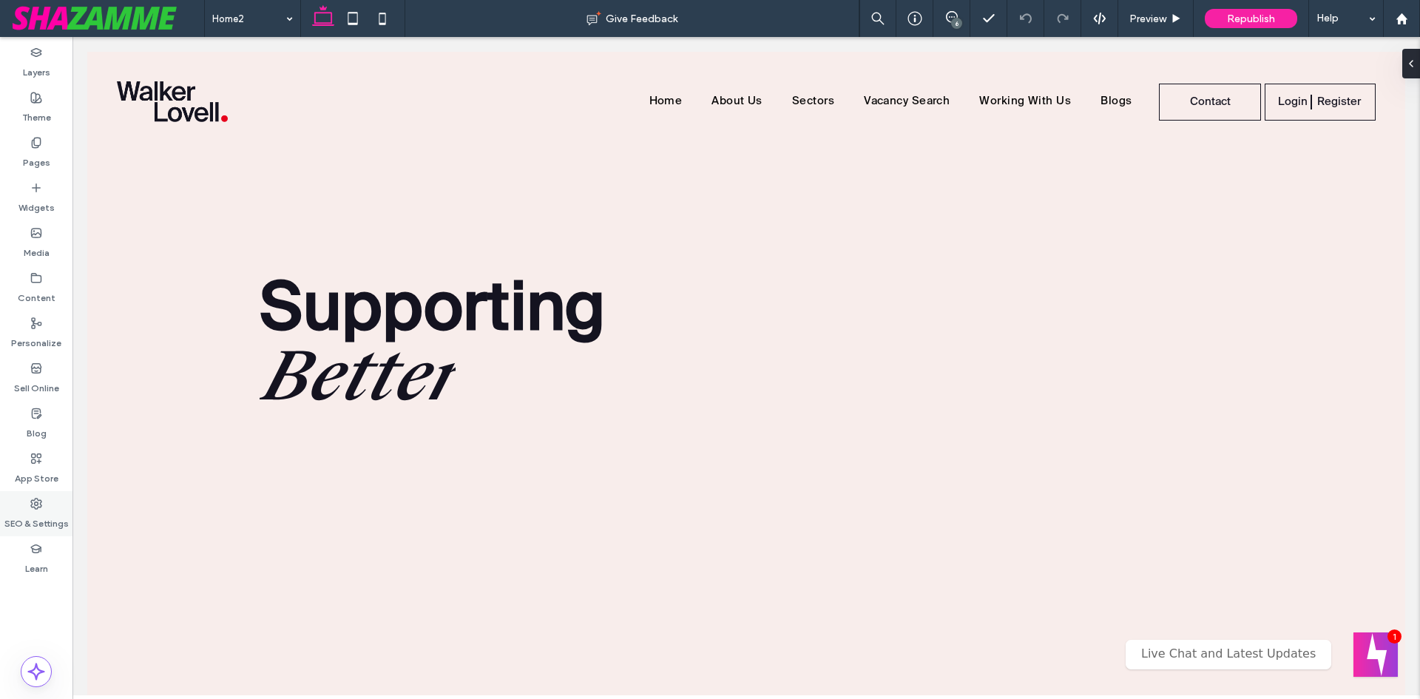
click at [26, 521] on label "SEO & Settings" at bounding box center [36, 519] width 64 height 21
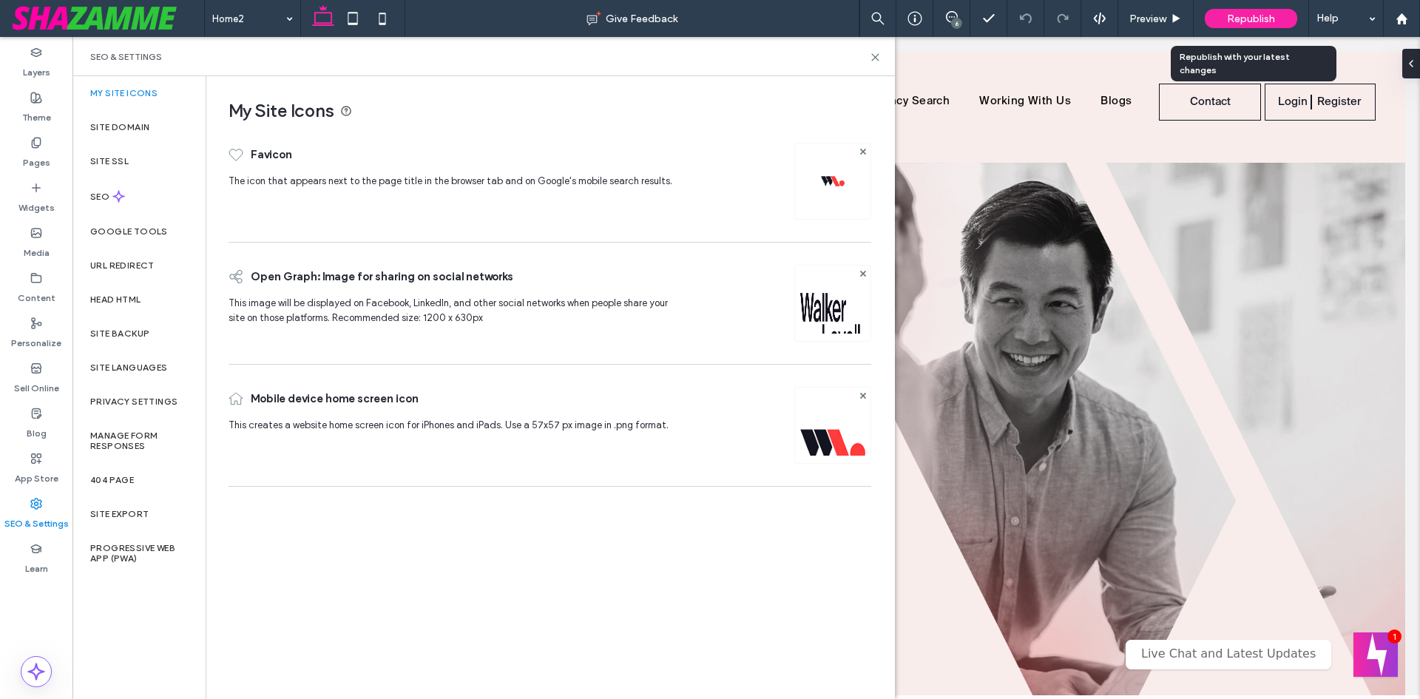
click at [1240, 24] on span "Republish" at bounding box center [1251, 19] width 48 height 13
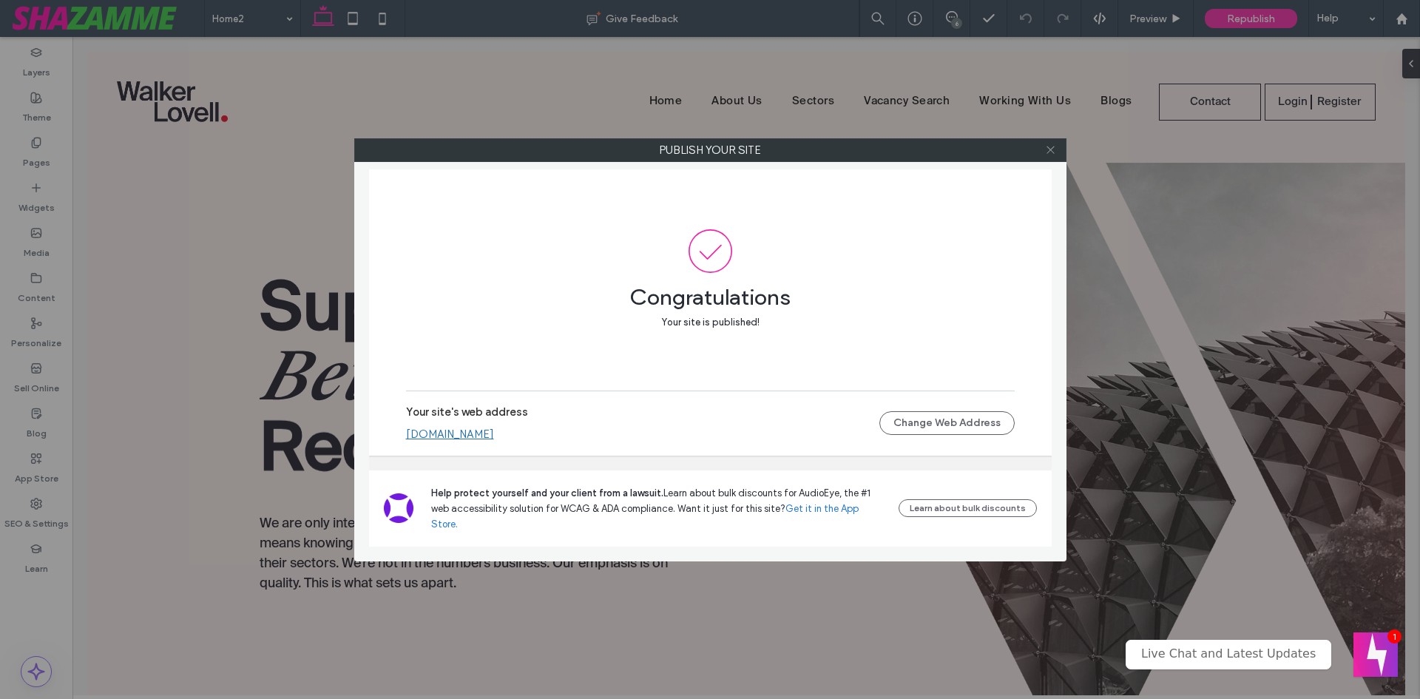
click at [1049, 153] on icon at bounding box center [1050, 149] width 11 height 11
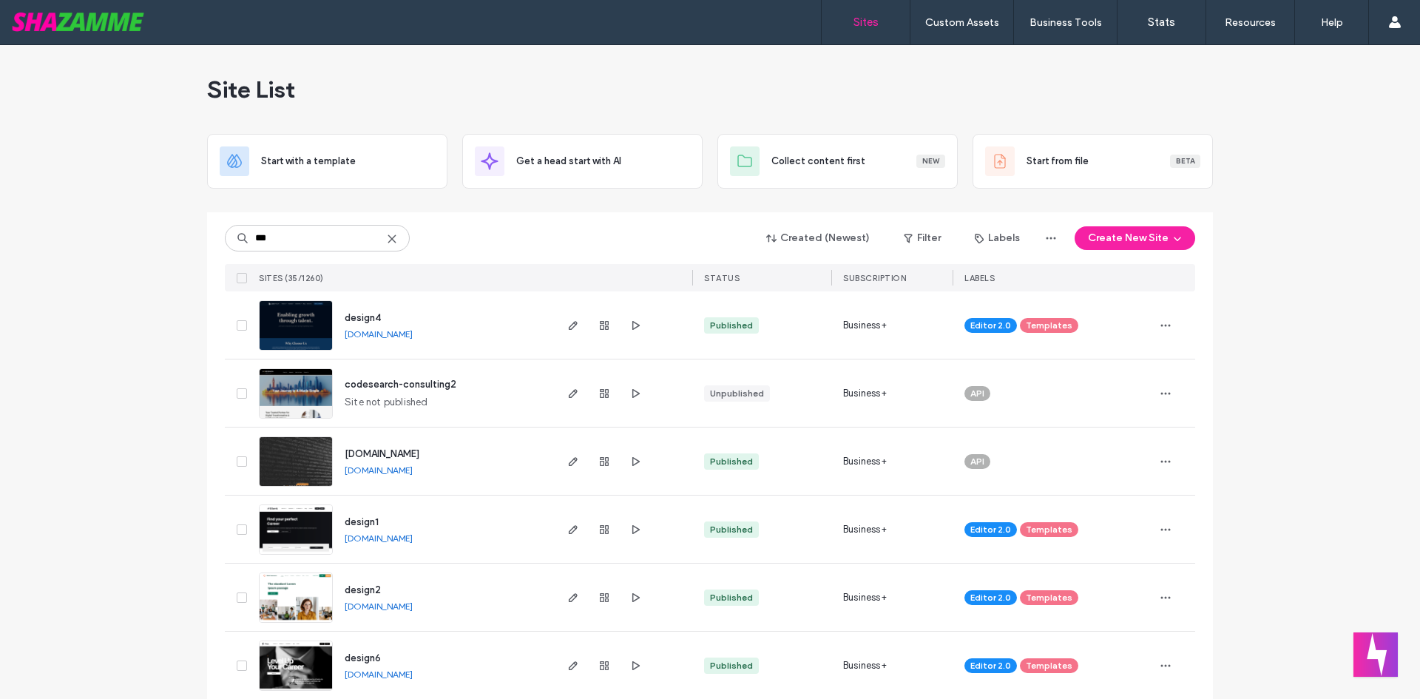
click at [1082, 456] on div "API" at bounding box center [1052, 461] width 177 height 33
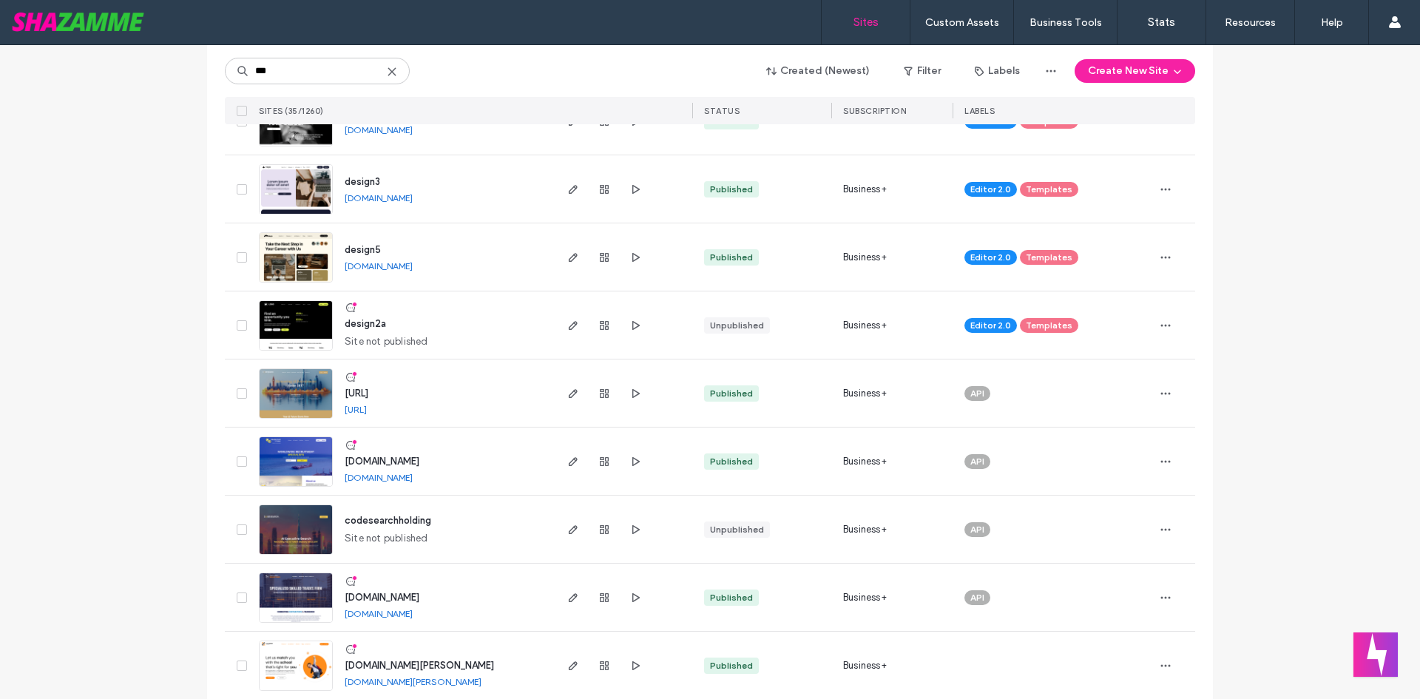
scroll to position [518, 0]
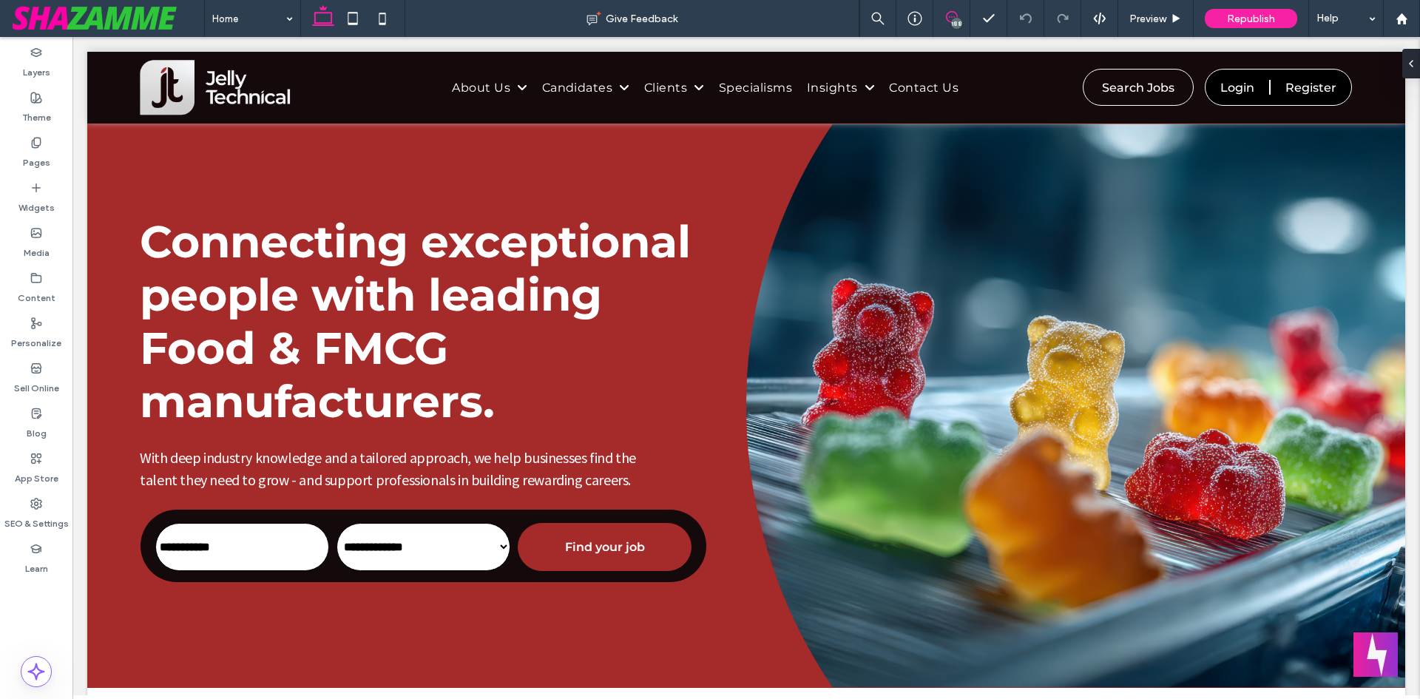
click at [961, 16] on span at bounding box center [951, 17] width 36 height 12
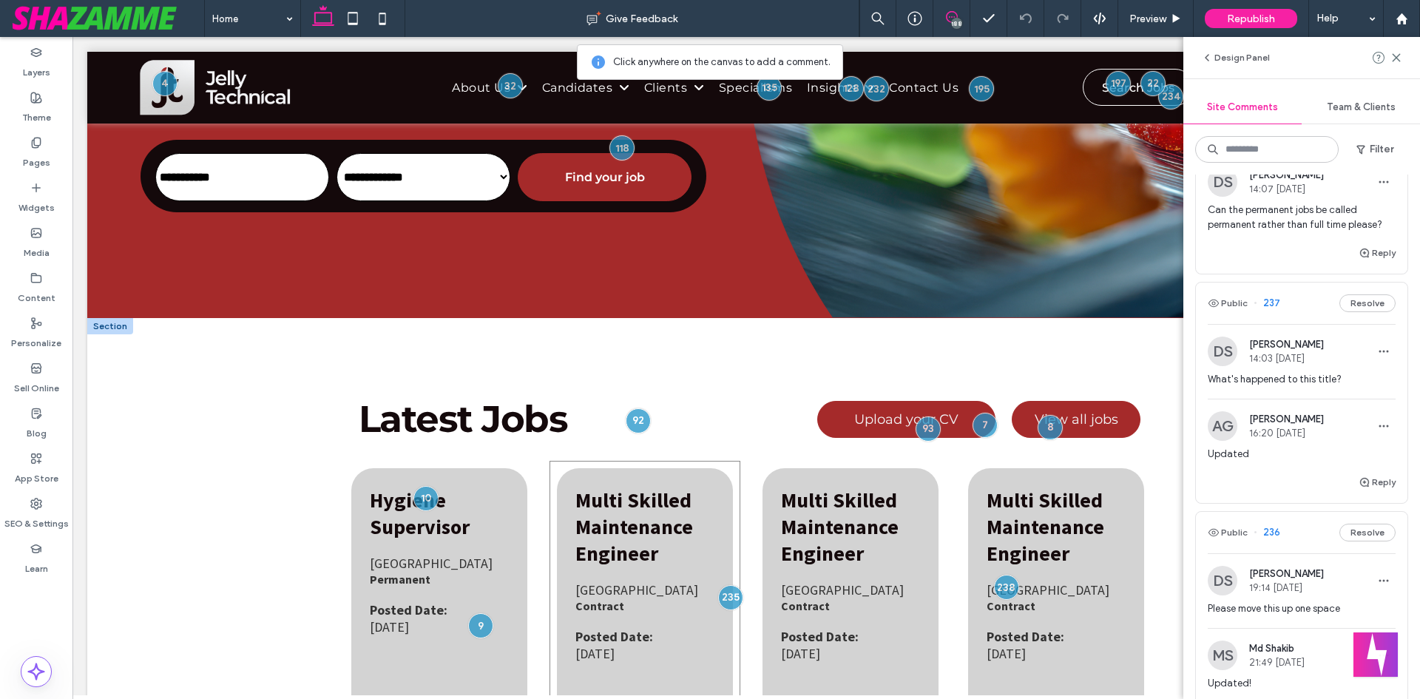
scroll to position [518, 0]
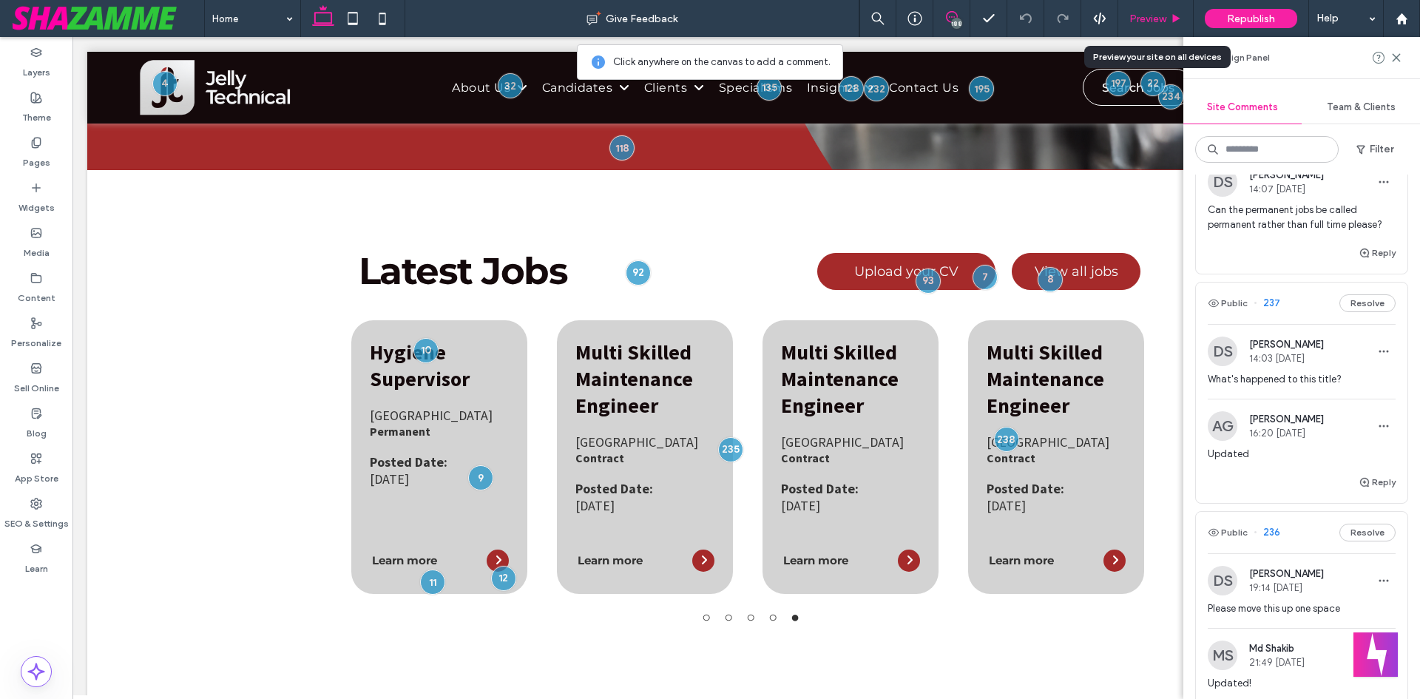
click at [1168, 13] on div "Preview" at bounding box center [1155, 19] width 75 height 13
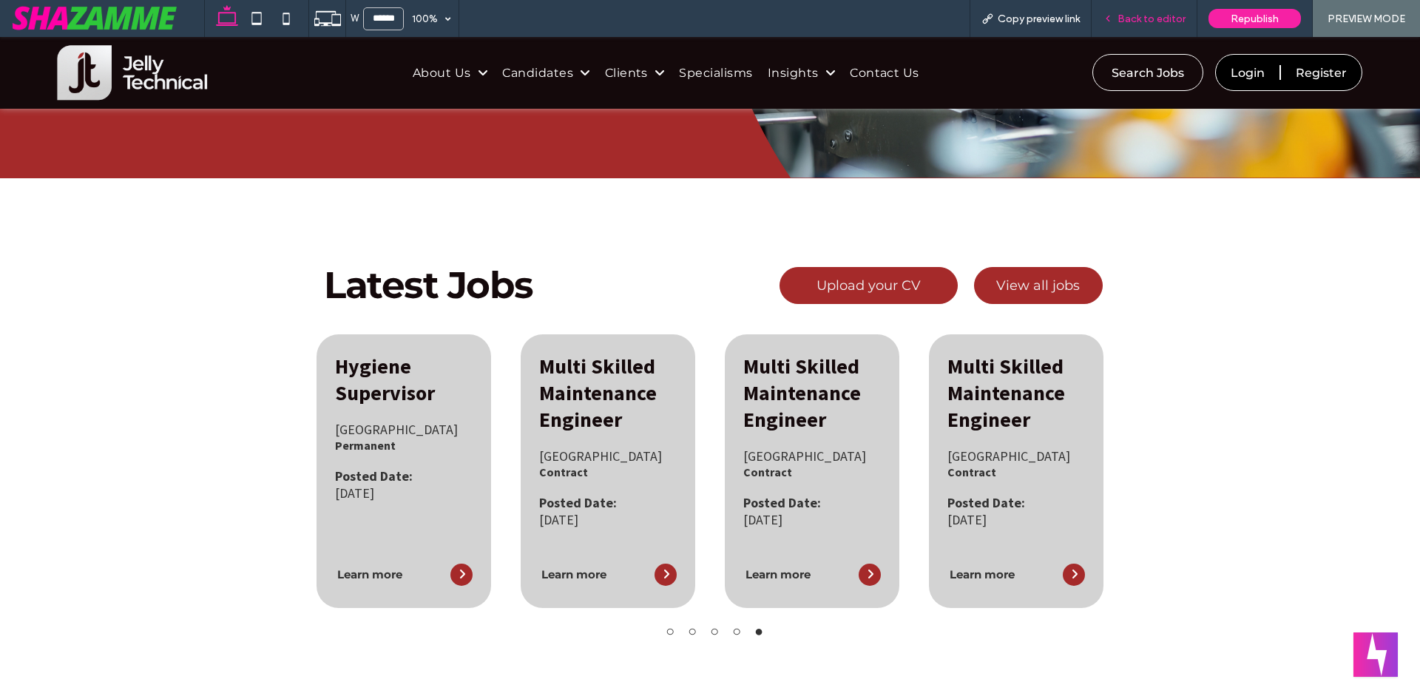
click at [1148, 19] on span "Back to editor" at bounding box center [1151, 19] width 68 height 13
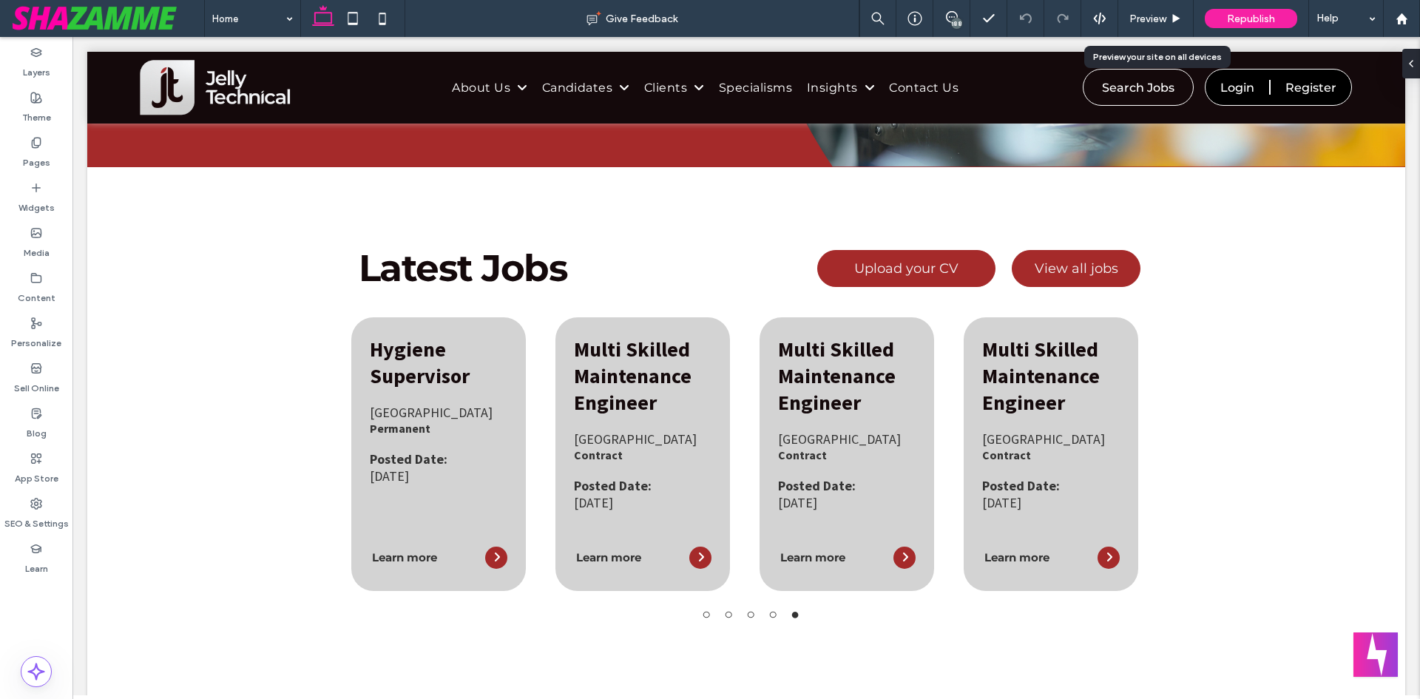
scroll to position [518, 0]
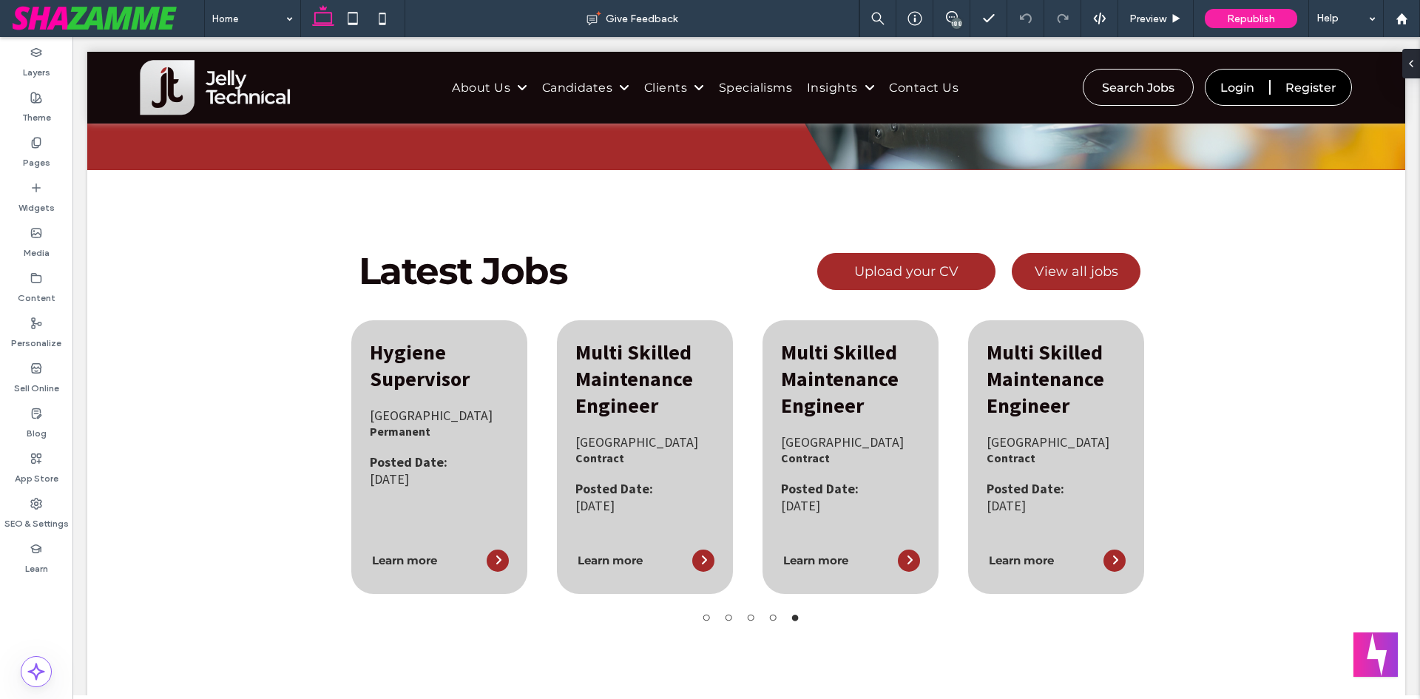
drag, startPoint x: 954, startPoint y: 22, endPoint x: 1267, endPoint y: 238, distance: 380.7
click at [954, 22] on div "188" at bounding box center [956, 23] width 11 height 11
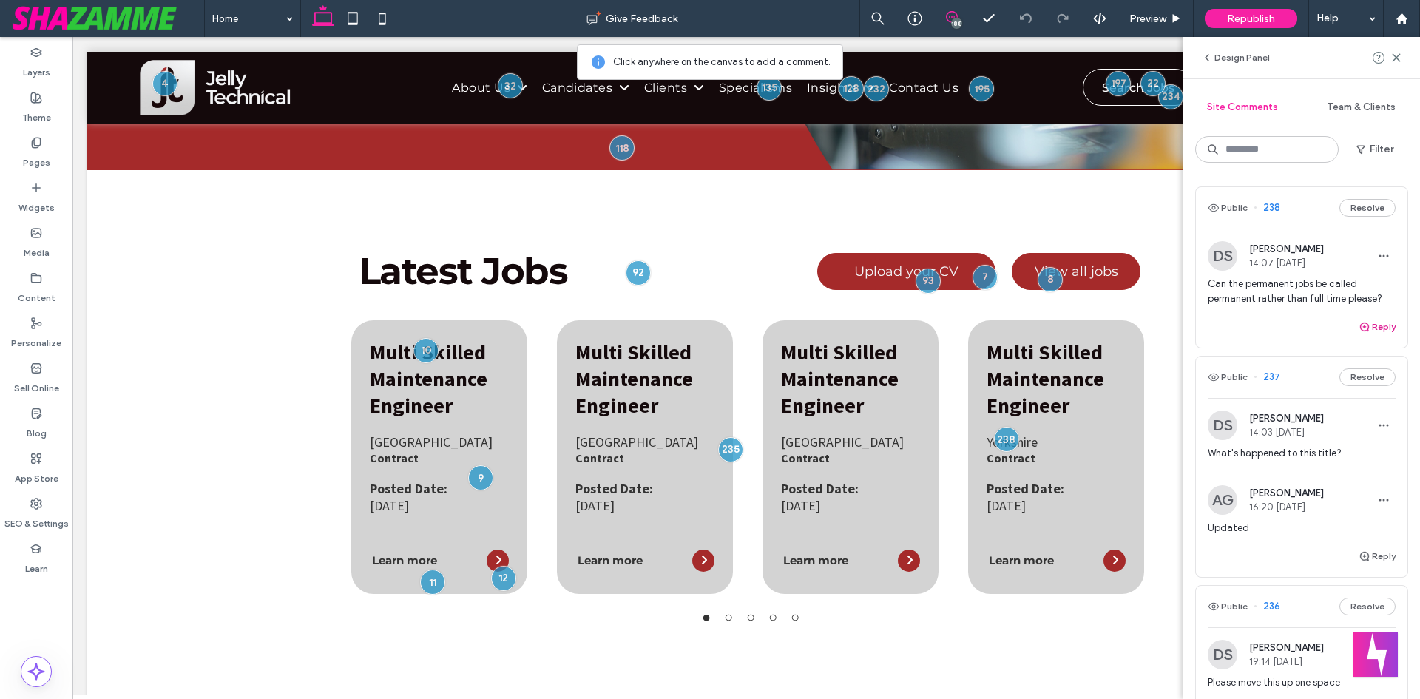
click at [1367, 326] on button "Reply" at bounding box center [1376, 327] width 37 height 18
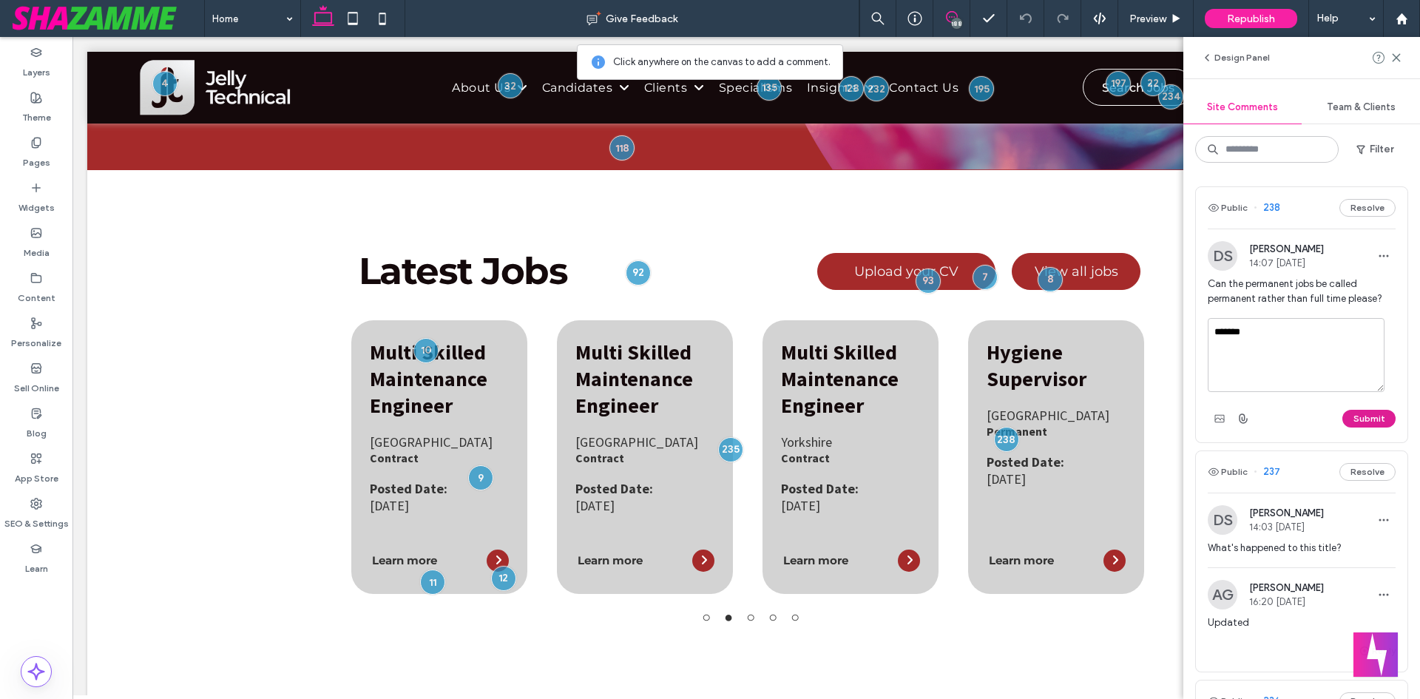
type textarea "*******"
click at [1368, 422] on button "Submit" at bounding box center [1368, 419] width 53 height 18
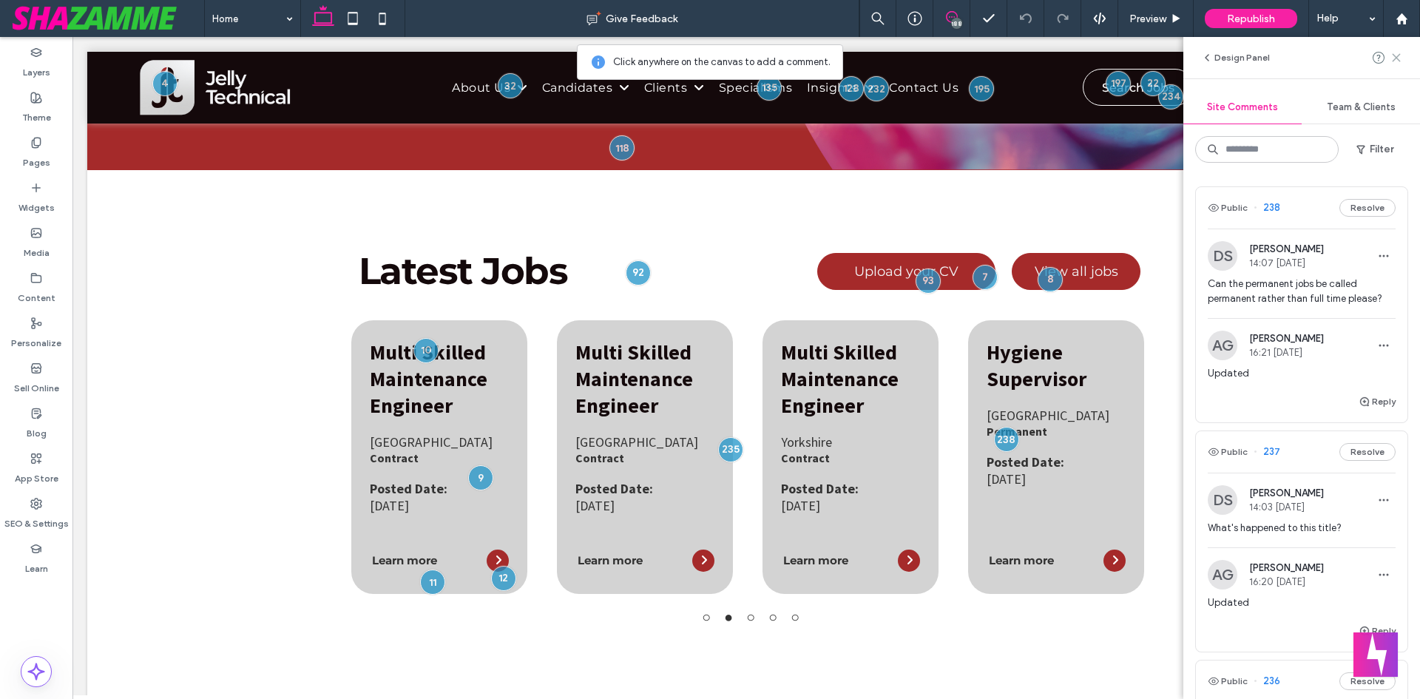
click at [1401, 55] on div "Design Panel" at bounding box center [1301, 57] width 237 height 41
click at [1400, 56] on icon at bounding box center [1396, 58] width 12 height 12
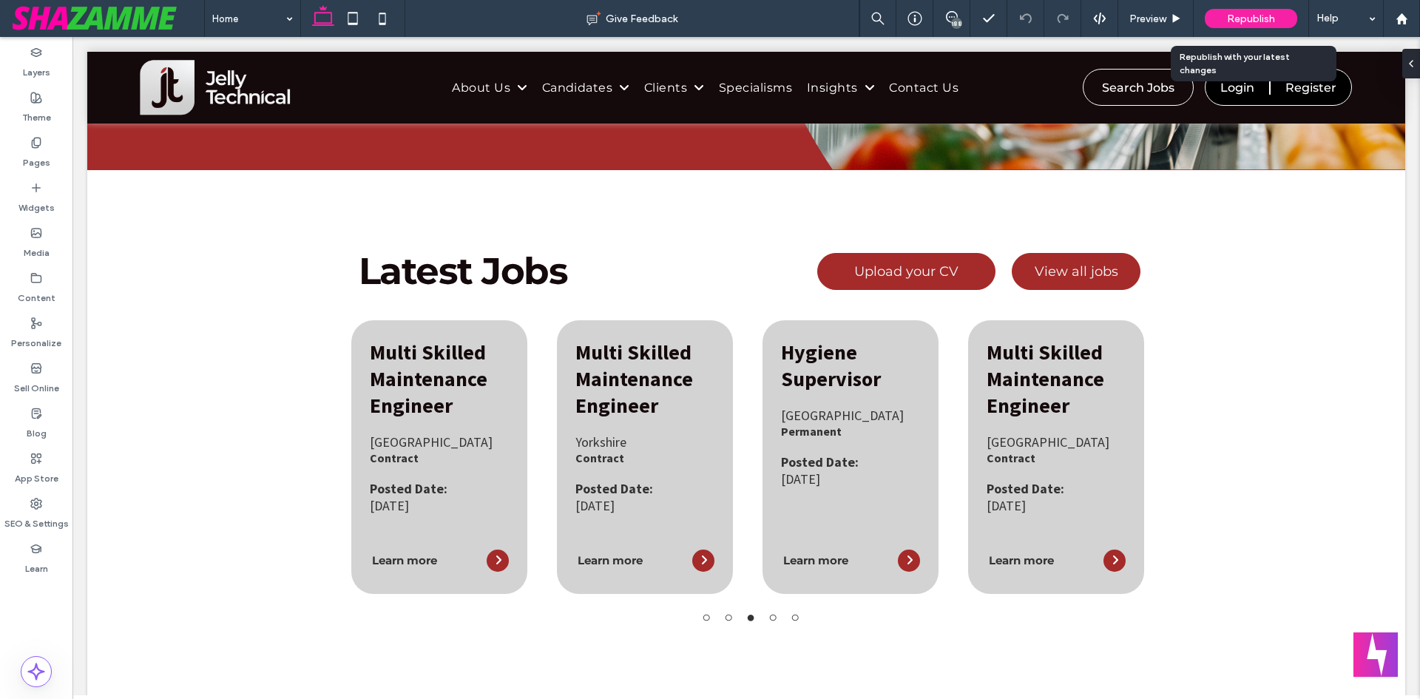
click at [1287, 28] on div "Republish" at bounding box center [1251, 18] width 92 height 37
